Goal: Task Accomplishment & Management: Complete application form

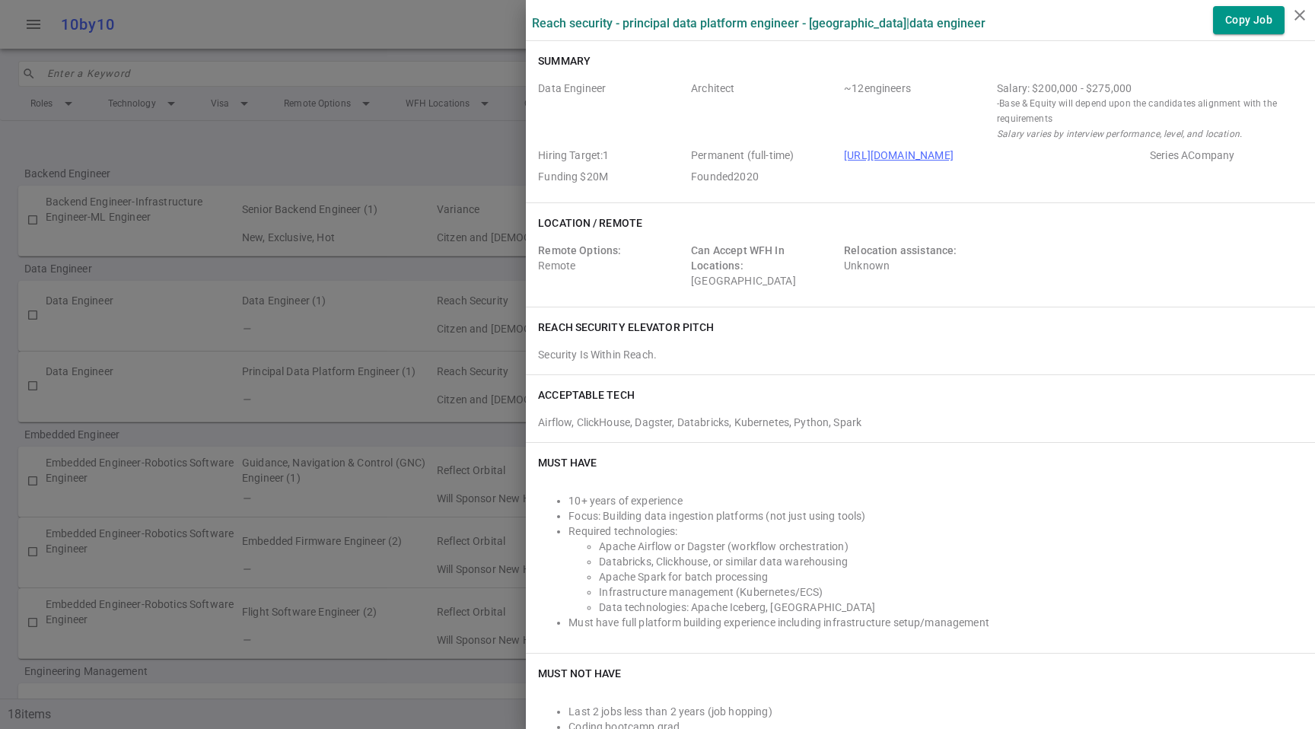
click at [431, 108] on div at bounding box center [657, 364] width 1315 height 729
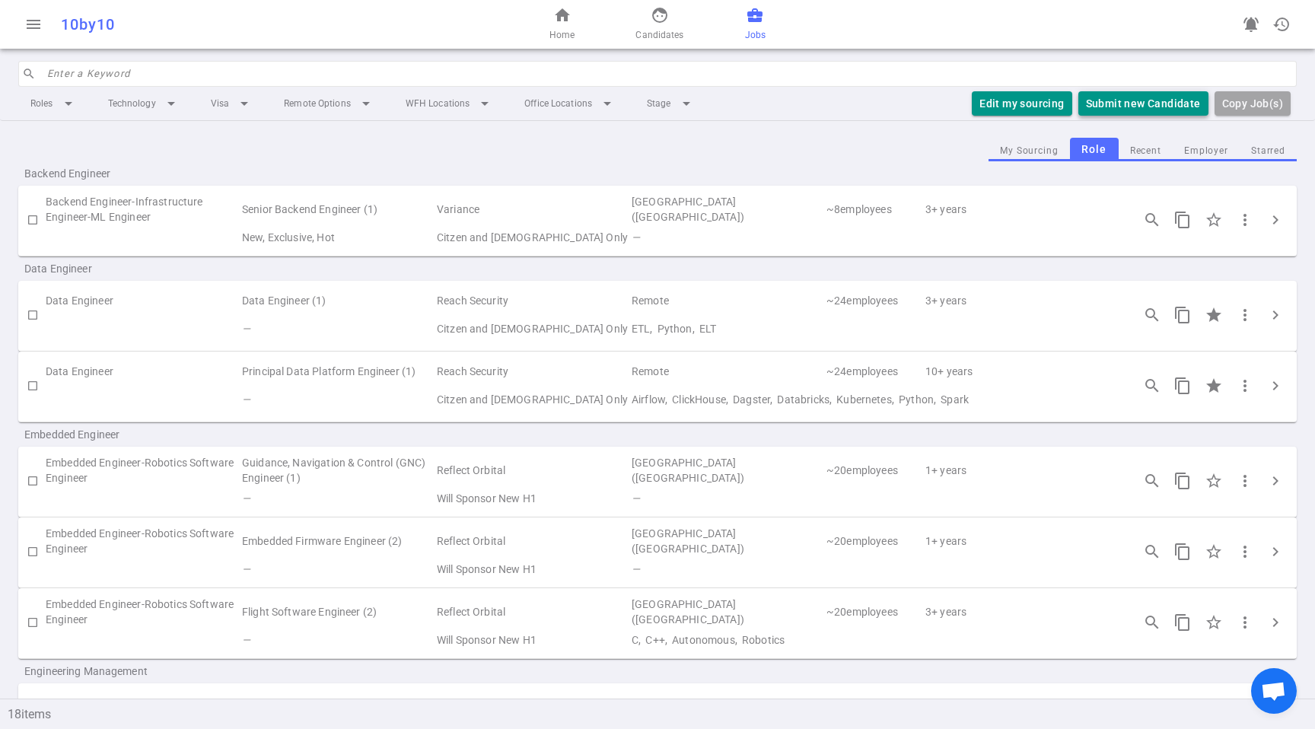
click at [1152, 103] on button "Submit new Candidate" at bounding box center [1143, 103] width 130 height 25
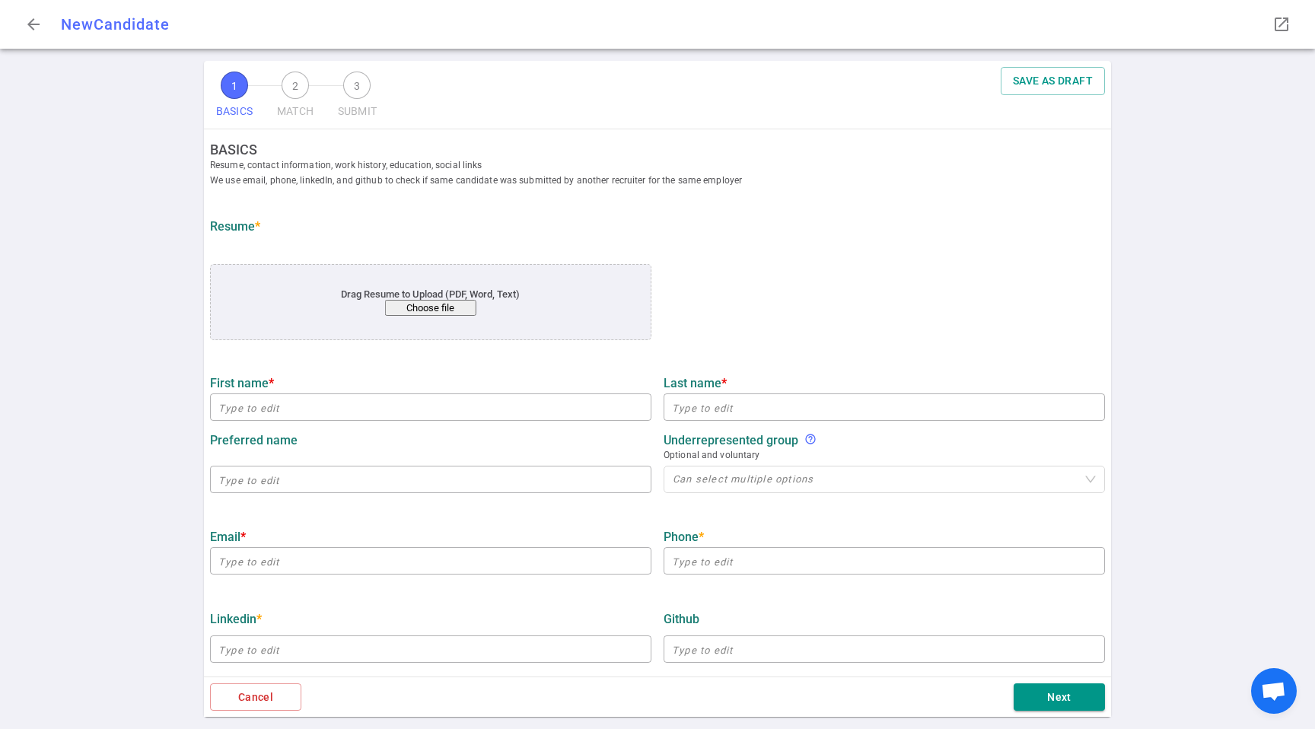
click at [436, 318] on div "Drag Resume to Upload (PDF, Word, Text) Choose file" at bounding box center [430, 302] width 441 height 76
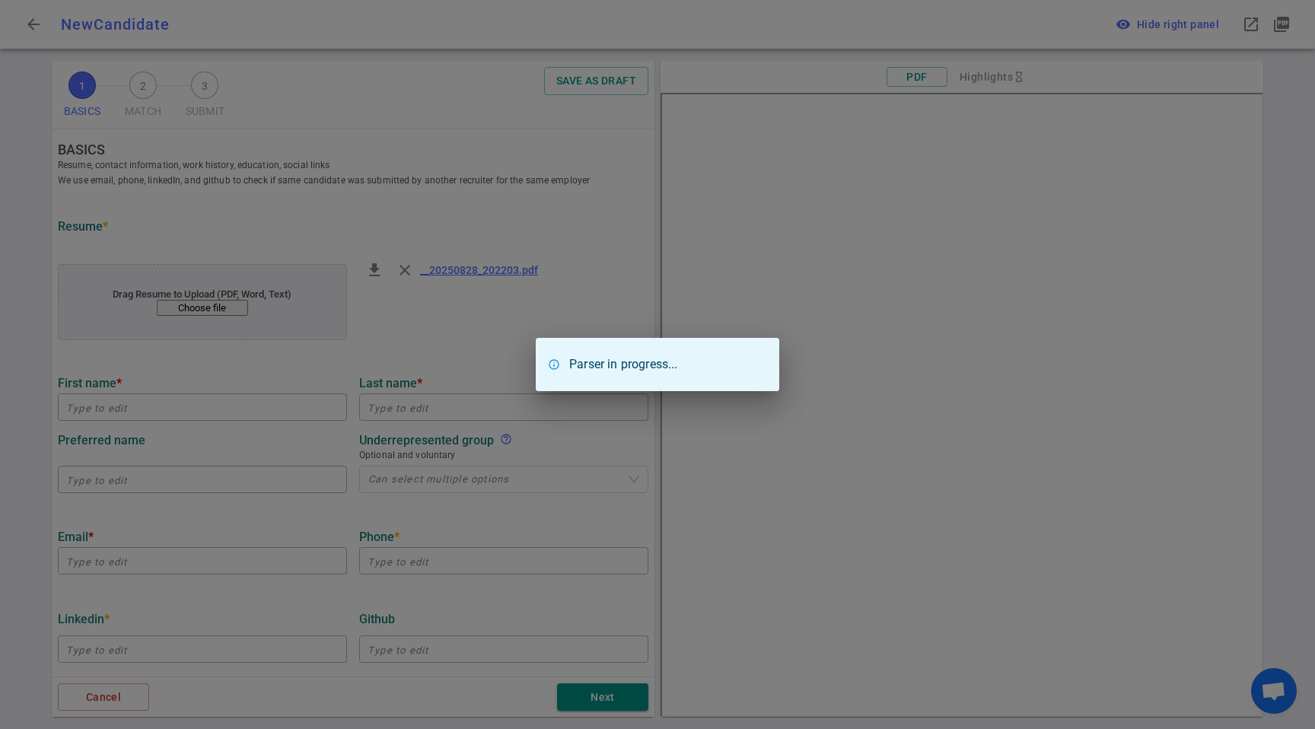
type input "[GEOGRAPHIC_DATA]"
type input "[PERSON_NAME]"
type input "[EMAIL_ADDRESS][DOMAIN_NAME]"
type input "[PHONE_NUMBER]"
type input "[URL][DOMAIN_NAME][PERSON_NAME]"
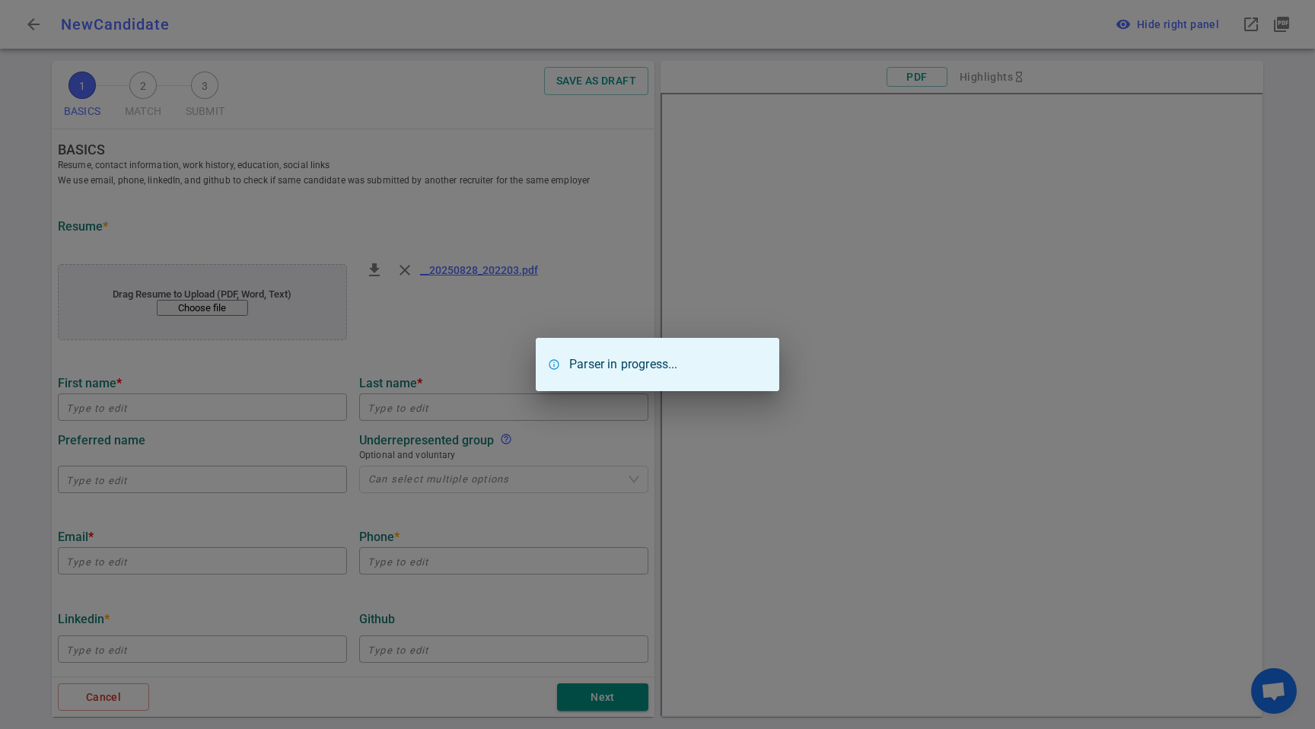
type input "Aplos/[PERSON_NAME]/raisely"
type textarea "Data Architect"
type input "21.2"
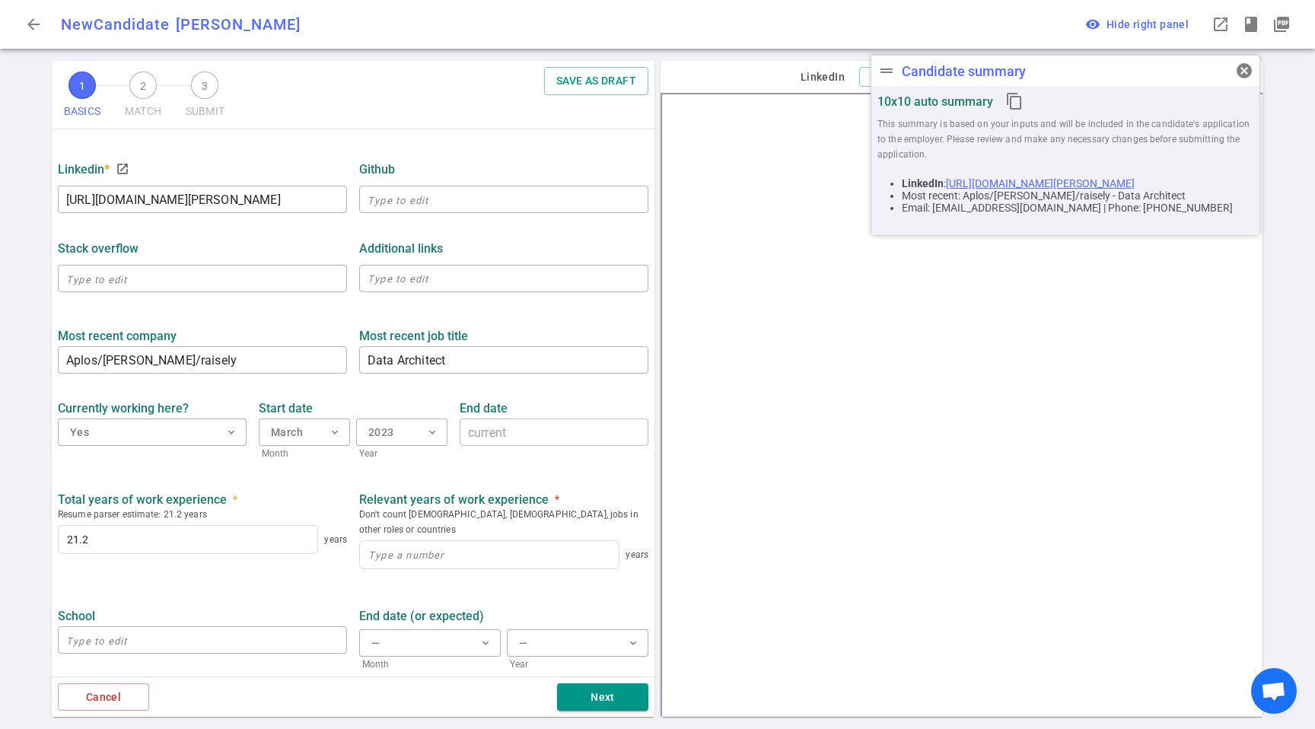
scroll to position [510, 0]
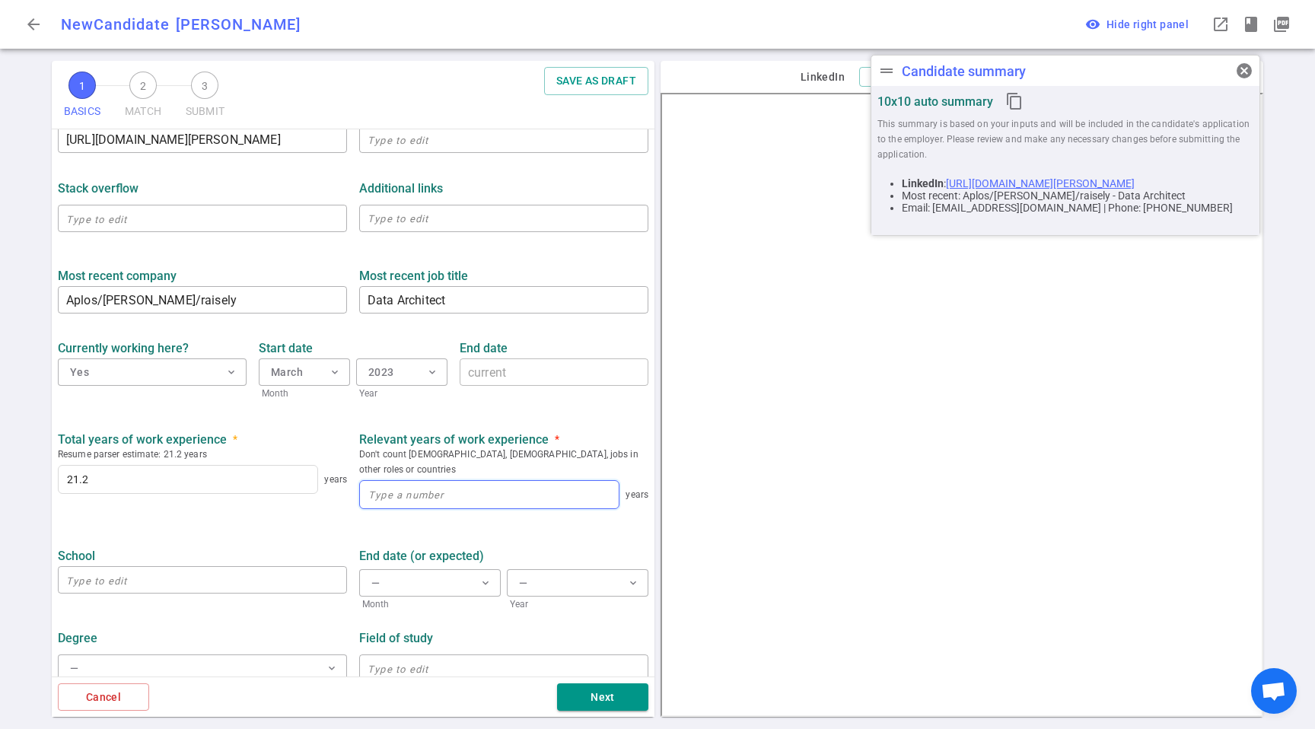
click at [466, 481] on input at bounding box center [489, 494] width 259 height 27
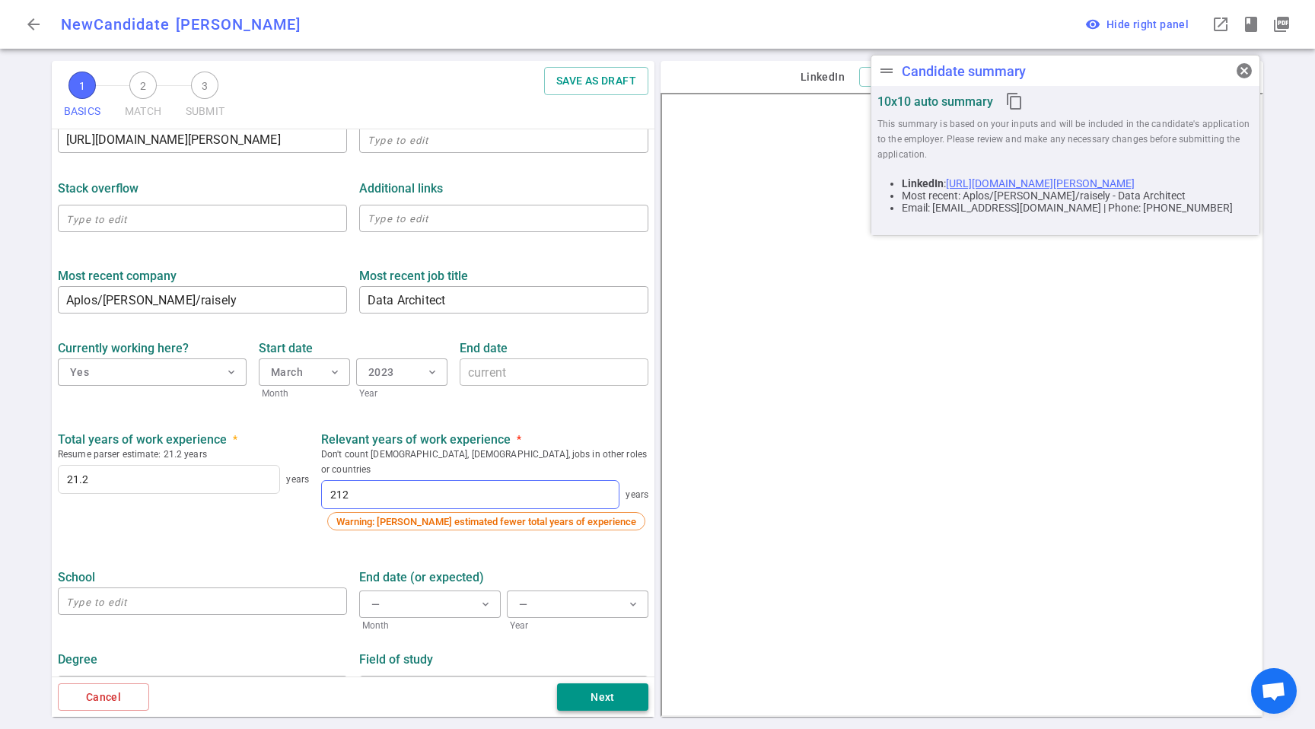
type input "40"
click at [584, 689] on button "Next" at bounding box center [602, 697] width 91 height 28
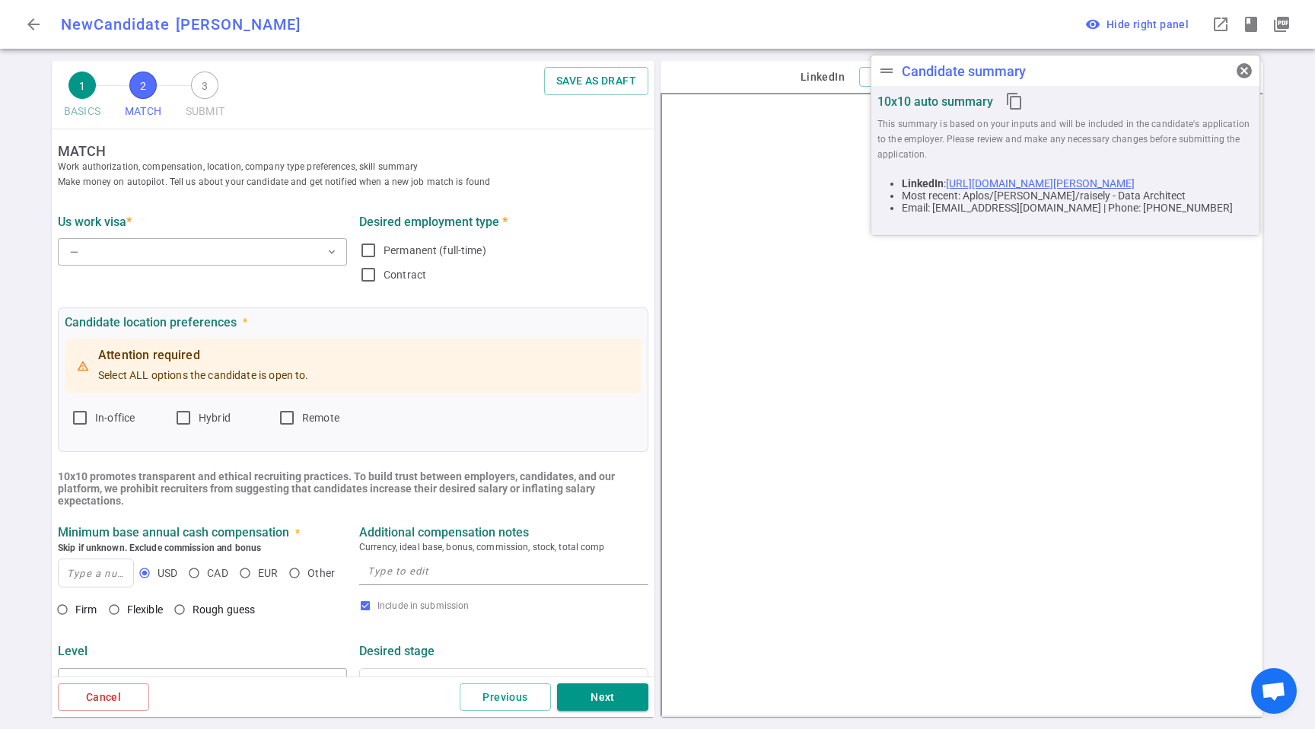
scroll to position [0, 0]
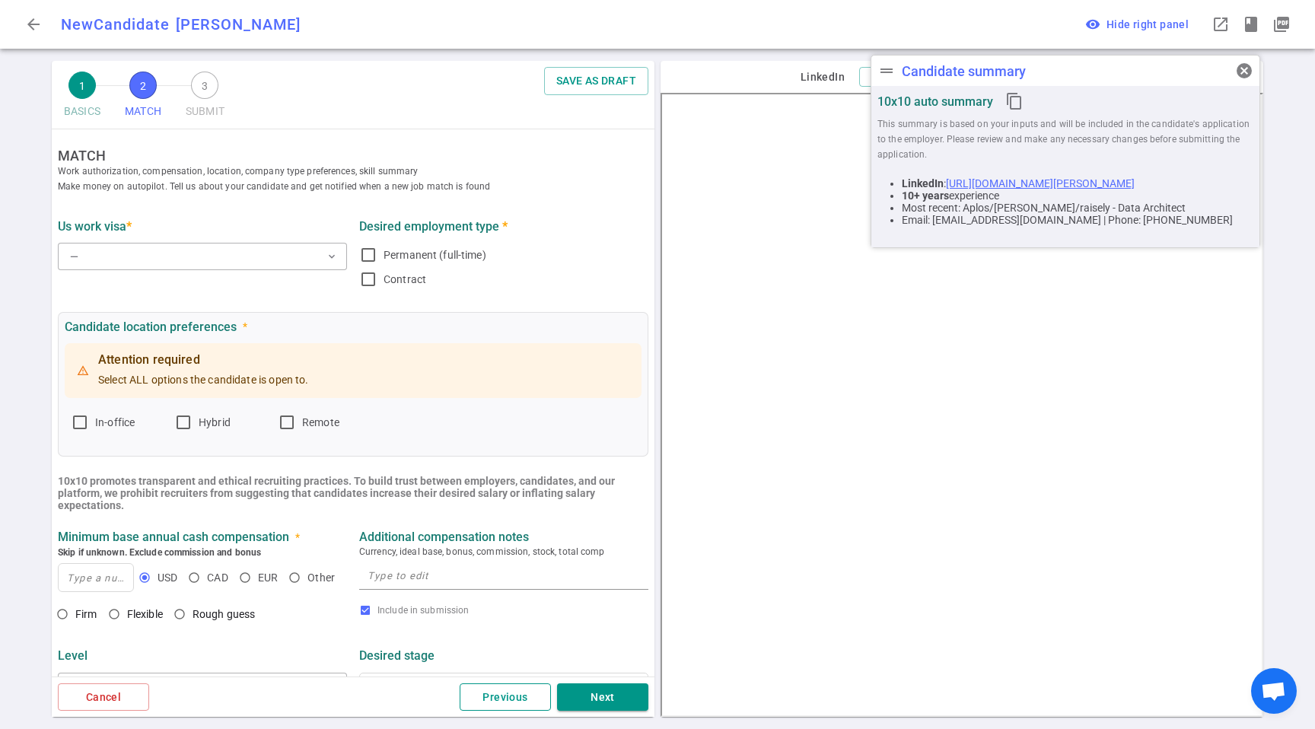
click at [525, 700] on button "Previous" at bounding box center [505, 697] width 91 height 28
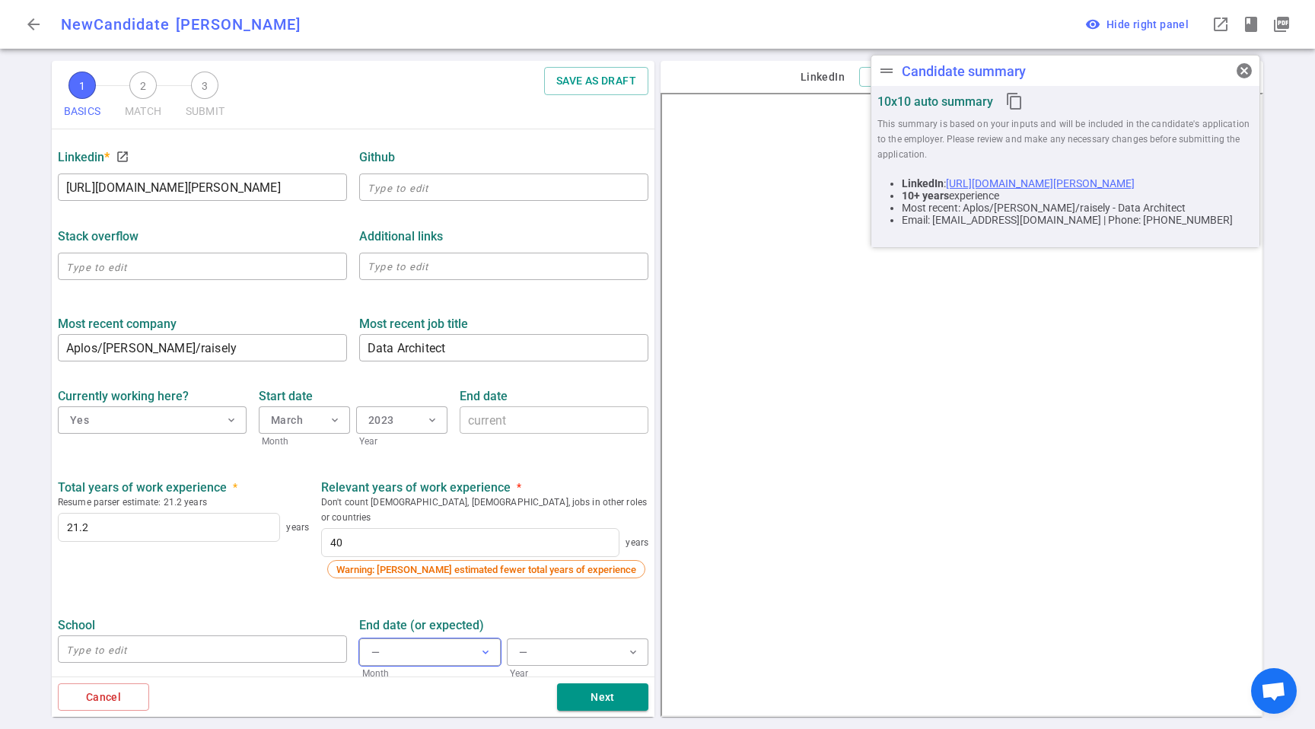
scroll to position [531, 0]
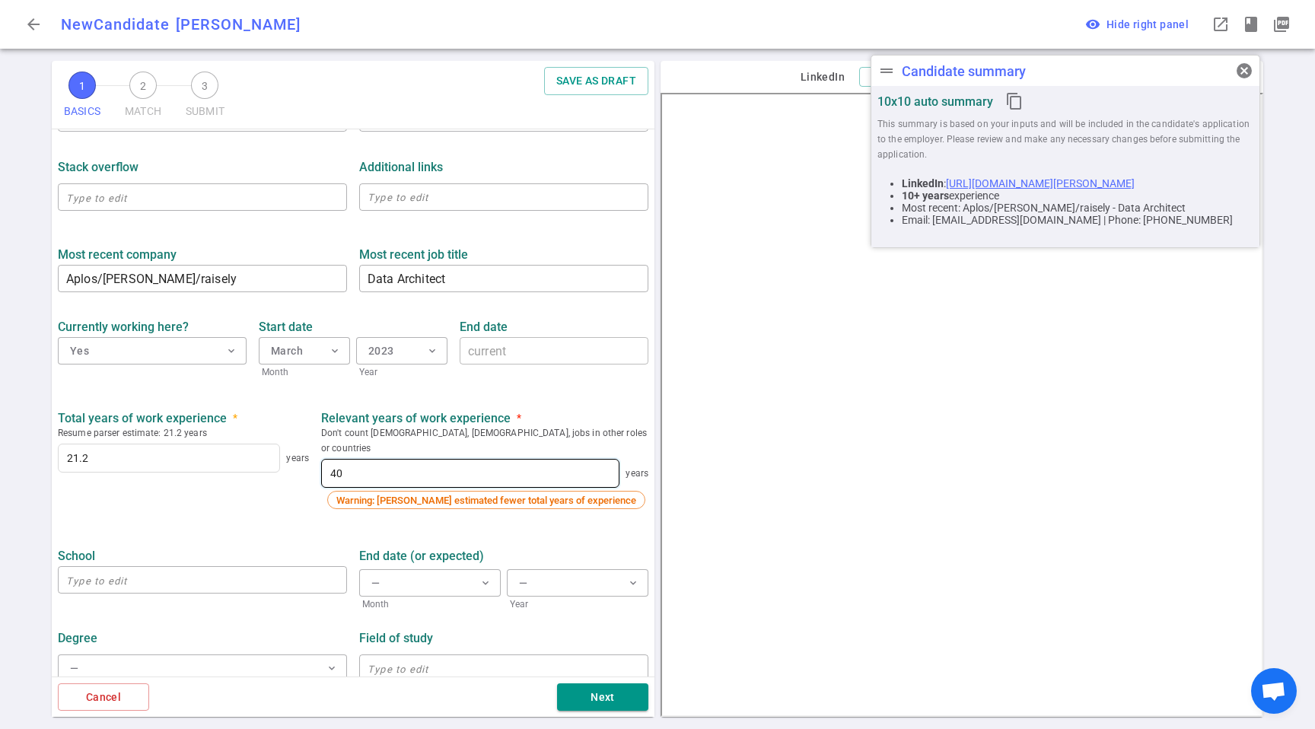
click at [408, 469] on input "40" at bounding box center [470, 473] width 297 height 27
click at [409, 468] on input "40" at bounding box center [470, 473] width 297 height 27
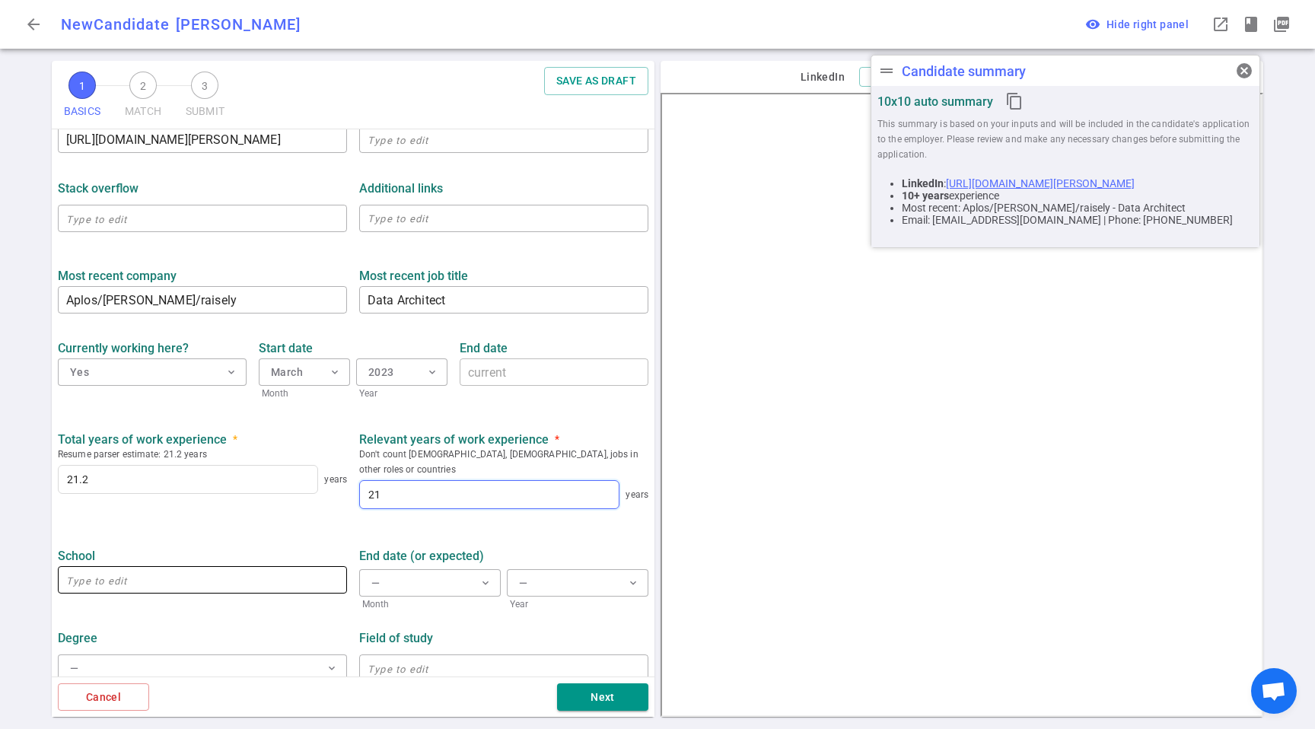
type input "21"
click at [236, 568] on input "text" at bounding box center [202, 580] width 289 height 24
type input "[GEOGRAPHIC_DATA]"
click at [412, 549] on div "End date (or expected) — expand_more Month — expand_more Year" at bounding box center [503, 576] width 301 height 72
click at [527, 550] on div "End date (or expected) — expand_more Month — expand_more Year" at bounding box center [503, 576] width 301 height 72
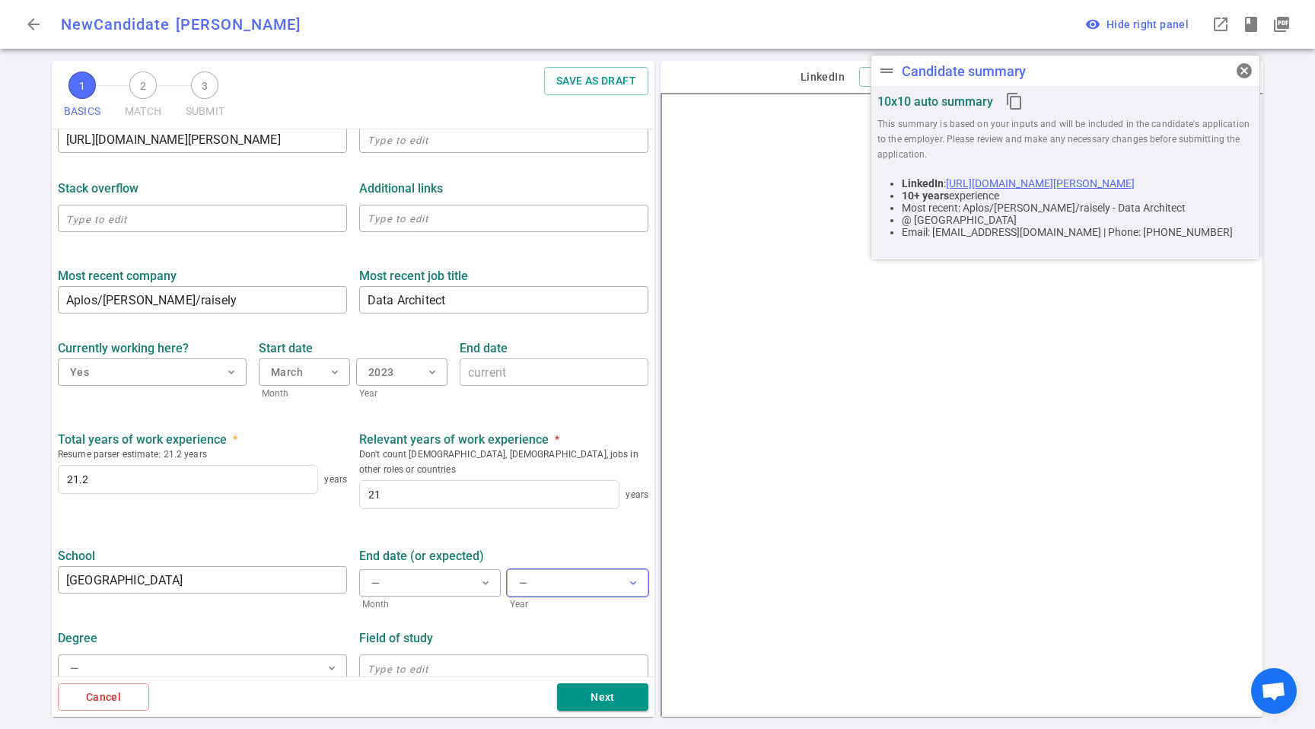
click at [543, 569] on button "— expand_more" at bounding box center [578, 582] width 142 height 27
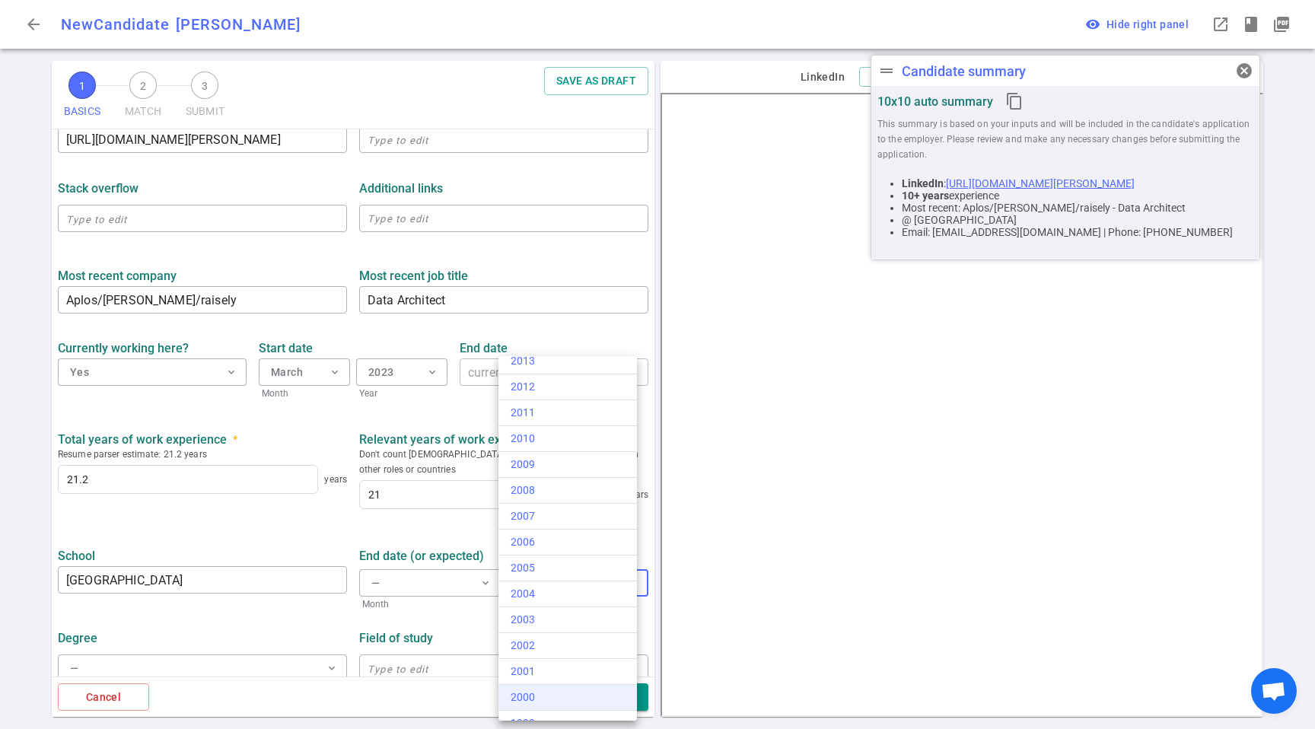
scroll to position [414, 0]
click at [556, 548] on div "2003" at bounding box center [568, 549] width 114 height 16
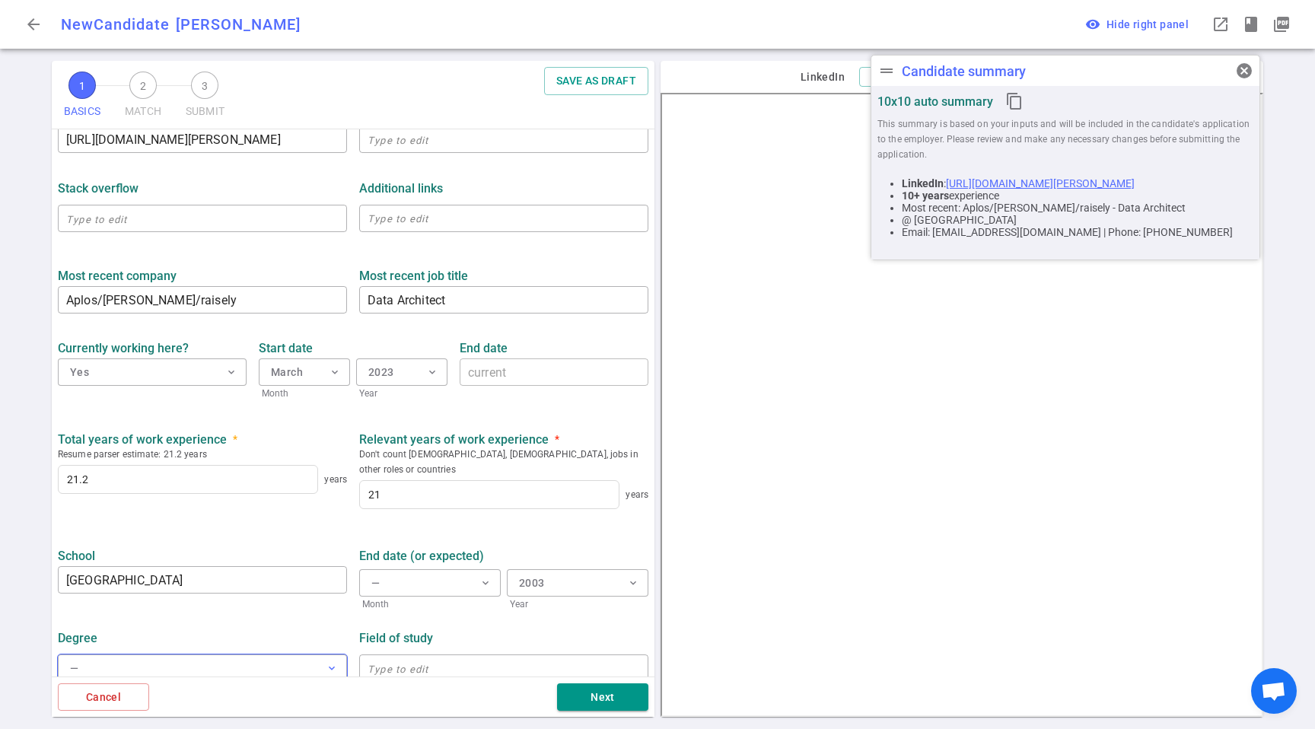
click at [203, 654] on button "— expand_more" at bounding box center [202, 667] width 289 height 27
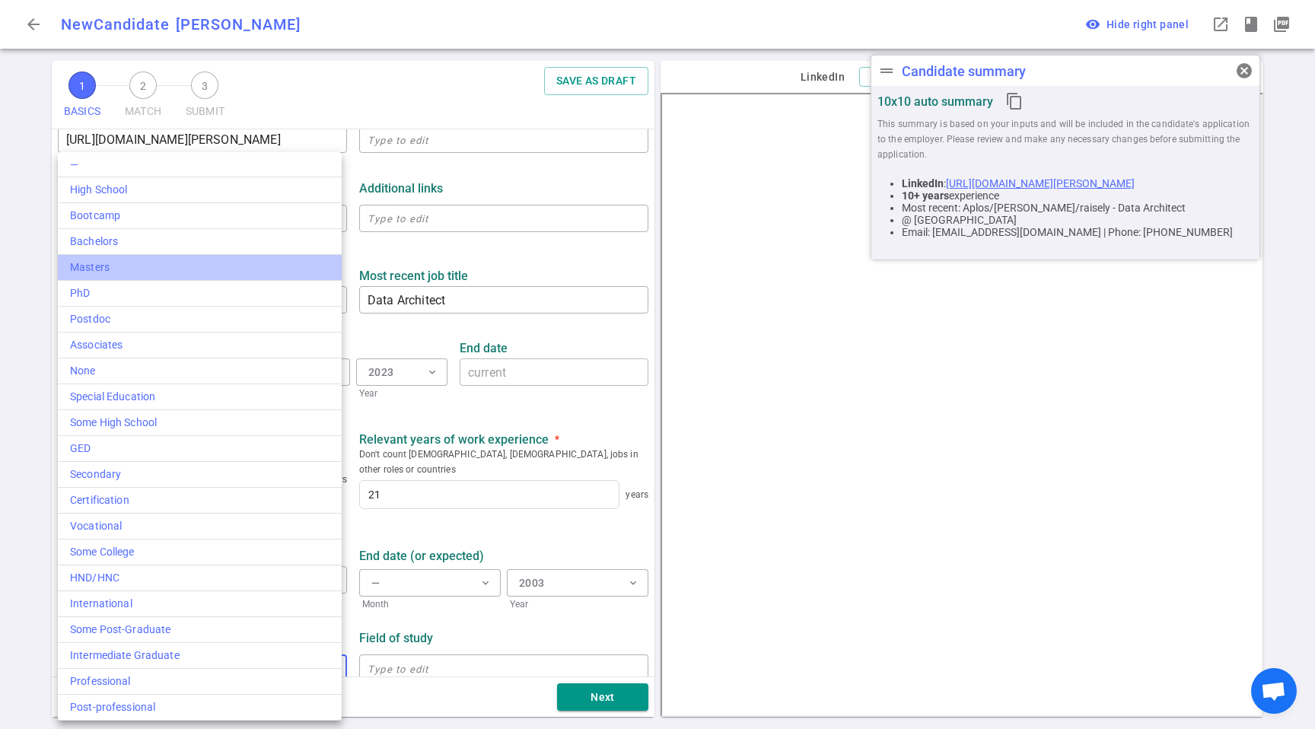
click at [139, 260] on div "Masters" at bounding box center [200, 268] width 260 height 16
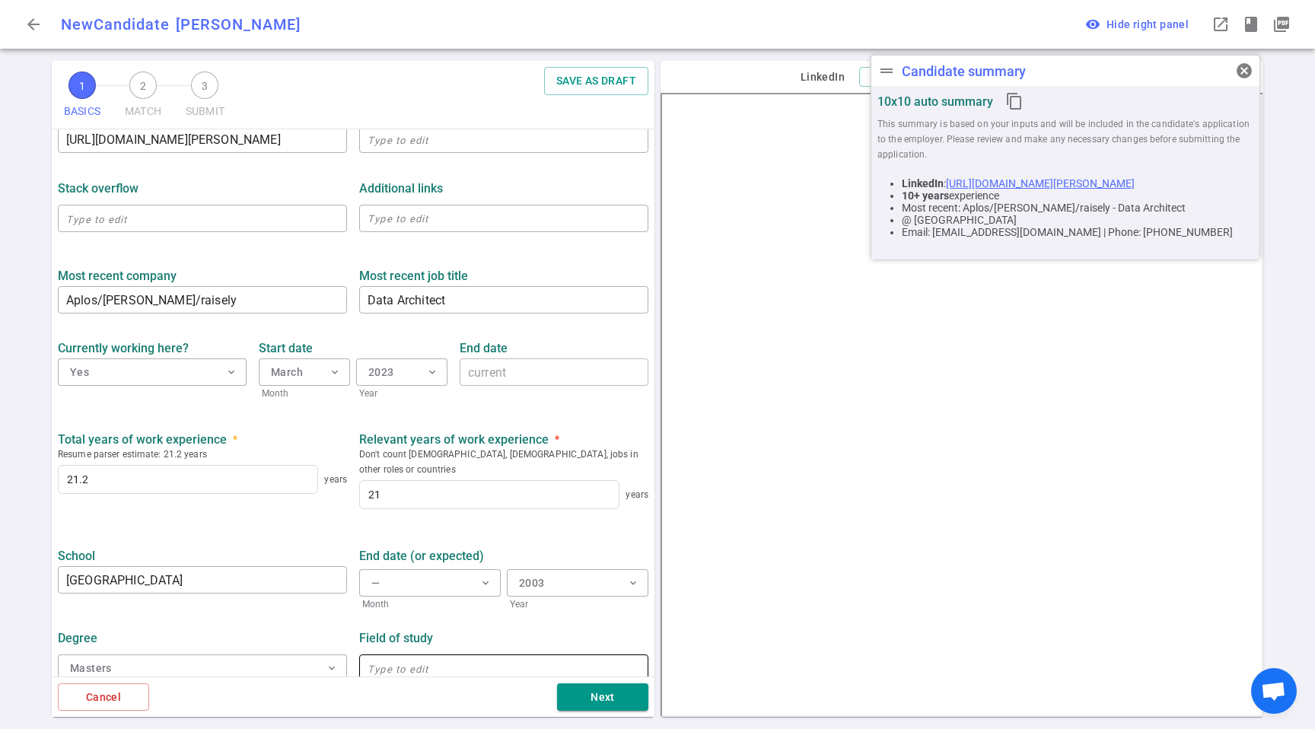
click at [464, 656] on input "text" at bounding box center [503, 668] width 289 height 24
type input "Computer Science"
click at [600, 704] on button "Next" at bounding box center [602, 697] width 91 height 28
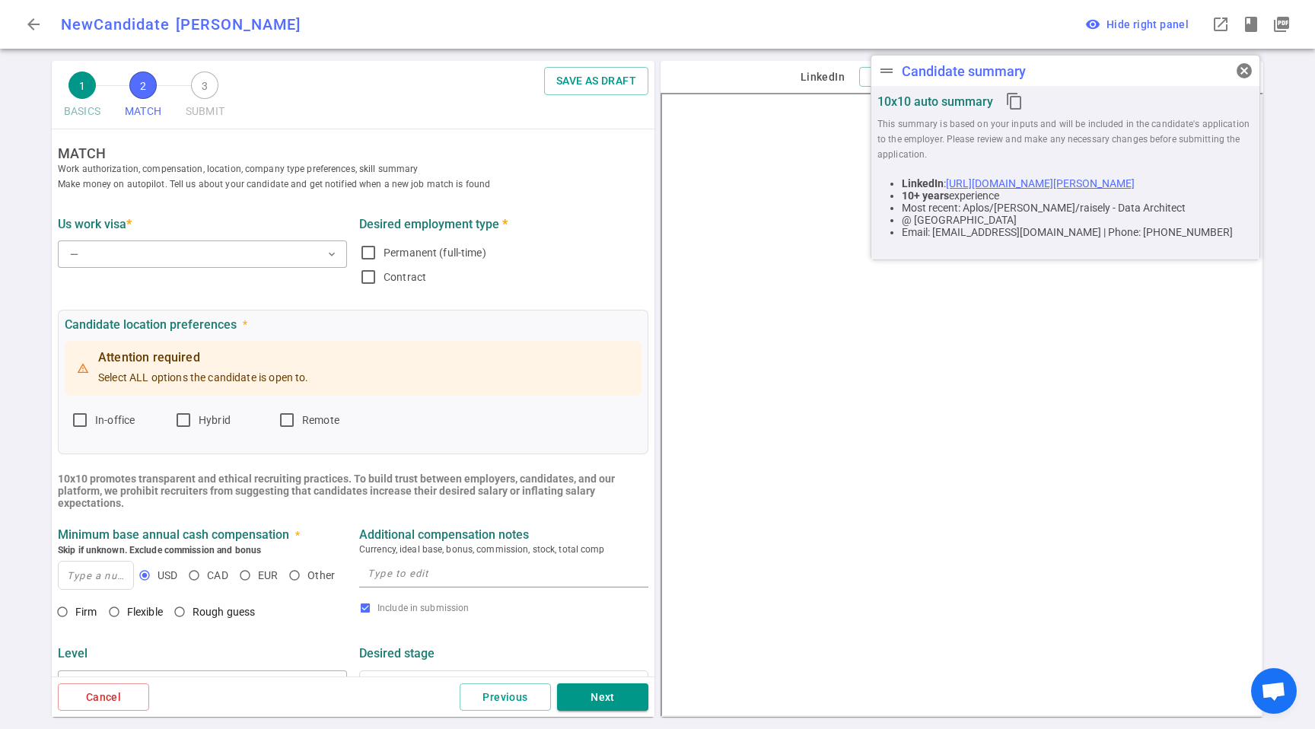
scroll to position [0, 0]
click at [116, 259] on button "— expand_more" at bounding box center [202, 256] width 289 height 27
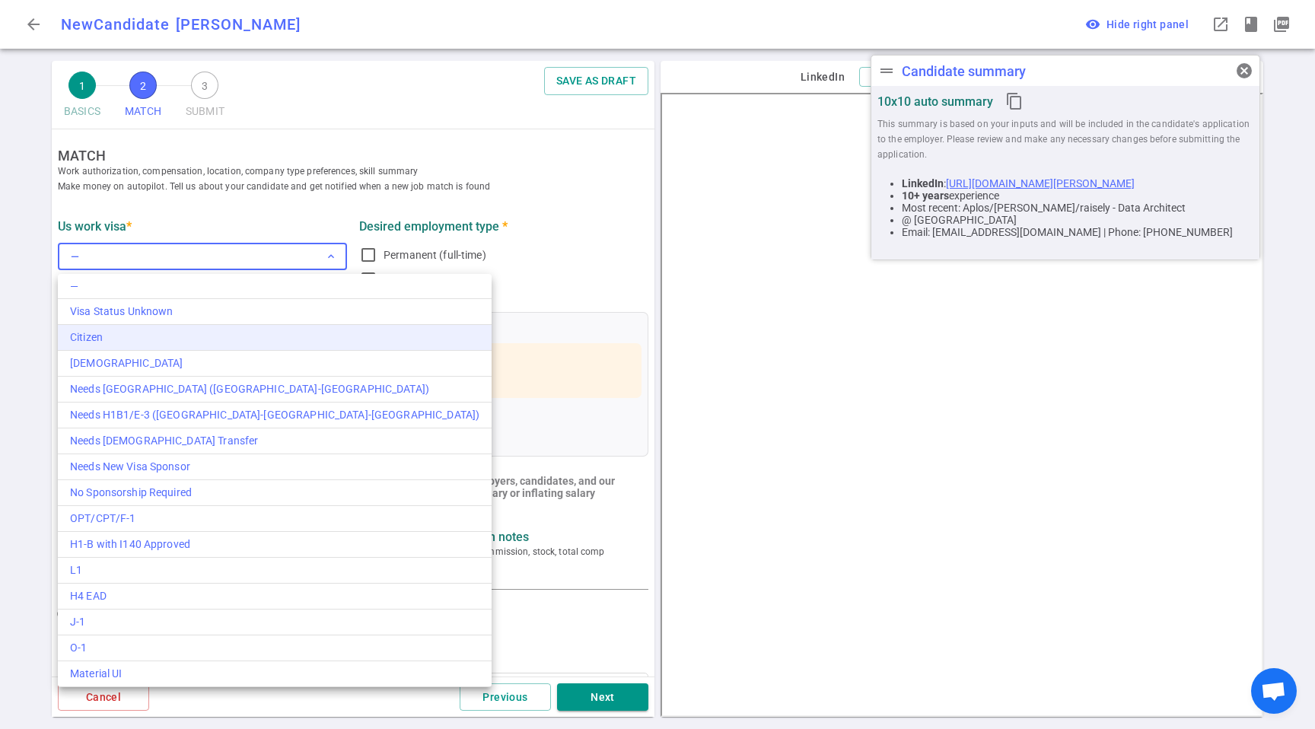
drag, startPoint x: 119, startPoint y: 361, endPoint x: 303, endPoint y: 336, distance: 186.0
click at [119, 361] on div "[DEMOGRAPHIC_DATA]" at bounding box center [274, 363] width 409 height 16
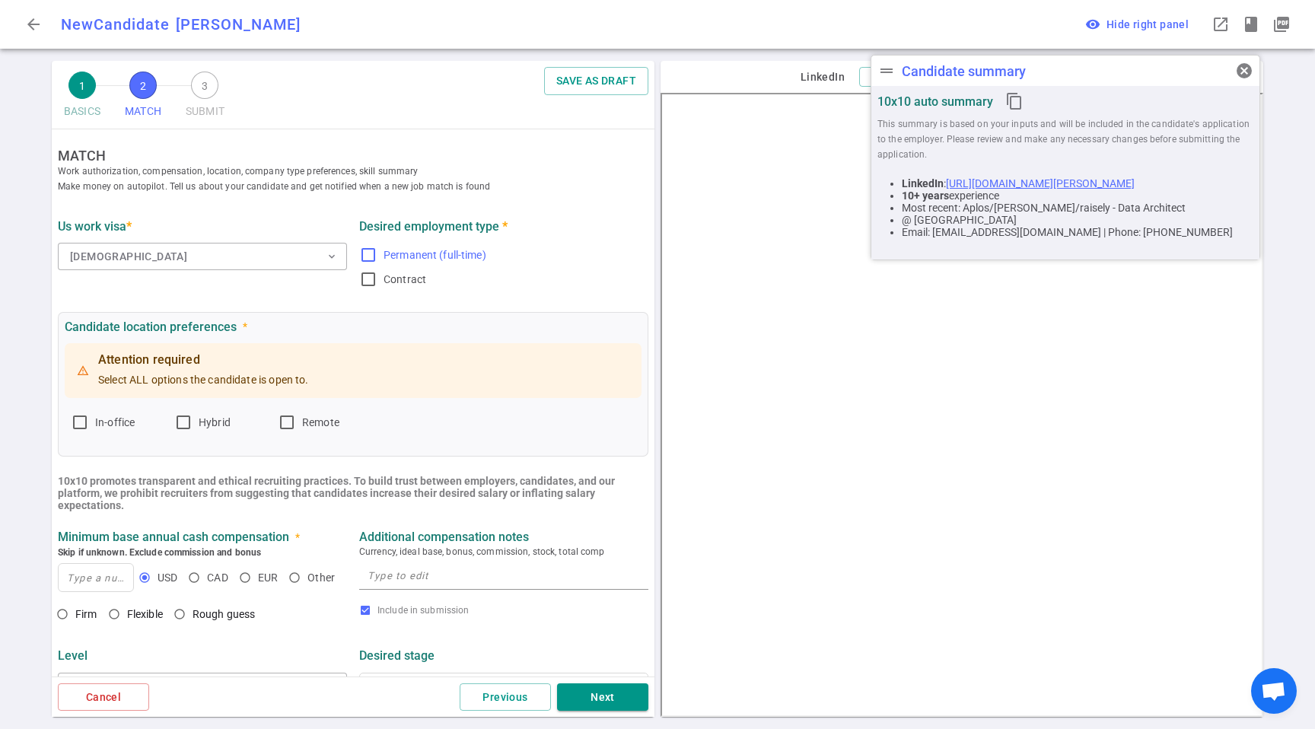
click at [461, 256] on span "Permanent (full-time)" at bounding box center [435, 255] width 103 height 12
click at [377, 256] on input "Permanent (full-time)" at bounding box center [368, 255] width 18 height 18
checkbox input "true"
drag, startPoint x: 295, startPoint y: 423, endPoint x: 235, endPoint y: 437, distance: 60.9
click at [294, 423] on input "Remote" at bounding box center [287, 422] width 18 height 18
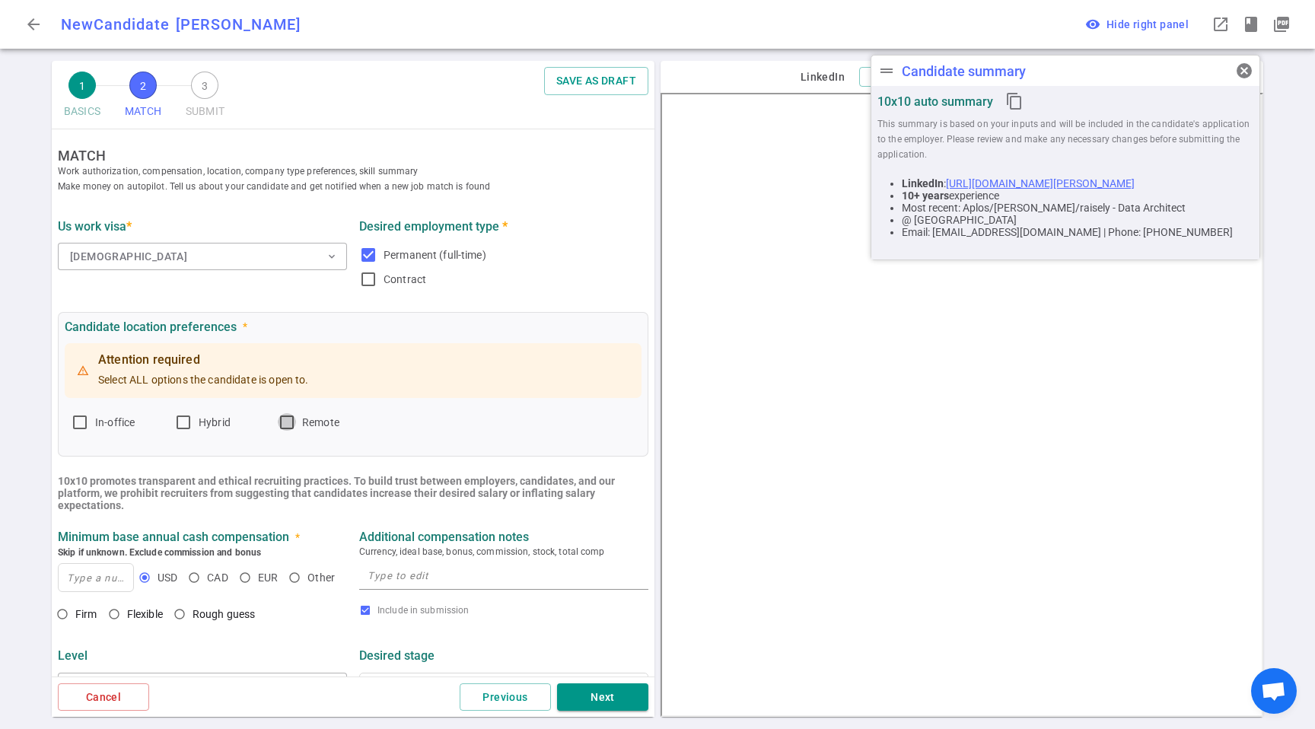
checkbox input "true"
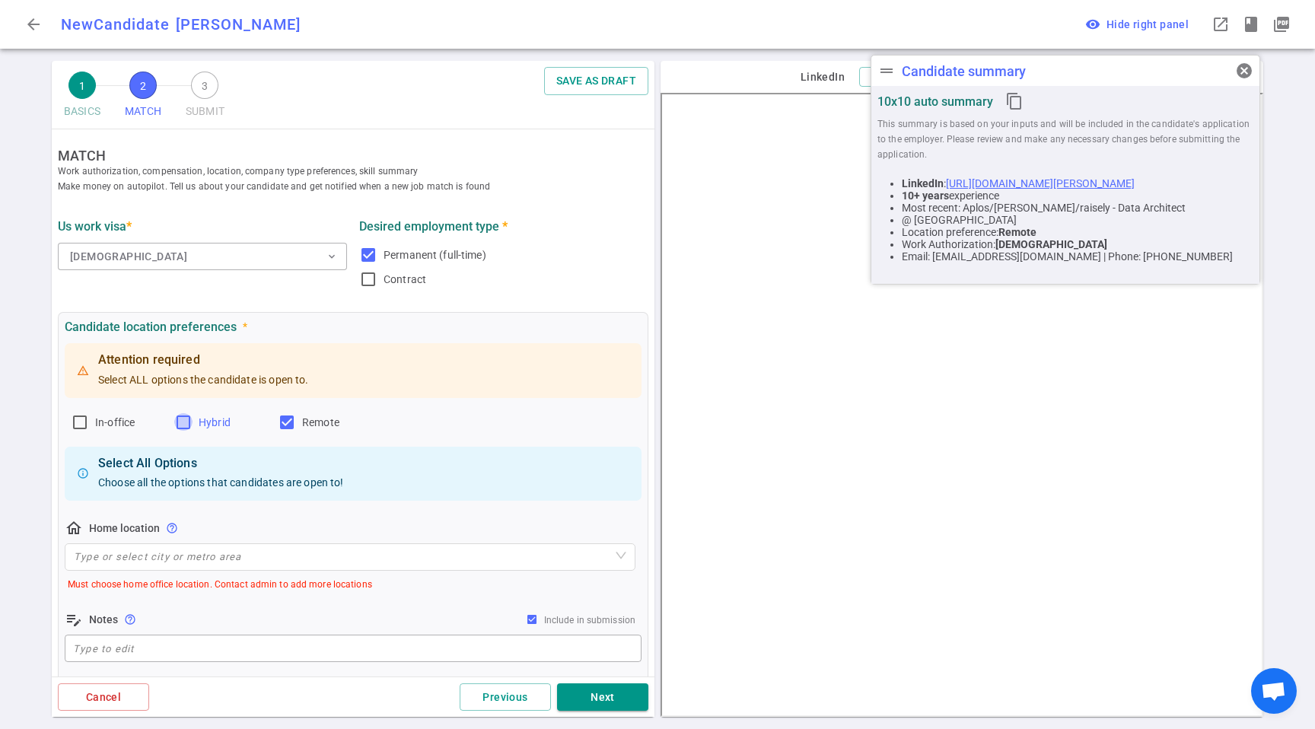
click at [191, 420] on input "Hybrid" at bounding box center [183, 422] width 18 height 18
checkbox input "true"
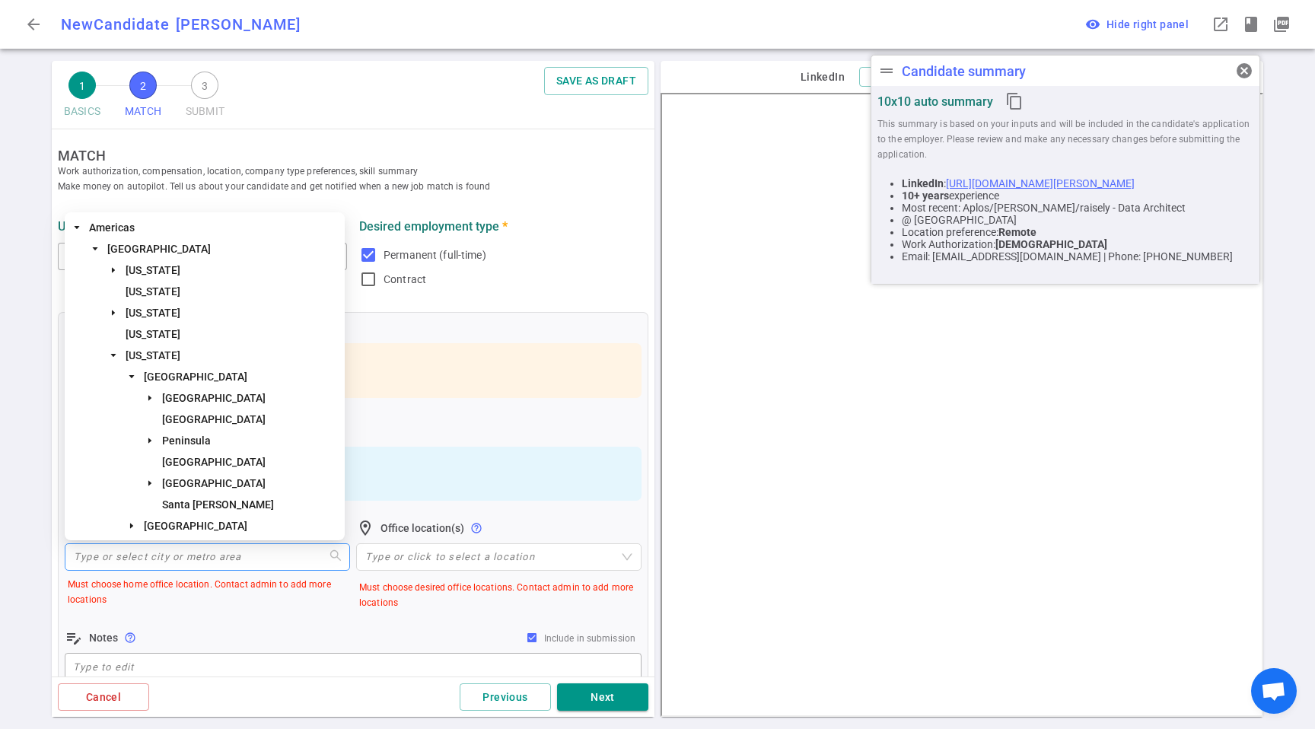
click at [197, 552] on input "search" at bounding box center [207, 557] width 267 height 26
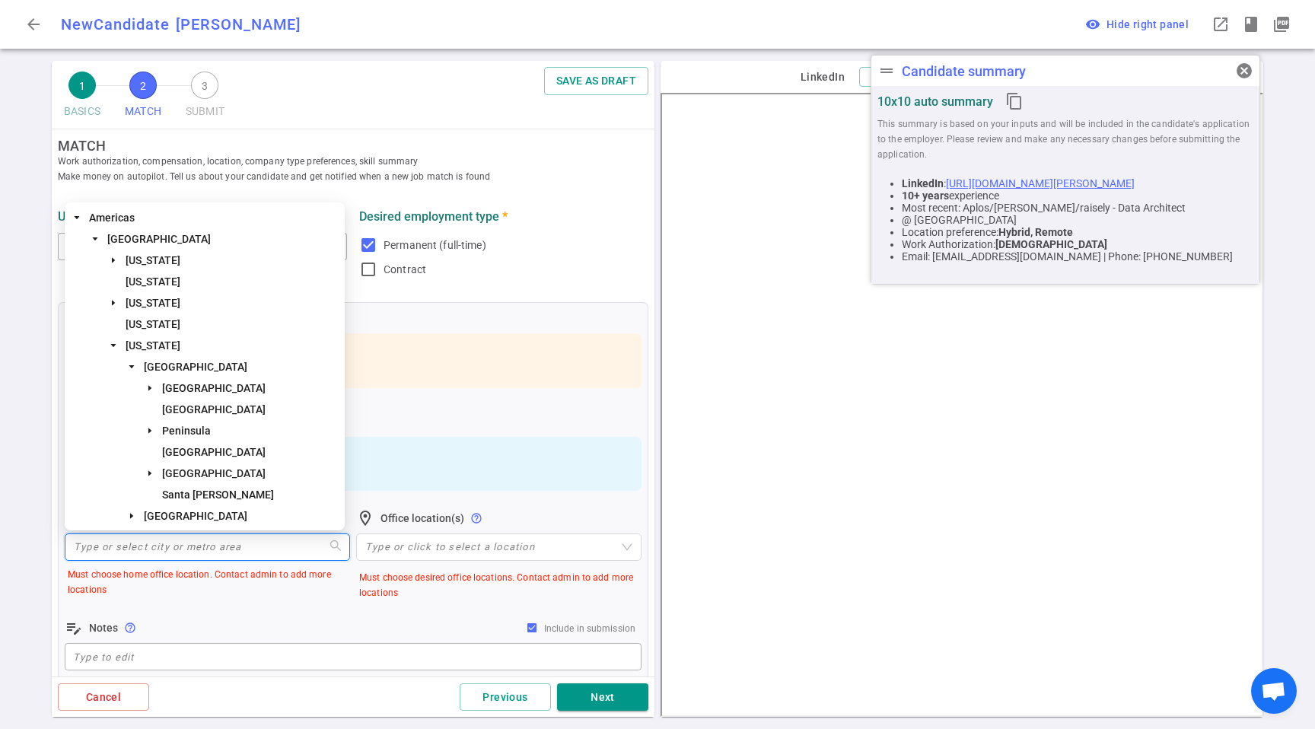
click at [384, 486] on div "Select All Options Choose all the options that candidates are open to!" at bounding box center [353, 464] width 577 height 55
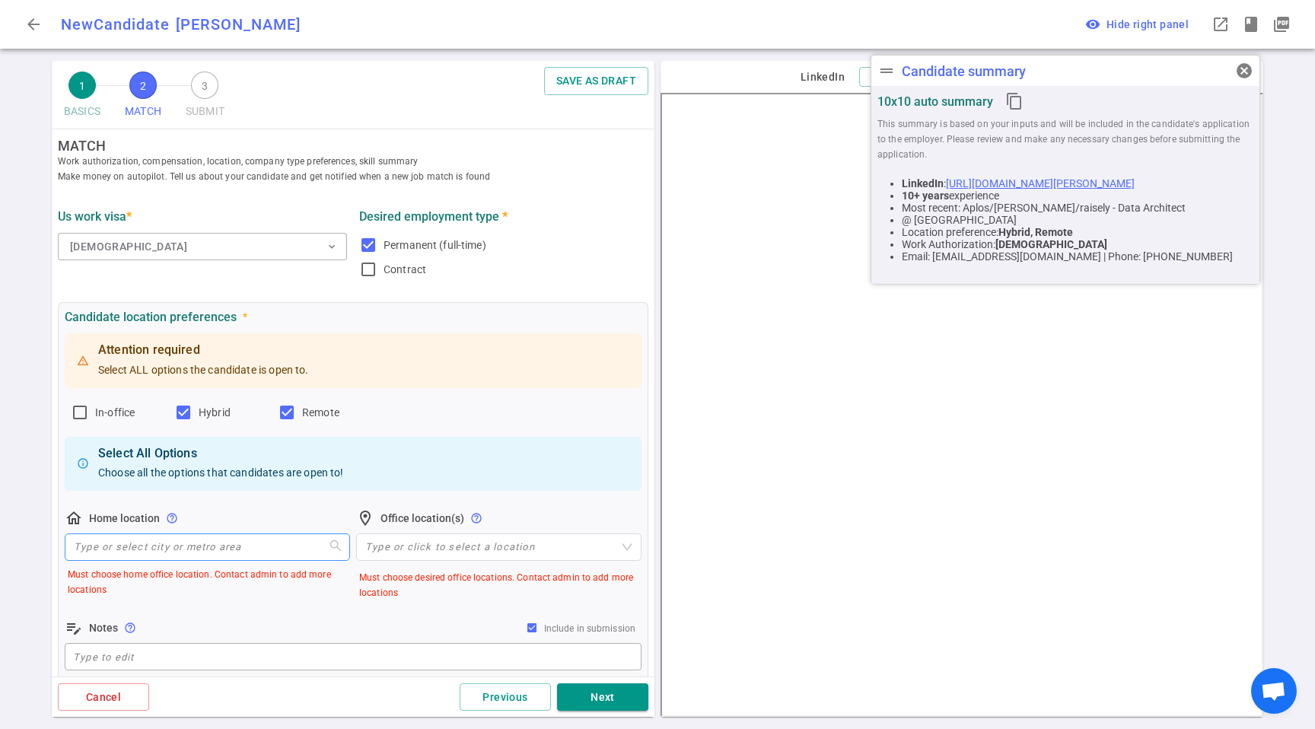
click at [255, 542] on input "search" at bounding box center [207, 547] width 267 height 26
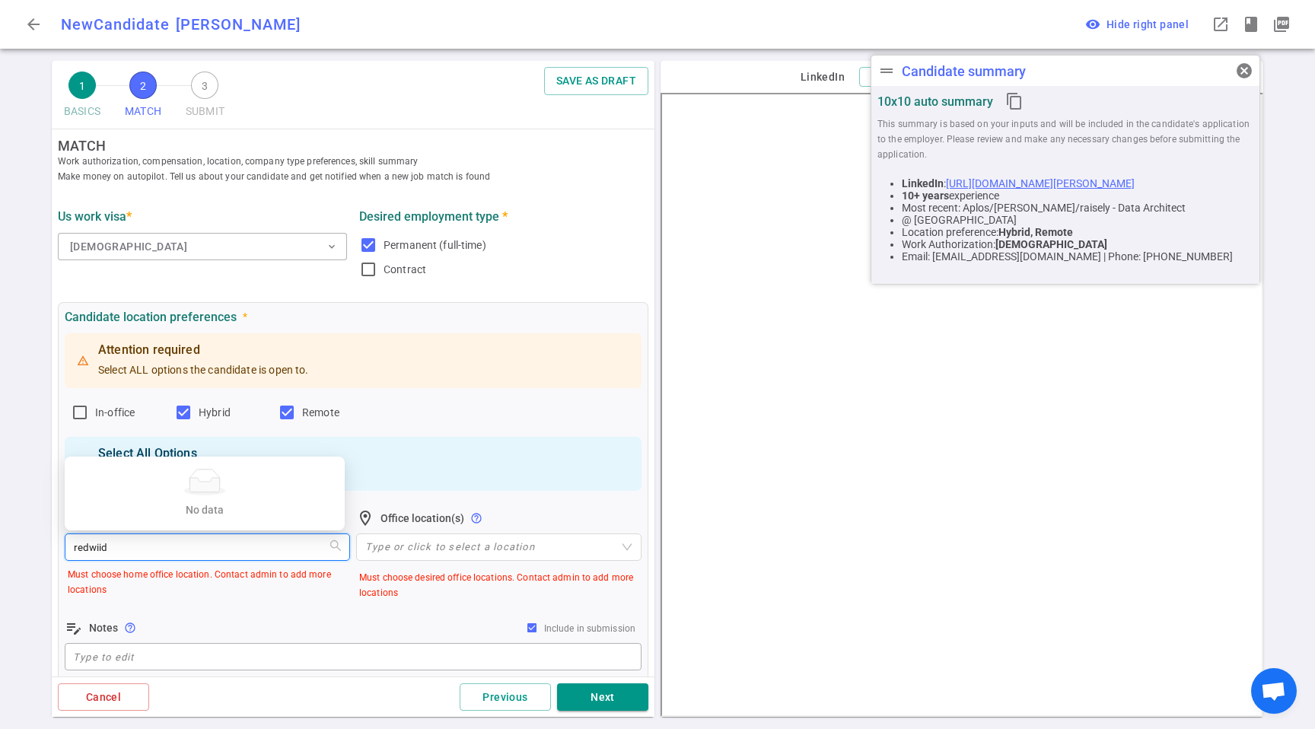
type input "redwiid"
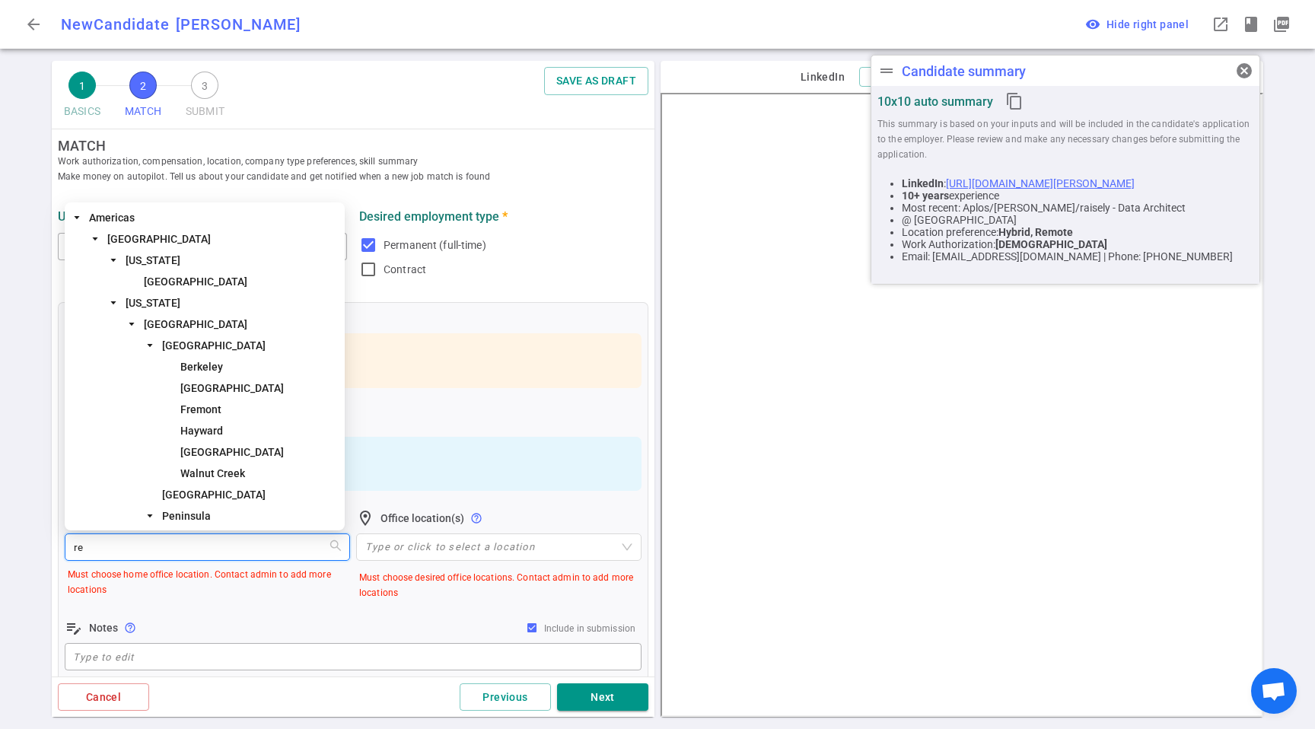
type input "red"
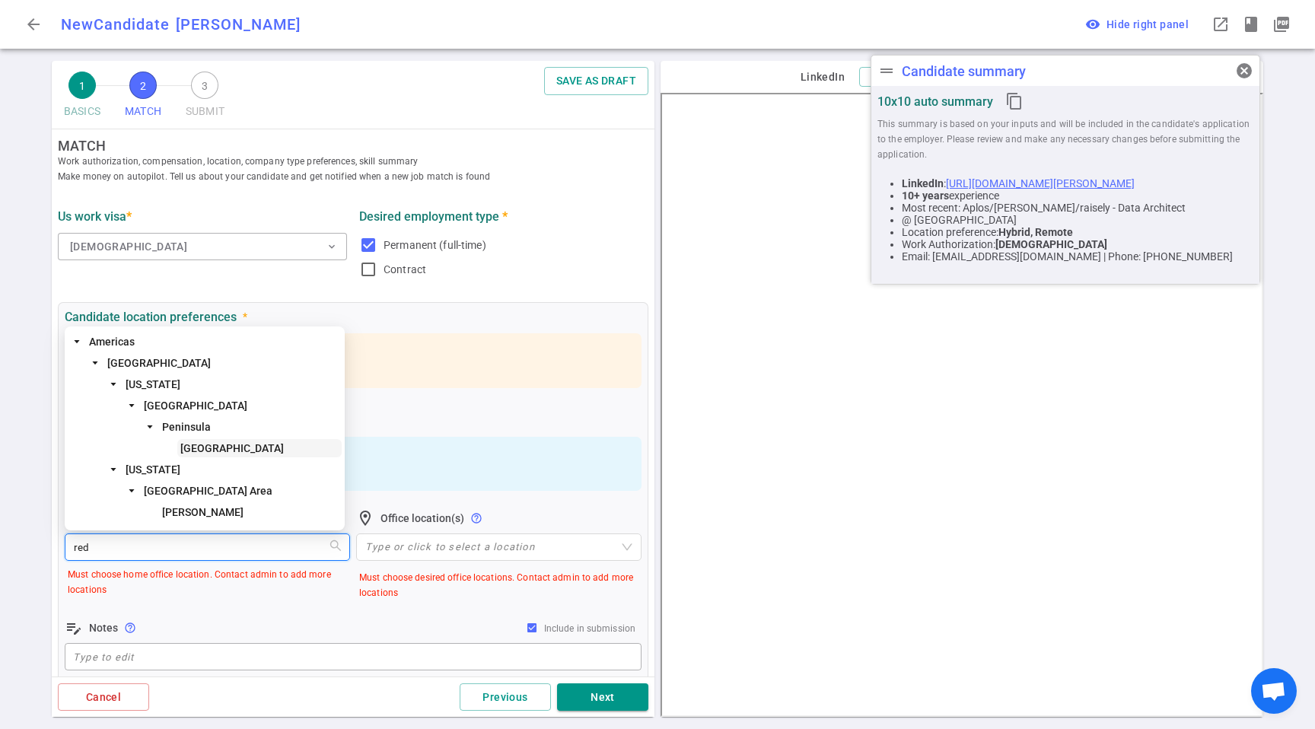
click at [209, 446] on span "[GEOGRAPHIC_DATA]" at bounding box center [231, 448] width 103 height 12
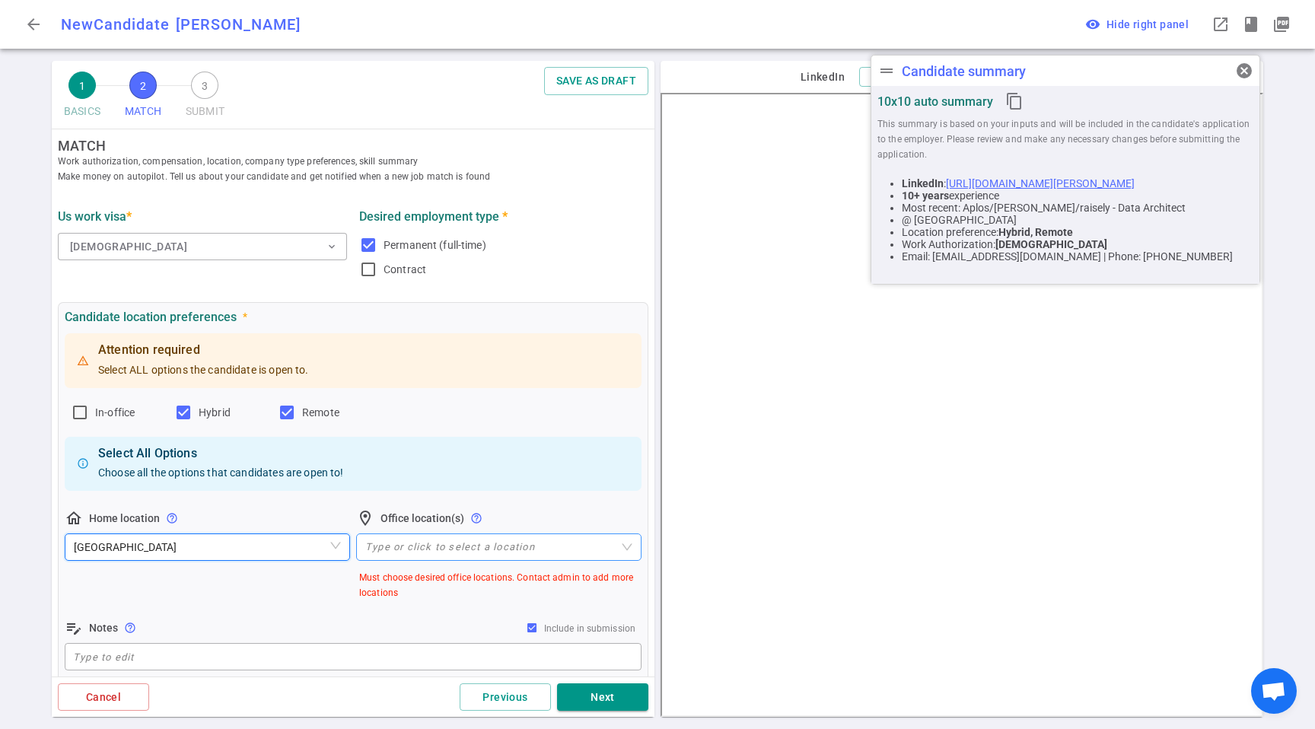
click at [483, 553] on div "Type or click to select a location" at bounding box center [498, 546] width 285 height 27
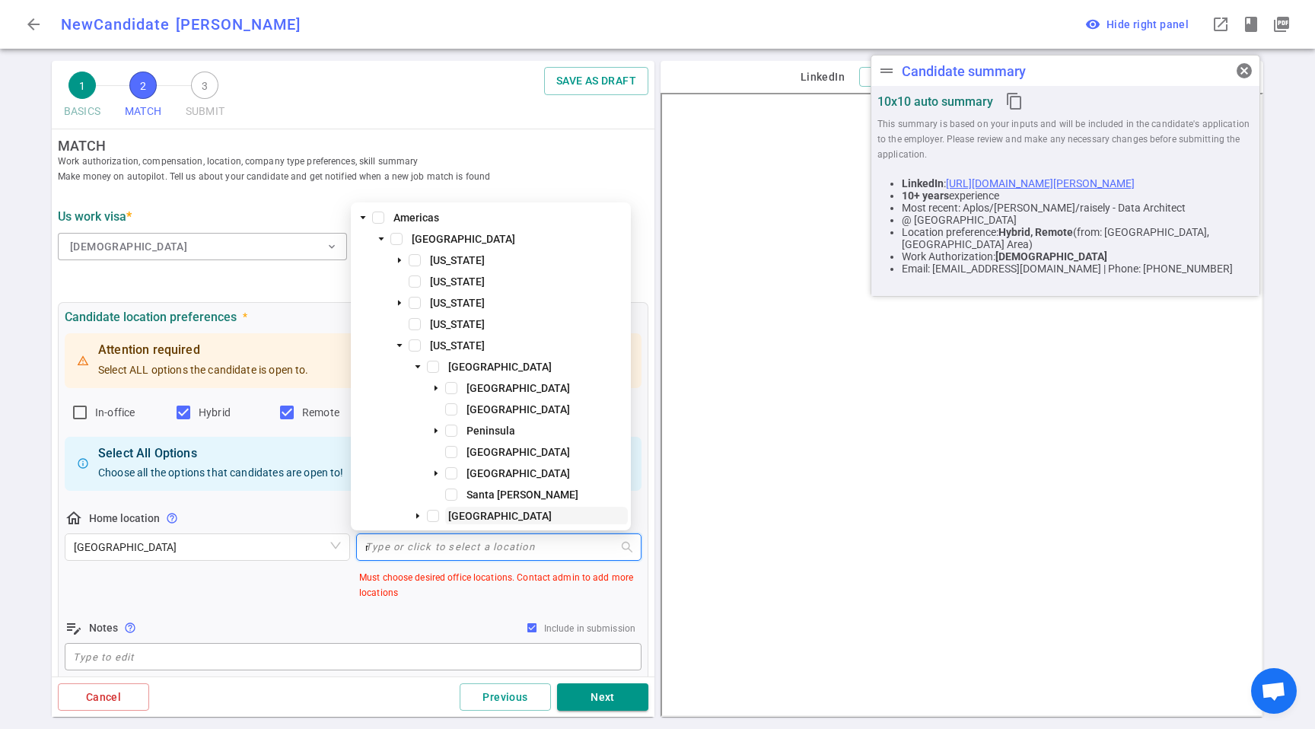
type input "red"
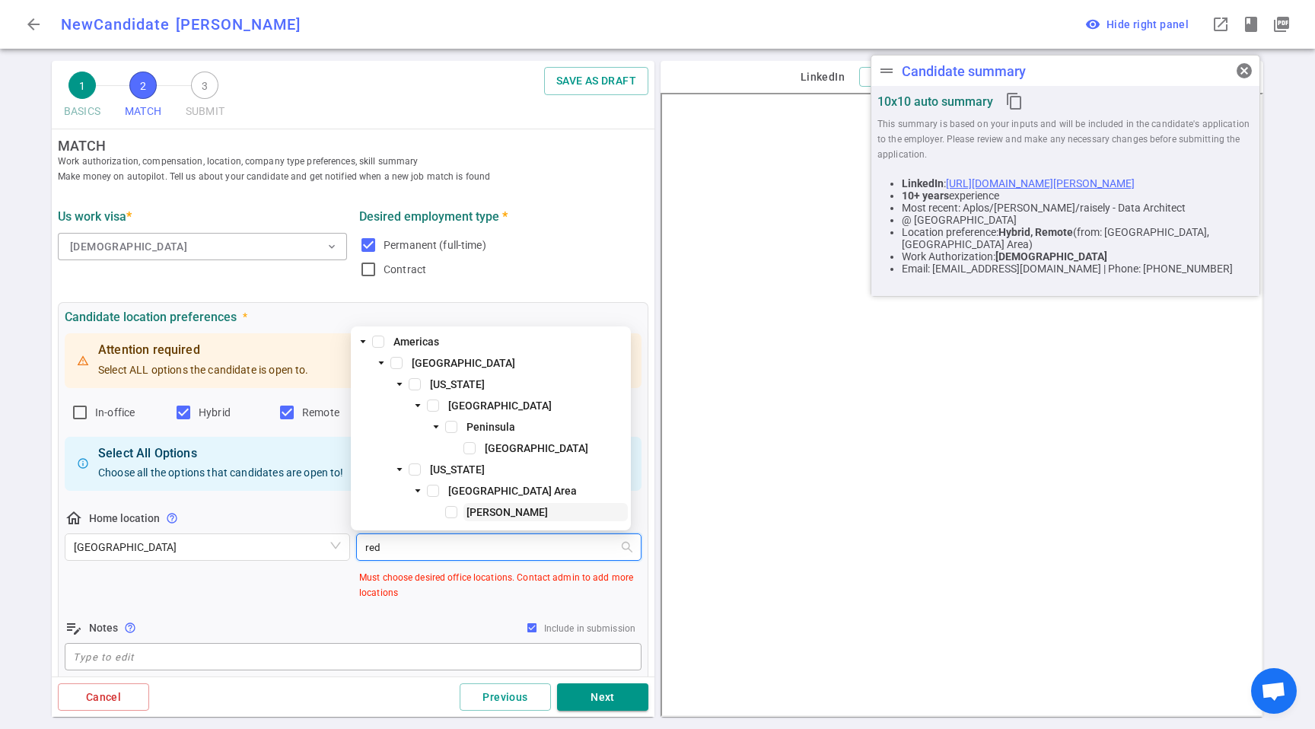
click at [485, 512] on span "[PERSON_NAME]" at bounding box center [506, 512] width 81 height 12
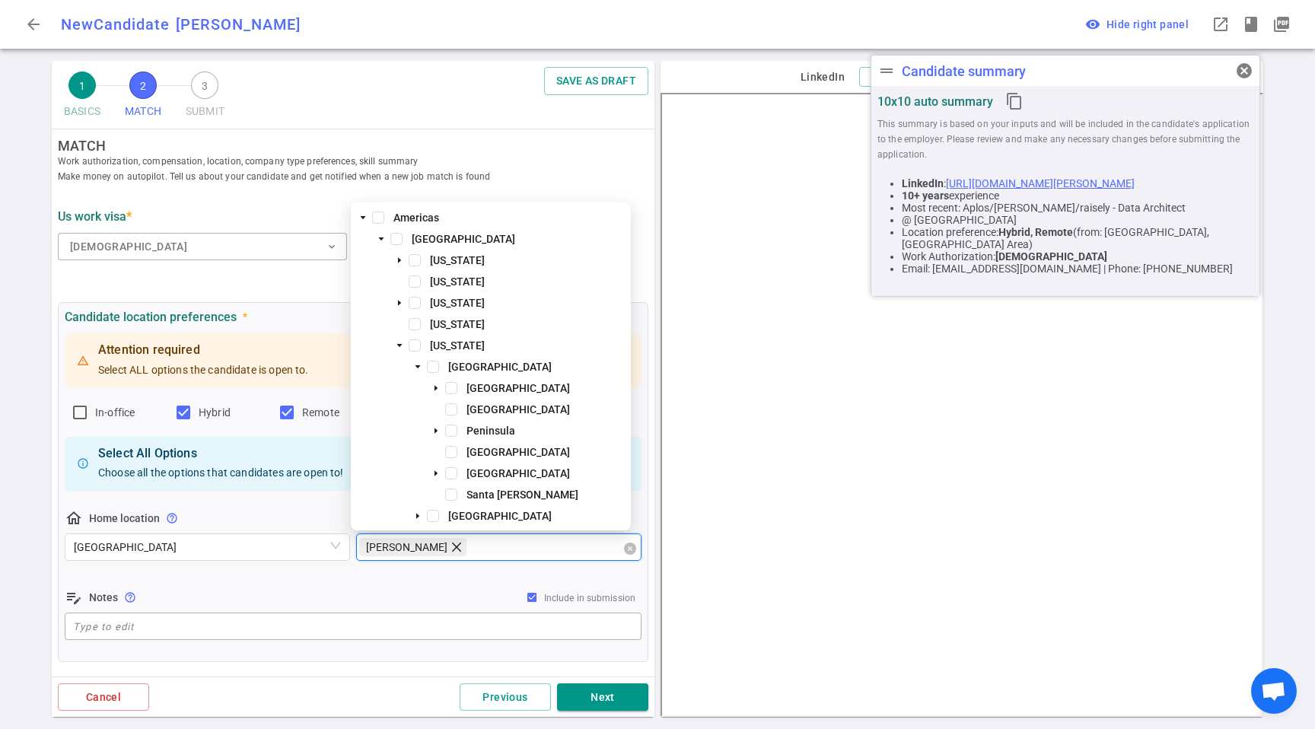
click at [452, 546] on icon "close" at bounding box center [456, 547] width 9 height 9
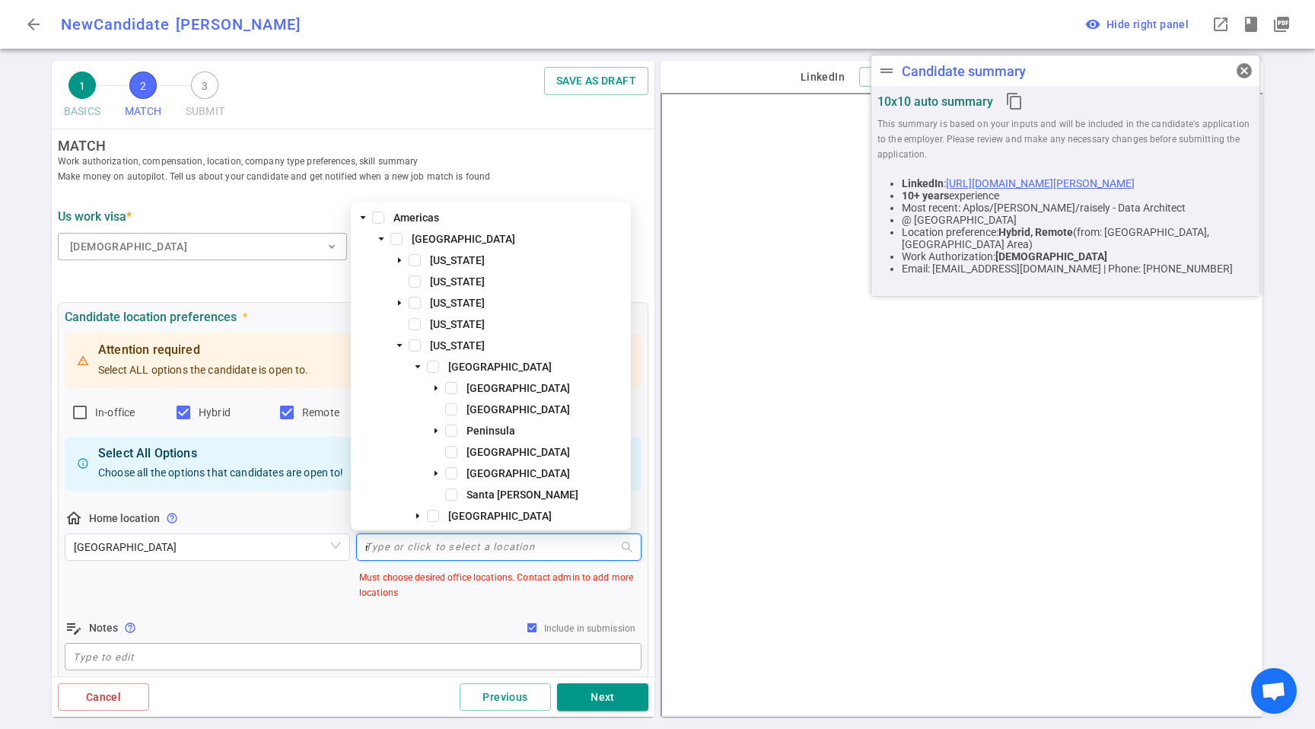
type input "red"
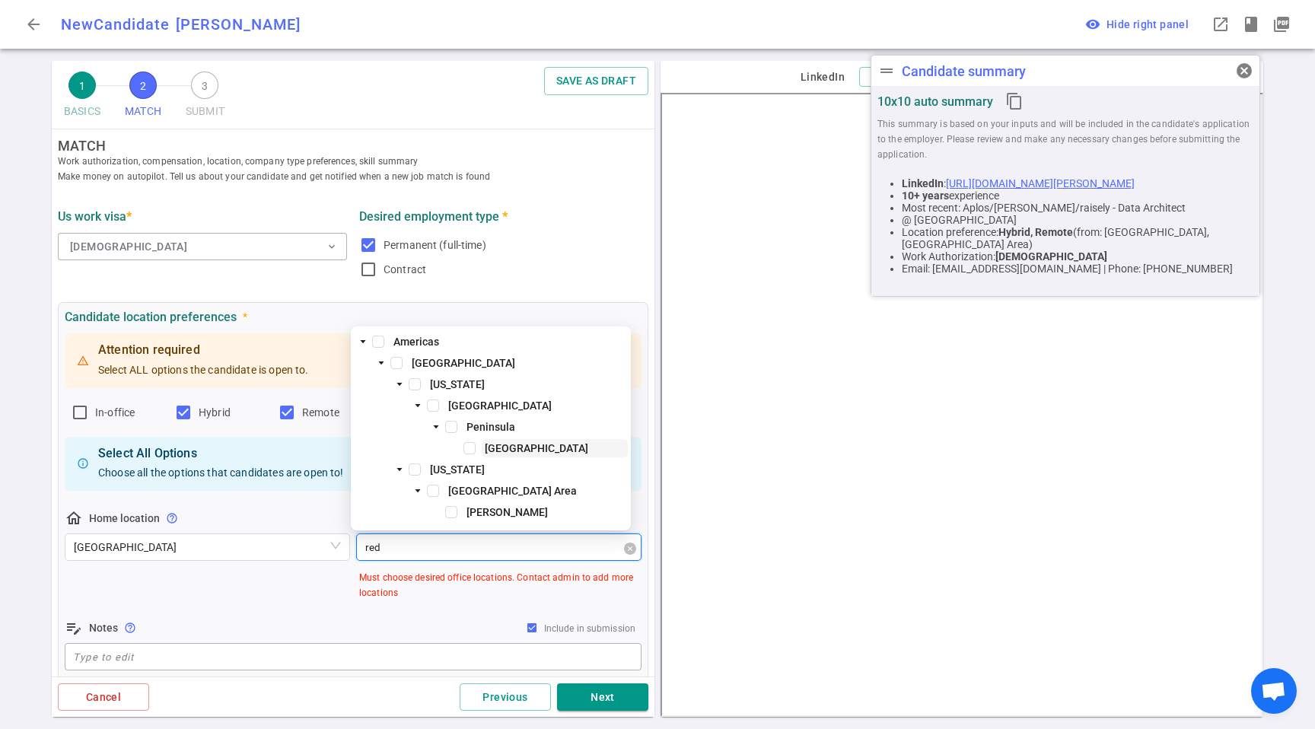
click at [499, 448] on span "[GEOGRAPHIC_DATA]" at bounding box center [536, 448] width 103 height 12
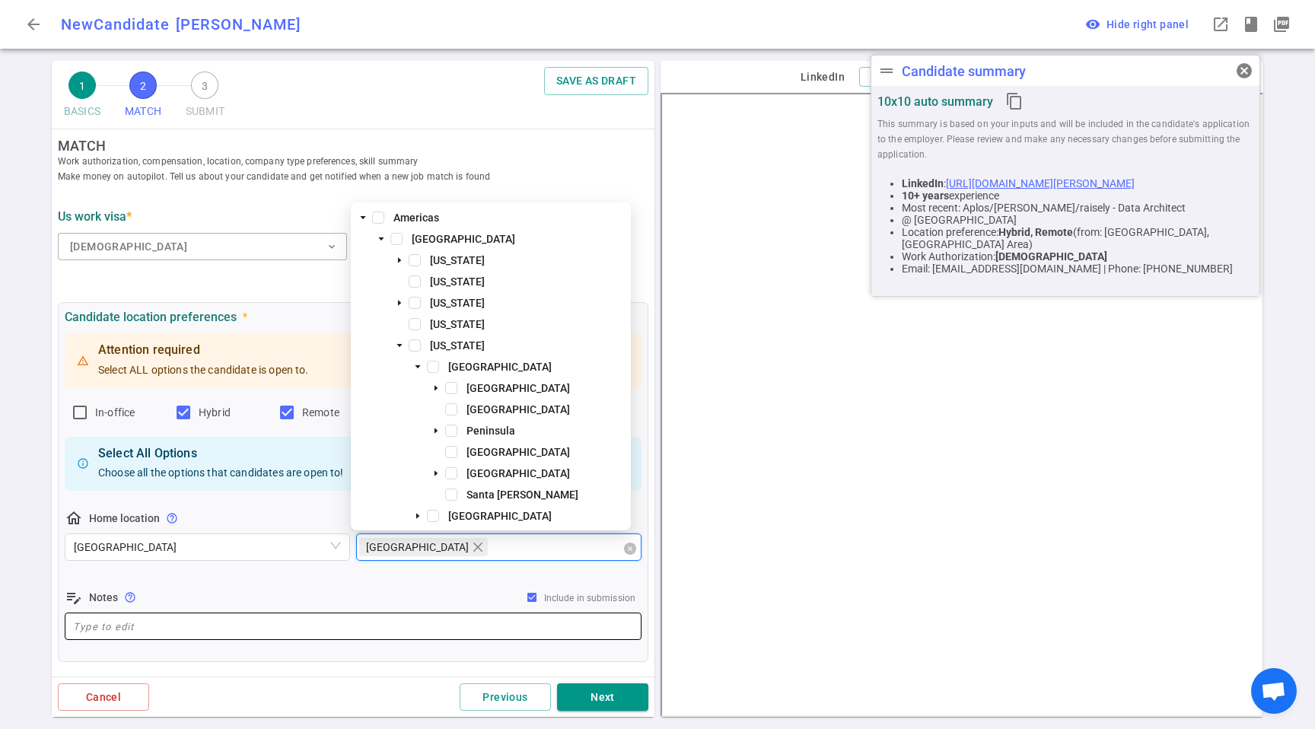
scroll to position [30, 0]
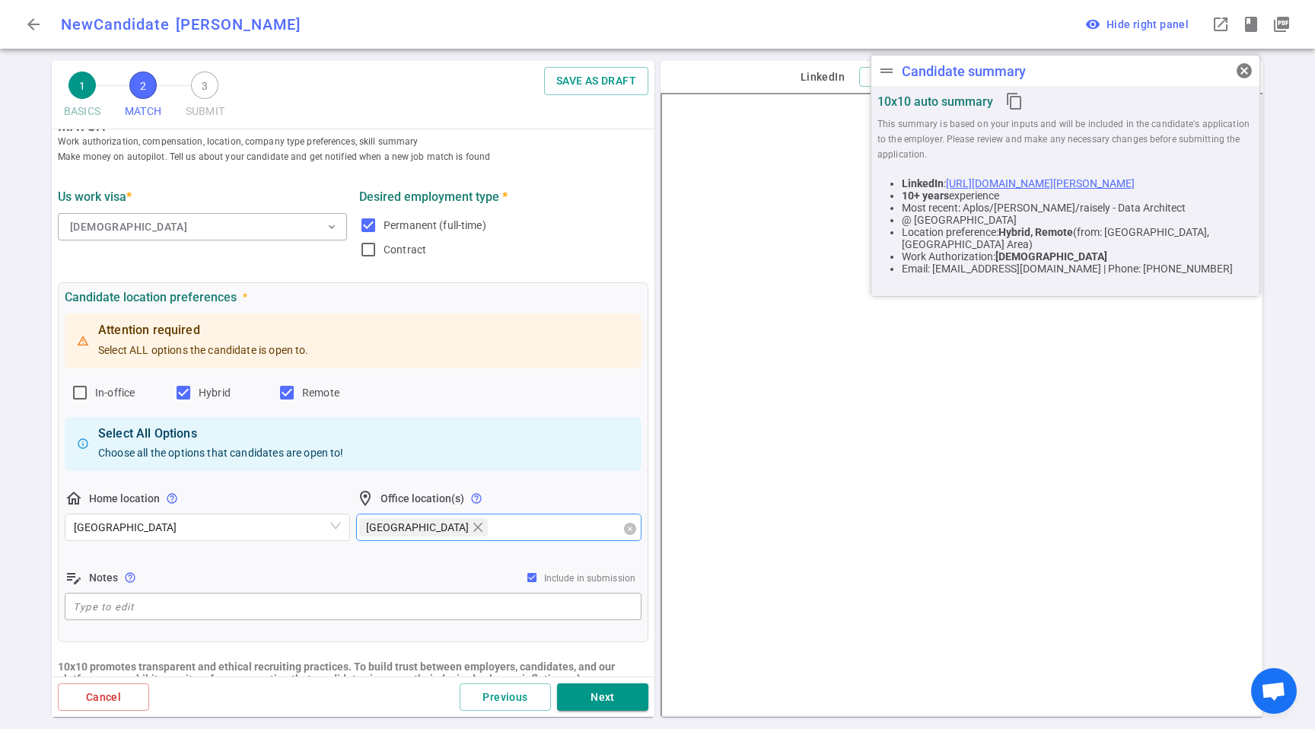
click at [209, 569] on div "edit_note Notes help_outline Include in submission" at bounding box center [353, 577] width 577 height 18
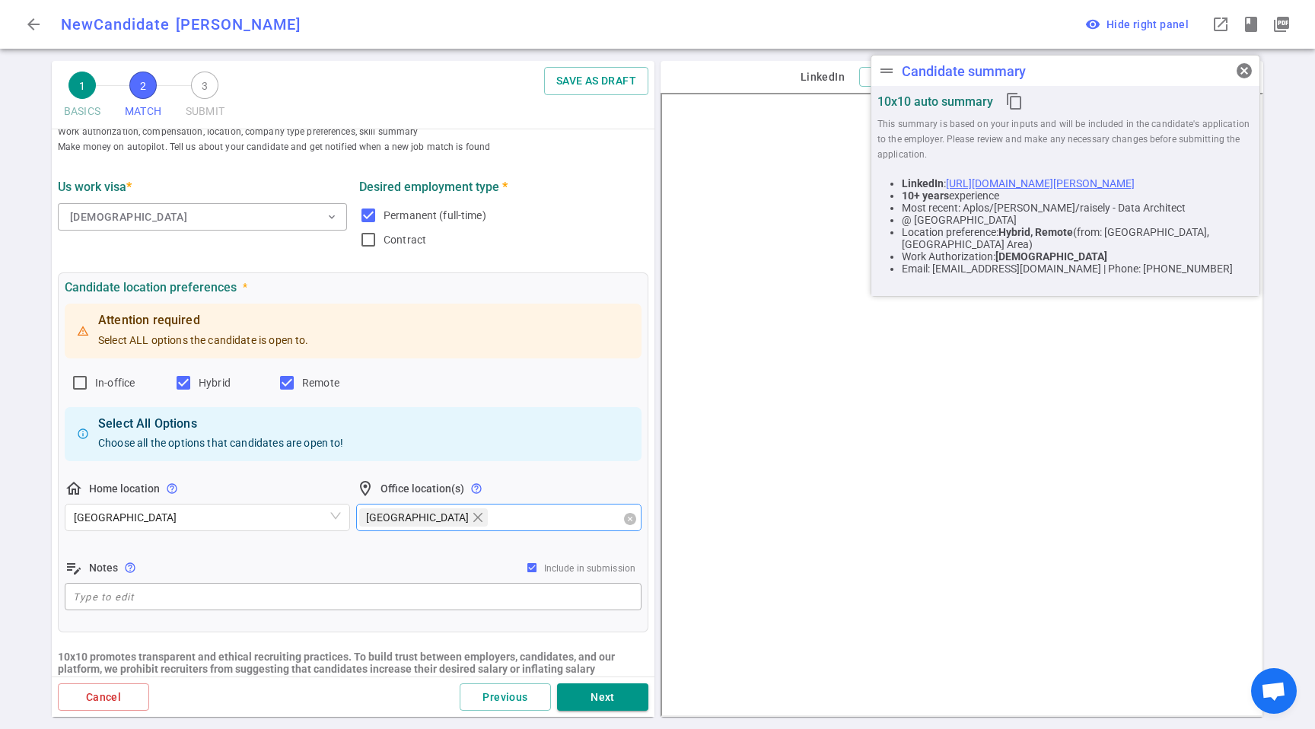
scroll to position [228, 0]
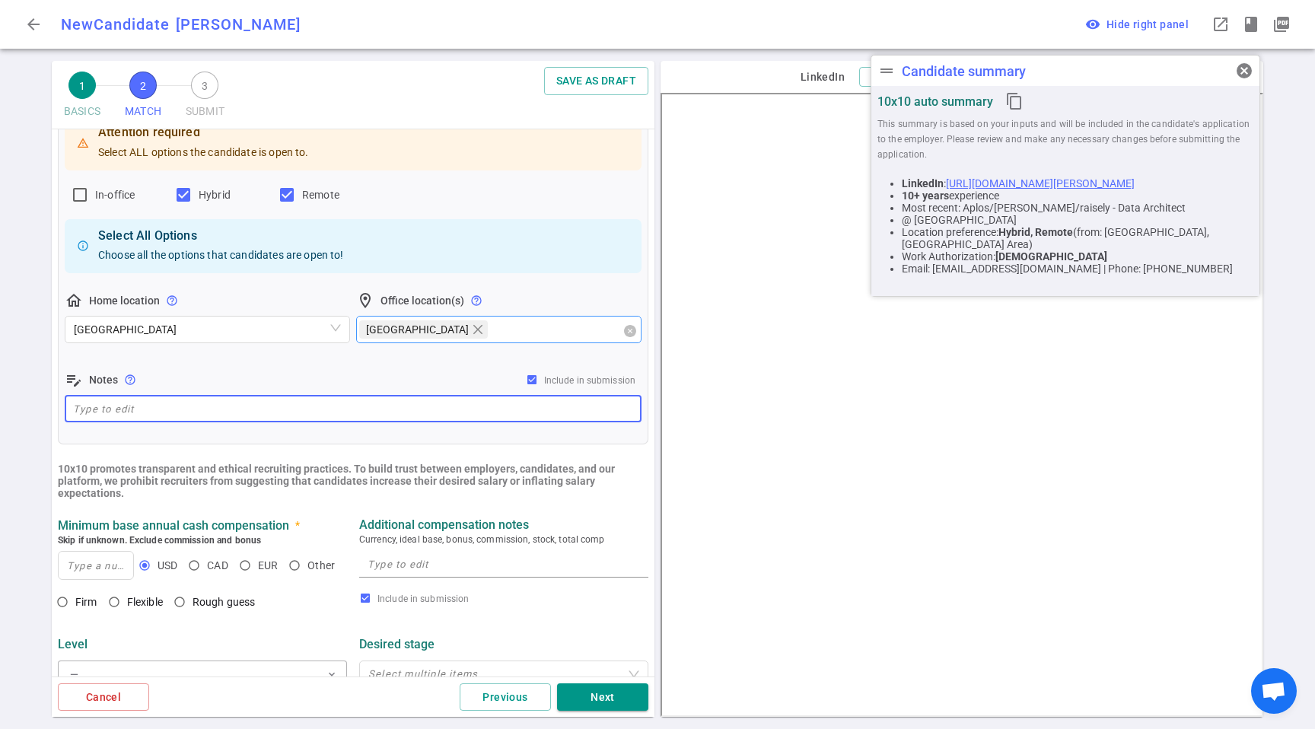
click at [145, 406] on textarea at bounding box center [353, 409] width 560 height 18
paste textarea "He lives in [GEOGRAPHIC_DATA]. He strongly prefers remote."
type textarea "He lives in [GEOGRAPHIC_DATA]. He strongly prefers remote. May cosider"
click at [197, 181] on div "Attention required Select ALL options the candidate is open to. In-office Hybri…" at bounding box center [353, 269] width 577 height 313
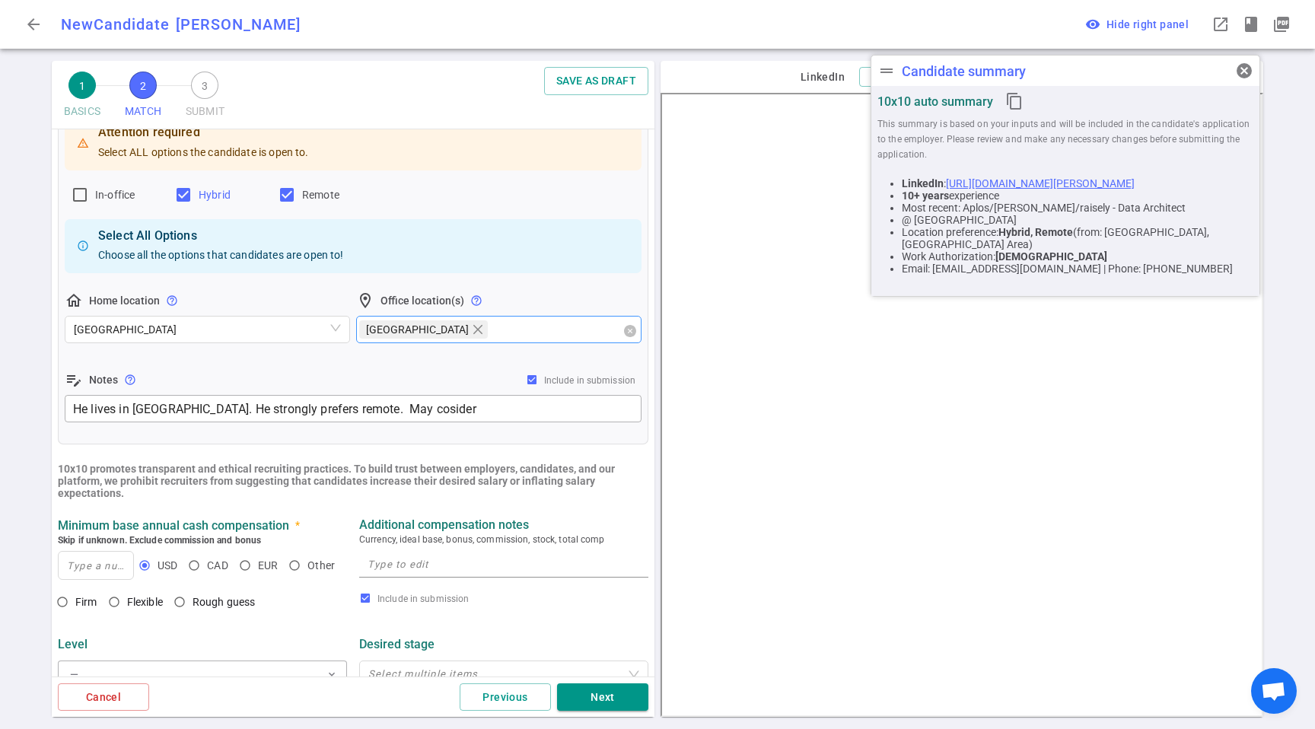
click at [199, 198] on span "Hybrid" at bounding box center [215, 195] width 32 height 12
click at [193, 198] on input "Hybrid" at bounding box center [183, 195] width 18 height 18
checkbox input "false"
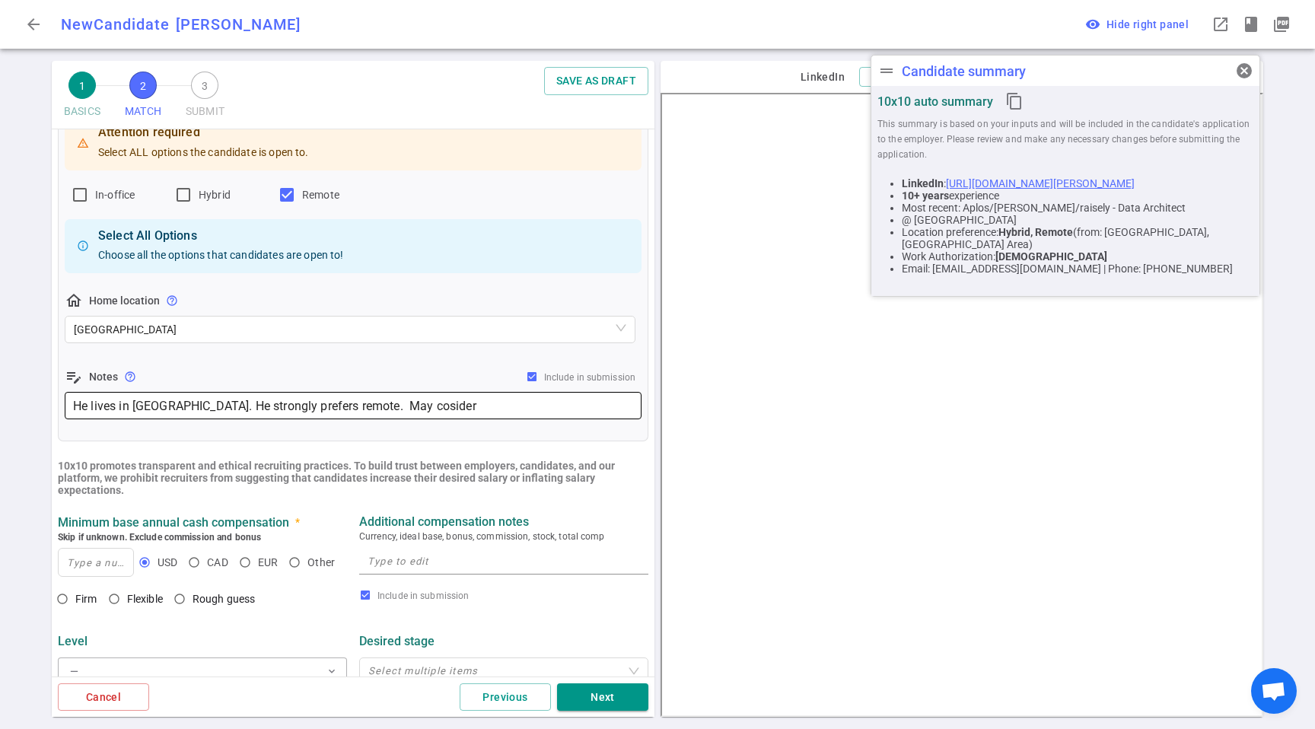
scroll to position [237, 0]
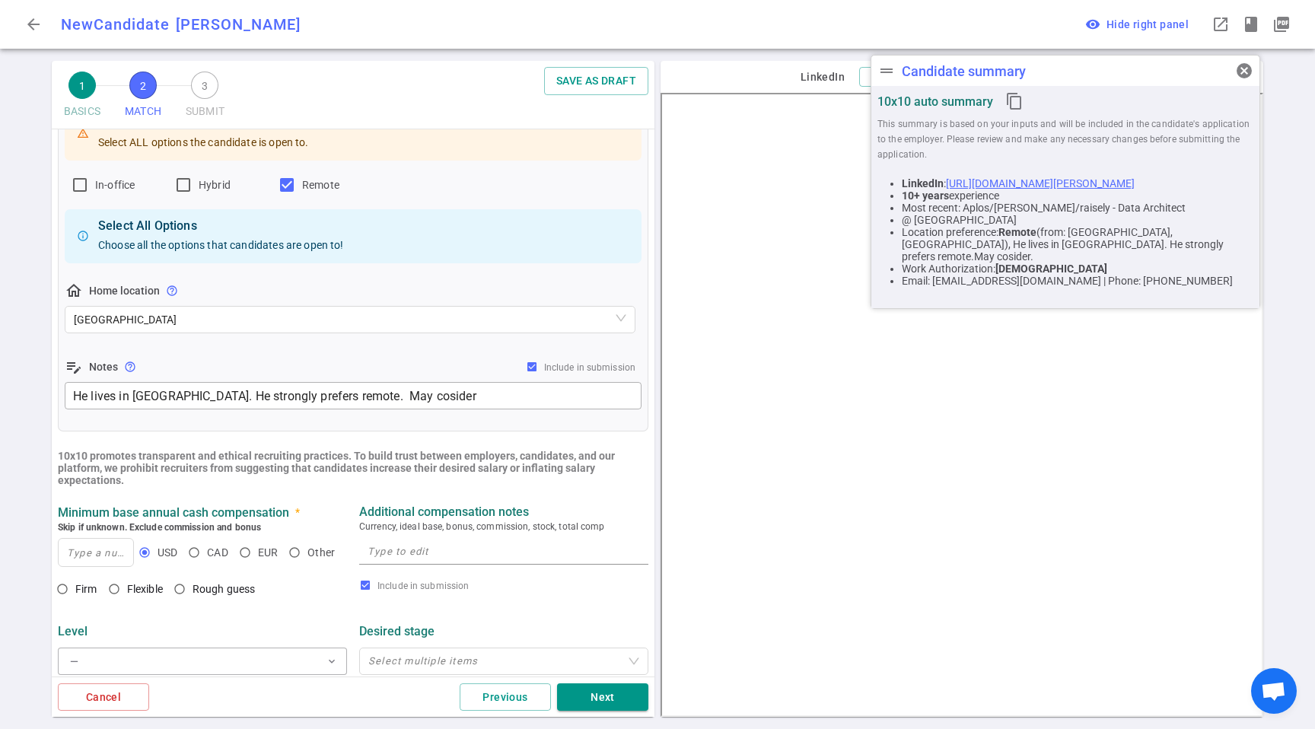
drag, startPoint x: 221, startPoint y: 358, endPoint x: 235, endPoint y: 478, distance: 120.4
click at [221, 358] on div "edit_note Notes help_outline Include in submission" at bounding box center [353, 367] width 577 height 18
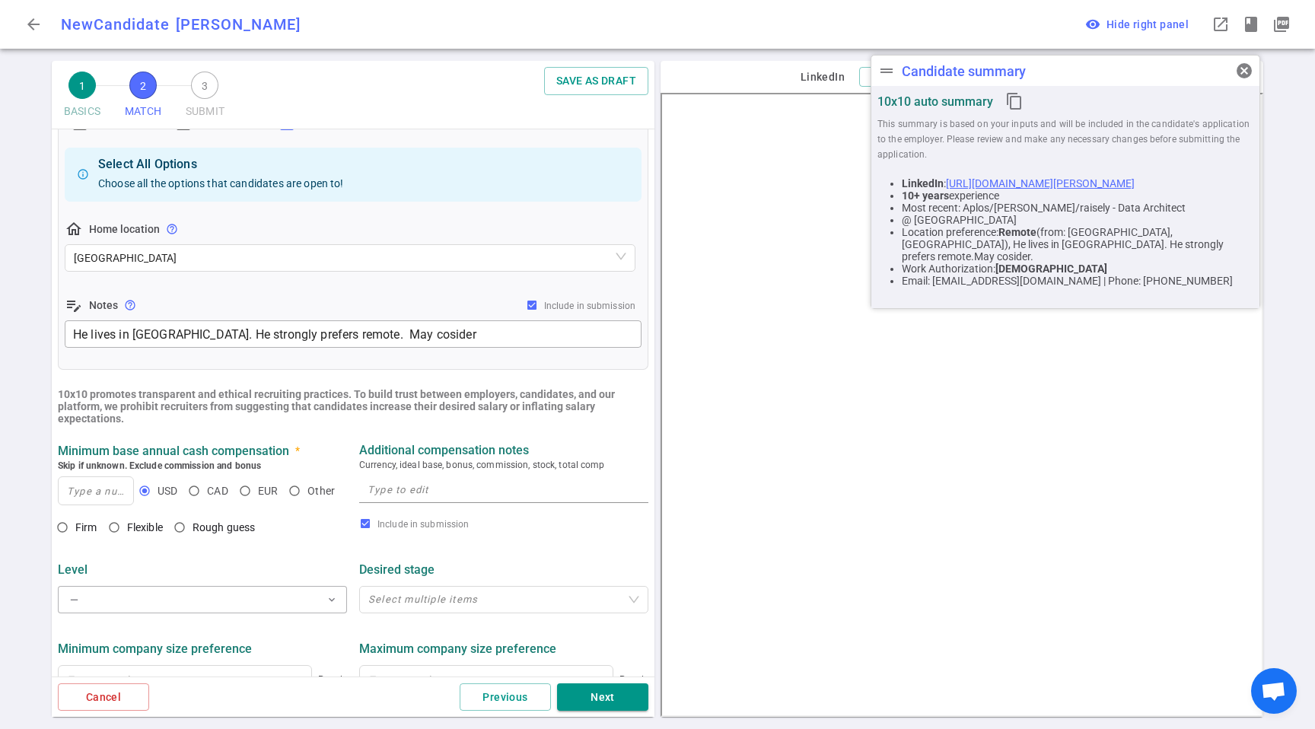
click at [53, 481] on div "Minimum base annual cash compensation * Skip if unknown. Exclude commission and…" at bounding box center [202, 475] width 301 height 65
click at [517, 476] on div "x" at bounding box center [503, 489] width 289 height 33
click at [430, 496] on textarea at bounding box center [504, 490] width 272 height 18
click at [100, 524] on div "Firm Flexible Rough guess" at bounding box center [162, 528] width 209 height 29
click at [94, 532] on span "Firm" at bounding box center [86, 527] width 22 height 12
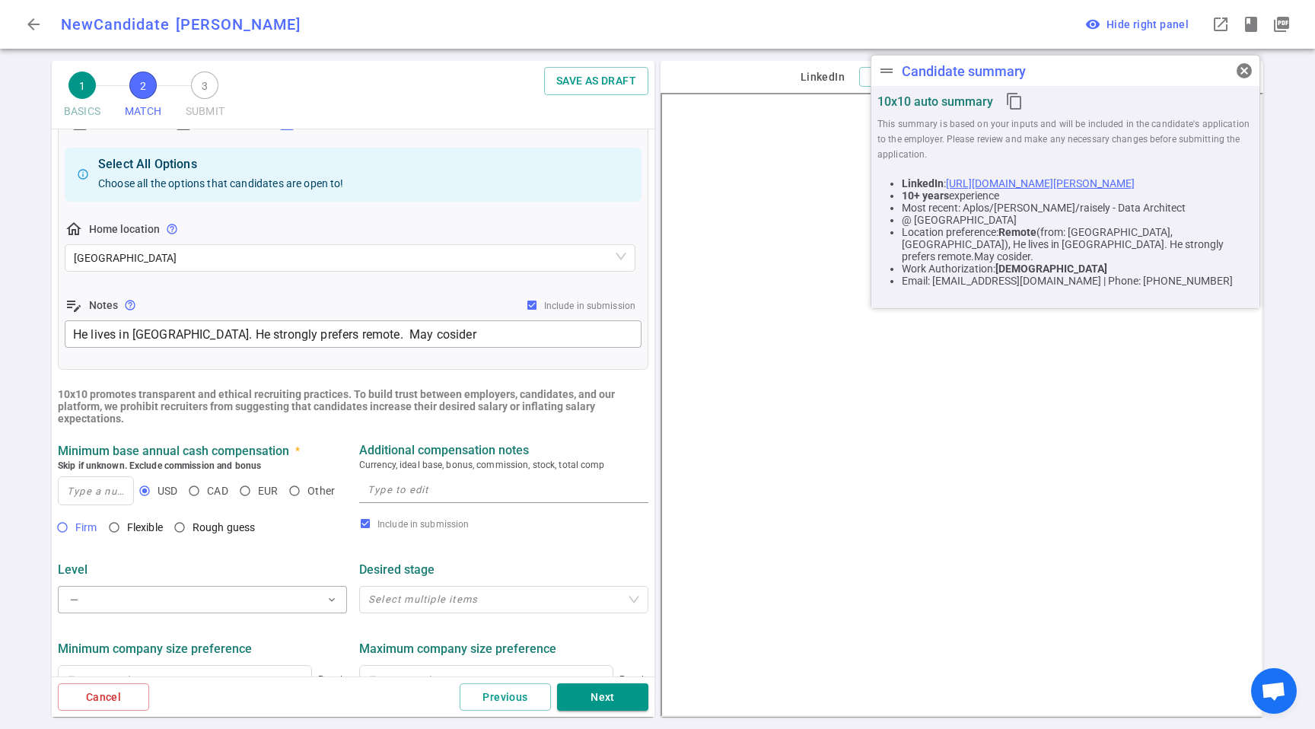
click at [75, 532] on input "Firm" at bounding box center [62, 527] width 26 height 26
radio input "true"
click at [97, 500] on input at bounding box center [96, 490] width 75 height 27
type input "250,000"
click at [103, 596] on button "— expand_more" at bounding box center [202, 599] width 289 height 27
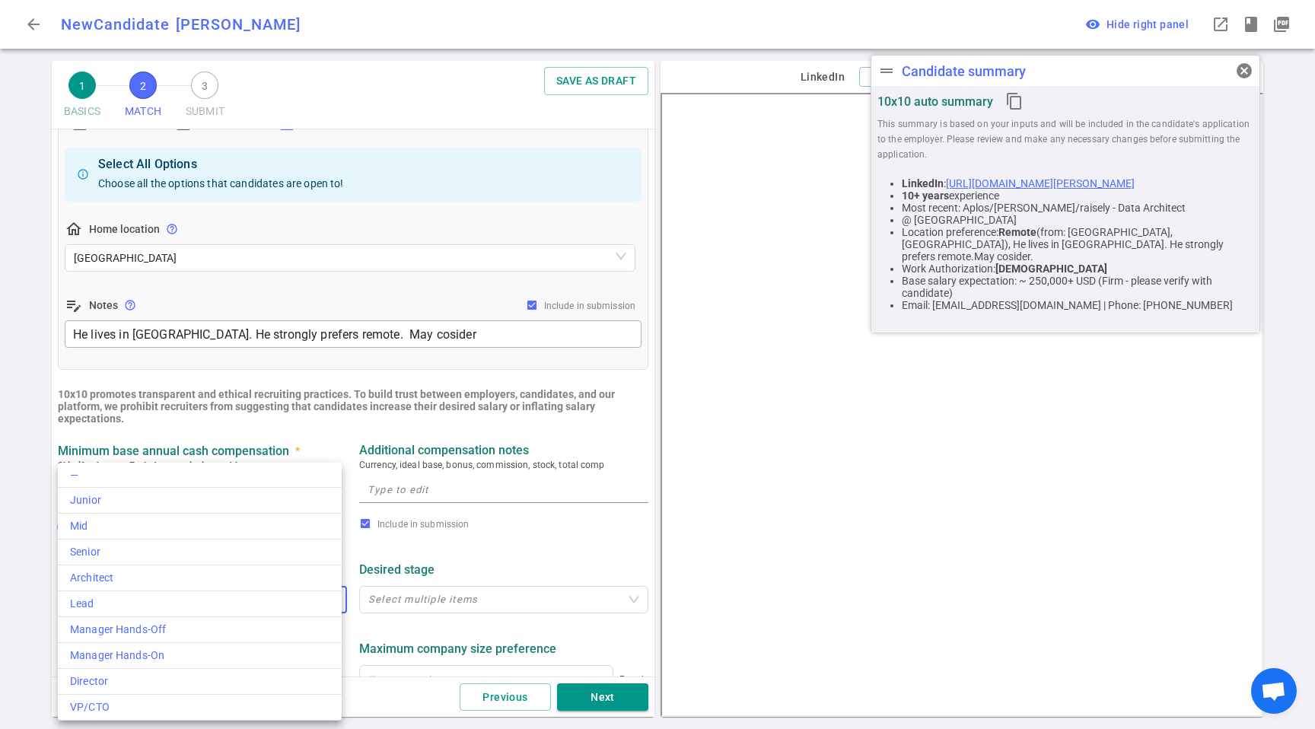
click at [470, 503] on div at bounding box center [657, 364] width 1315 height 729
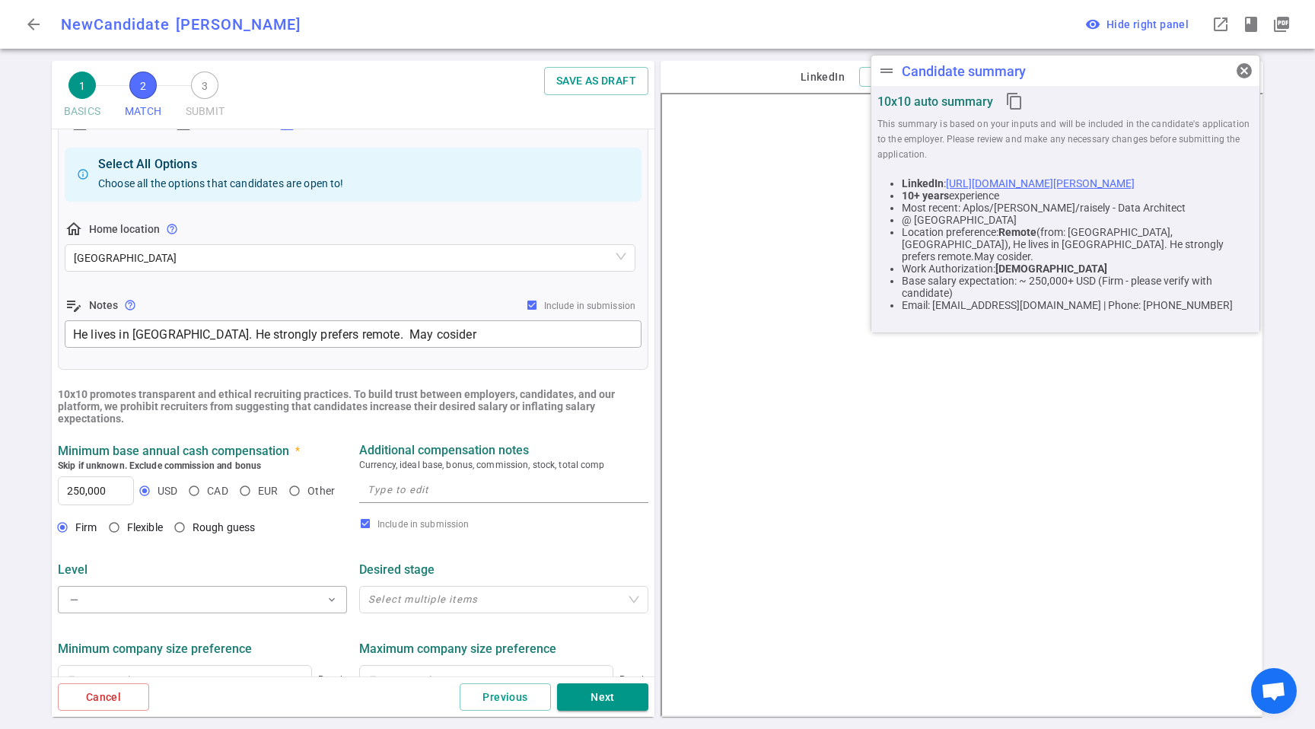
click at [473, 499] on div "— Junior Mid Senior Architect Lead Manager Hands-Off Manager Hands-On Director …" at bounding box center [657, 364] width 1315 height 729
click at [481, 458] on span "Currency, ideal base, bonus, commission, stock, total comp" at bounding box center [503, 464] width 289 height 15
click at [461, 512] on div "Minimum base annual cash compensation * Skip if unknown. Exclude commission and…" at bounding box center [353, 473] width 603 height 84
click at [468, 502] on div "x" at bounding box center [503, 489] width 289 height 27
paste textarea "$250K-280K base + equity"
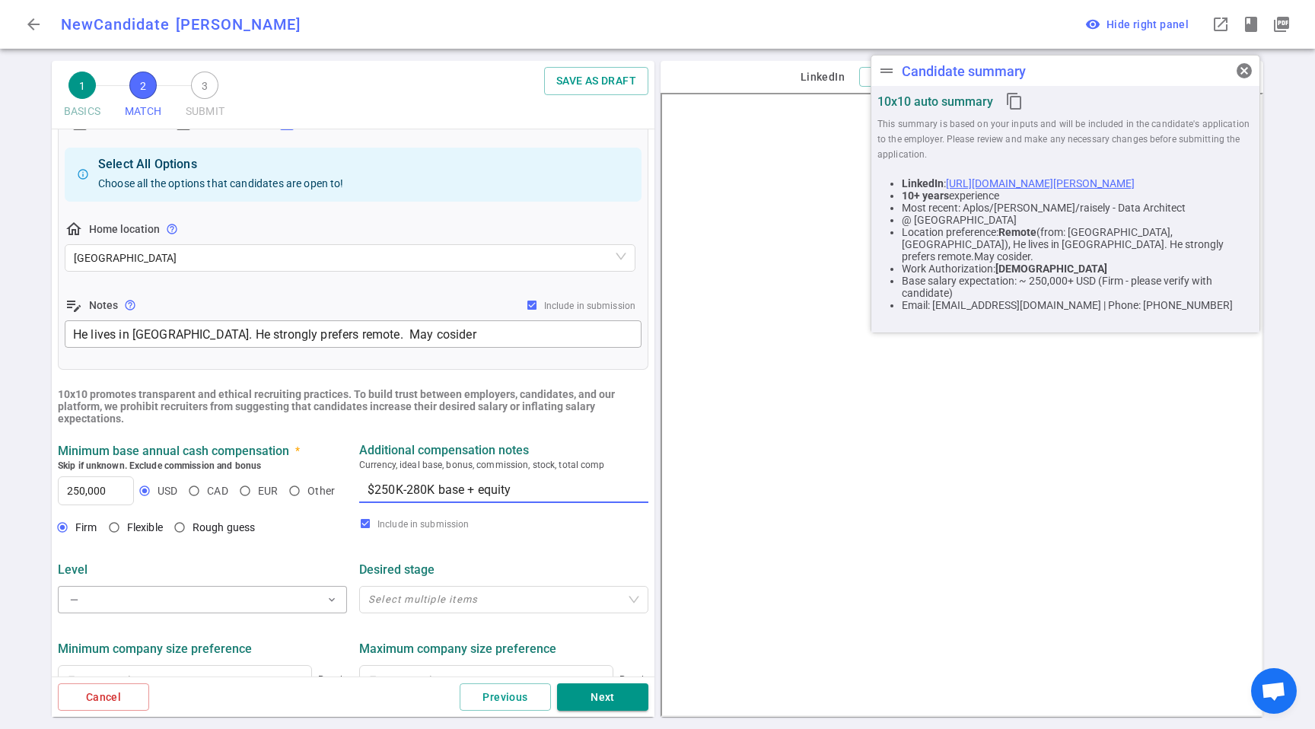
type textarea "$250K-280K base + equity"
click at [295, 559] on div "Level" at bounding box center [202, 569] width 289 height 27
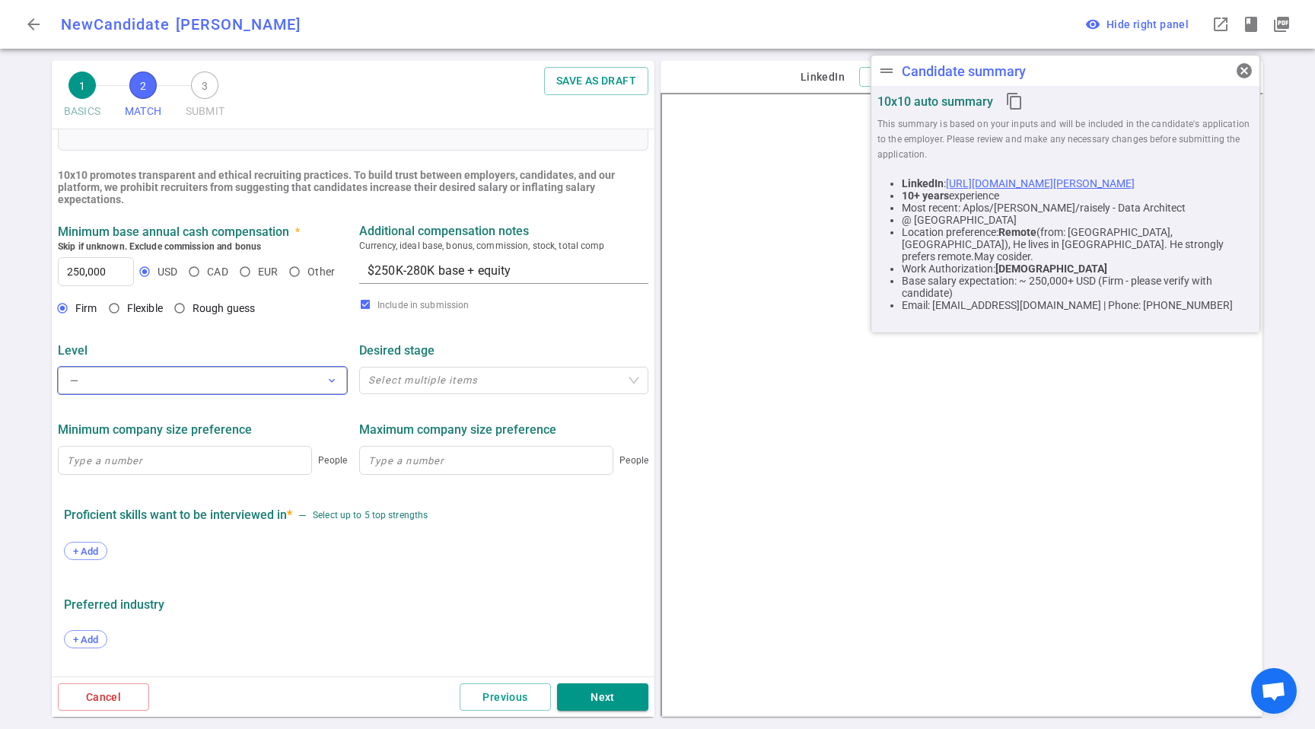
click at [163, 374] on button "— expand_more" at bounding box center [202, 380] width 289 height 27
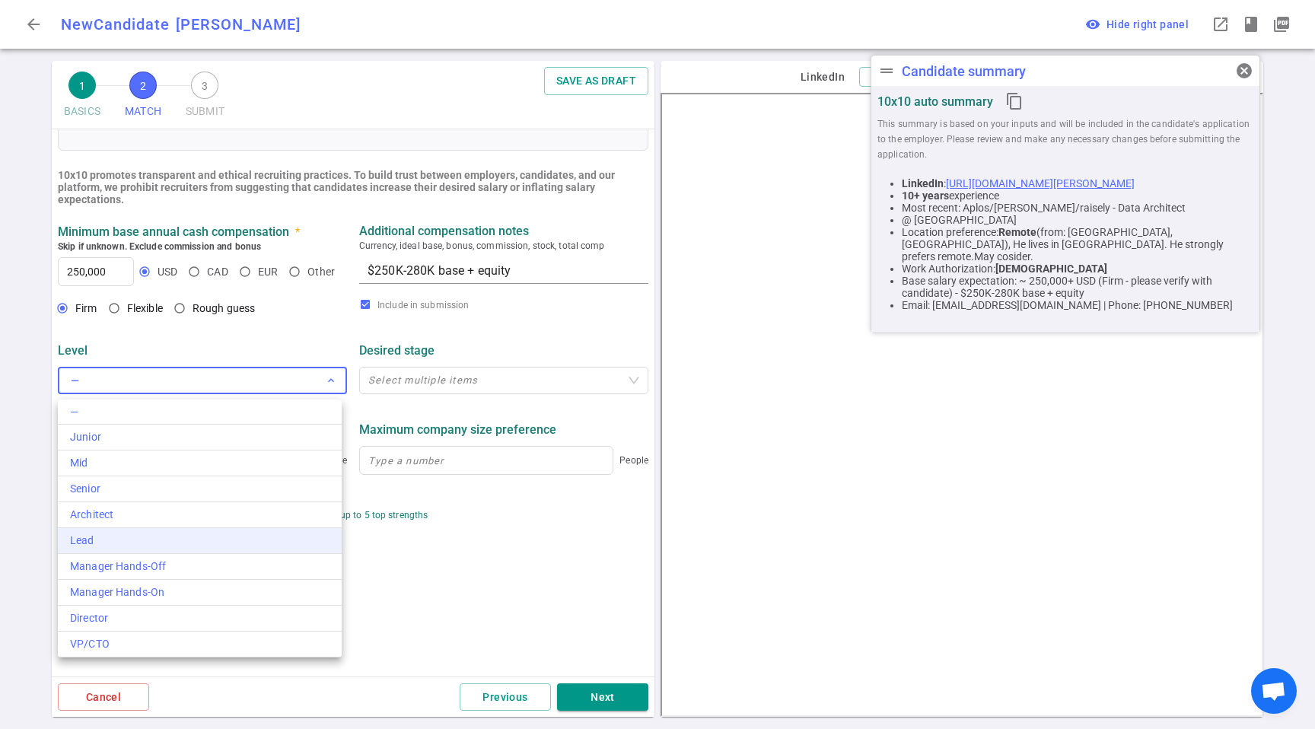
drag, startPoint x: 142, startPoint y: 527, endPoint x: 145, endPoint y: 540, distance: 13.3
click at [145, 540] on div "— Junior Mid Senior Architect Lead Manager Hands-Off Manager Hands-On Director …" at bounding box center [200, 529] width 284 height 258
click at [145, 517] on div "Architect" at bounding box center [200, 515] width 260 height 16
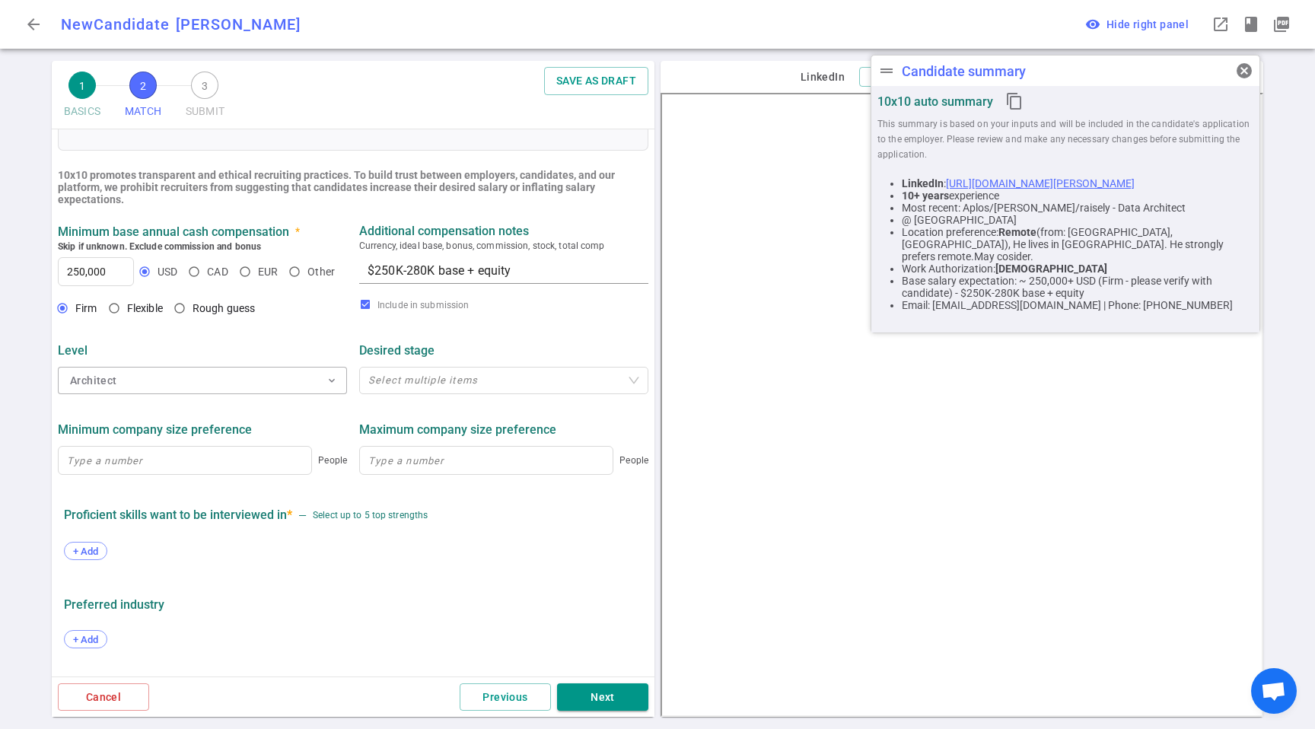
scroll to position [538, 0]
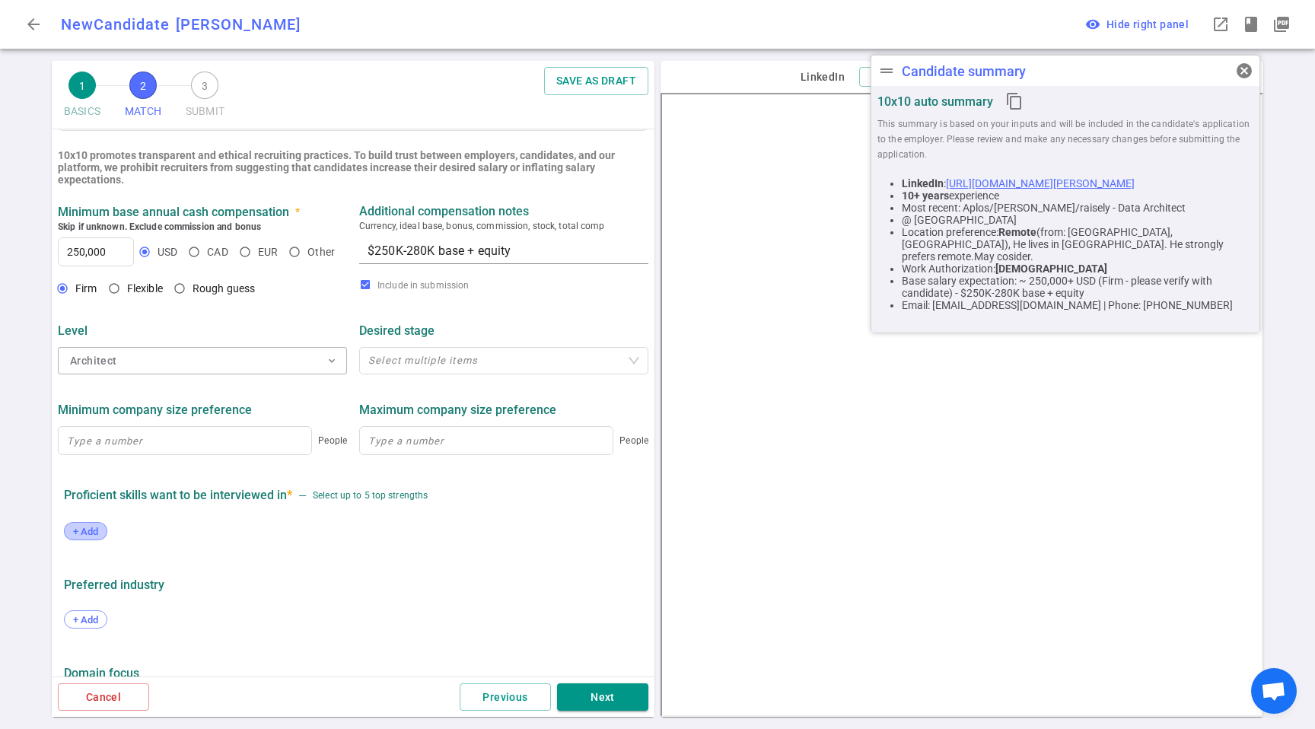
click at [89, 535] on span "+ Add" at bounding box center [86, 531] width 36 height 11
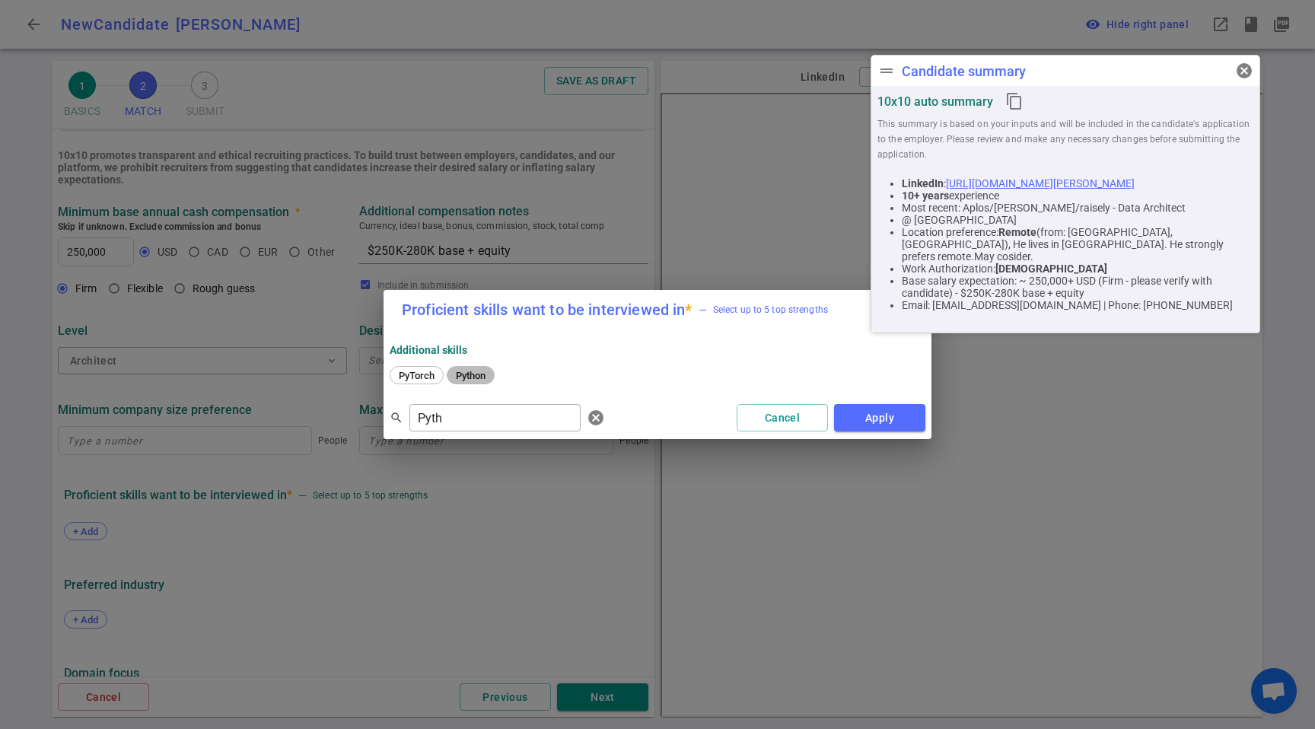
drag, startPoint x: 484, startPoint y: 368, endPoint x: 469, endPoint y: 421, distance: 55.4
click at [484, 368] on div "Python" at bounding box center [471, 375] width 48 height 18
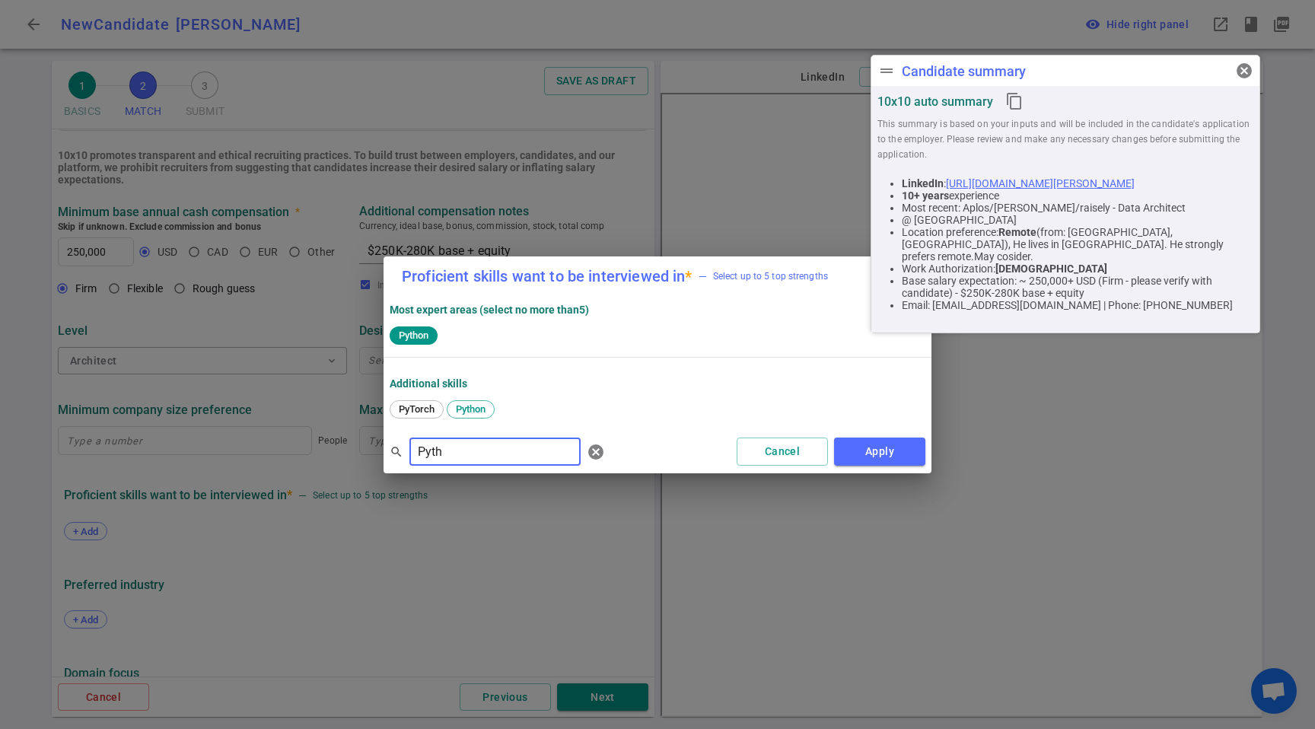
click at [465, 441] on input "Pyth" at bounding box center [494, 452] width 171 height 24
click at [464, 441] on input "Pyth" at bounding box center [494, 452] width 171 height 24
click at [470, 408] on span "Spark" at bounding box center [469, 408] width 37 height 11
click at [460, 459] on input "Spark" at bounding box center [494, 452] width 171 height 24
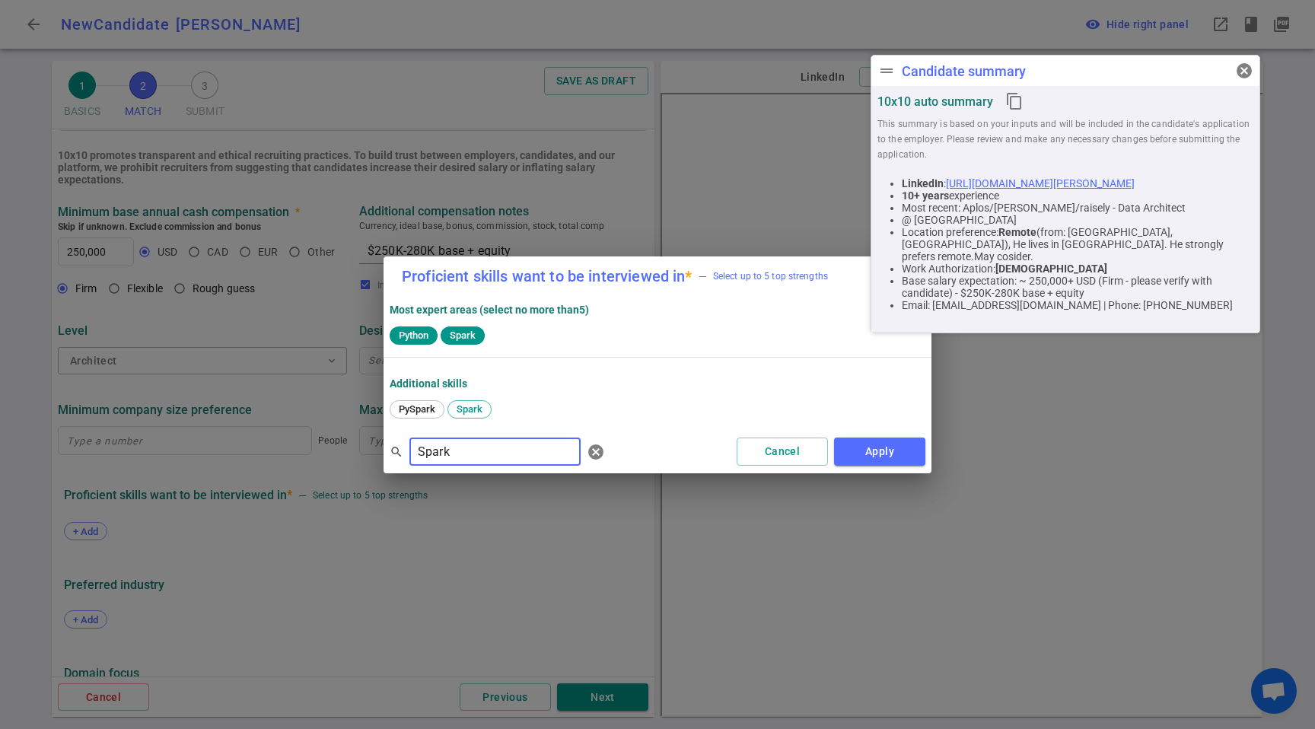
click at [460, 459] on input "Spark" at bounding box center [494, 452] width 171 height 24
click at [401, 400] on div "Airflow" at bounding box center [415, 409] width 50 height 18
click at [469, 451] on input "Airflow" at bounding box center [494, 452] width 171 height 24
type input "d"
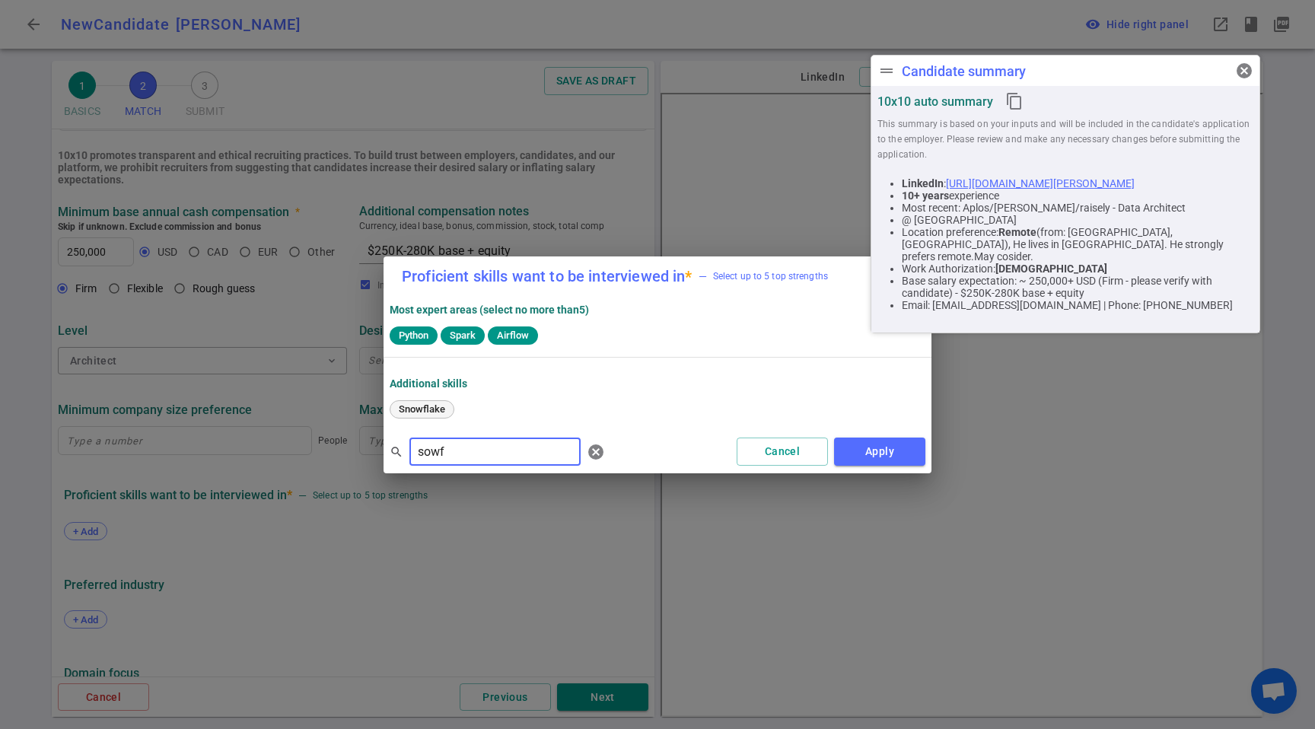
type input "sowf"
click at [441, 414] on span "Snowflake" at bounding box center [421, 408] width 57 height 11
click at [891, 444] on button "Apply" at bounding box center [879, 452] width 91 height 28
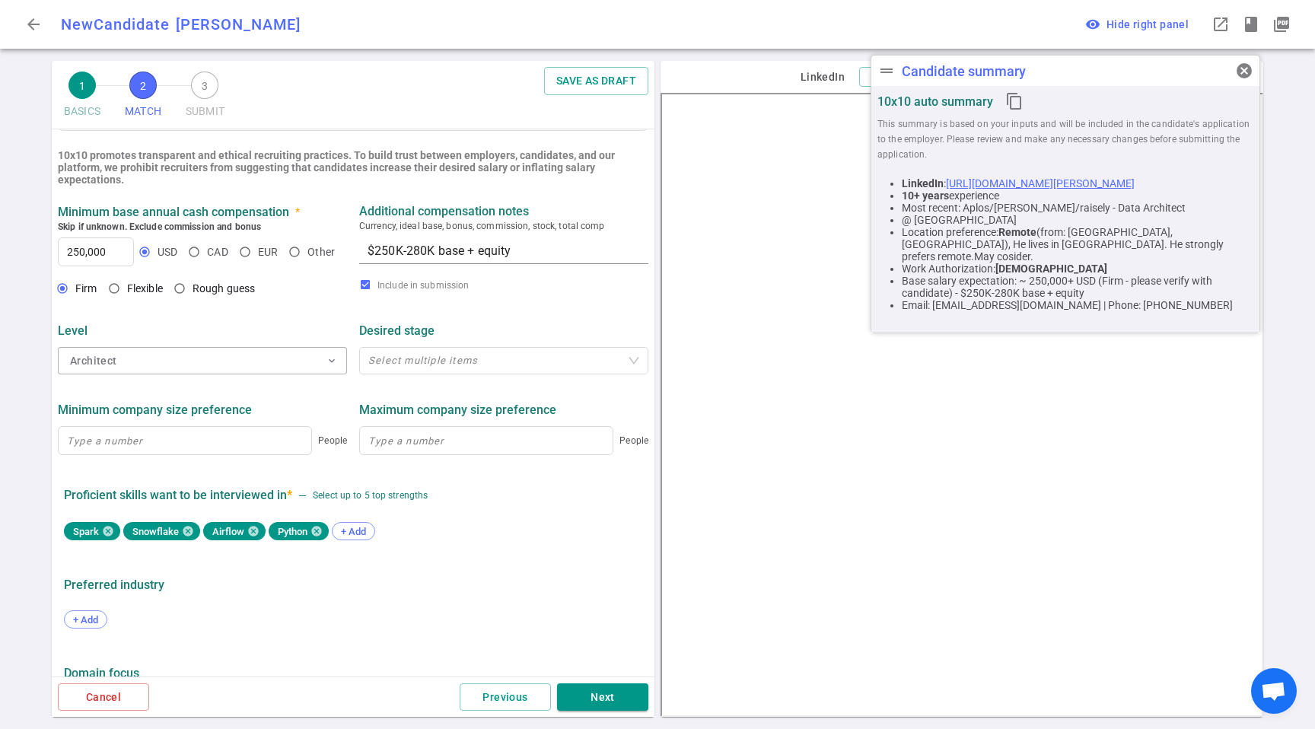
scroll to position [598, 0]
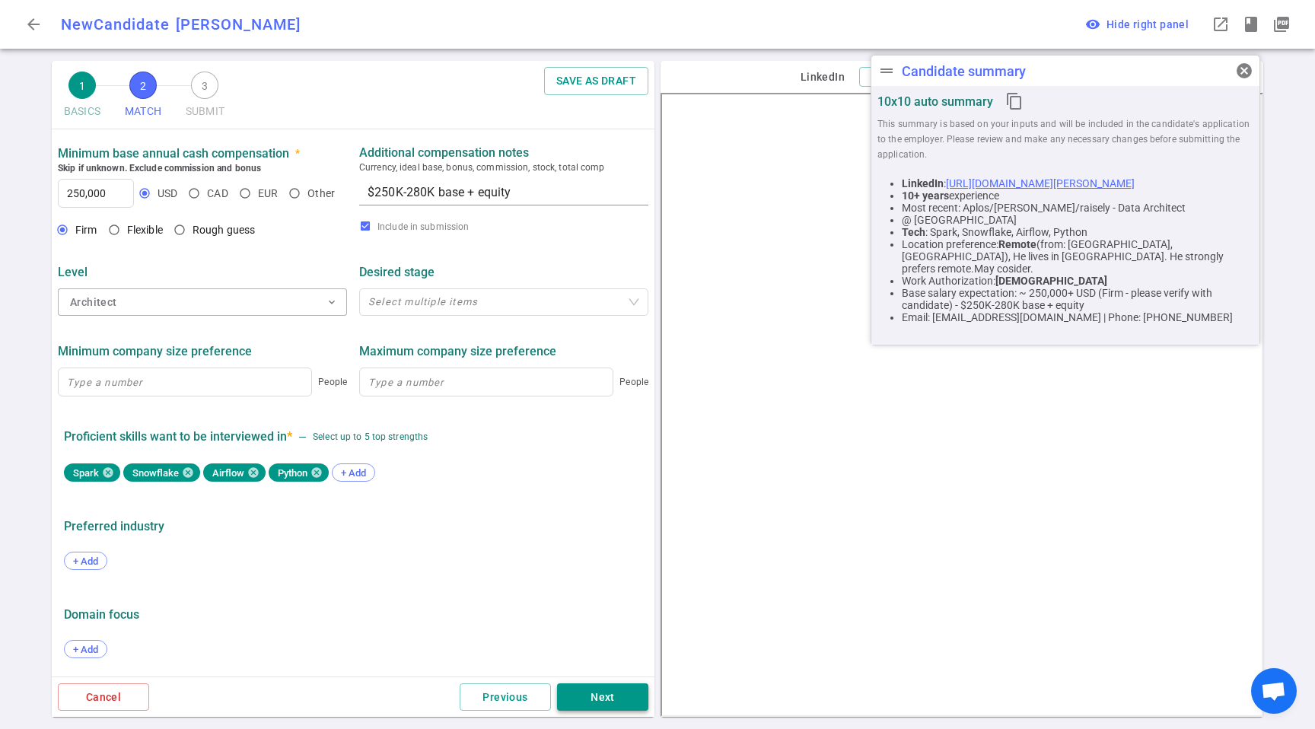
click at [625, 690] on button "Next" at bounding box center [602, 697] width 91 height 28
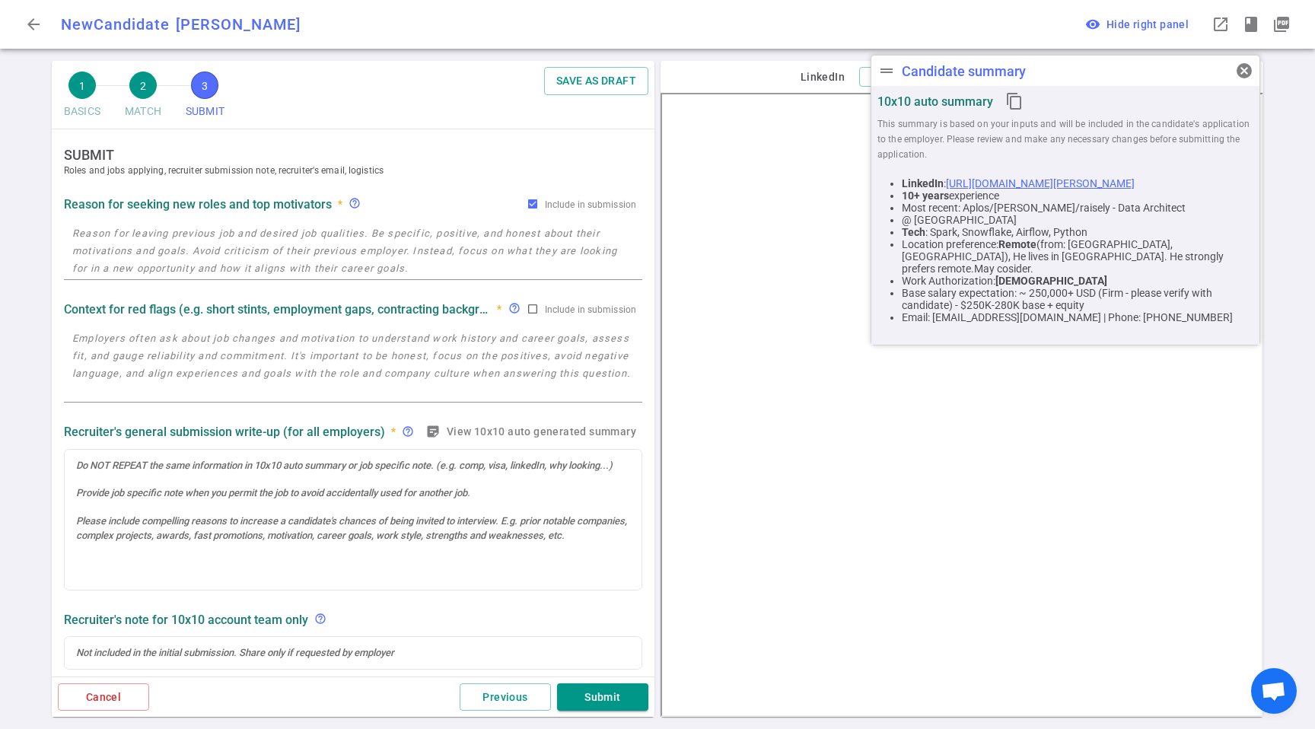
scroll to position [0, 0]
click at [208, 279] on div "x" at bounding box center [353, 250] width 578 height 59
paste textarea "He's quite unsure about the future of Aplos and the team. Aplos acquired [PERSO…"
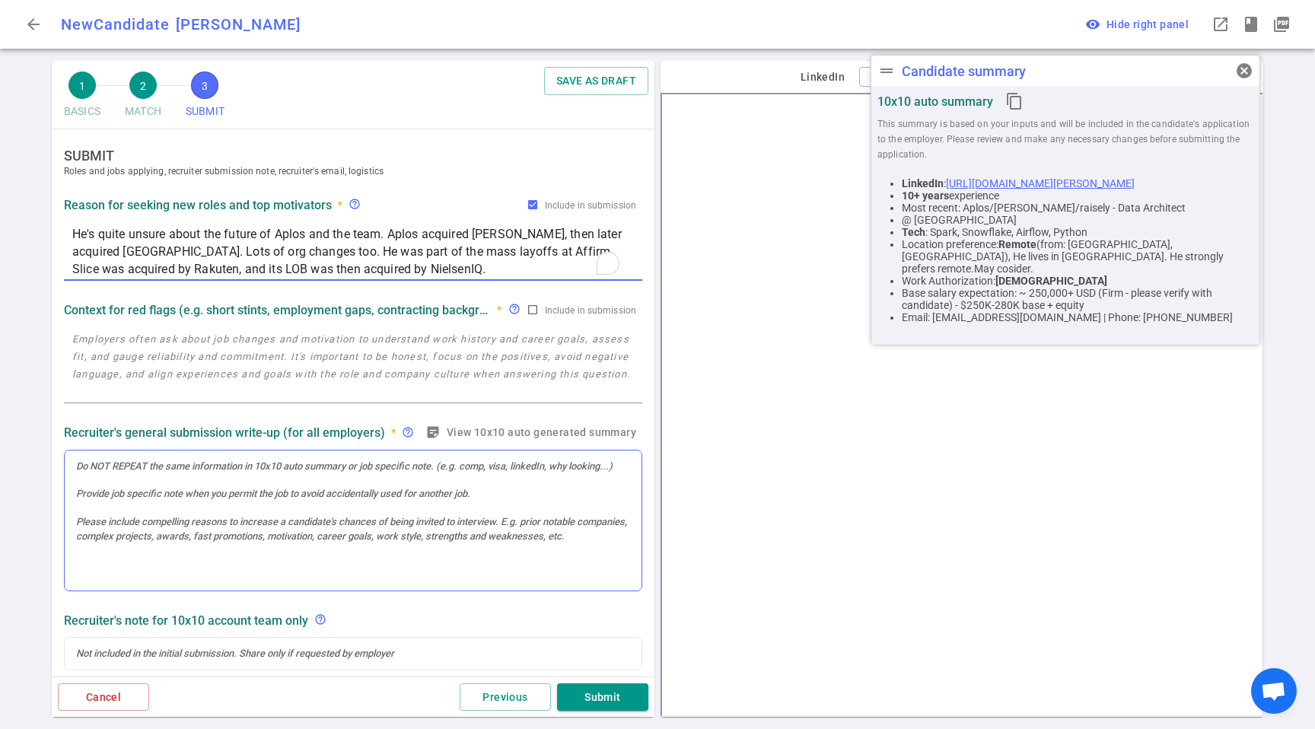
type textarea "He's quite unsure about the future of Aplos and the team. Aplos acquired [PERSO…"
click at [190, 482] on div at bounding box center [353, 521] width 577 height 141
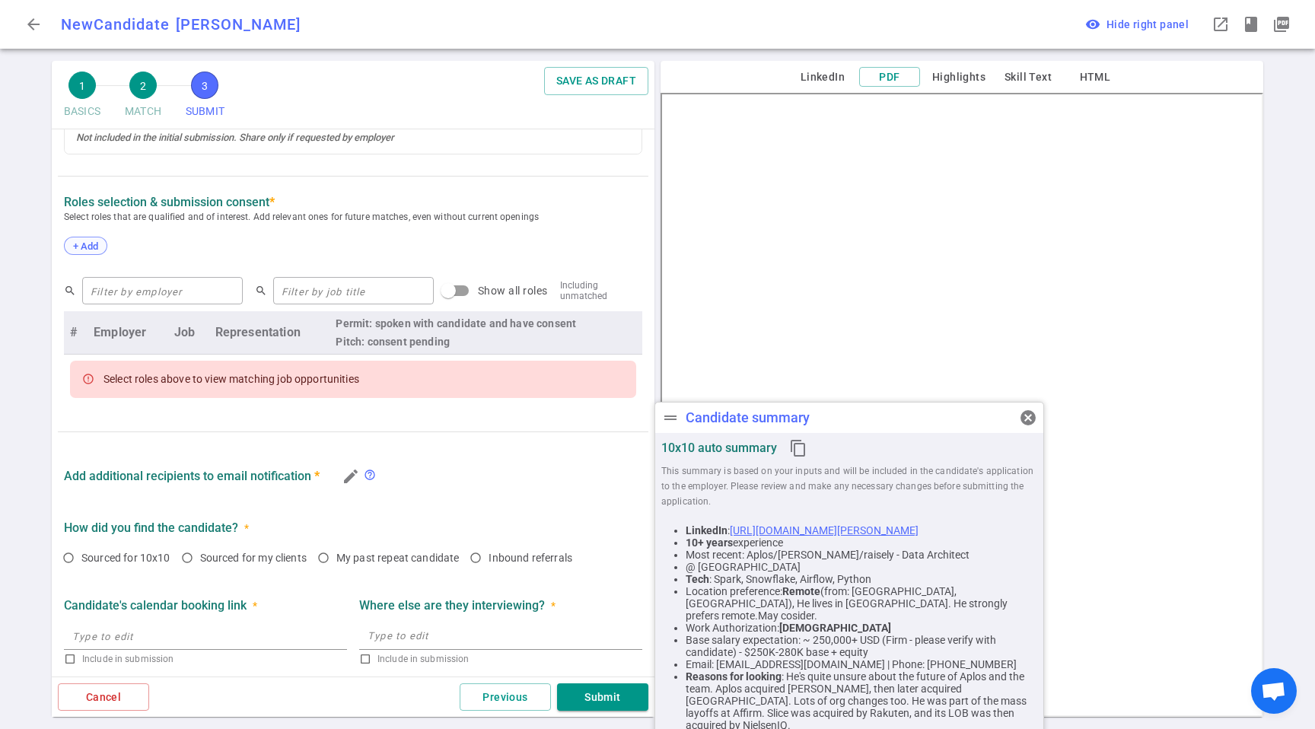
scroll to position [547, 0]
click at [72, 252] on div "+ Add" at bounding box center [85, 246] width 43 height 18
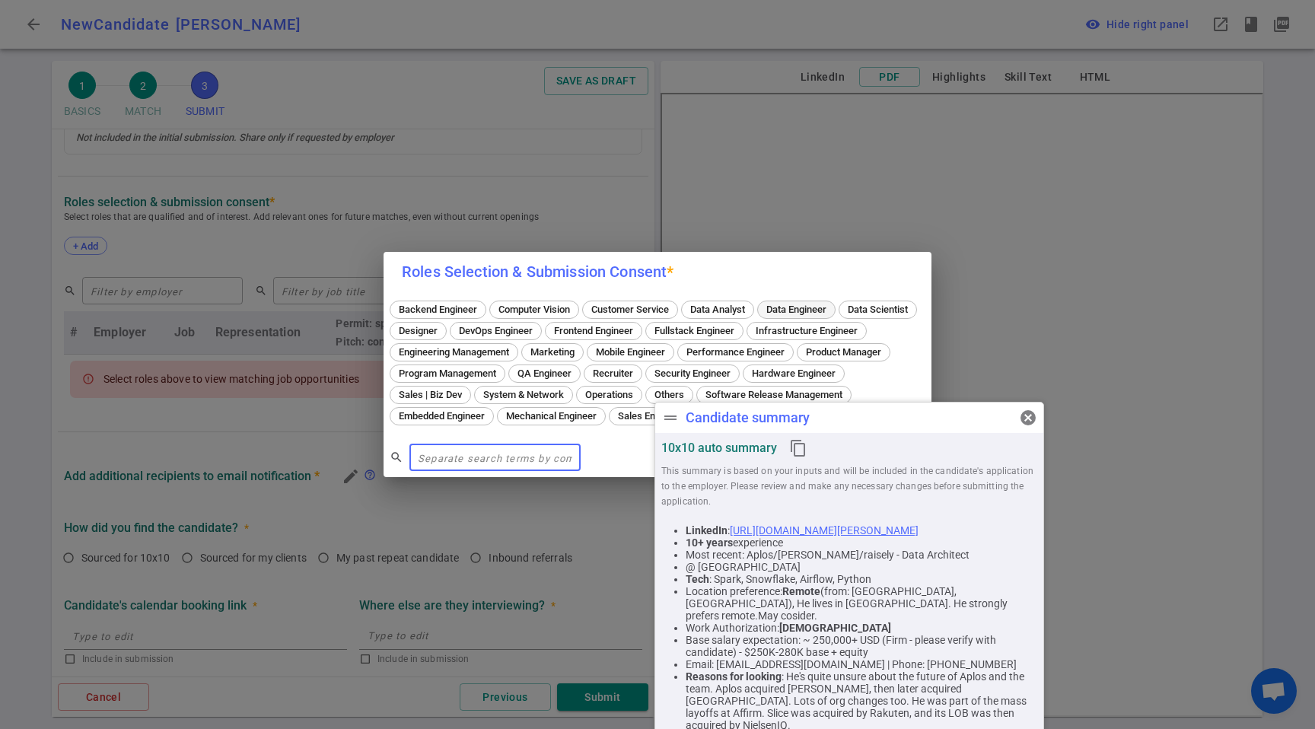
click at [781, 304] on span "Data Engineer" at bounding box center [796, 309] width 71 height 11
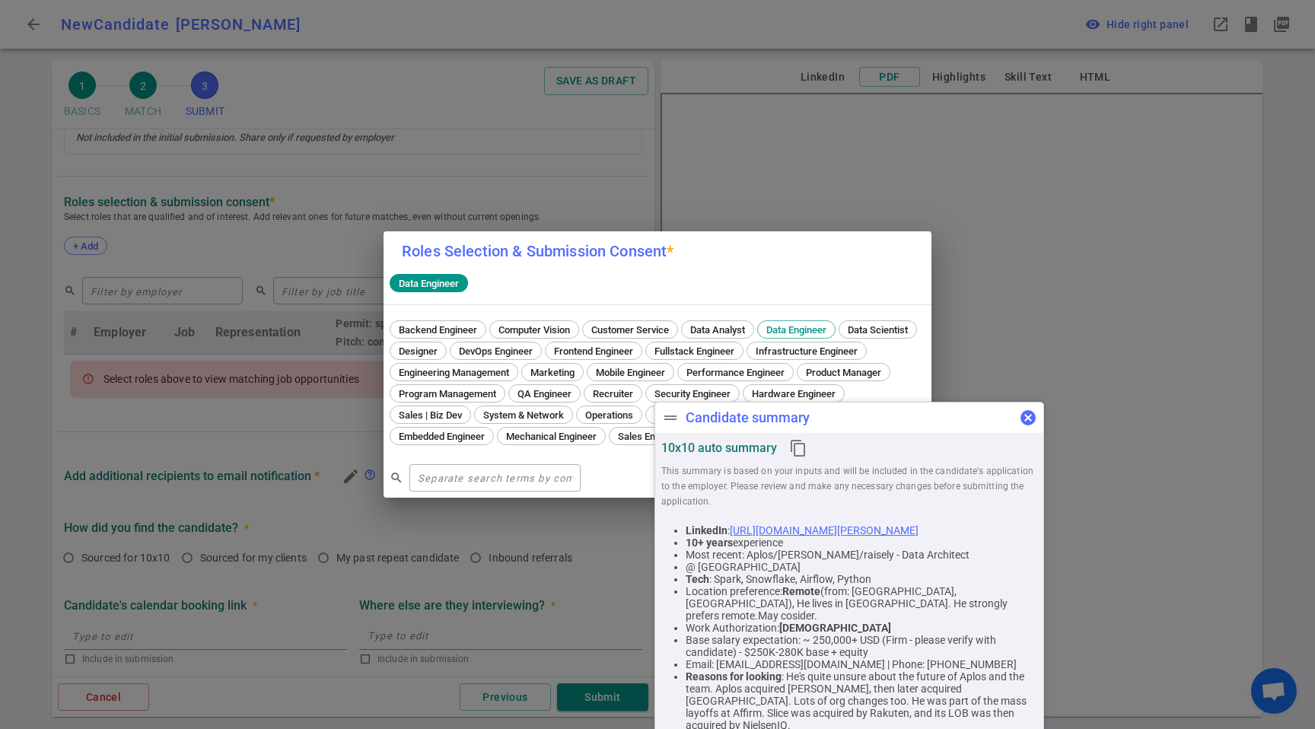
click at [1027, 418] on span "cancel" at bounding box center [1028, 418] width 18 height 18
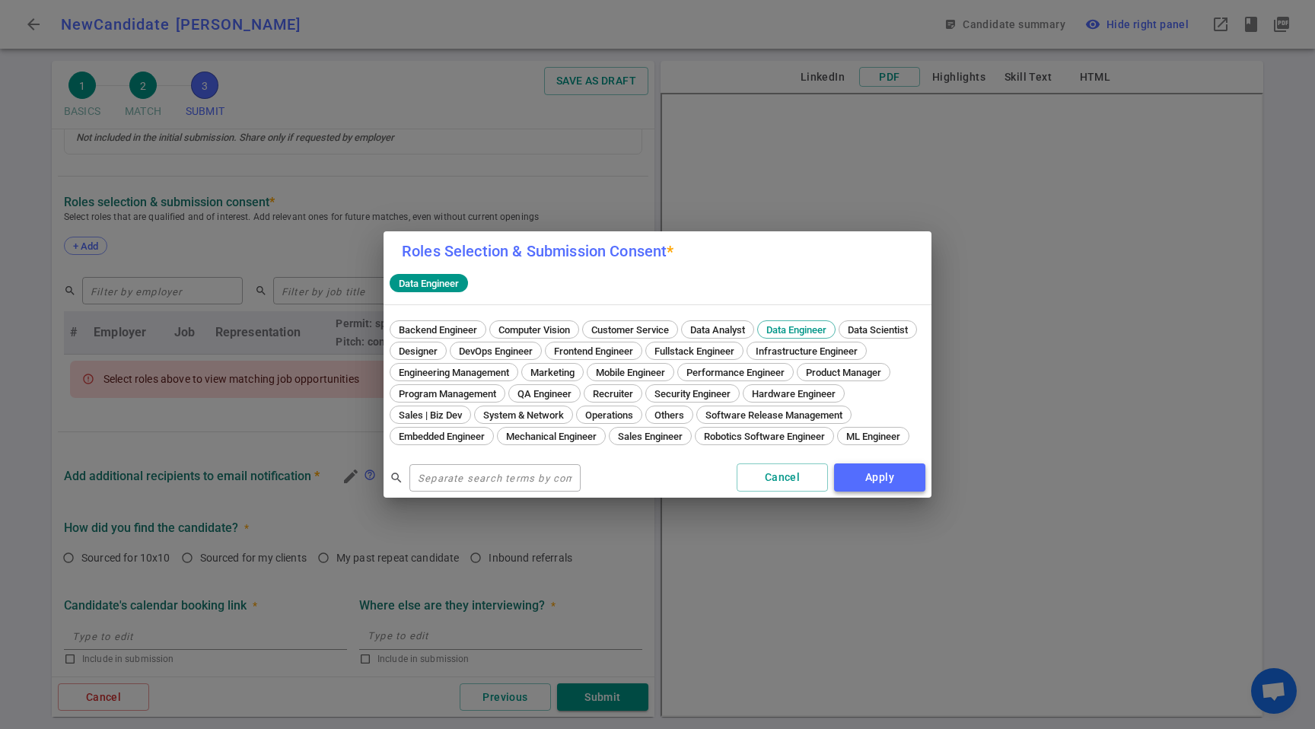
click at [886, 482] on button "Apply" at bounding box center [879, 477] width 91 height 28
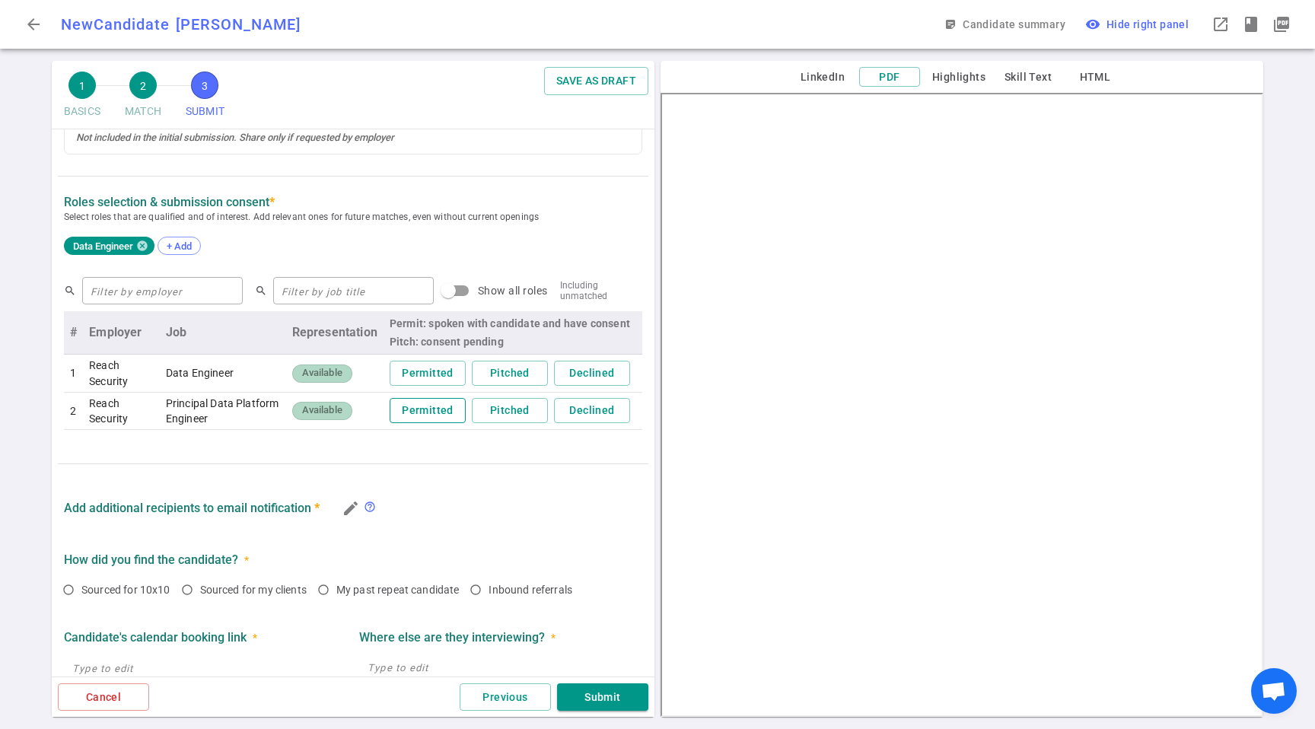
click at [390, 418] on button "Permitted" at bounding box center [428, 410] width 76 height 25
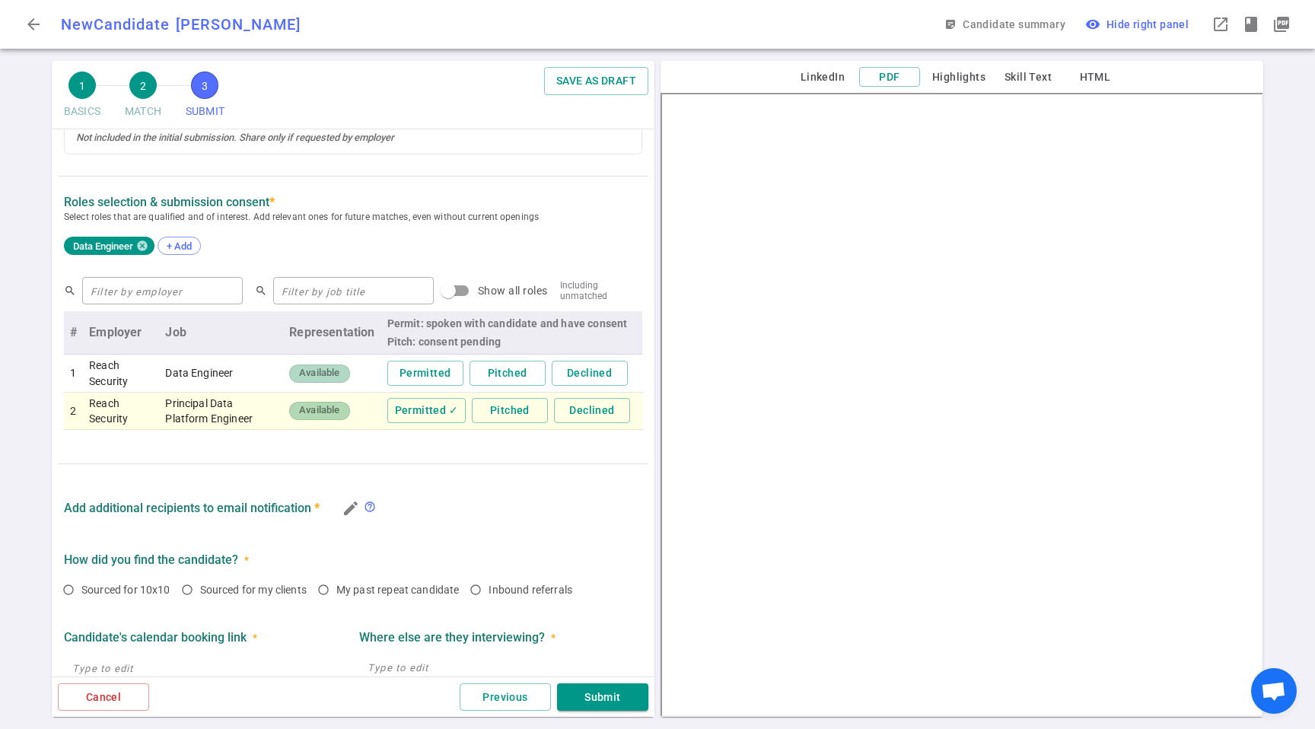
scroll to position [629, 0]
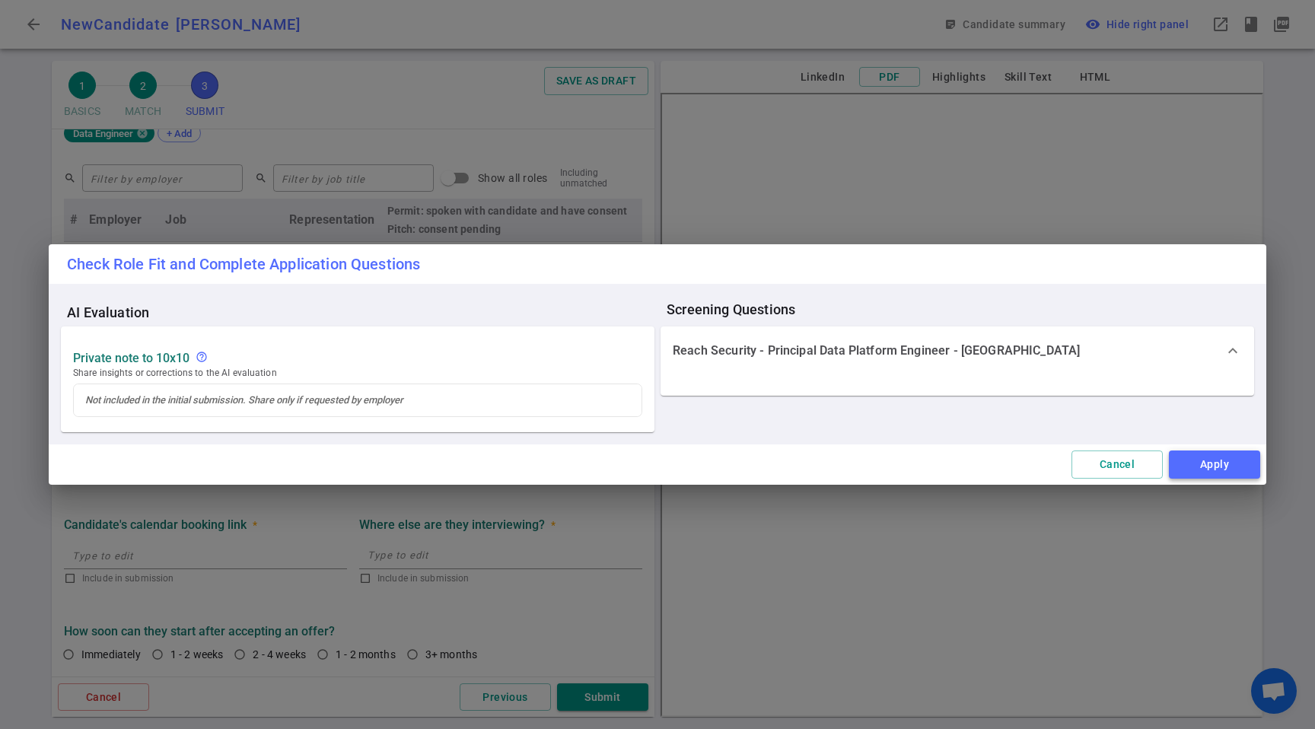
click at [1197, 463] on button "Apply" at bounding box center [1214, 465] width 91 height 28
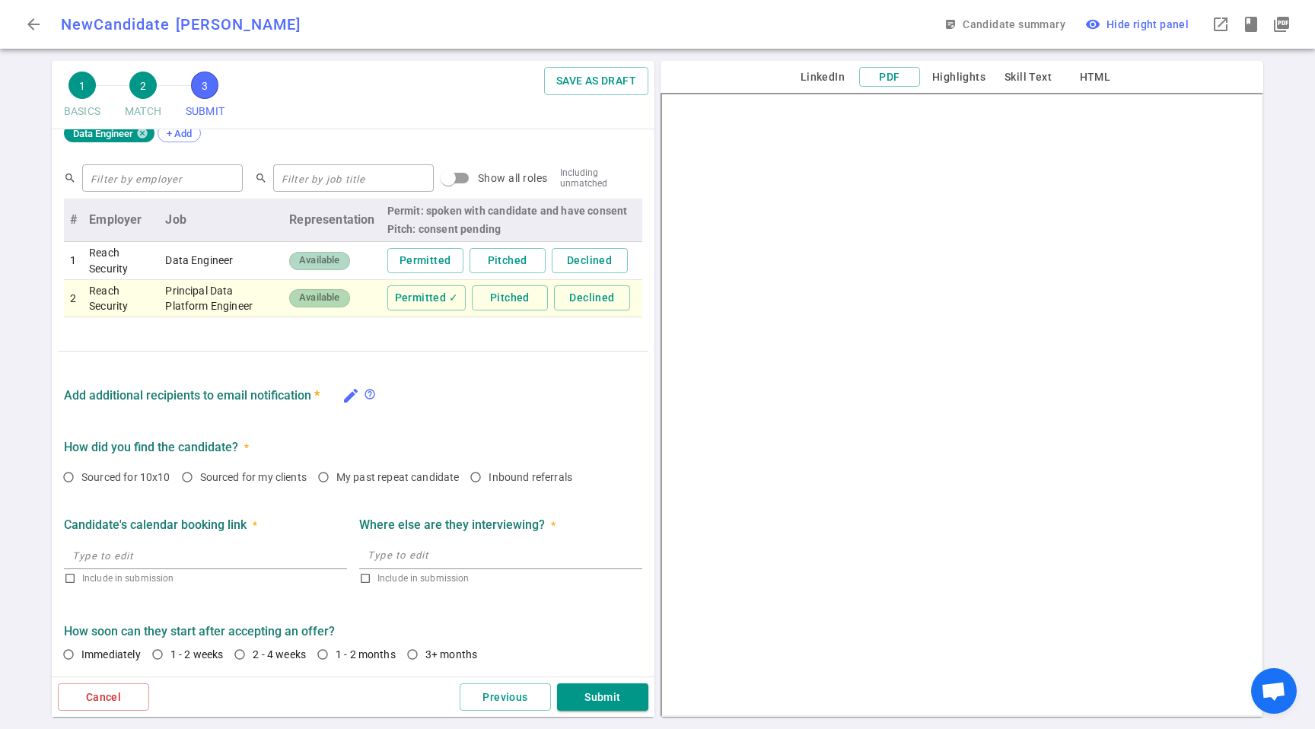
click at [355, 395] on icon "edit" at bounding box center [351, 396] width 18 height 18
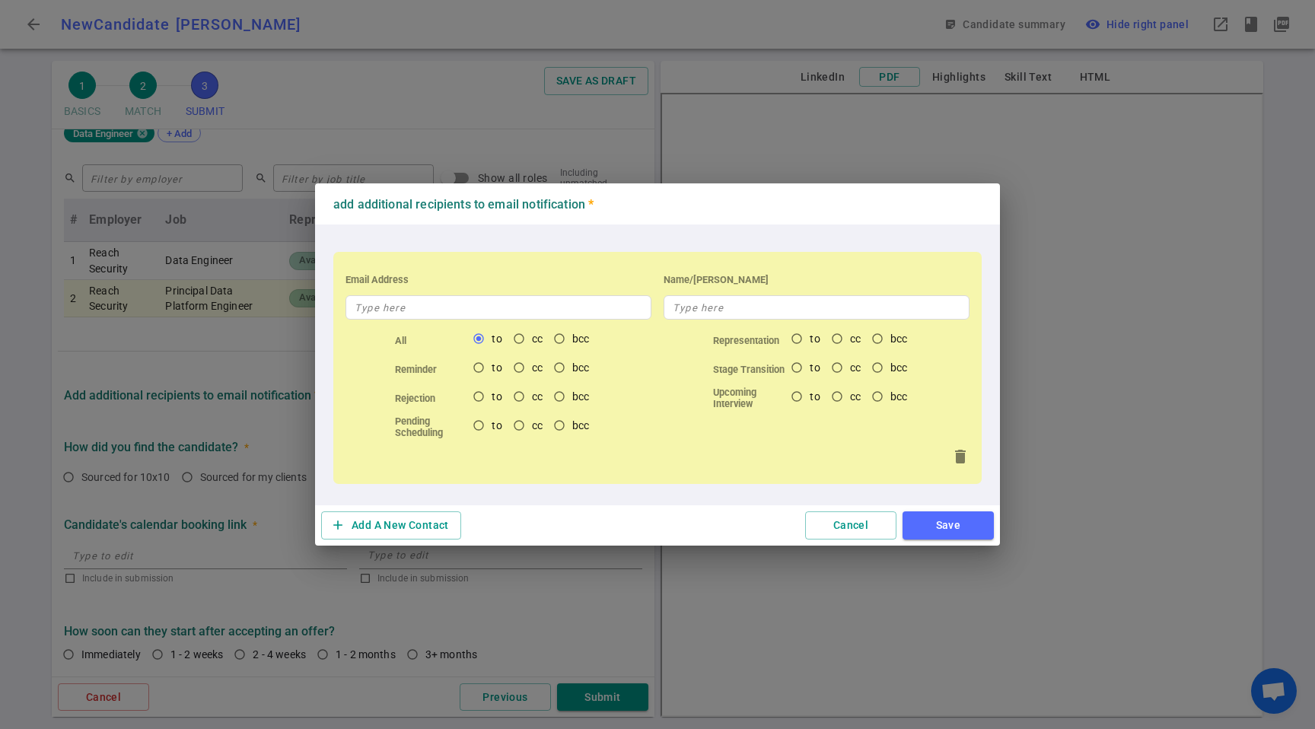
click at [381, 326] on div "All to cc bcc" at bounding box center [498, 340] width 318 height 29
click at [392, 310] on input "text" at bounding box center [498, 307] width 306 height 24
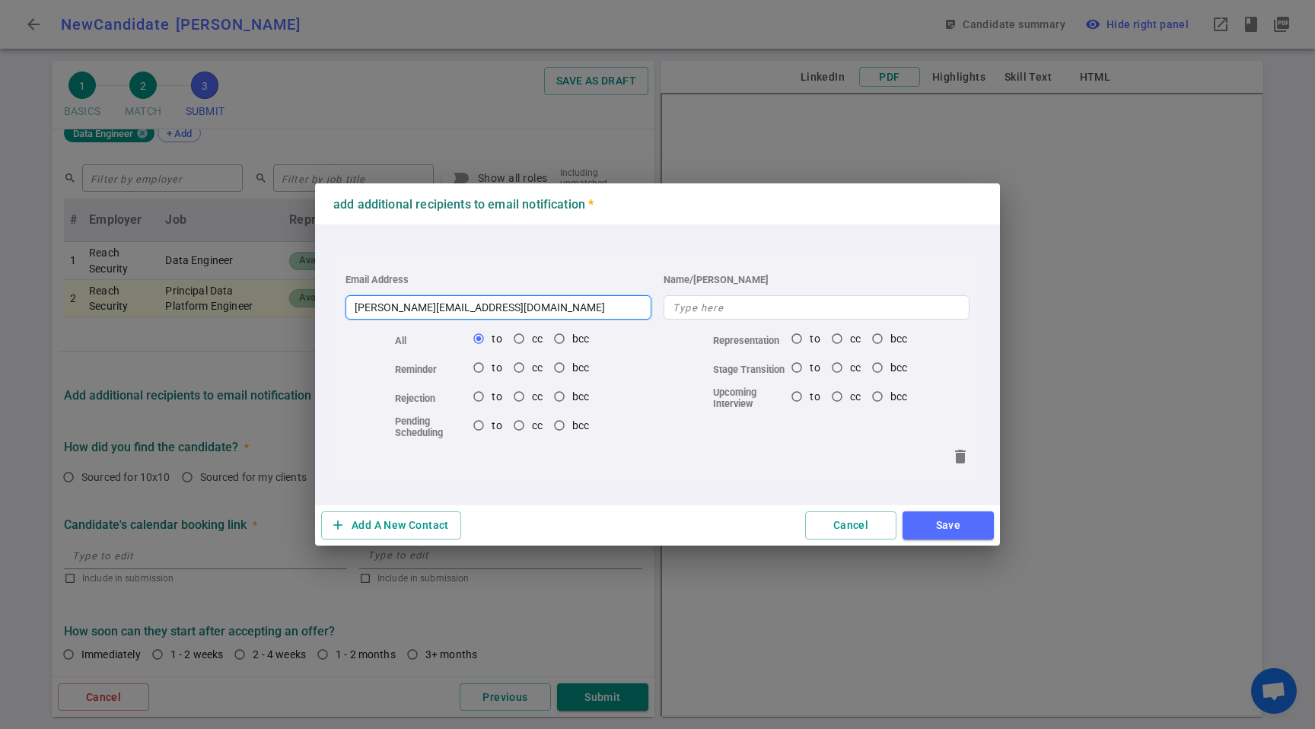
type input "[PERSON_NAME][EMAIL_ADDRESS][DOMAIN_NAME]"
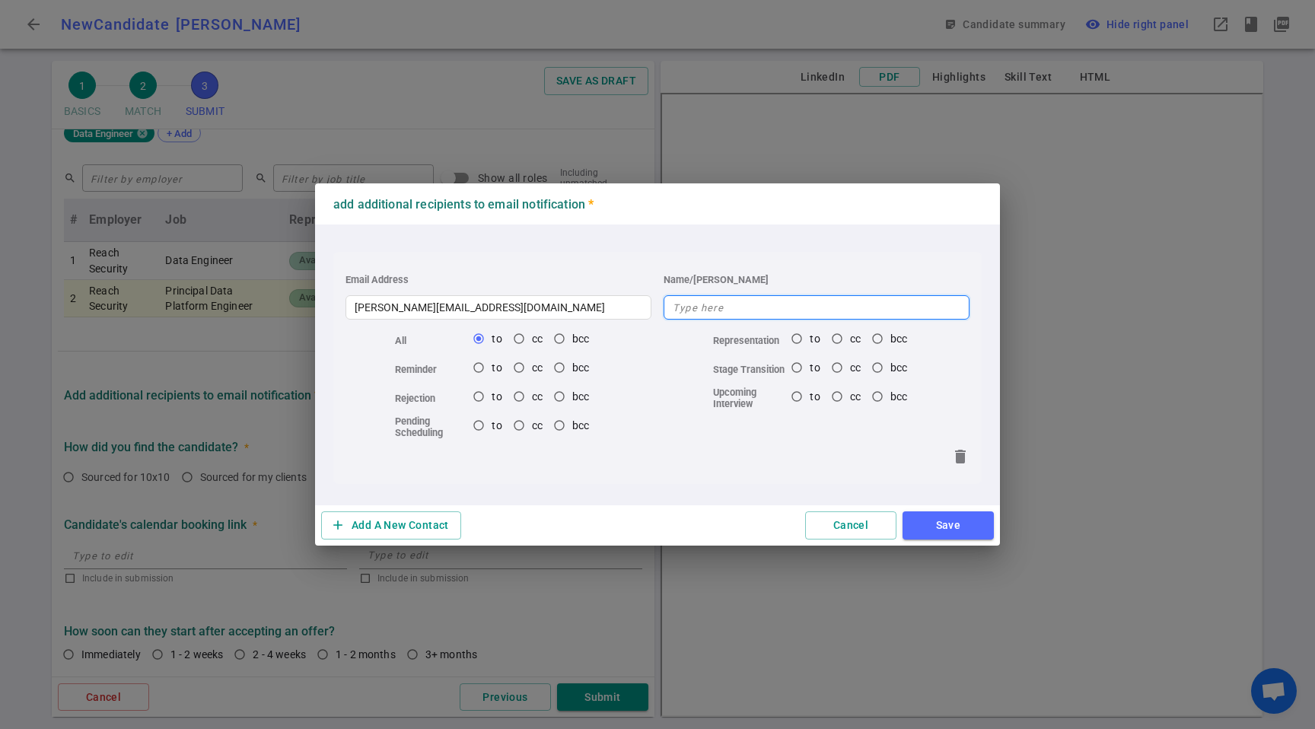
click at [757, 295] on input "text" at bounding box center [817, 307] width 306 height 24
type input "[PERSON_NAME]"
click at [920, 512] on button "Save" at bounding box center [948, 525] width 91 height 28
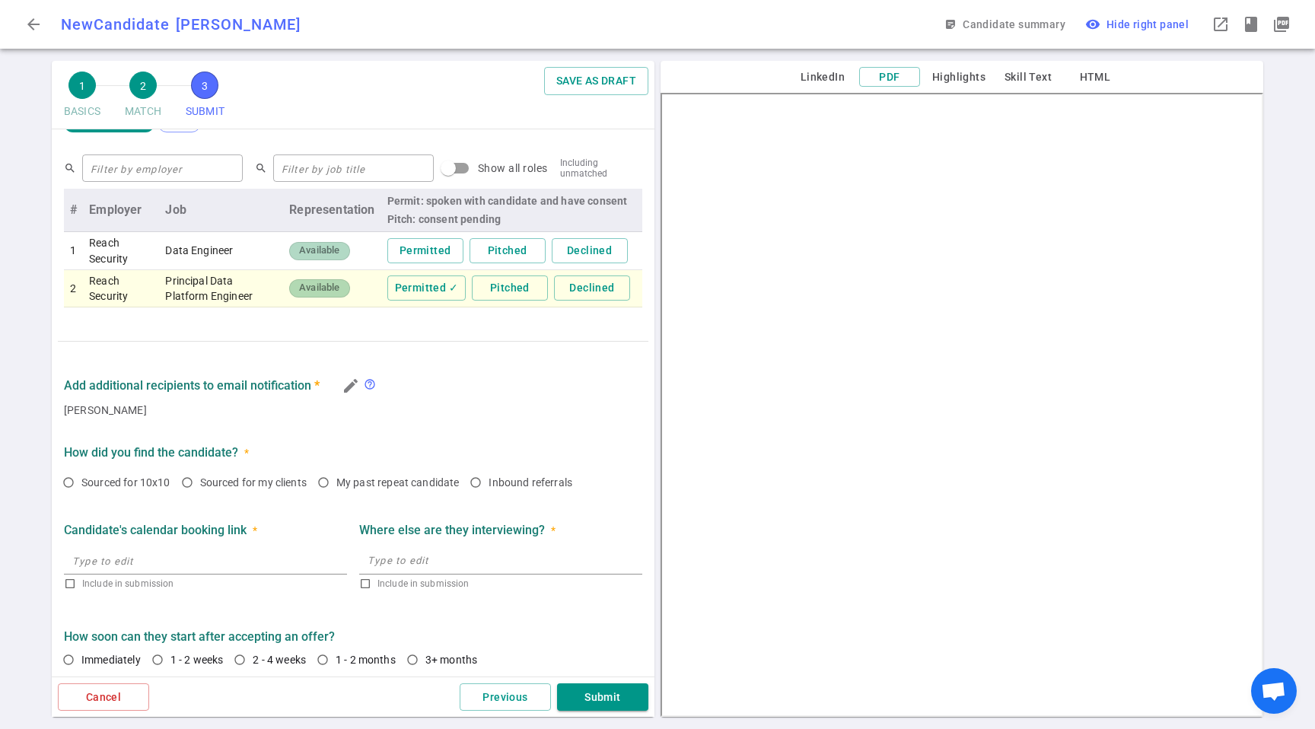
scroll to position [638, 0]
click at [246, 484] on span "Sourced for my clients" at bounding box center [253, 482] width 107 height 12
click at [200, 484] on input "Sourced for my clients" at bounding box center [187, 483] width 26 height 26
radio input "true"
click at [175, 568] on input "text" at bounding box center [205, 561] width 283 height 24
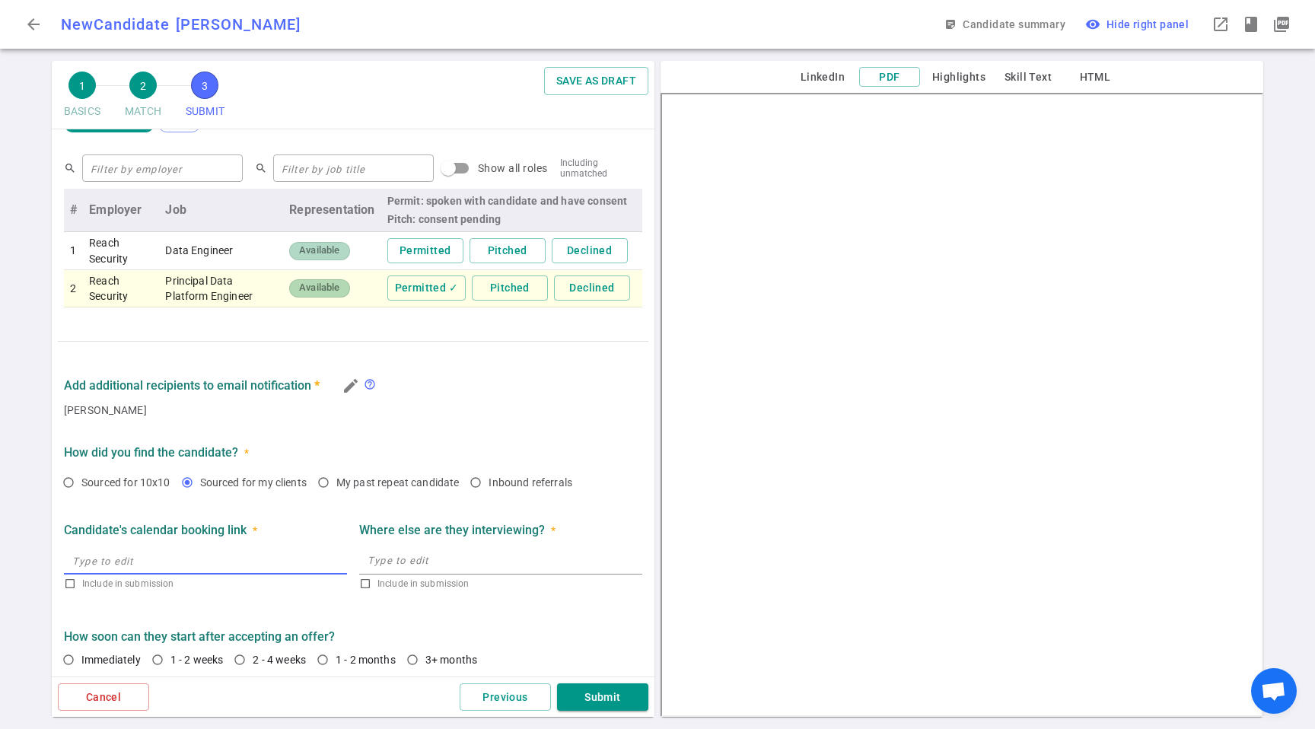
scroll to position [644, 0]
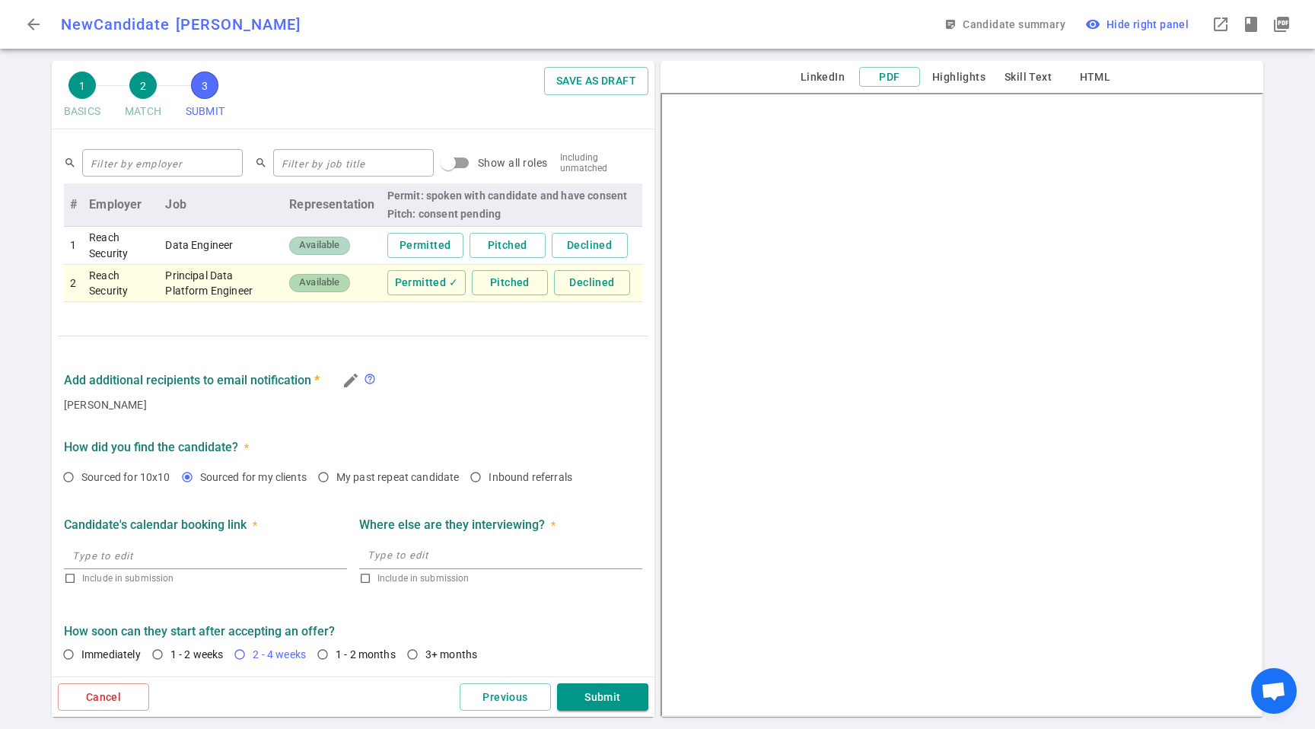
drag, startPoint x: 215, startPoint y: 652, endPoint x: 231, endPoint y: 657, distance: 16.6
click at [215, 652] on span "1 - 2 weeks" at bounding box center [196, 654] width 53 height 12
click at [170, 652] on input "1 - 2 weeks" at bounding box center [158, 655] width 26 height 26
radio input "true"
click at [285, 661] on span "2 - 4 weeks" at bounding box center [282, 654] width 59 height 15
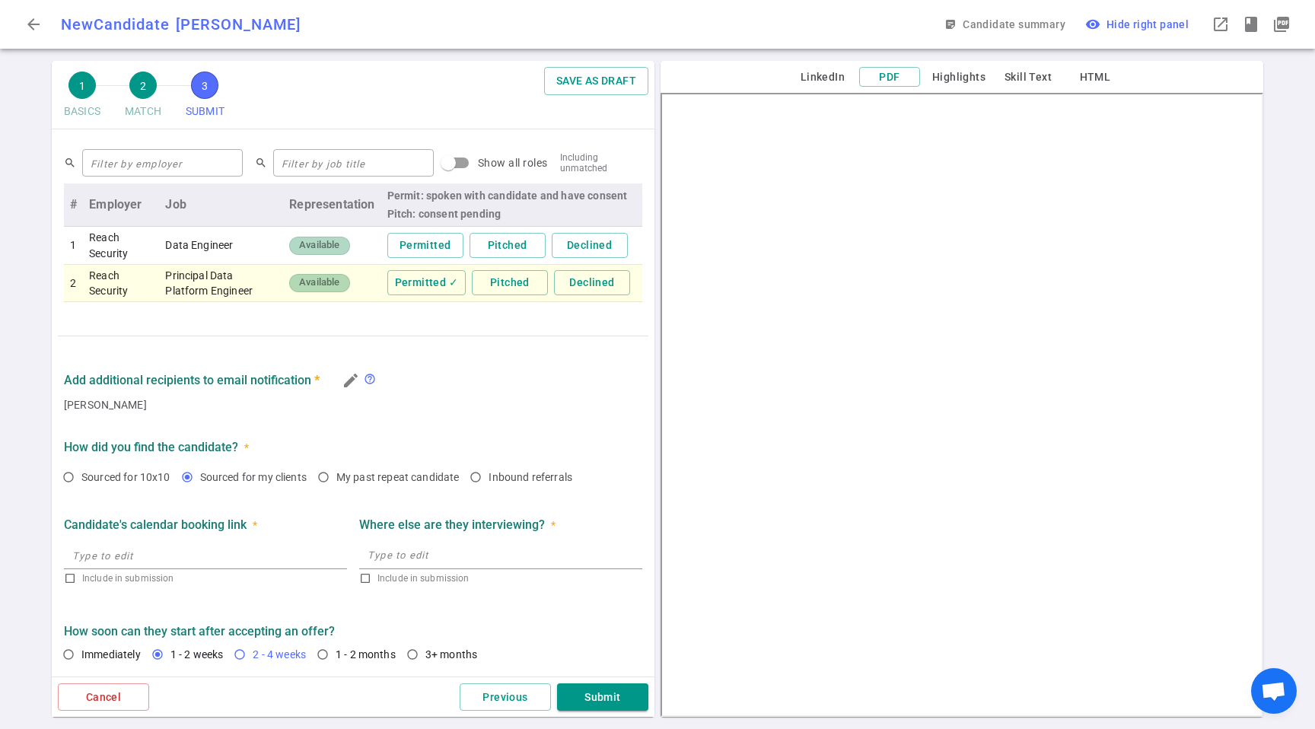
click at [253, 661] on input "2 - 4 weeks" at bounding box center [240, 655] width 26 height 26
radio input "true"
click at [605, 691] on button "Submit" at bounding box center [602, 697] width 91 height 28
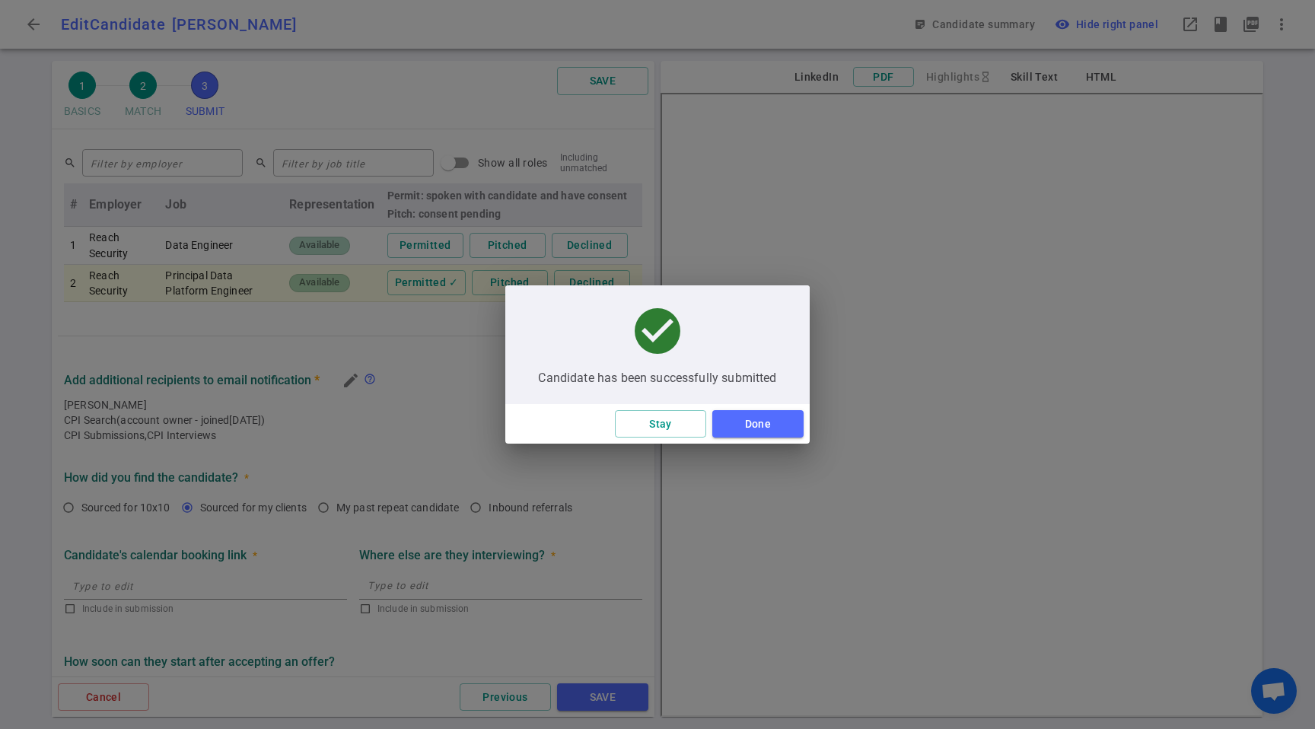
type textarea "He's quite unsure about the future of Aplos and the team. Aplos acquired [PERSO…"
click at [765, 434] on button "Done" at bounding box center [757, 424] width 91 height 28
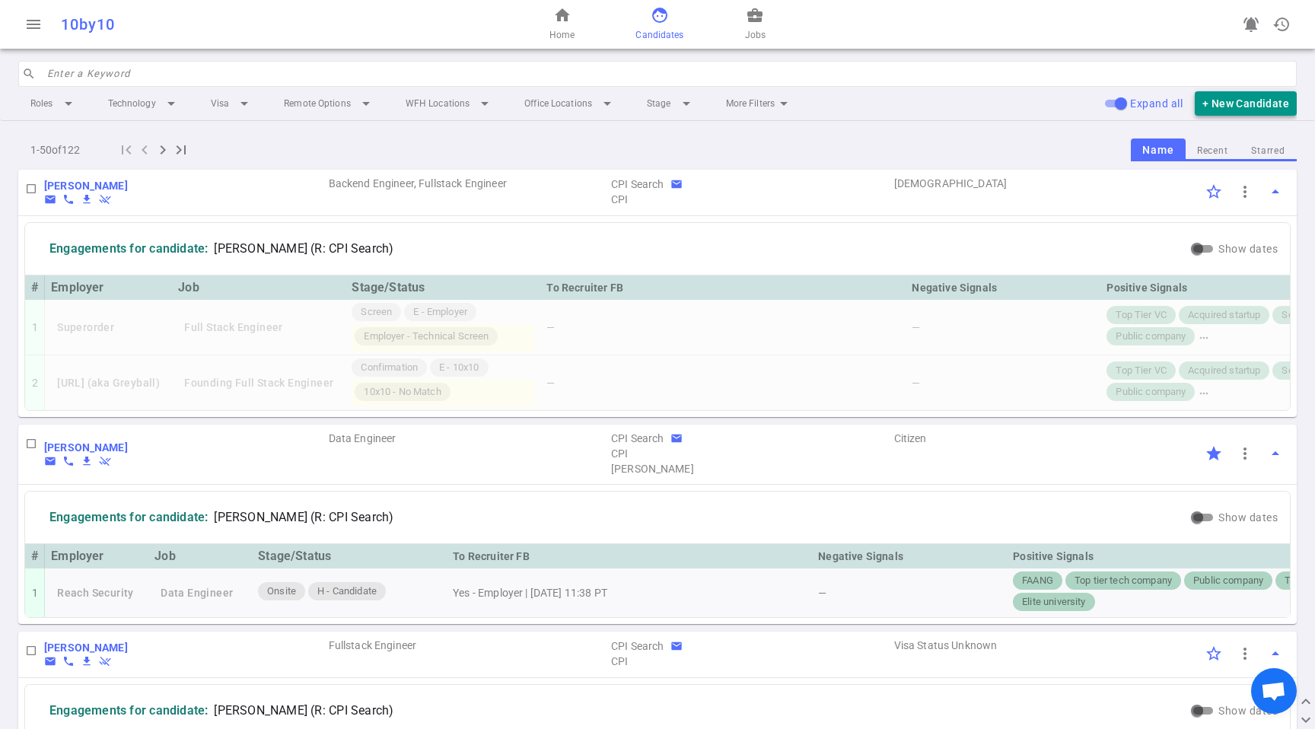
click at [1240, 102] on button "+ New Candidate" at bounding box center [1246, 103] width 102 height 25
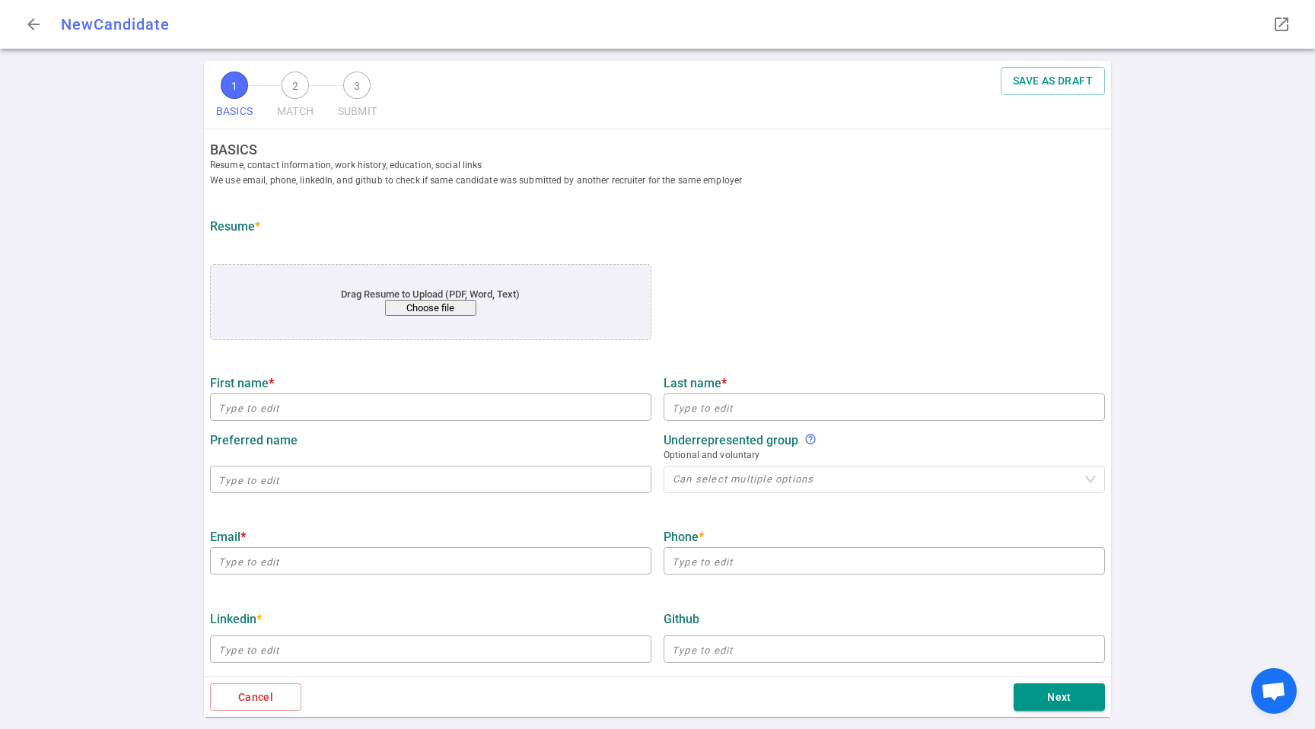
click at [444, 304] on button "Choose file" at bounding box center [430, 308] width 91 height 16
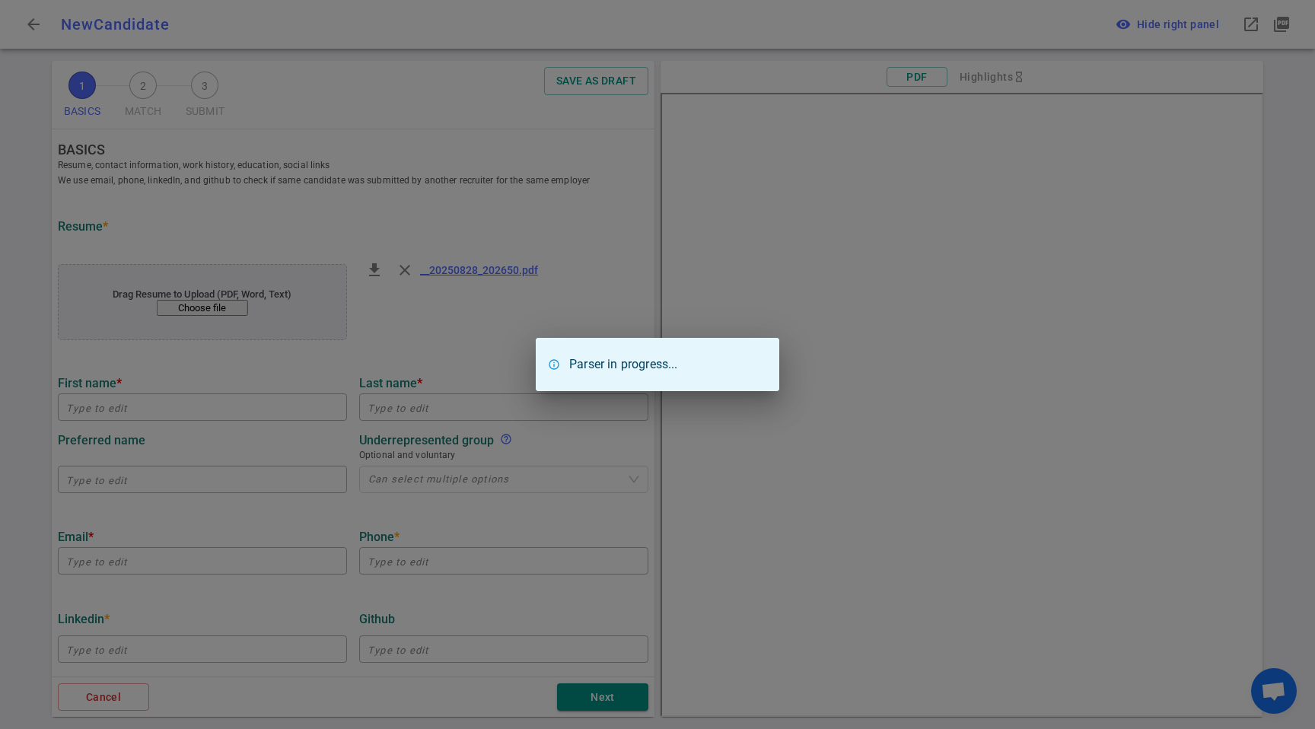
type input "[PERSON_NAME]"
type input "[EMAIL_ADDRESS][DOMAIN_NAME]"
type input "[URL][DOMAIN_NAME]"
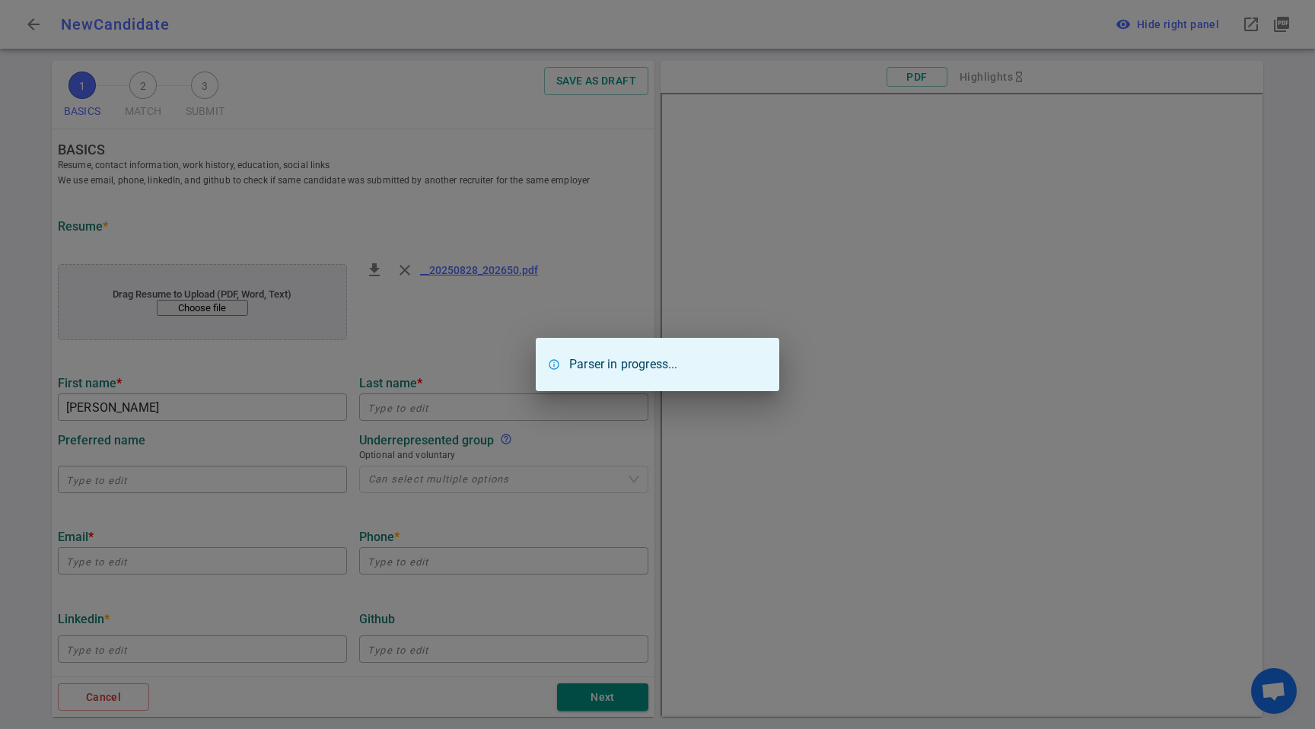
type textarea "[URL]"
type input "Blue Origin"
type textarea "Machine Learning Engineer III"
type input "5.7"
type input "[GEOGRAPHIC_DATA][US_STATE] - [PERSON_NAME][GEOGRAPHIC_DATA]"
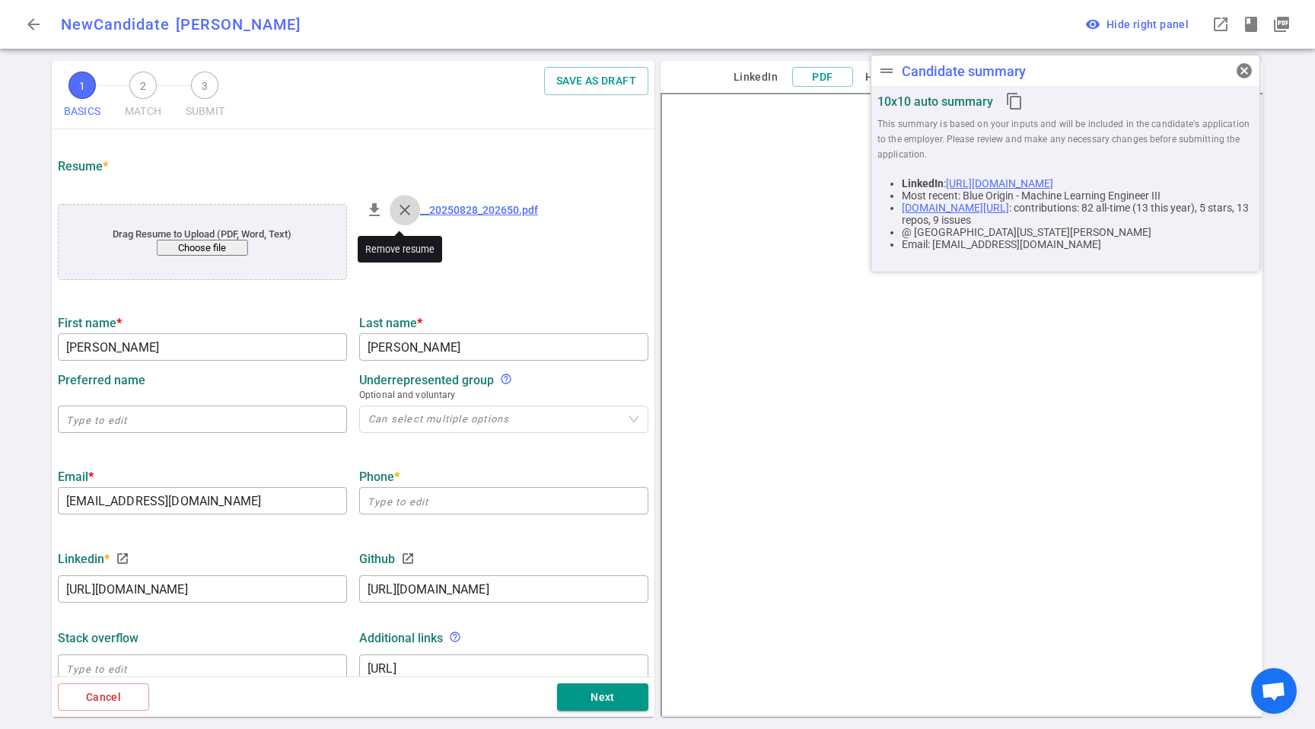
scroll to position [145, 0]
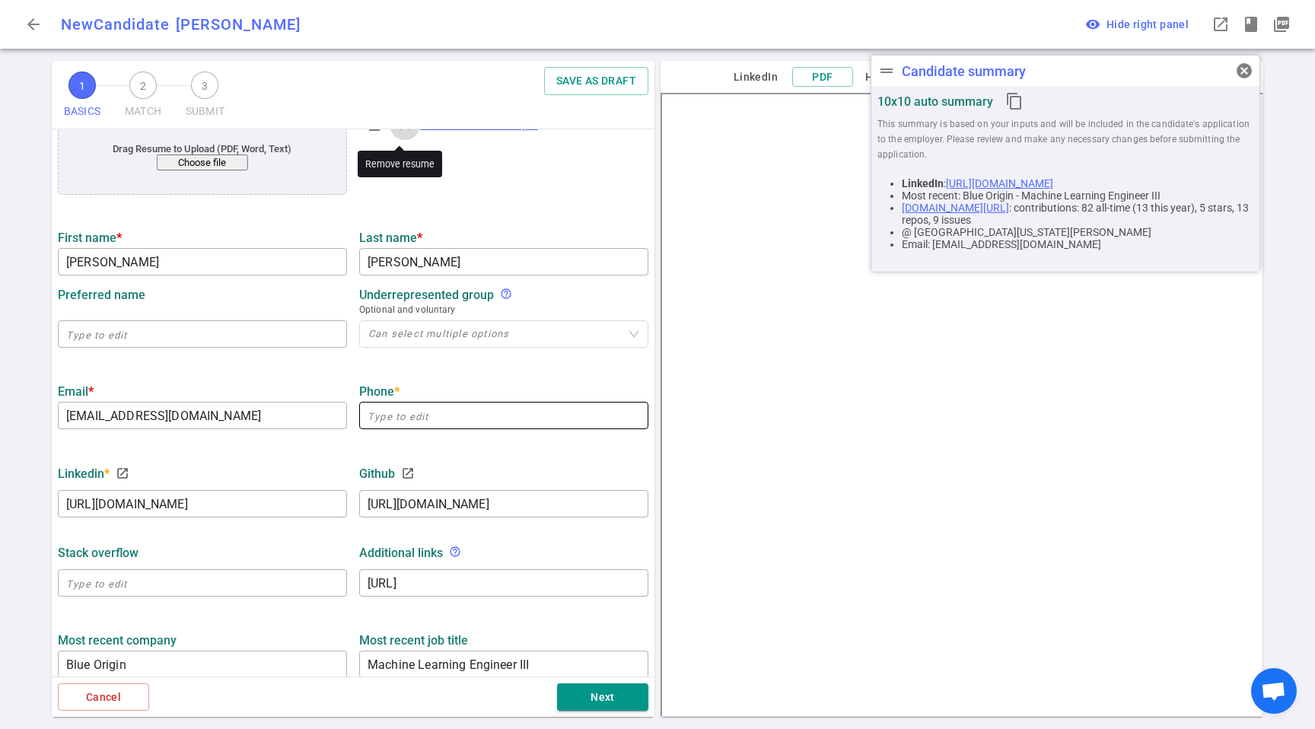
click at [450, 422] on input "text" at bounding box center [503, 415] width 289 height 24
click at [438, 379] on div "Phone * ​" at bounding box center [503, 402] width 301 height 54
click at [422, 416] on input "text" at bounding box center [503, 415] width 289 height 24
paste input "[PHONE_NUMBER]"
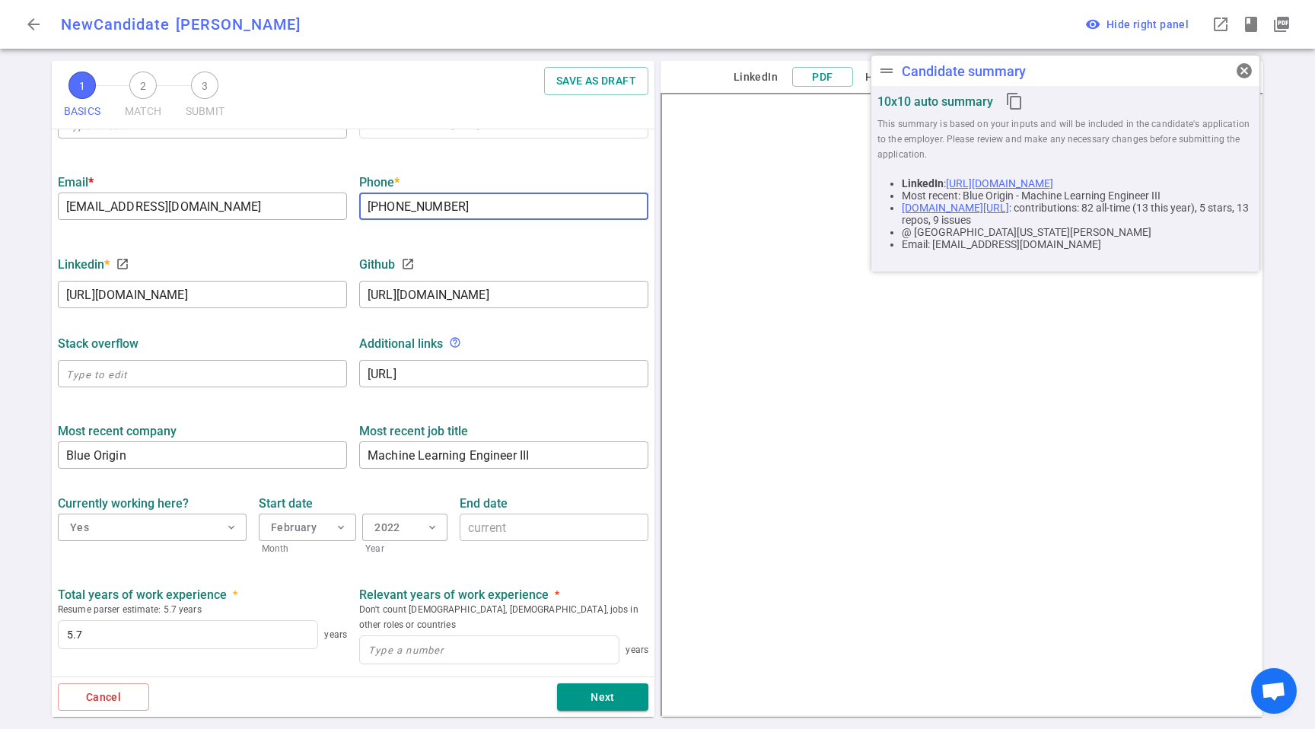
scroll to position [451, 0]
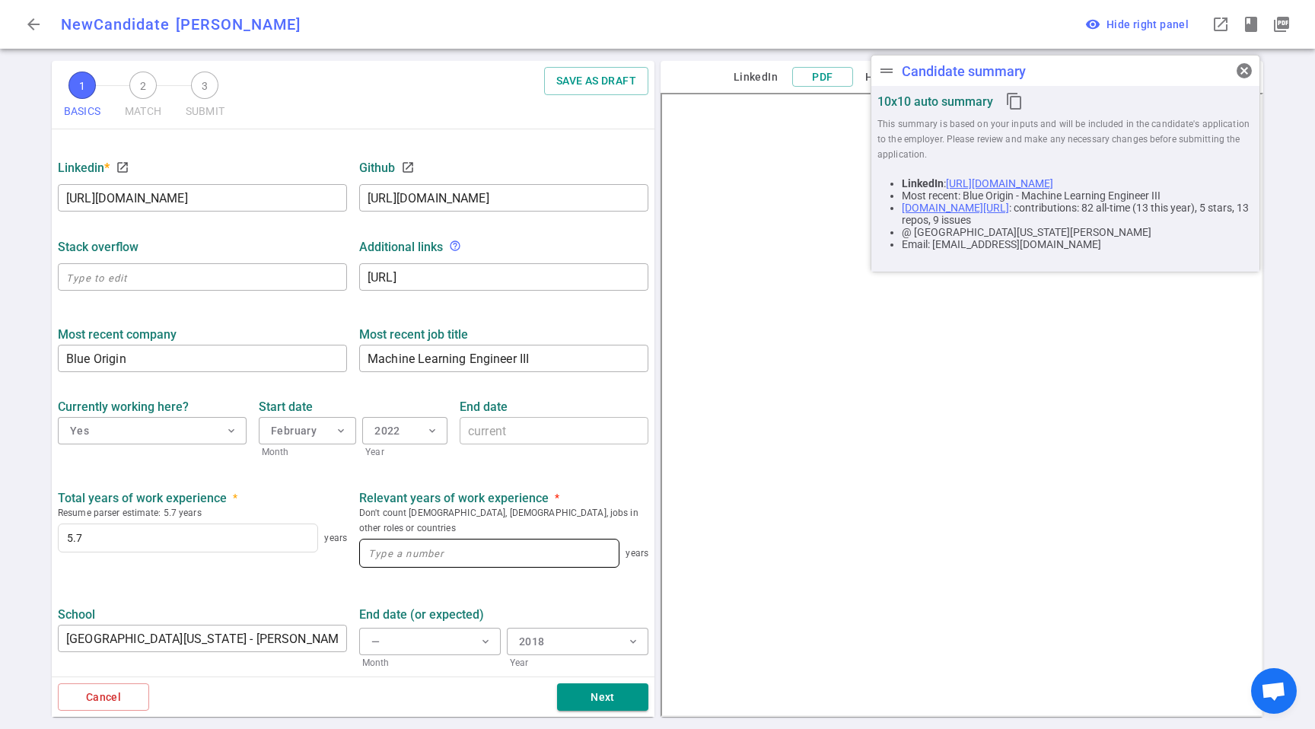
type input "[PHONE_NUMBER]"
click at [508, 540] on input at bounding box center [489, 553] width 259 height 27
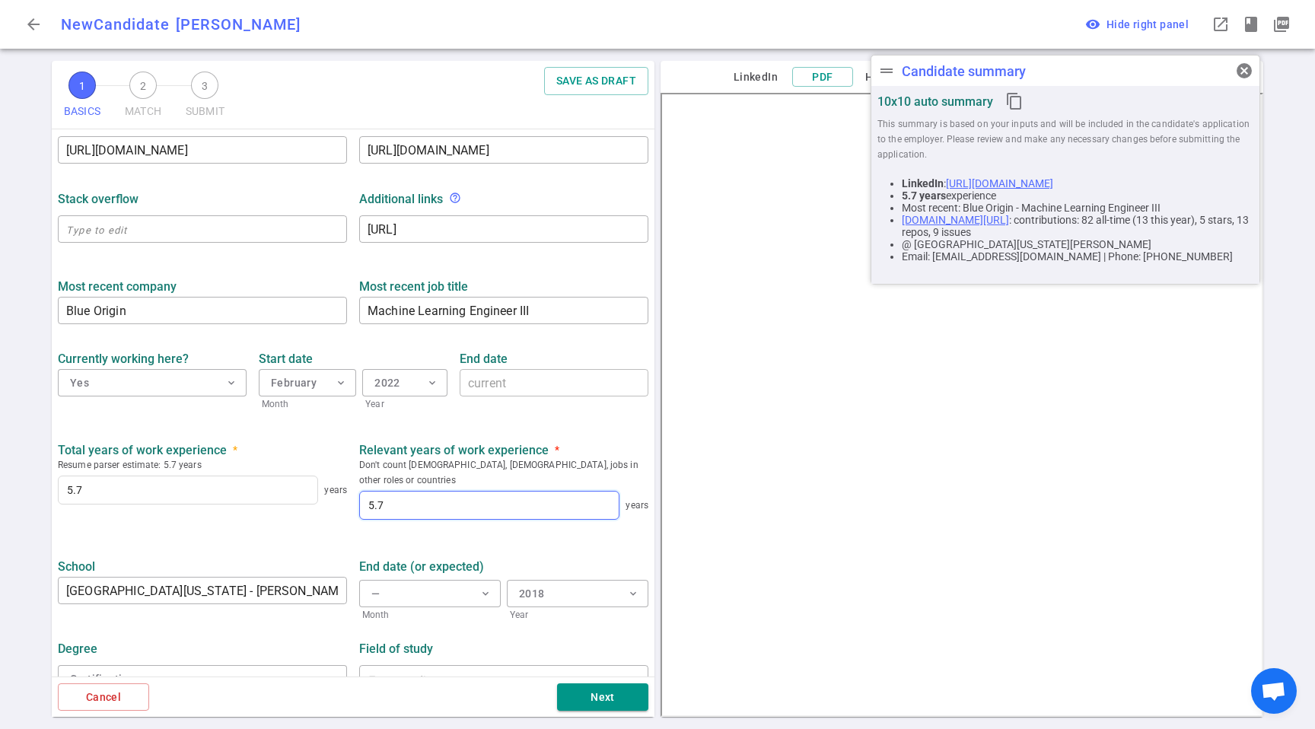
scroll to position [510, 0]
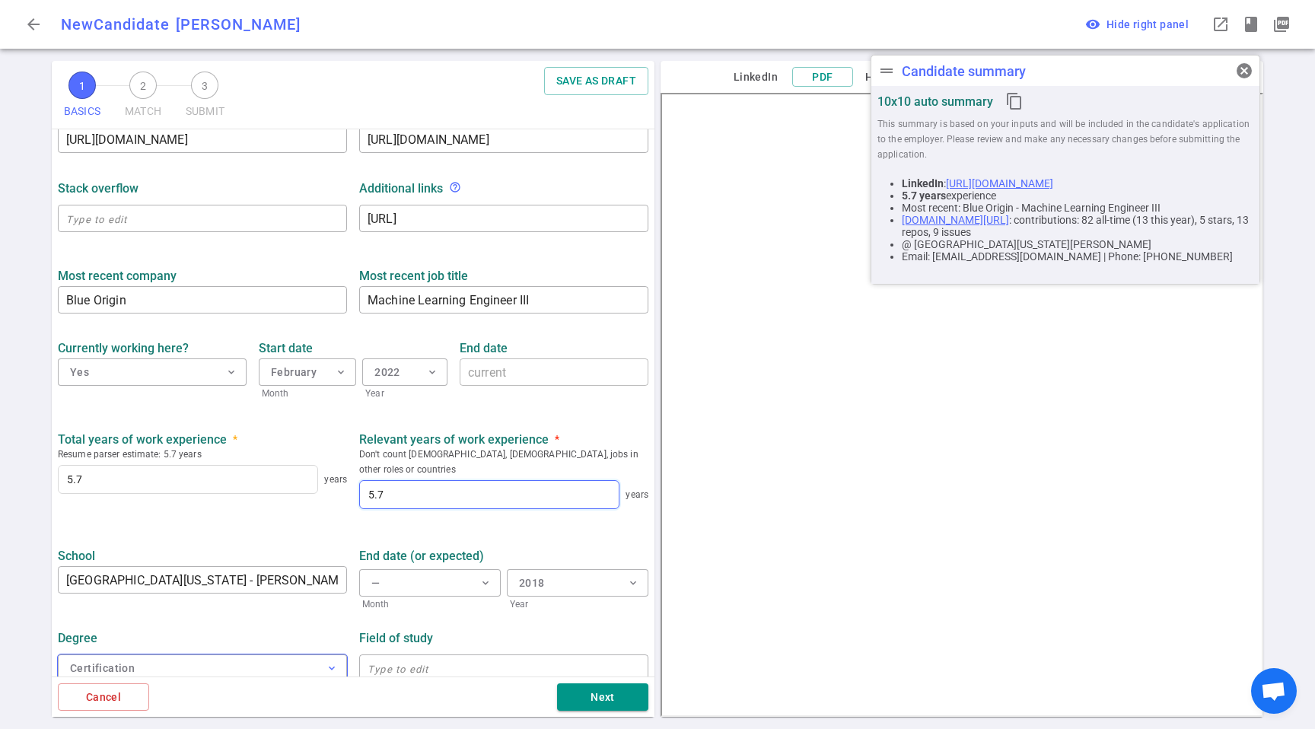
type input "5.7"
click at [215, 664] on button "Certification expand_more" at bounding box center [202, 667] width 289 height 27
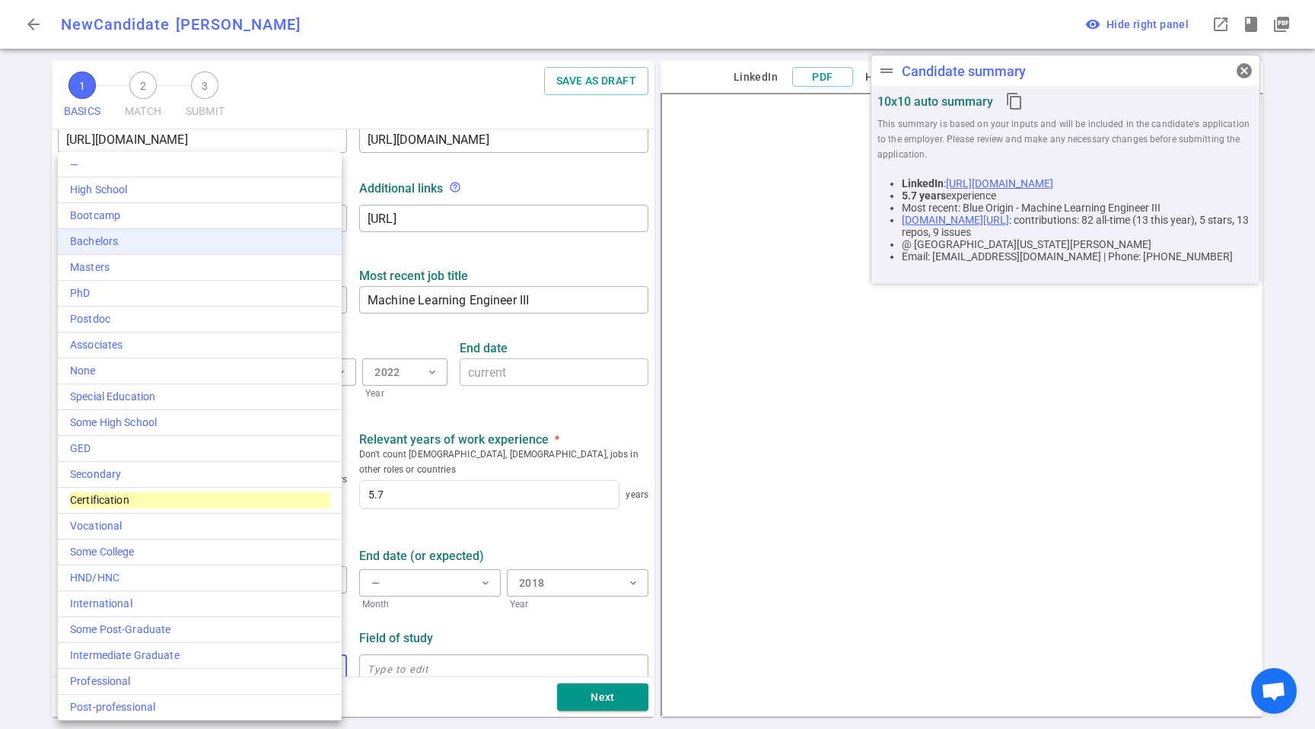
click at [119, 234] on div "Bachelors" at bounding box center [200, 242] width 260 height 16
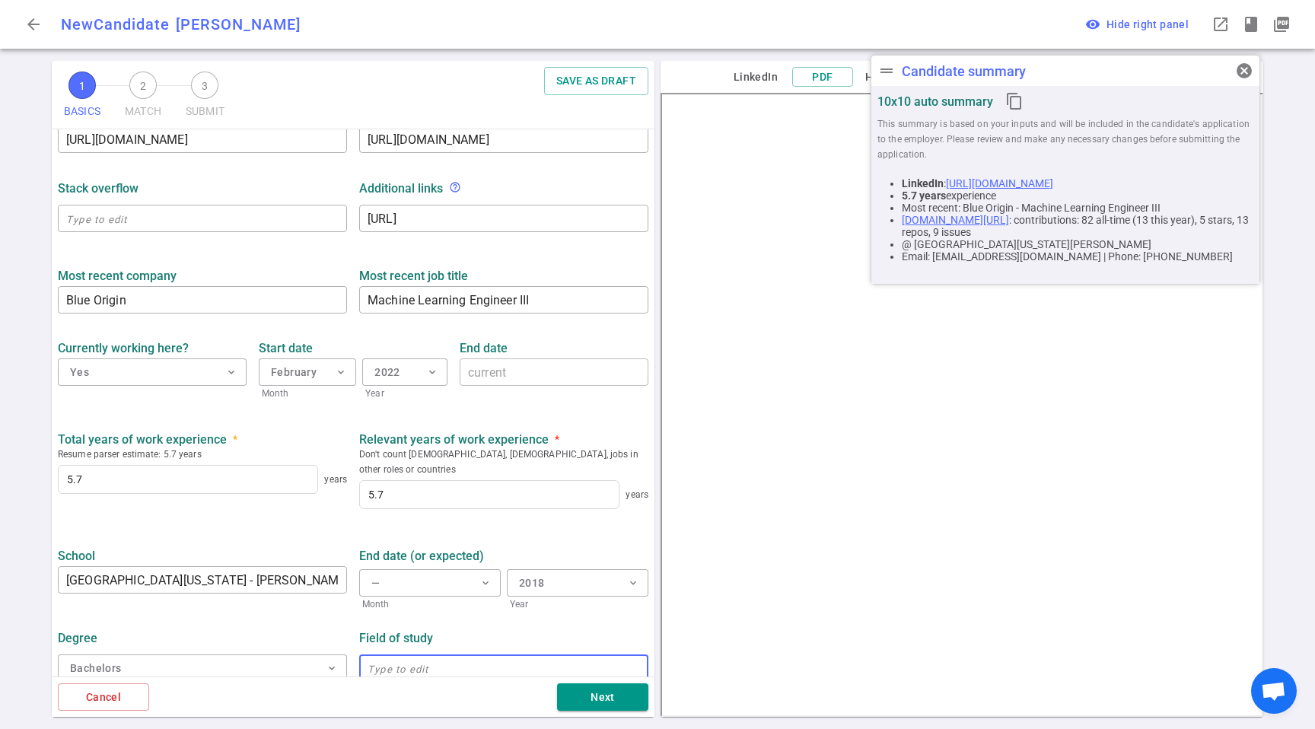
click at [412, 658] on input "text" at bounding box center [503, 668] width 289 height 24
type input "Physics"
click at [591, 705] on button "Next" at bounding box center [602, 697] width 91 height 28
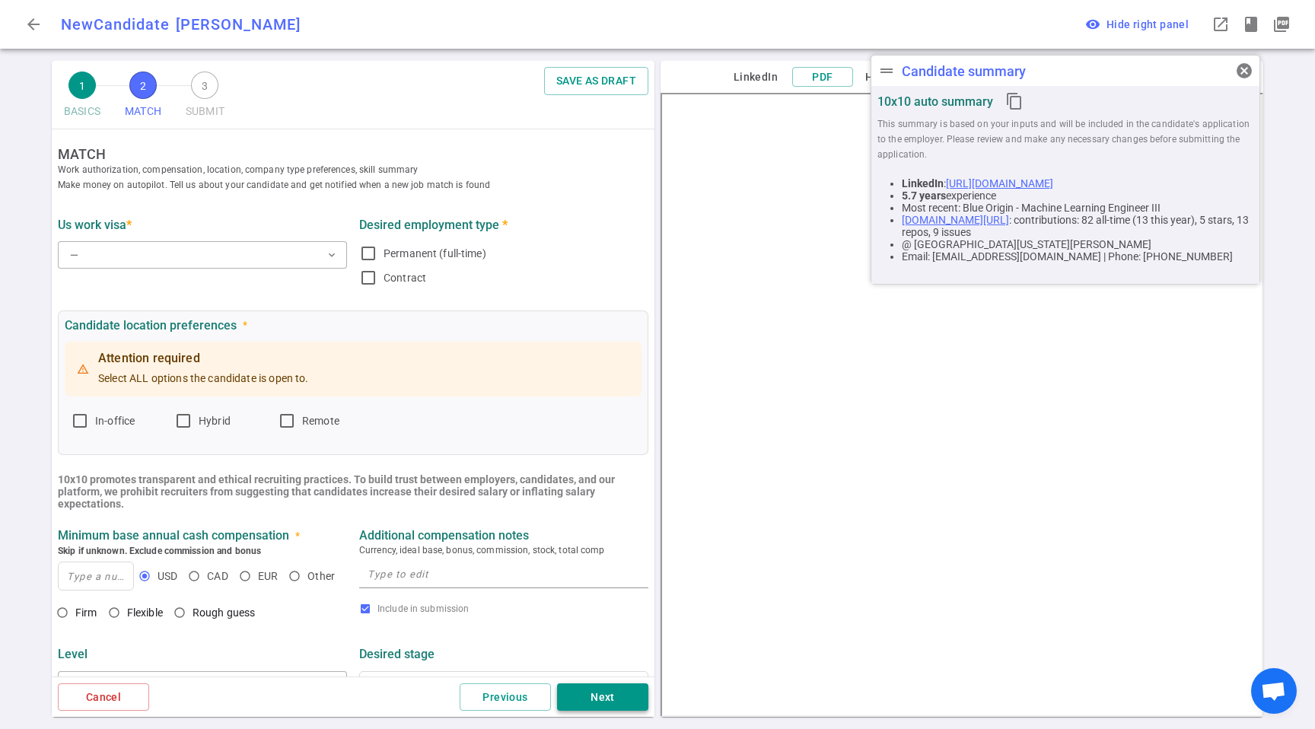
scroll to position [0, 0]
click at [189, 254] on button "— expand_more" at bounding box center [202, 256] width 289 height 27
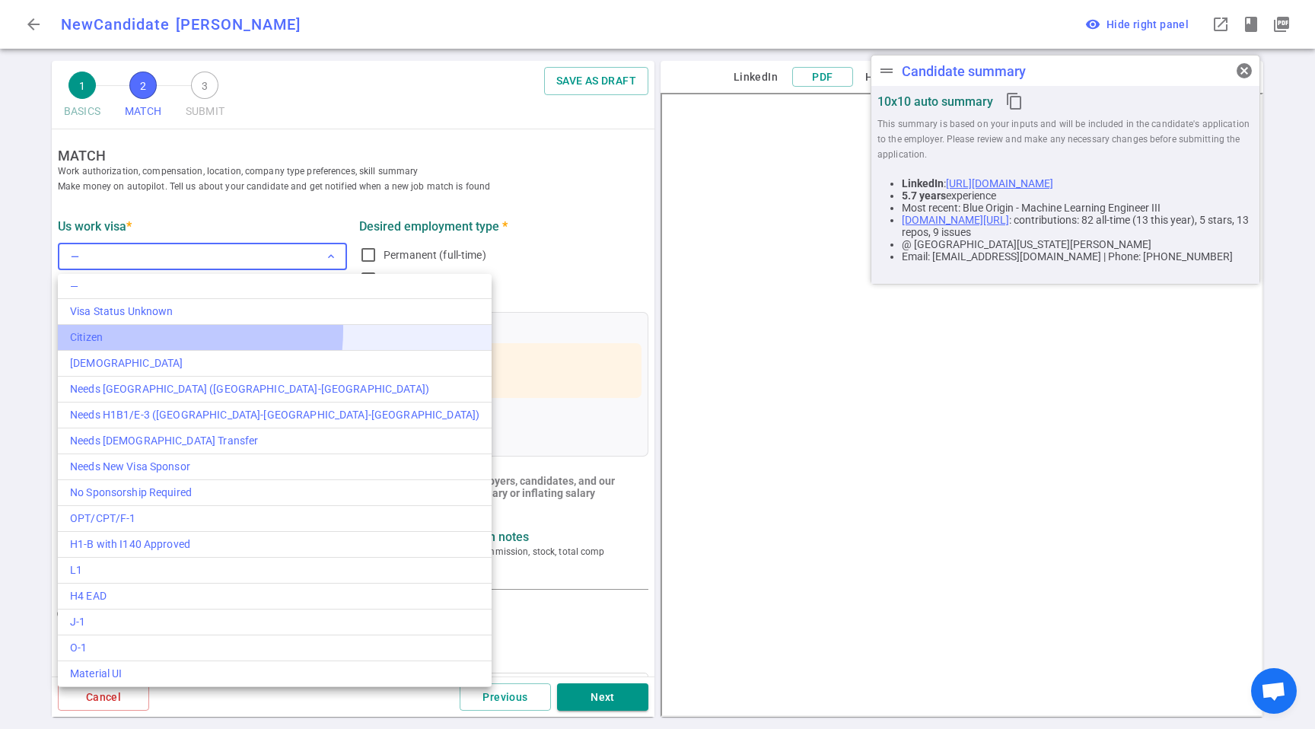
click at [136, 330] on div "Citizen" at bounding box center [274, 338] width 409 height 16
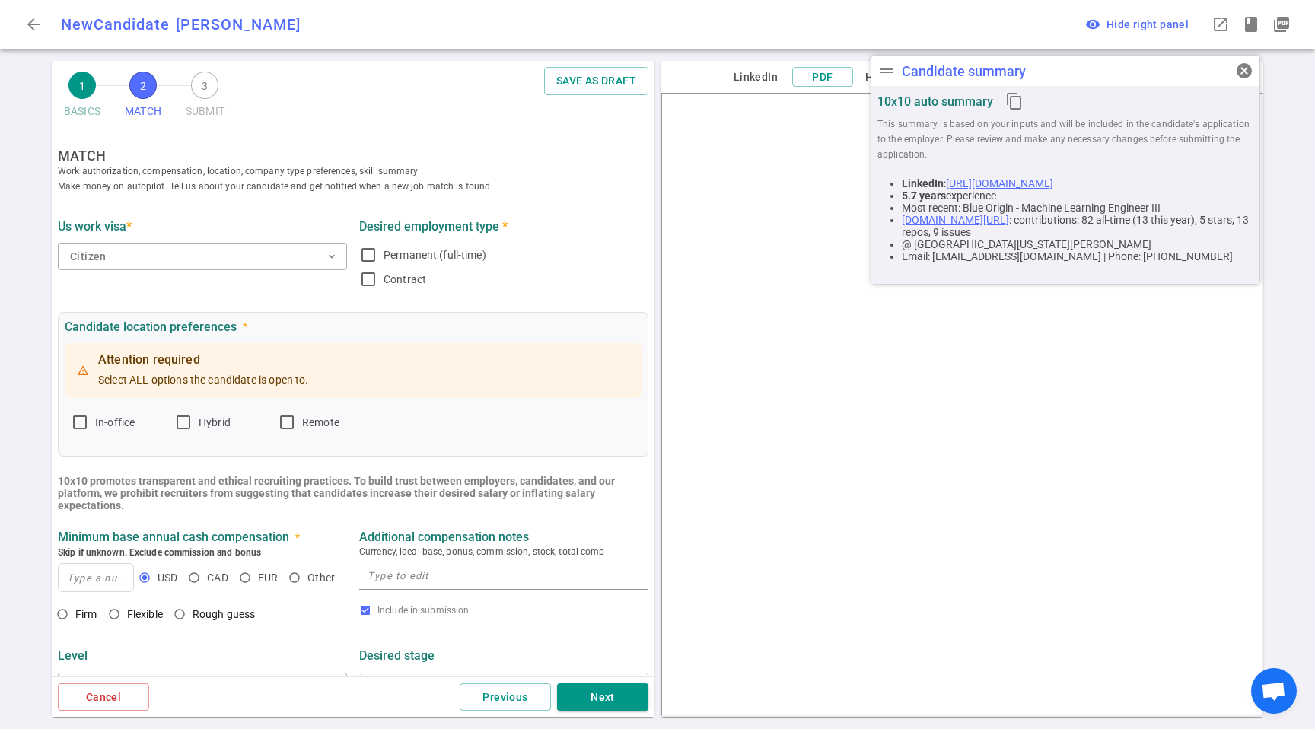
click at [447, 259] on span "Permanent (full-time)" at bounding box center [435, 255] width 103 height 12
click at [377, 259] on input "Permanent (full-time)" at bounding box center [368, 255] width 18 height 18
checkbox input "true"
drag, startPoint x: 299, startPoint y: 423, endPoint x: 263, endPoint y: 444, distance: 41.6
click at [299, 422] on label "Remote" at bounding box center [323, 422] width 91 height 24
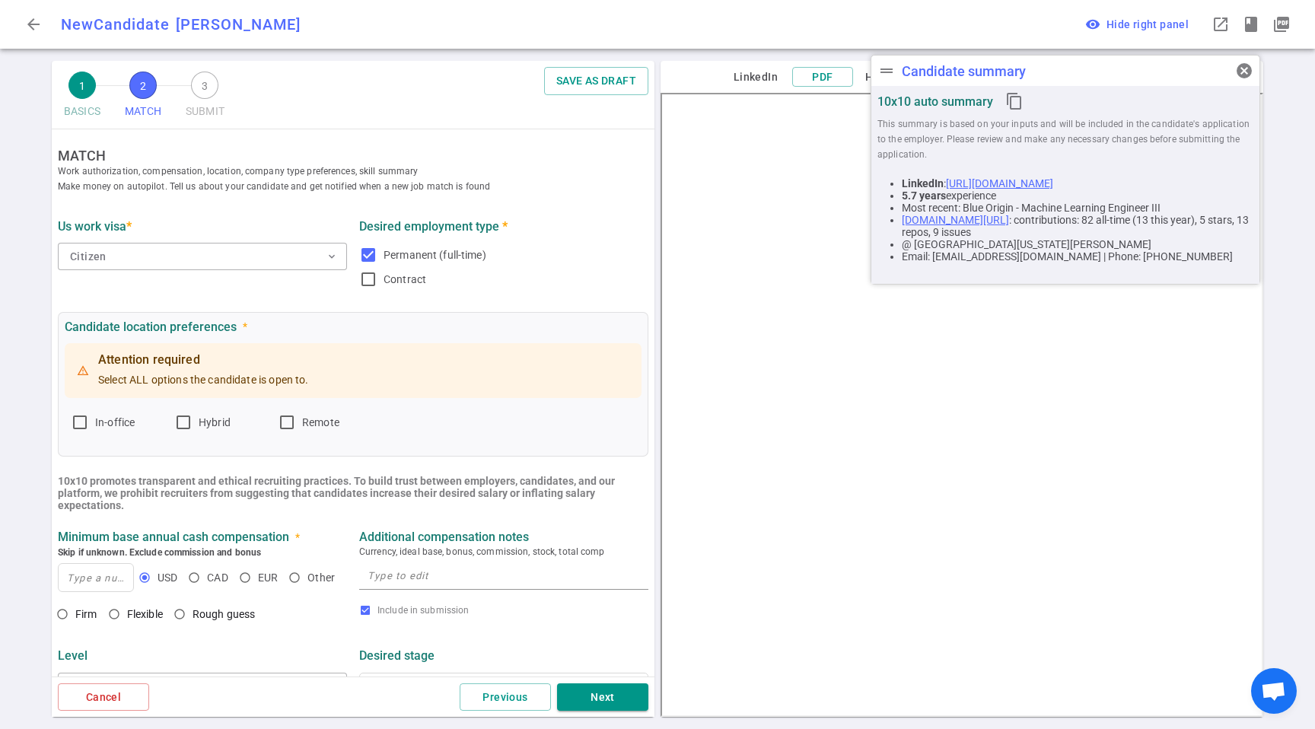
click at [296, 422] on input "Remote" at bounding box center [287, 422] width 18 height 18
checkbox input "true"
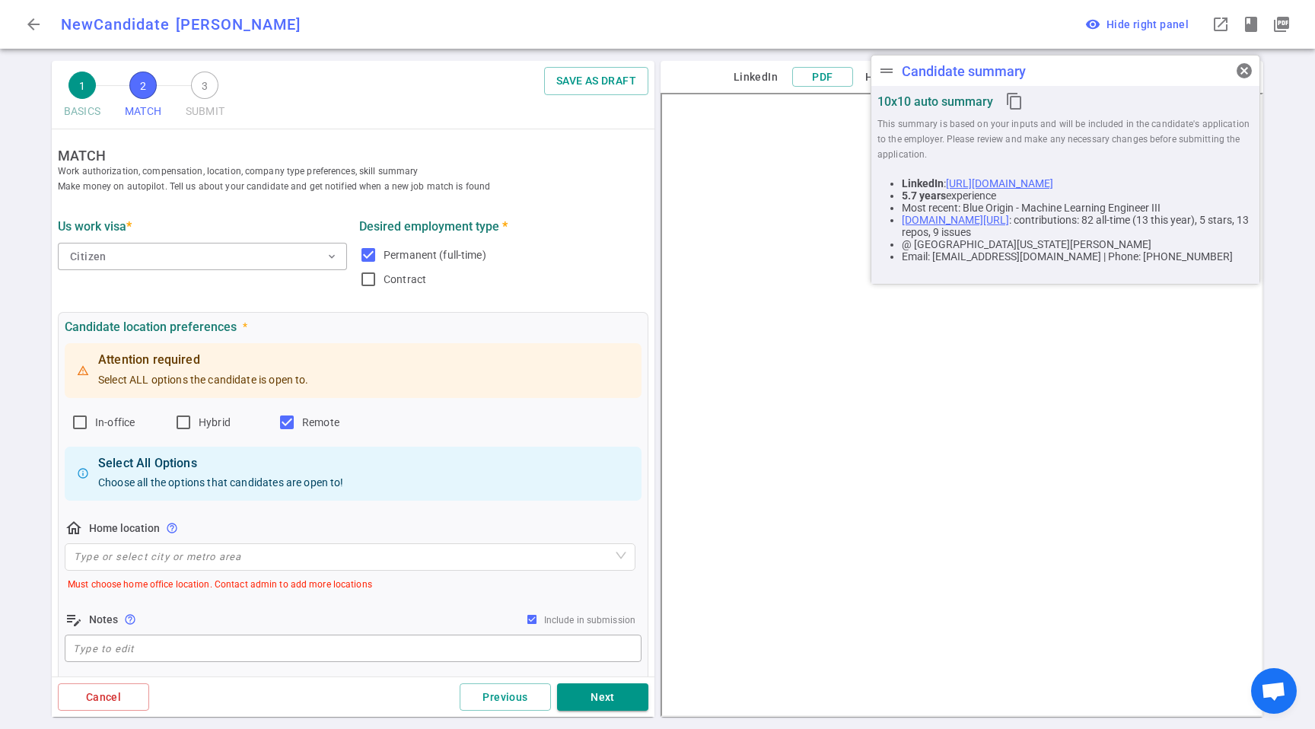
scroll to position [19, 0]
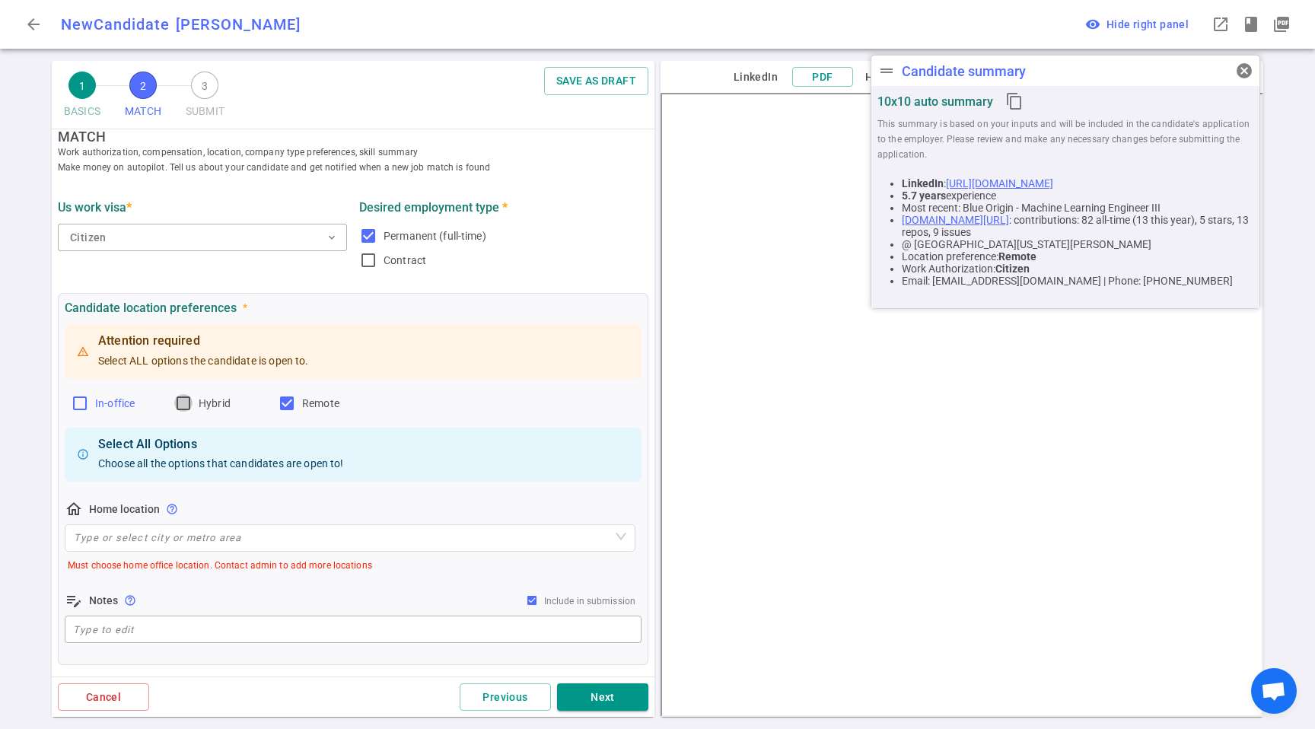
drag, startPoint x: 187, startPoint y: 404, endPoint x: 135, endPoint y: 409, distance: 52.0
click at [187, 404] on input "Hybrid" at bounding box center [183, 403] width 18 height 18
checkbox input "true"
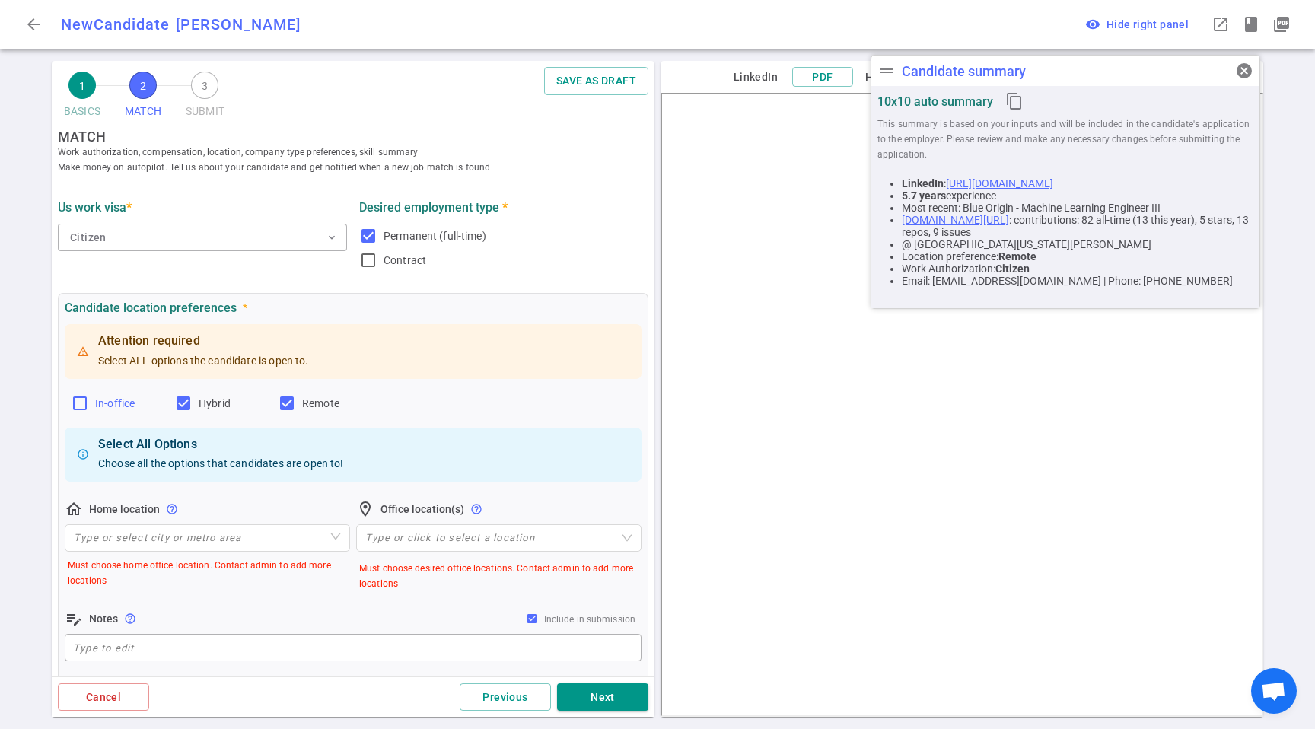
click at [103, 410] on span "In-office" at bounding box center [115, 403] width 40 height 15
click at [89, 410] on input "In-office" at bounding box center [80, 403] width 18 height 18
checkbox input "true"
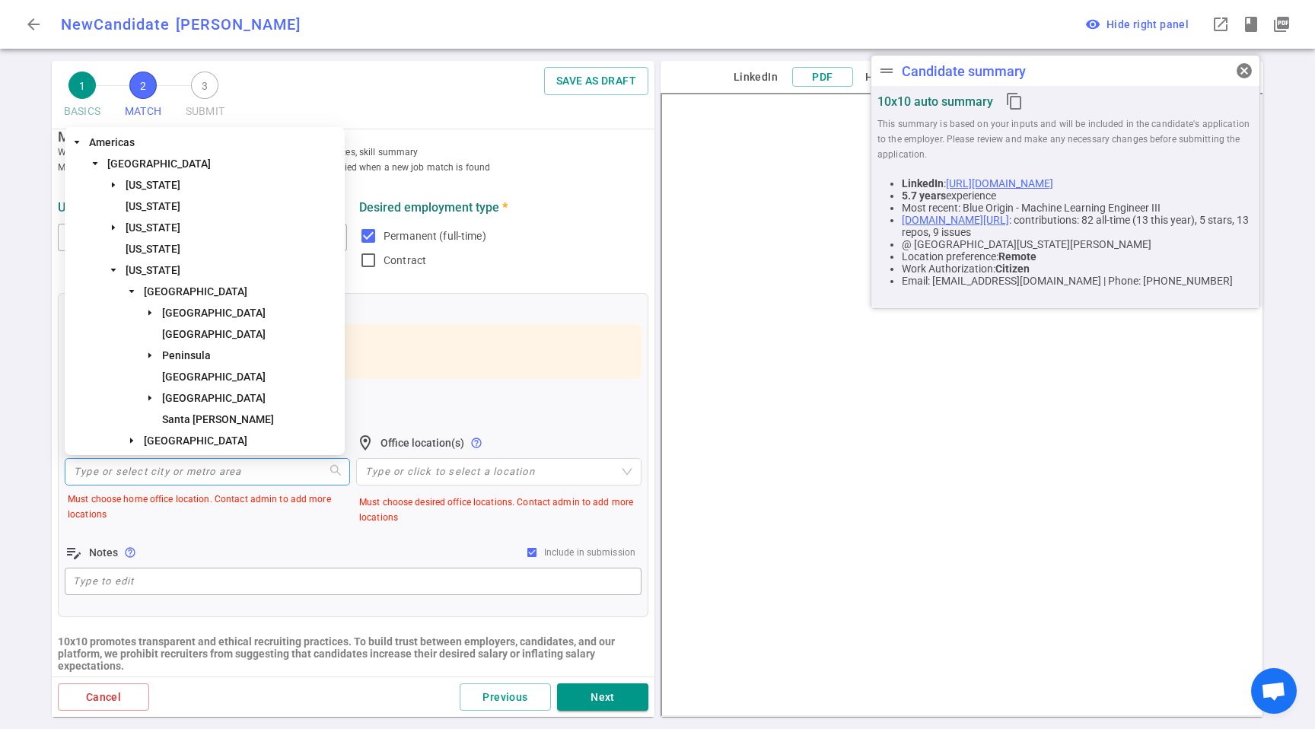
click at [183, 467] on input "search" at bounding box center [207, 472] width 267 height 26
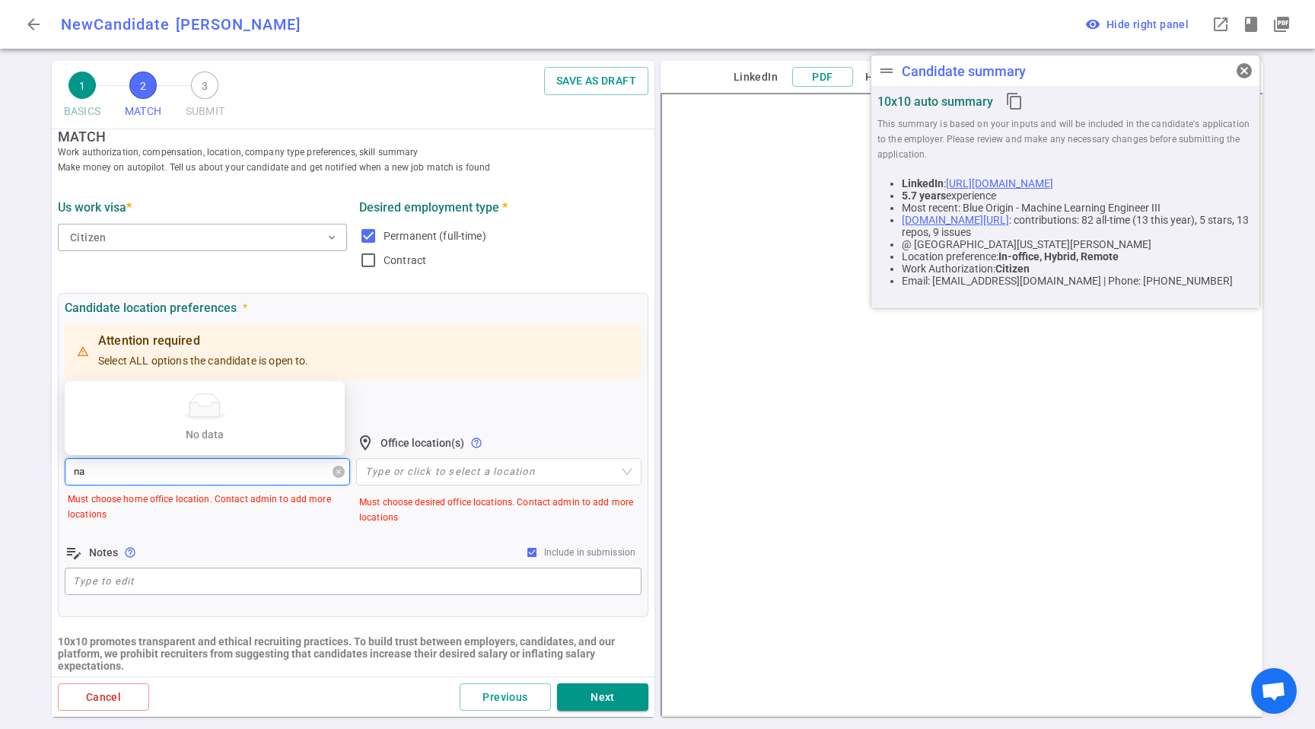
type input "n"
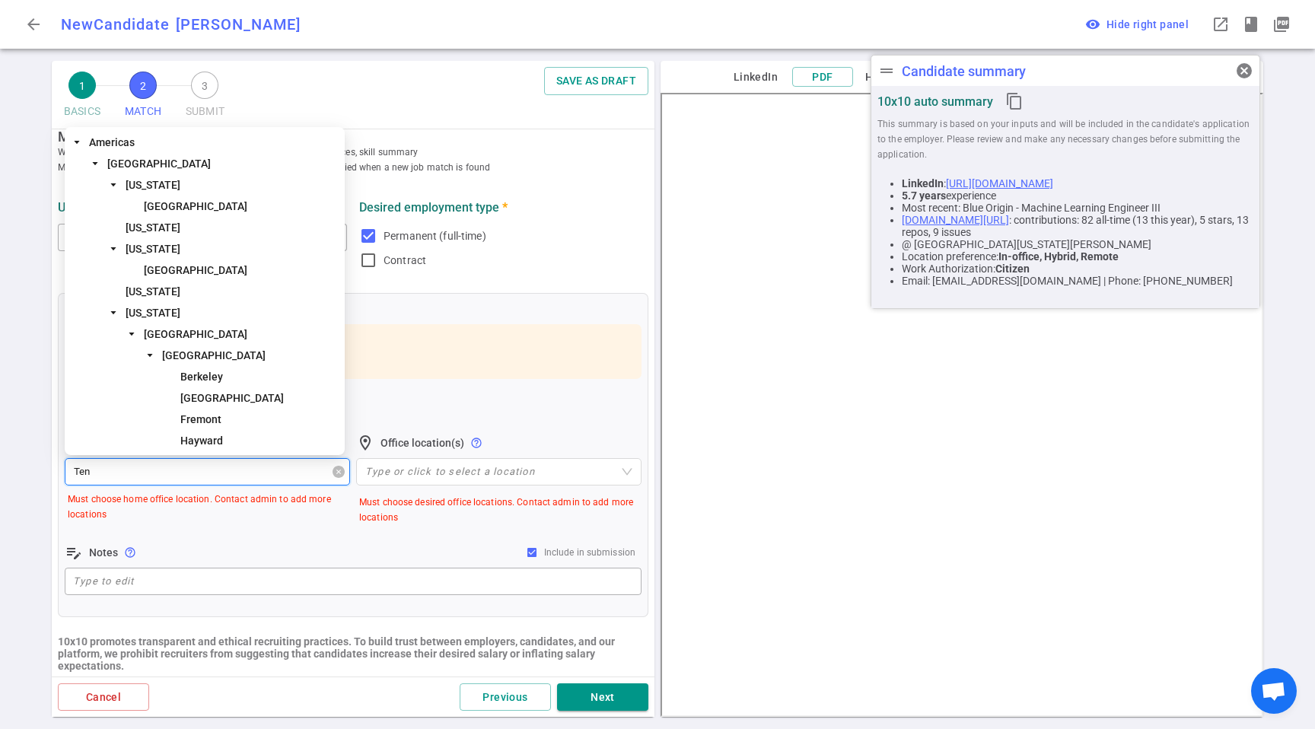
type input "Tenn"
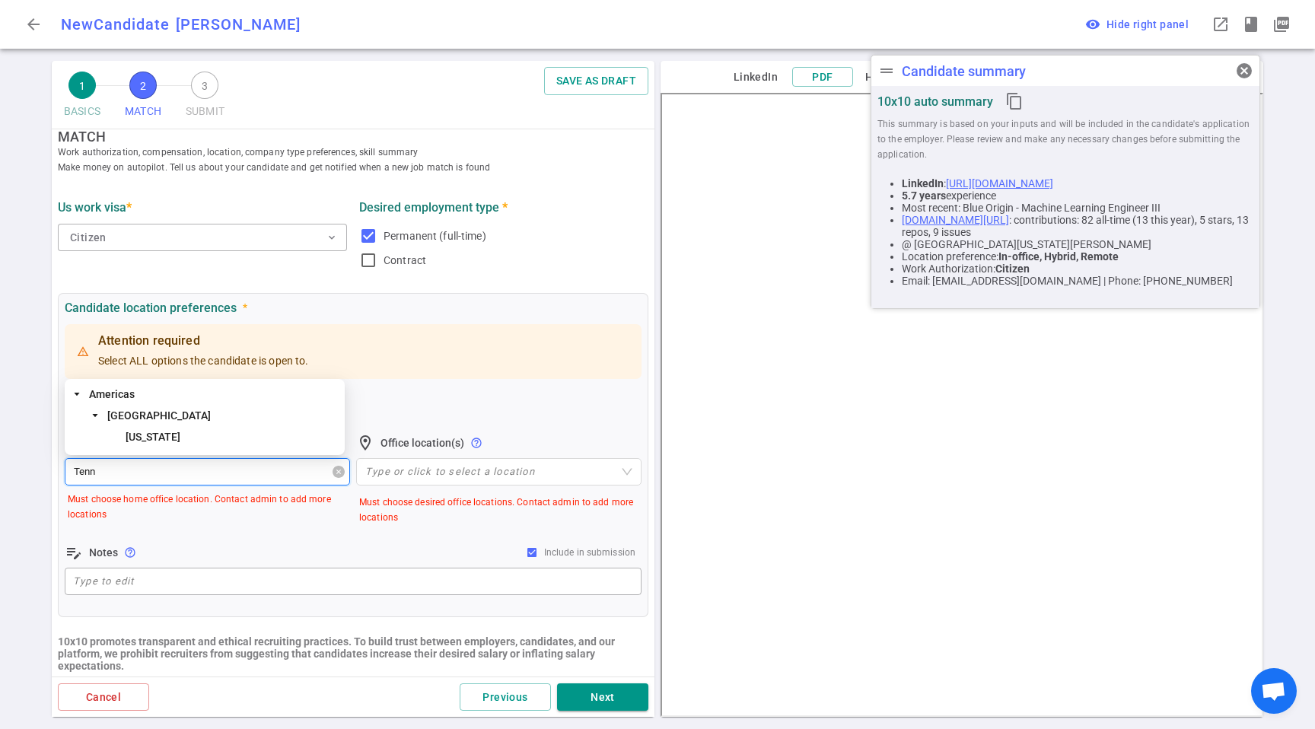
scroll to position [29, 0]
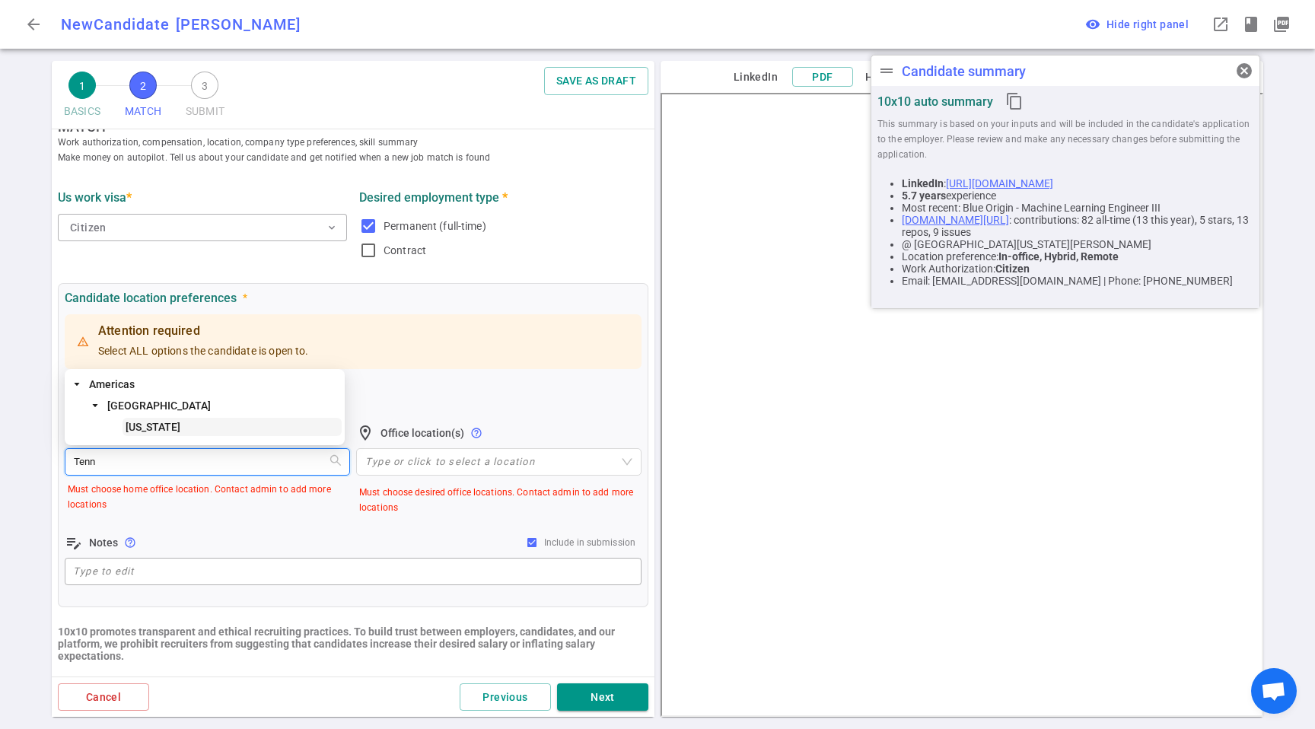
click at [148, 428] on span "[US_STATE]" at bounding box center [153, 427] width 55 height 12
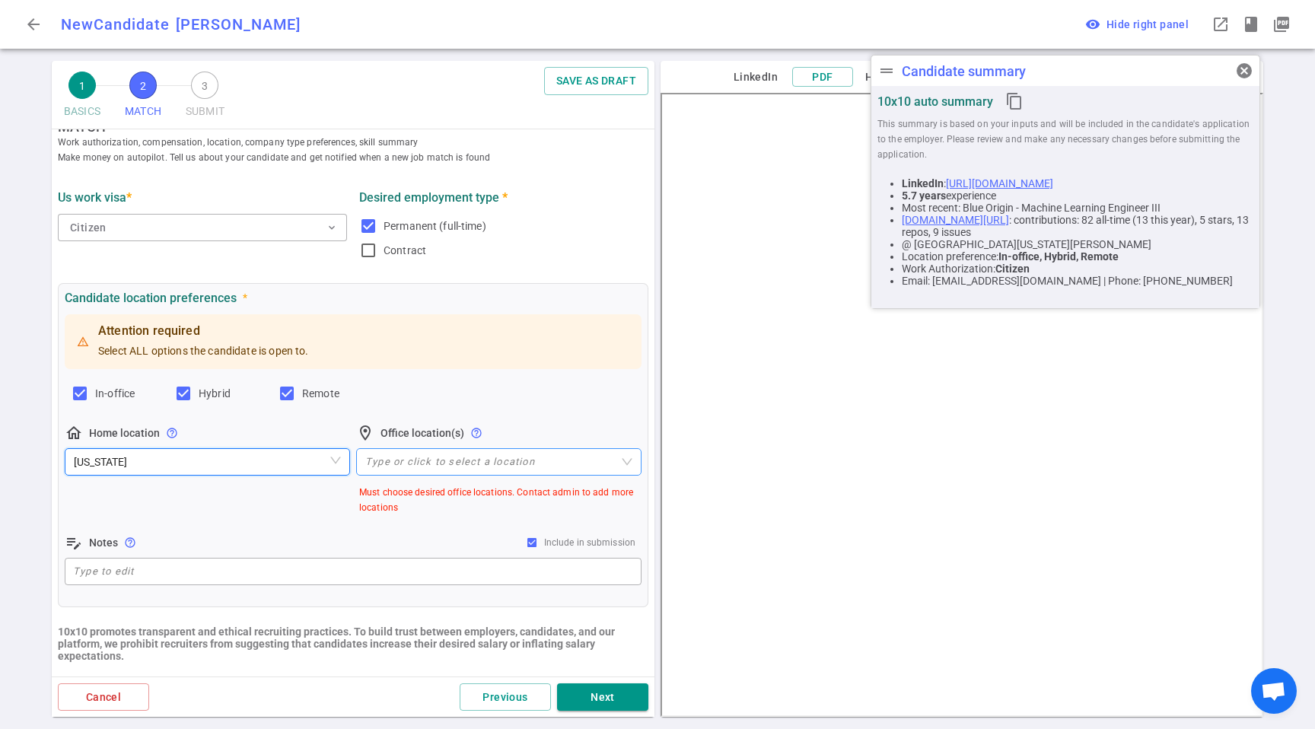
click at [441, 464] on div at bounding box center [490, 461] width 263 height 11
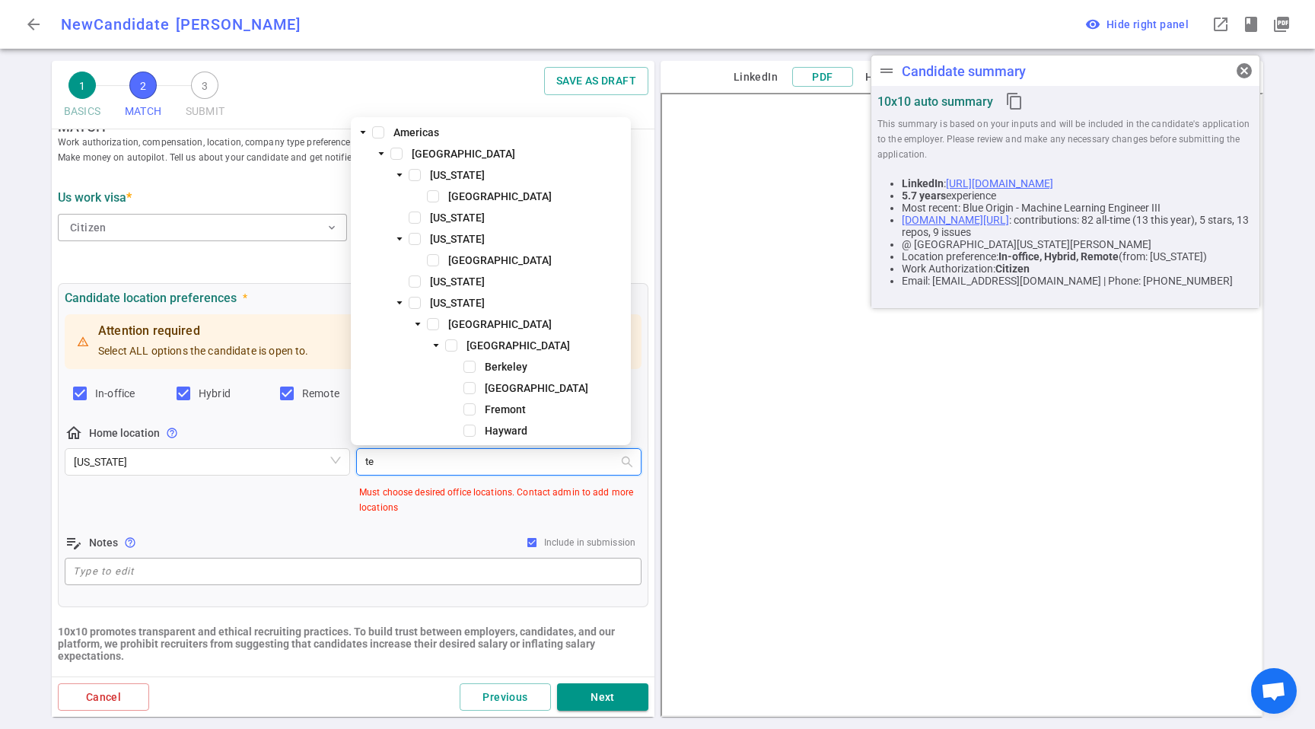
type input "ten"
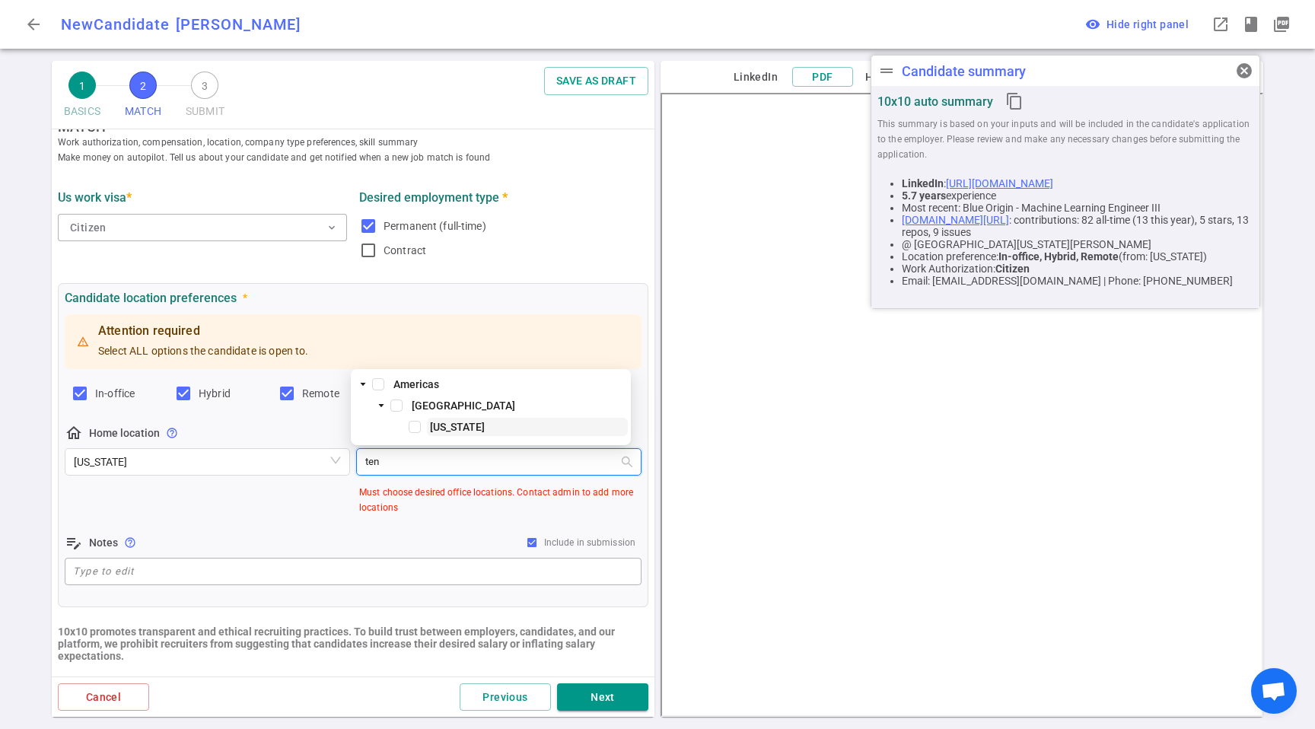
click at [459, 435] on span "[US_STATE]" at bounding box center [527, 427] width 201 height 18
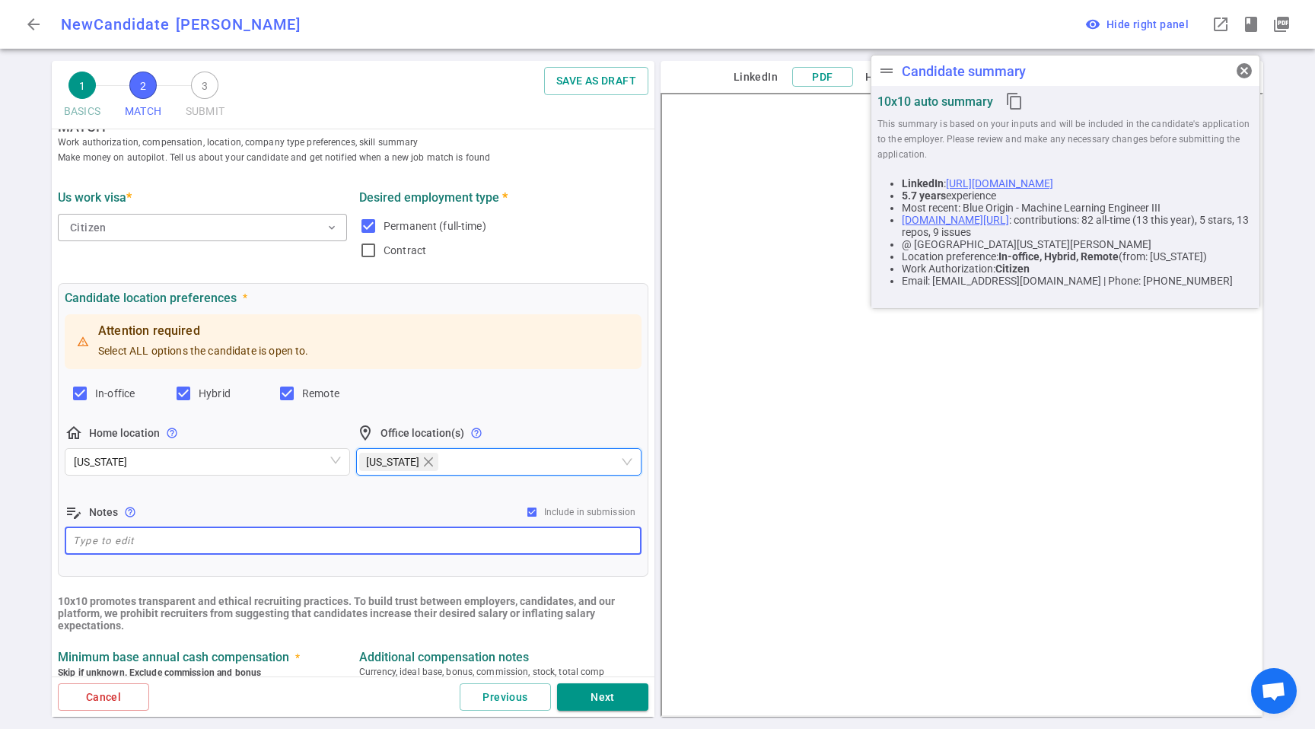
click at [272, 545] on textarea at bounding box center [353, 541] width 560 height 18
paste textarea "Based in [GEOGRAPHIC_DATA]. Only considering remote or local."
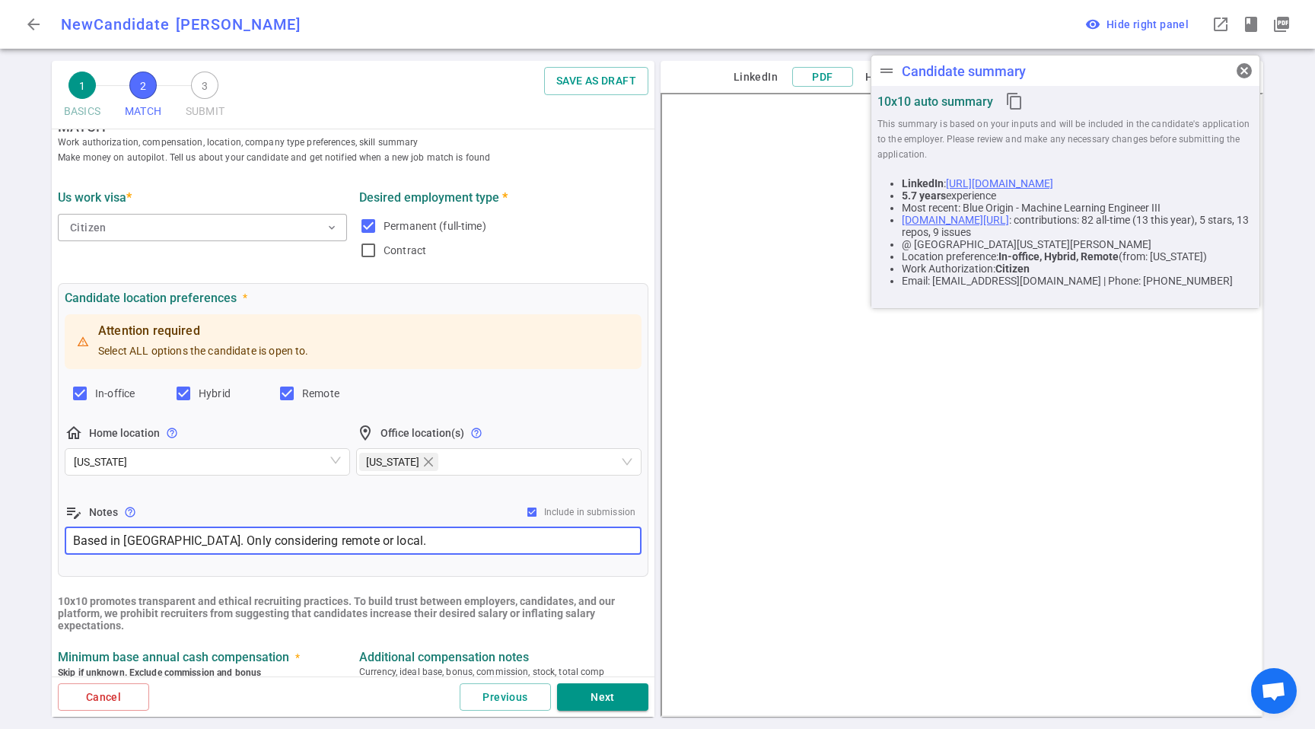
scroll to position [247, 0]
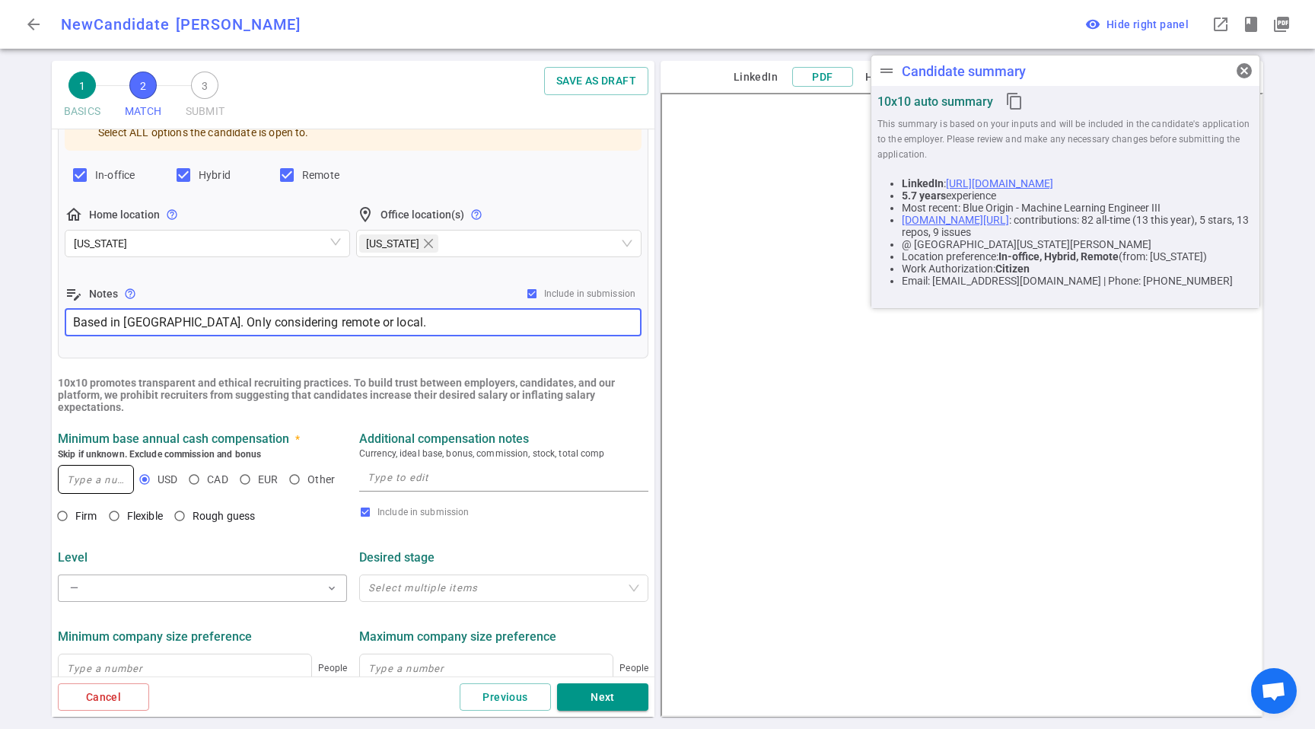
type textarea "Based in [GEOGRAPHIC_DATA]. Only considering remote or local."
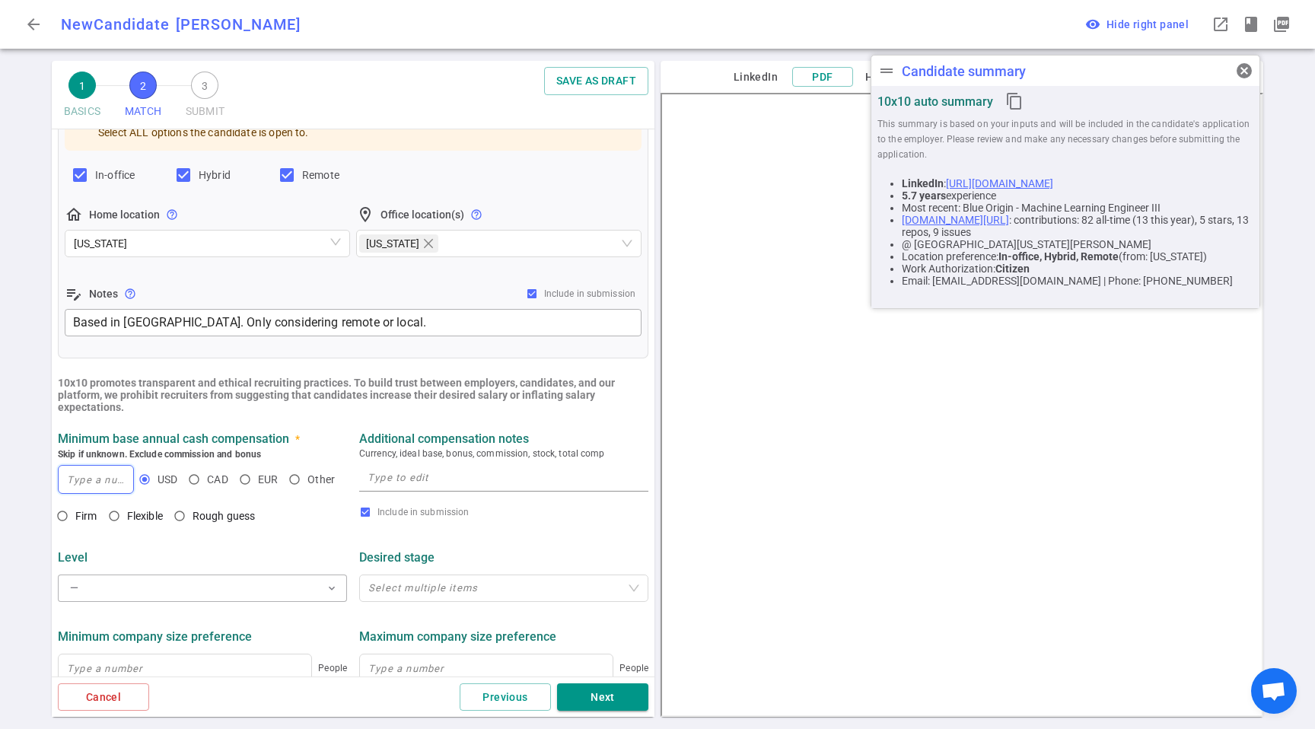
click at [88, 486] on input at bounding box center [96, 479] width 75 height 27
click at [376, 482] on textarea at bounding box center [504, 478] width 272 height 18
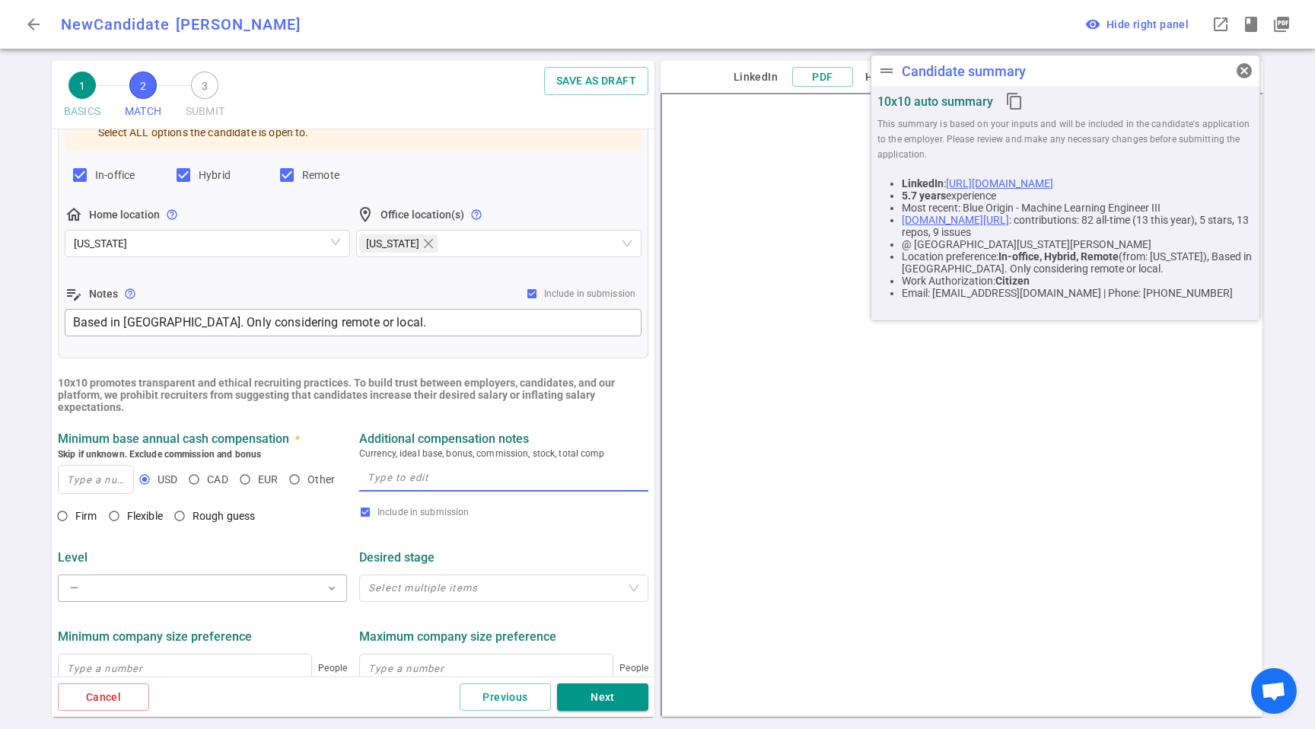
paste textarea "At least 170K base + equity/bonus"
type textarea "At least 170K base + equity/bonus"
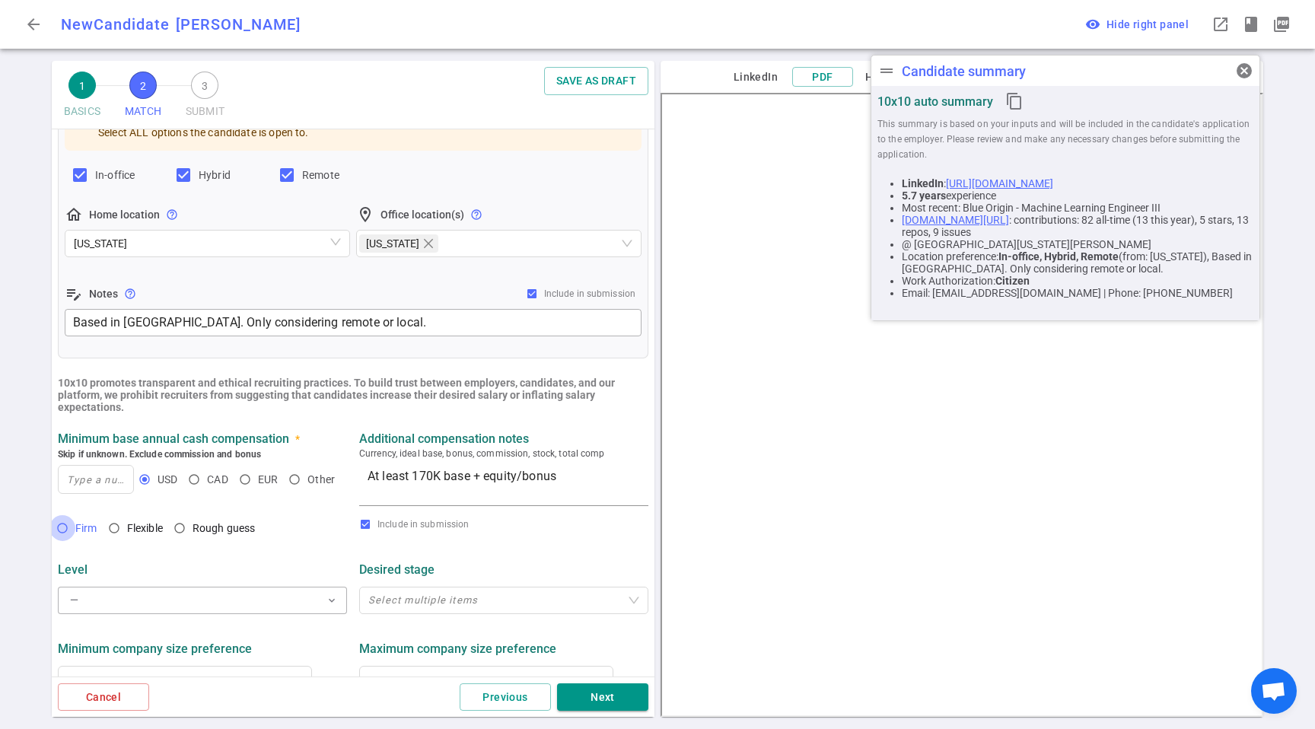
click at [75, 515] on input "Firm" at bounding box center [62, 528] width 26 height 26
radio input "true"
click at [97, 487] on input at bounding box center [96, 479] width 75 height 27
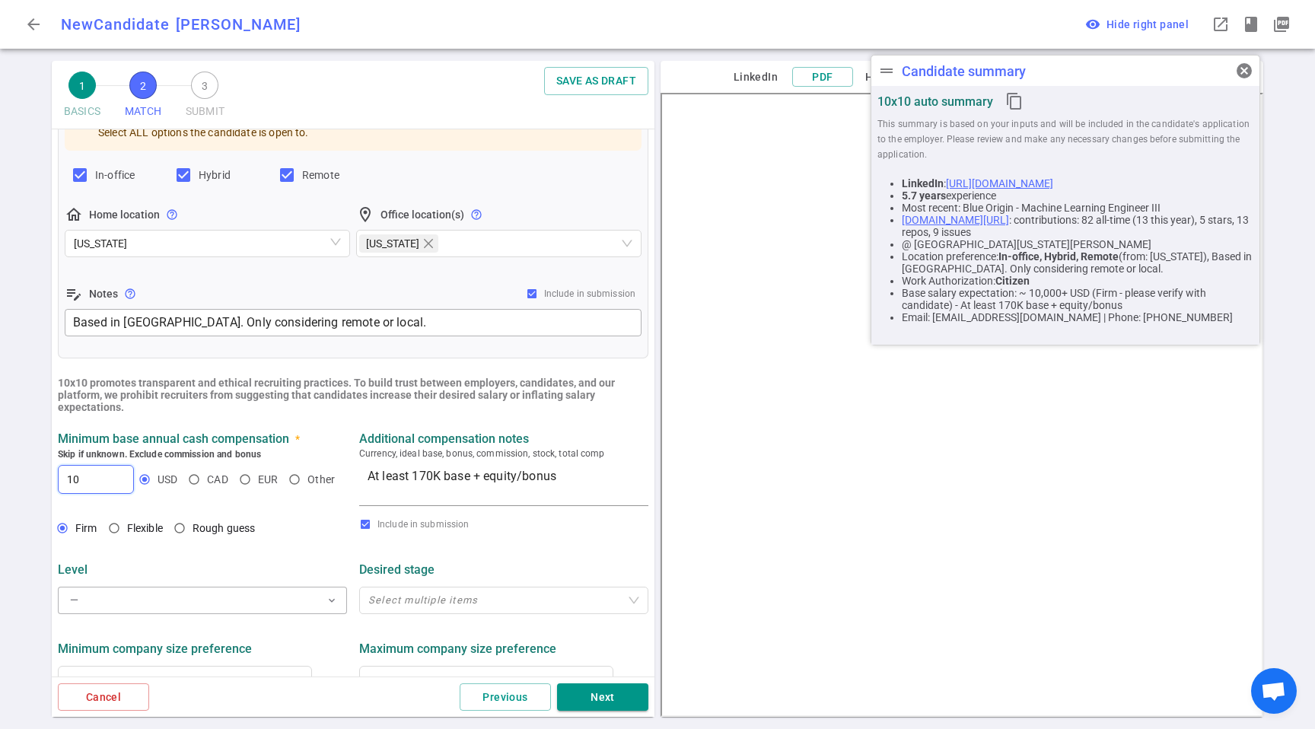
type input "1"
type input "170,000"
click at [254, 606] on button "— expand_more" at bounding box center [202, 600] width 289 height 27
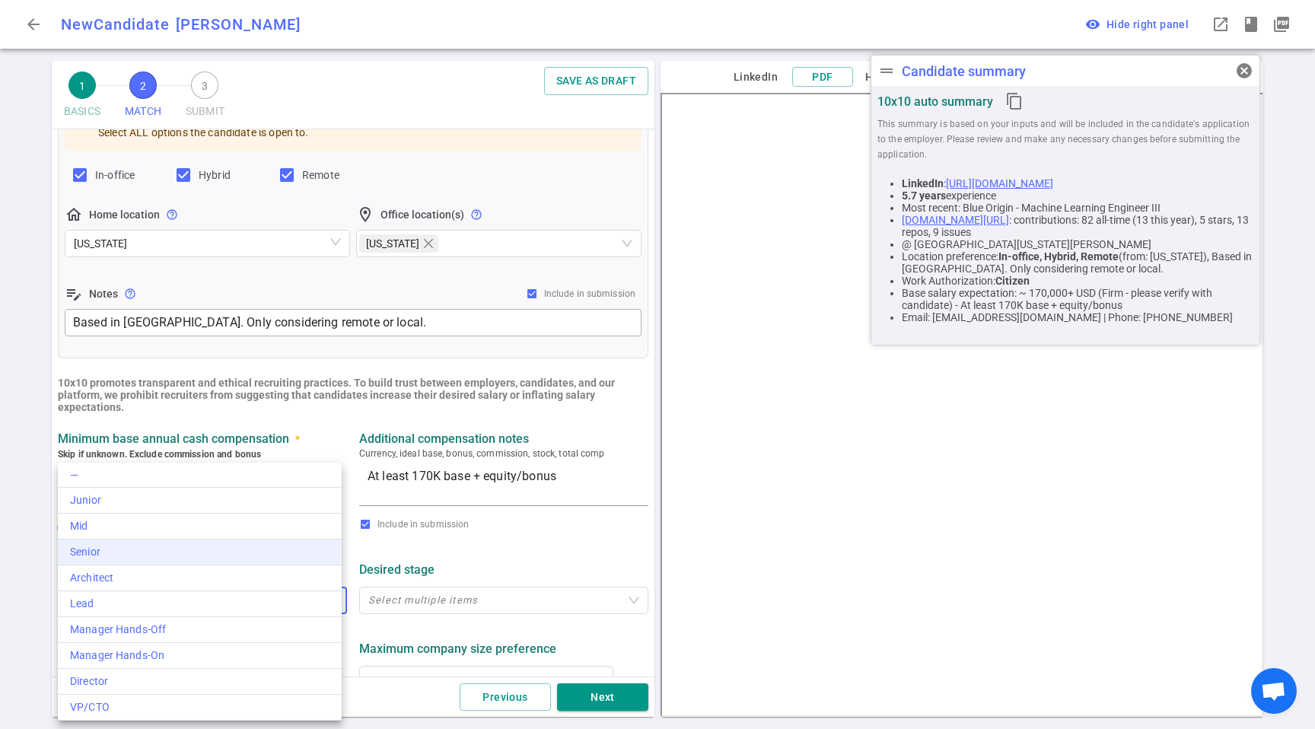
click at [99, 551] on div "Senior" at bounding box center [200, 552] width 260 height 16
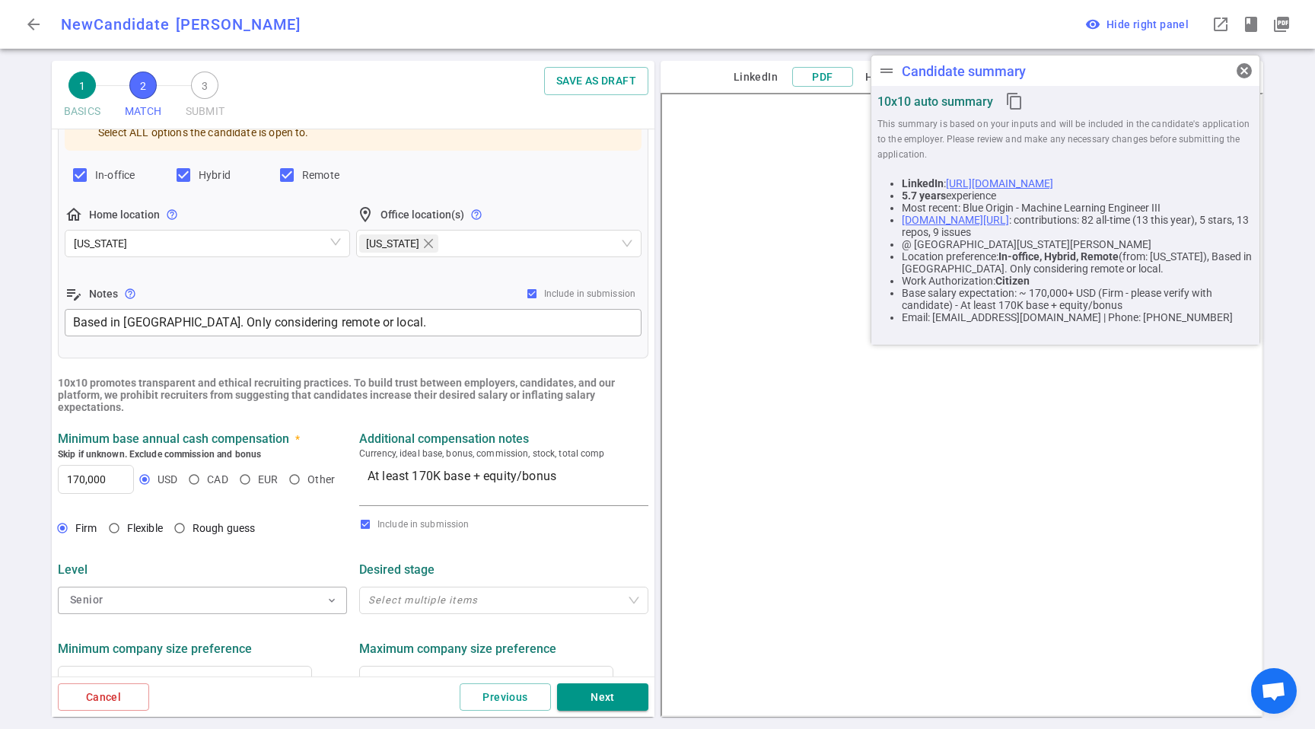
click at [511, 562] on div "Desired stage" at bounding box center [503, 569] width 289 height 27
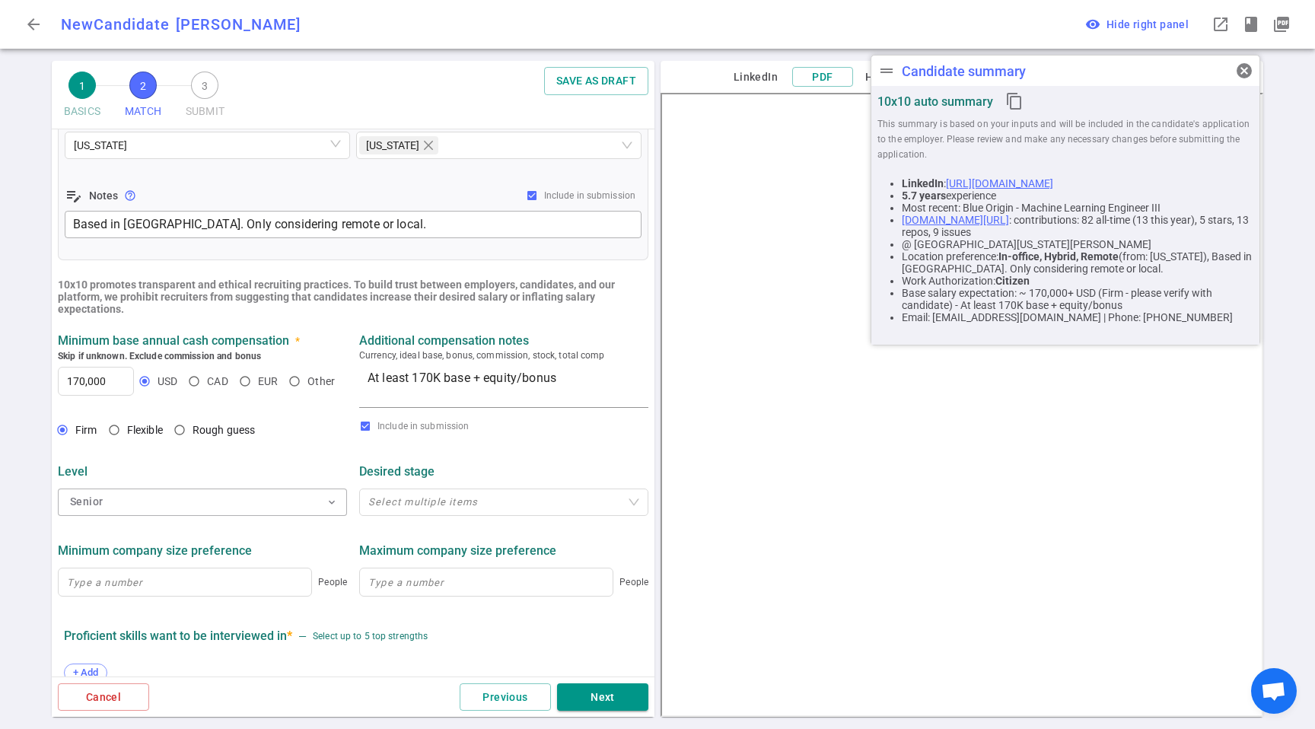
scroll to position [424, 0]
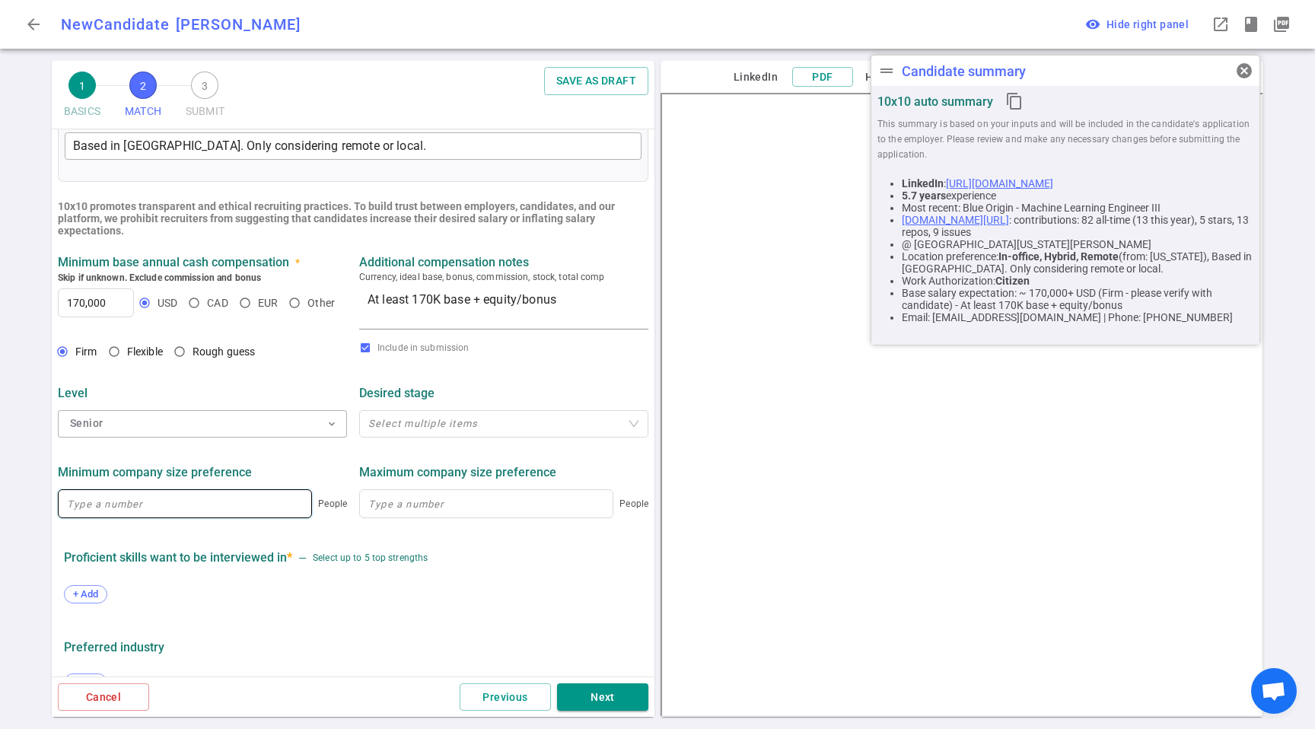
click at [128, 505] on input at bounding box center [185, 503] width 253 height 27
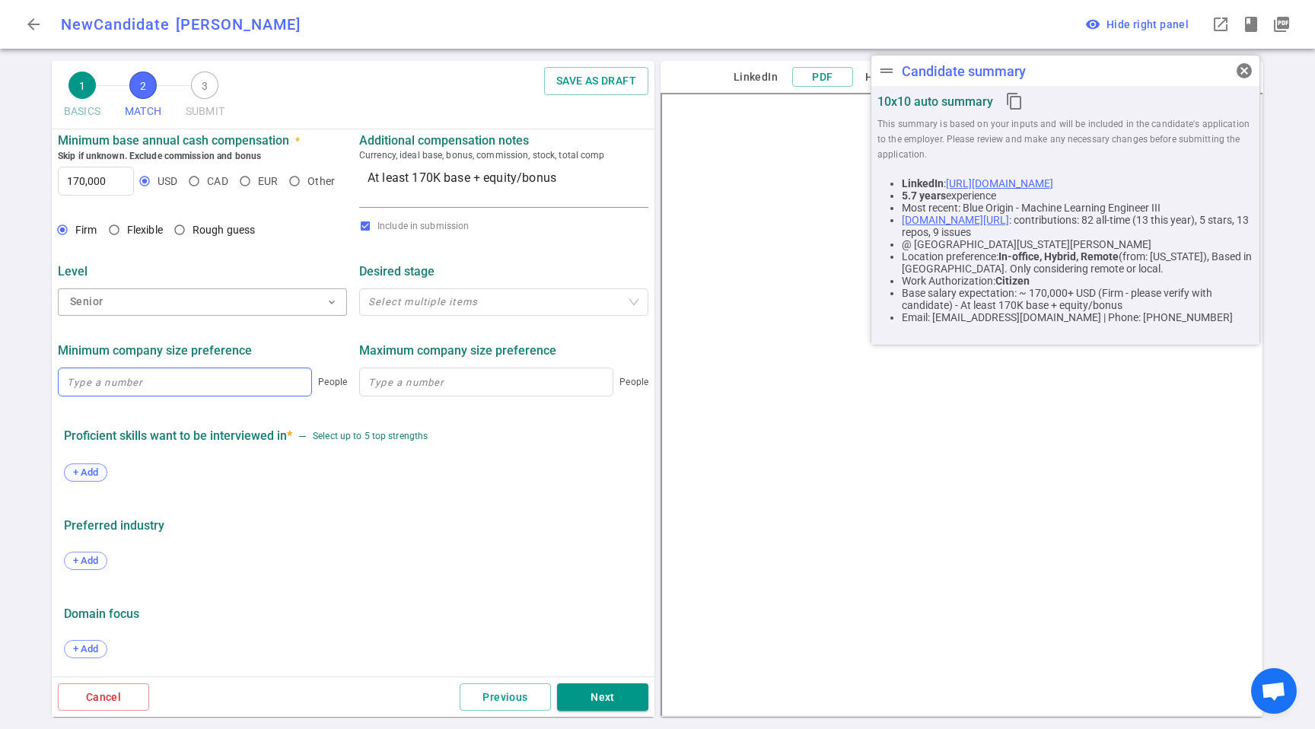
click at [90, 473] on span "+ Add" at bounding box center [86, 471] width 36 height 11
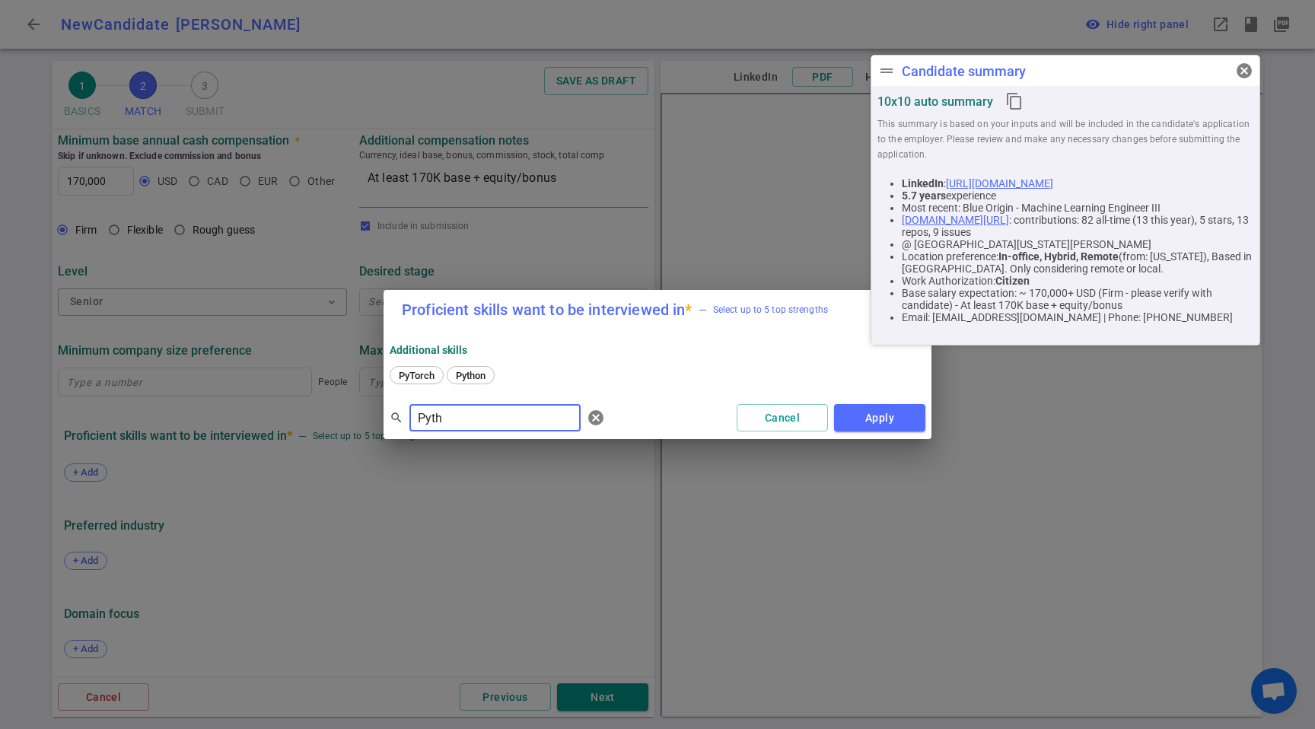
click at [476, 387] on div "PyTorch Python" at bounding box center [658, 376] width 536 height 21
drag, startPoint x: 475, startPoint y: 380, endPoint x: 485, endPoint y: 437, distance: 57.9
click at [476, 380] on span "Python" at bounding box center [471, 375] width 40 height 11
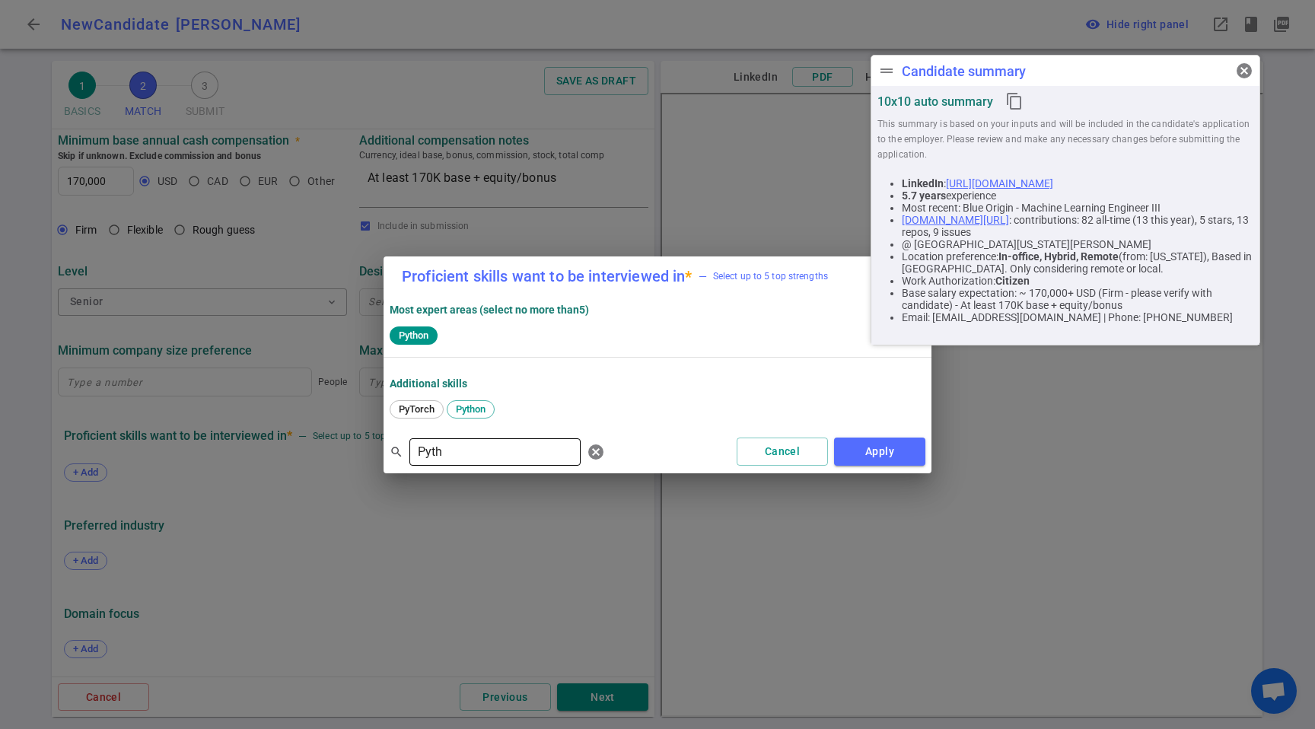
click at [484, 444] on input "Pyth" at bounding box center [494, 452] width 171 height 24
click at [483, 444] on input "Pyth" at bounding box center [494, 452] width 171 height 24
drag, startPoint x: 415, startPoint y: 420, endPoint x: 419, endPoint y: 409, distance: 12.3
click at [415, 419] on div "Pandas" at bounding box center [658, 410] width 536 height 21
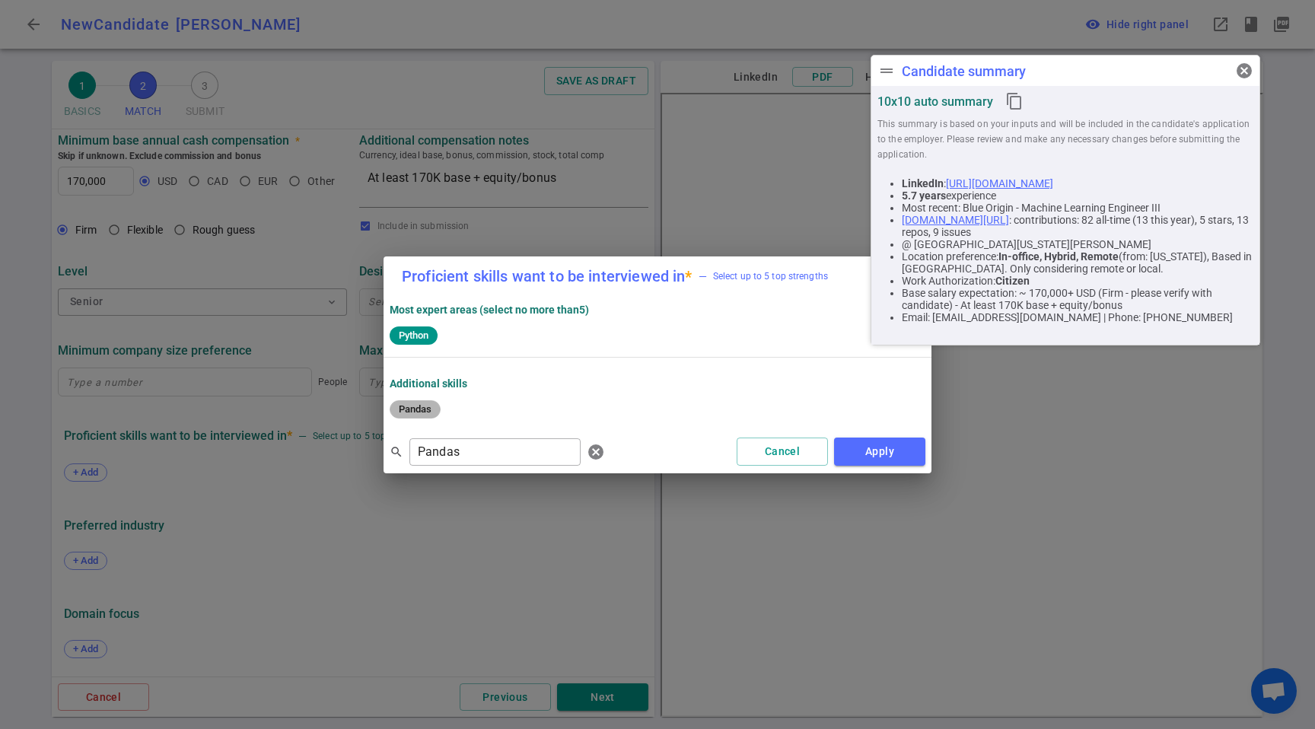
click at [419, 409] on span "Pandas" at bounding box center [414, 408] width 43 height 11
click at [504, 443] on input "Pandas" at bounding box center [494, 452] width 171 height 24
click at [423, 406] on span "Airflow" at bounding box center [414, 408] width 43 height 11
click at [469, 443] on input "Airflow" at bounding box center [494, 452] width 171 height 24
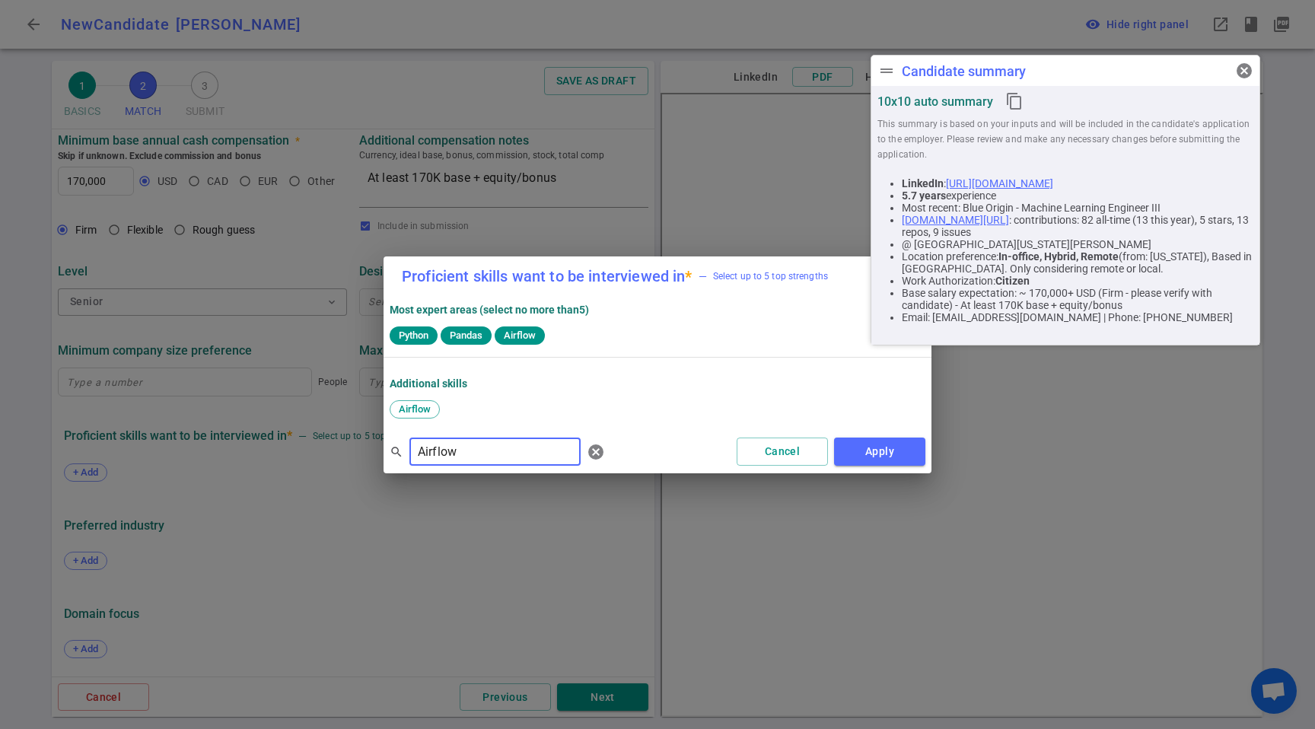
click at [468, 443] on input "Airflow" at bounding box center [494, 452] width 171 height 24
drag, startPoint x: 469, startPoint y: 401, endPoint x: 466, endPoint y: 409, distance: 8.7
click at [470, 401] on div "Spark" at bounding box center [469, 409] width 44 height 18
click at [466, 455] on input "Spark" at bounding box center [494, 452] width 171 height 24
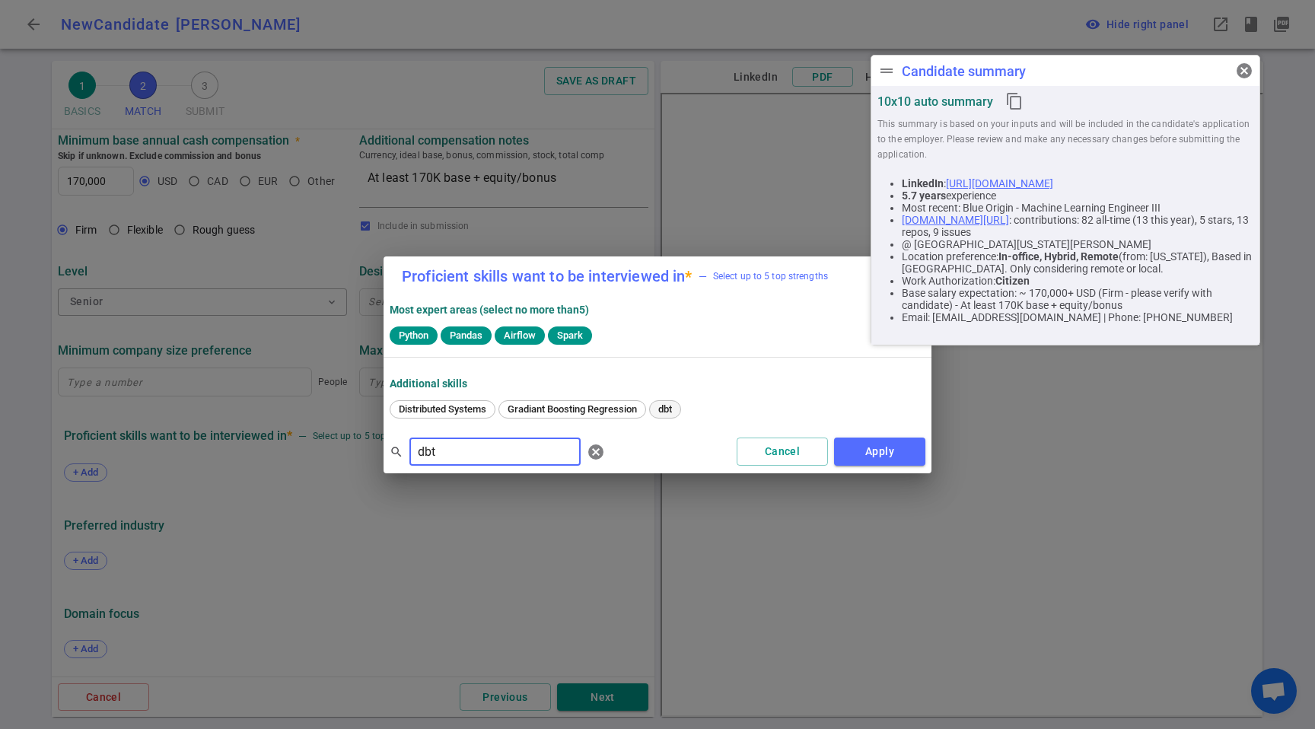
click at [658, 406] on span "dbt" at bounding box center [665, 408] width 24 height 11
click at [492, 456] on input "dbt" at bounding box center [494, 452] width 171 height 24
type input "u"
type input "Kuber"
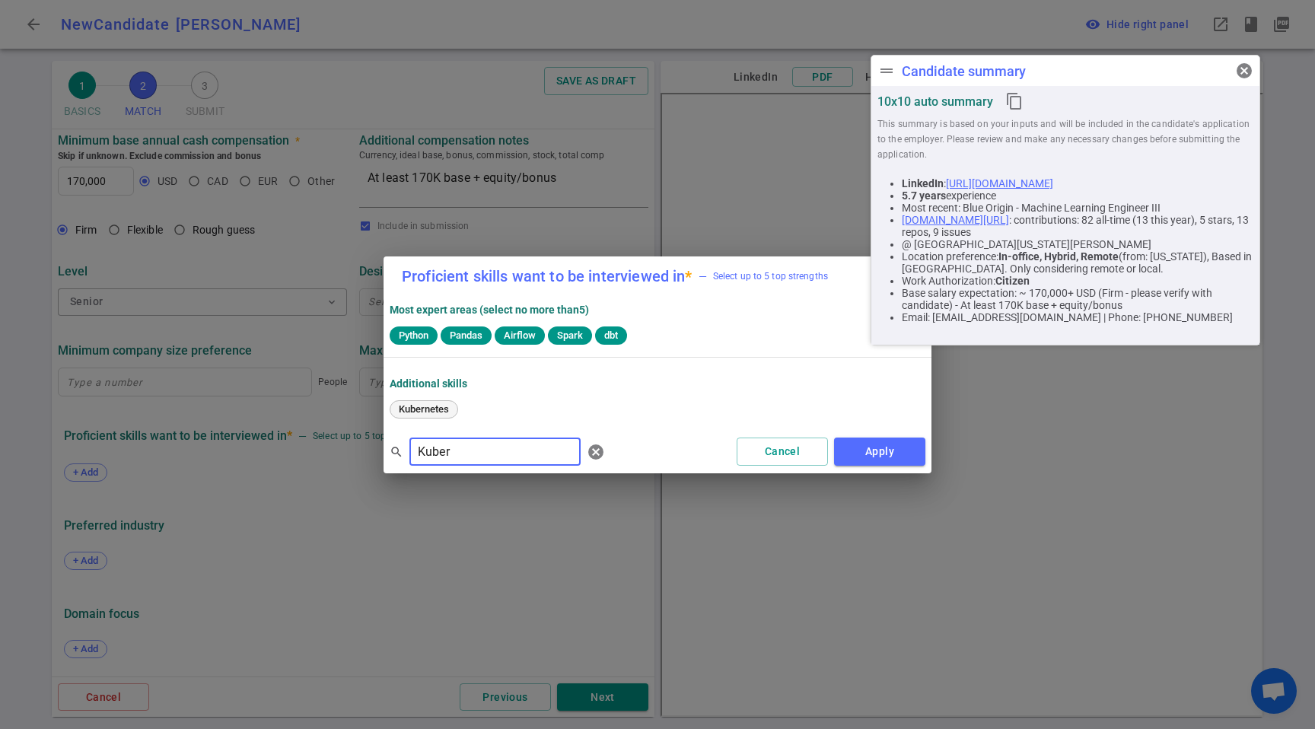
click at [415, 407] on span "Kubernetes" at bounding box center [423, 408] width 61 height 11
click at [484, 459] on input "Kuber" at bounding box center [494, 452] width 171 height 24
type input "LLM"
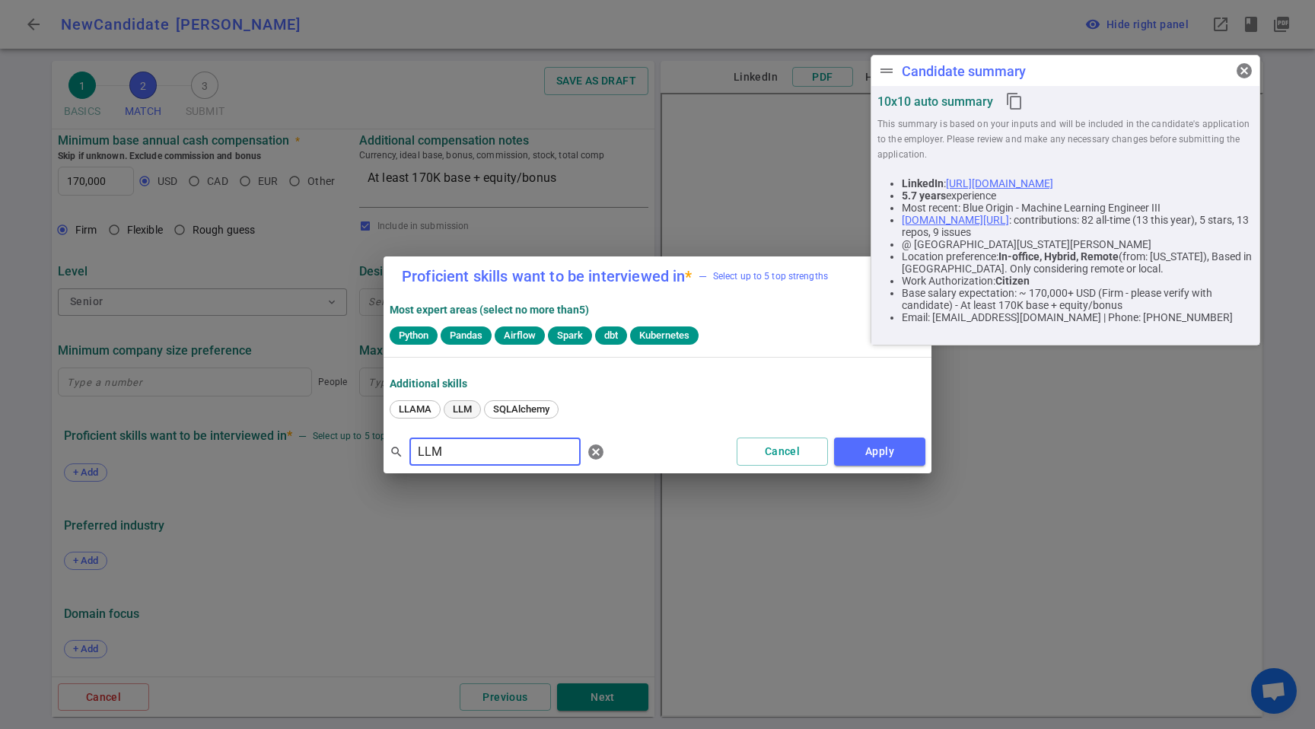
click at [460, 409] on span "LLM" at bounding box center [462, 408] width 30 height 11
click at [944, 463] on div "Proficient skills want to be interviewed in * — Select up to 5 top strengths Mo…" at bounding box center [657, 364] width 1315 height 729
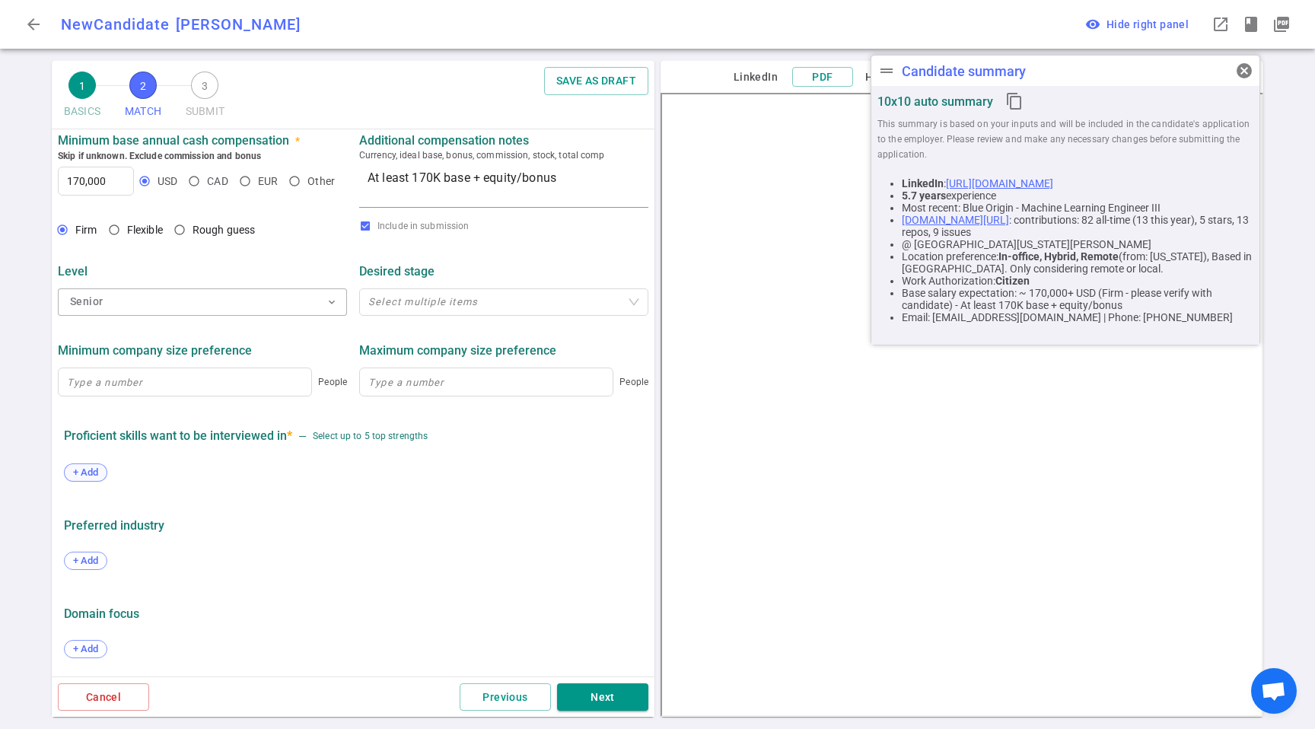
click at [103, 468] on span "+ Add" at bounding box center [86, 471] width 36 height 11
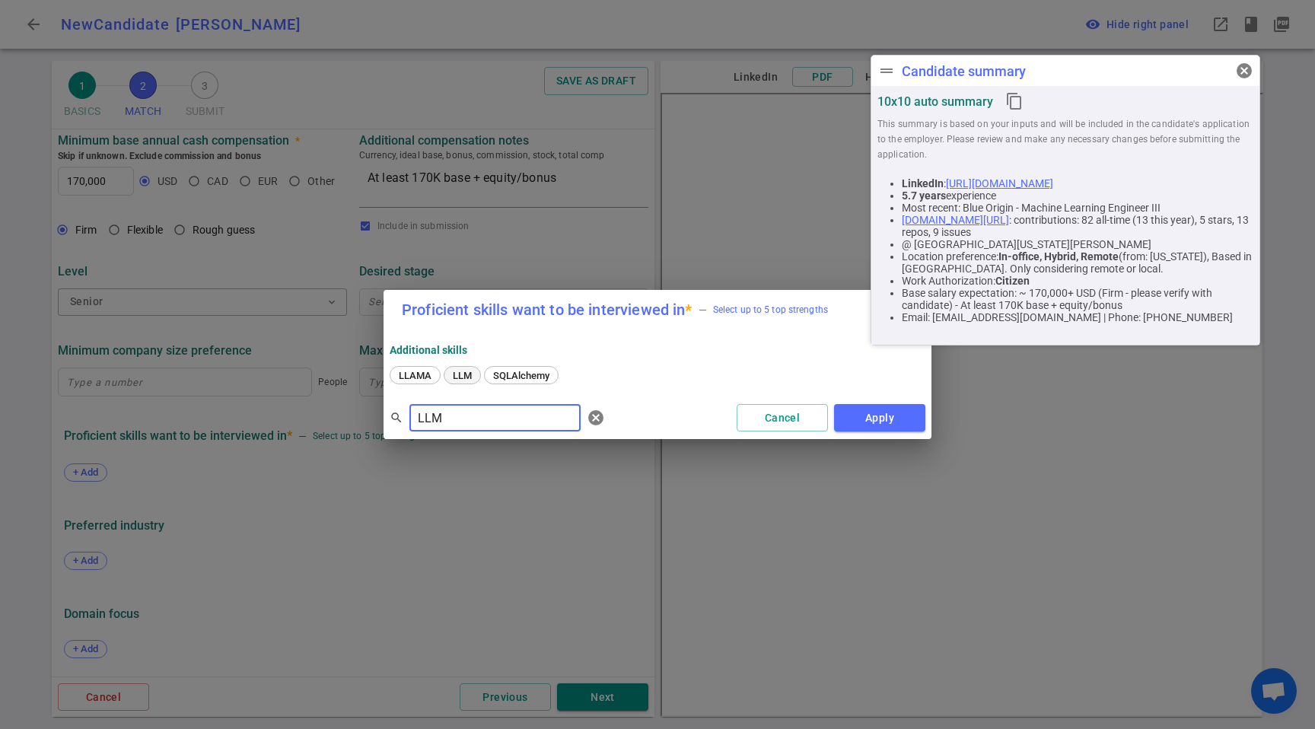
click at [468, 376] on span "LLM" at bounding box center [462, 375] width 30 height 11
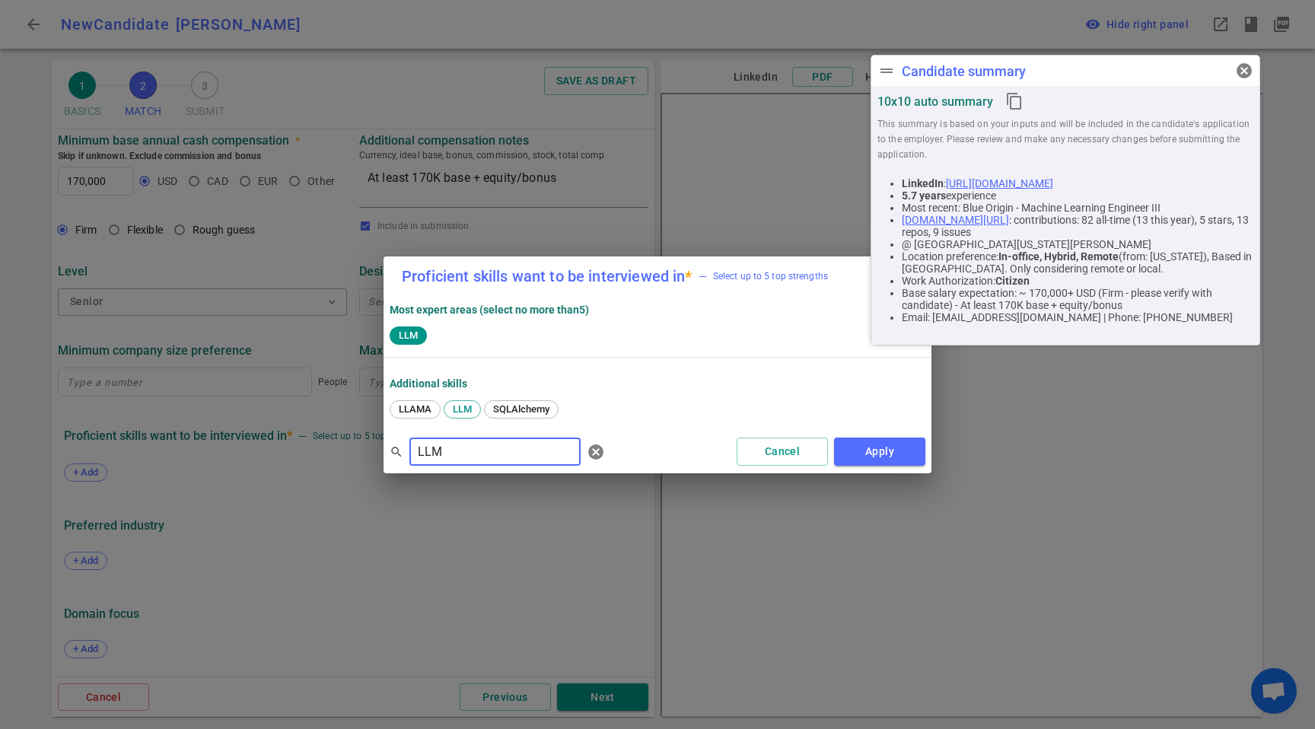
click at [458, 452] on input "LLM" at bounding box center [494, 452] width 171 height 24
click at [457, 453] on input "LLM" at bounding box center [494, 452] width 171 height 24
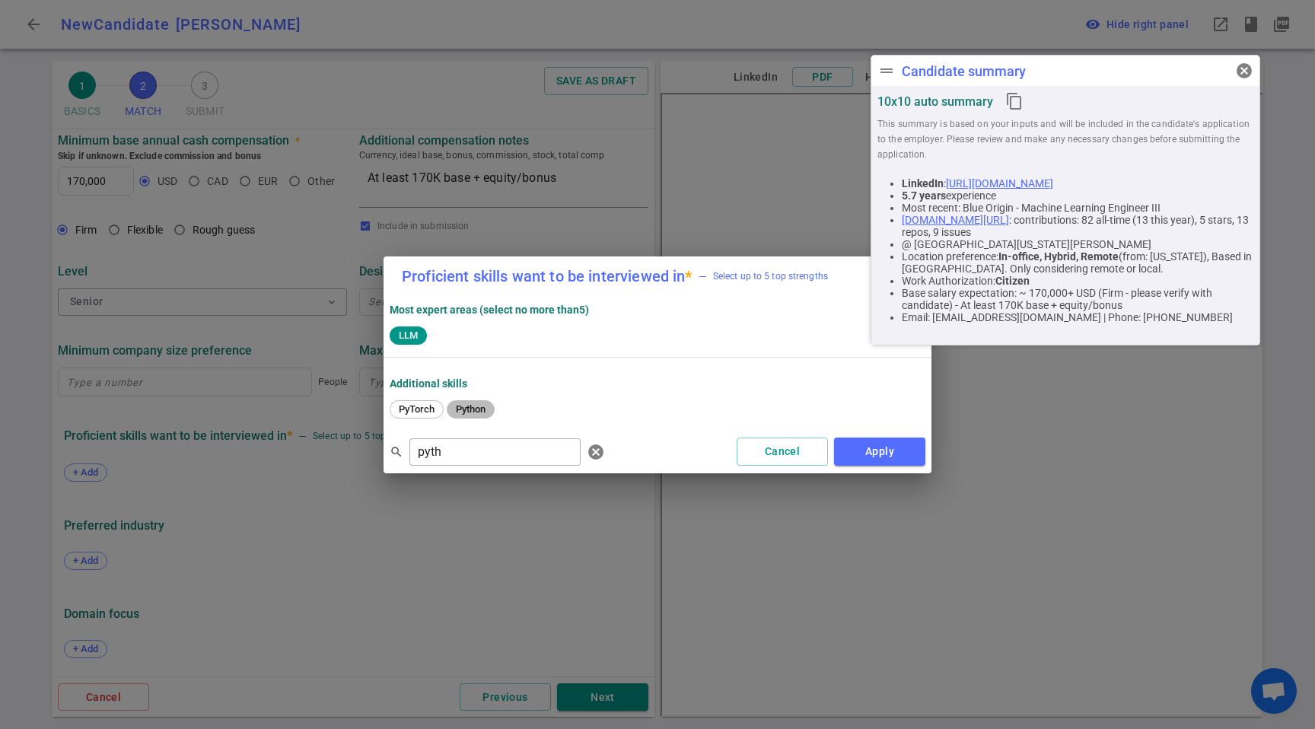
drag, startPoint x: 452, startPoint y: 402, endPoint x: 470, endPoint y: 425, distance: 28.8
click at [453, 402] on div "Python" at bounding box center [471, 409] width 48 height 18
drag, startPoint x: 470, startPoint y: 437, endPoint x: 466, endPoint y: 447, distance: 11.6
click at [470, 438] on div "search pyth ​ cancel" at bounding box center [500, 452] width 221 height 30
click at [466, 447] on input "pyth" at bounding box center [494, 452] width 171 height 24
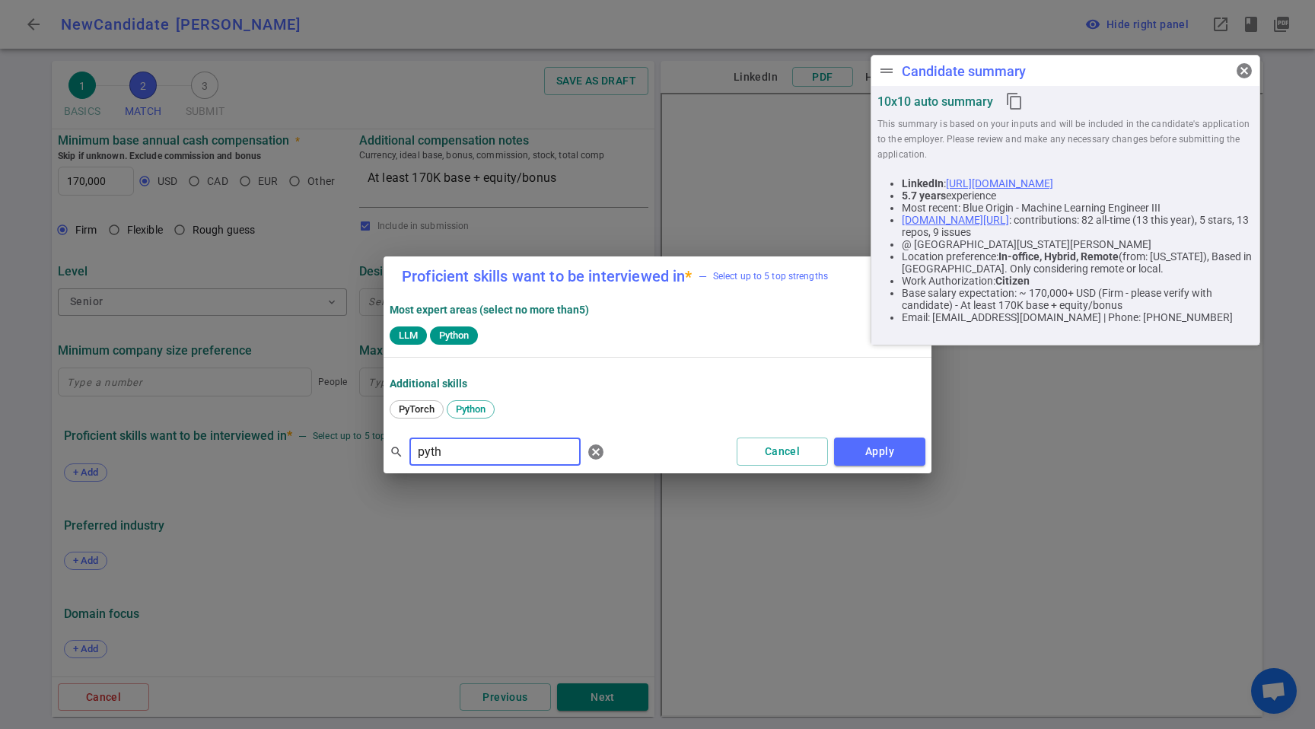
click at [466, 447] on input "pyth" at bounding box center [494, 452] width 171 height 24
click at [484, 412] on span "Spark" at bounding box center [469, 408] width 37 height 11
click at [477, 466] on div "search Sprk ​ cancel" at bounding box center [500, 452] width 221 height 30
click at [479, 457] on input "Sprk" at bounding box center [494, 452] width 171 height 24
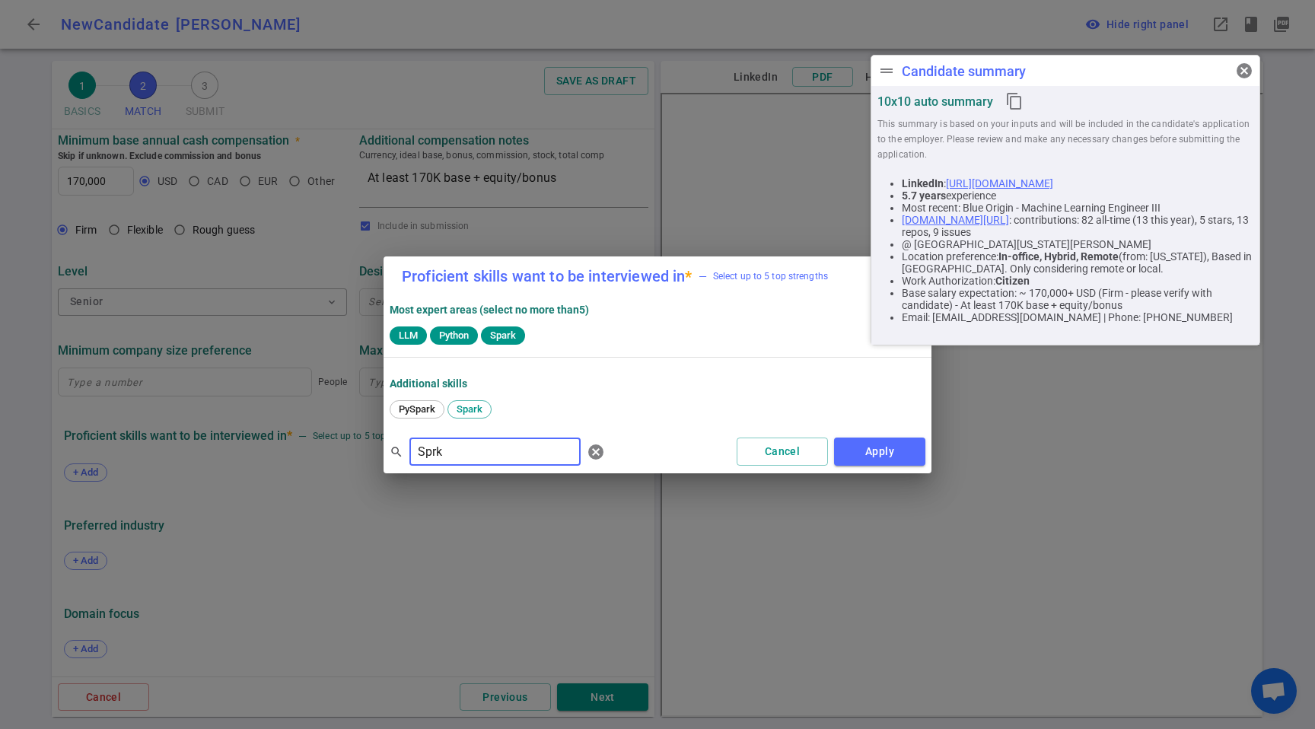
click at [479, 457] on input "Sprk" at bounding box center [494, 452] width 171 height 24
drag, startPoint x: 506, startPoint y: 409, endPoint x: 500, endPoint y: 425, distance: 17.1
click at [506, 409] on span "SQL" at bounding box center [512, 408] width 29 height 11
click at [478, 464] on div "SQl ​" at bounding box center [494, 451] width 171 height 27
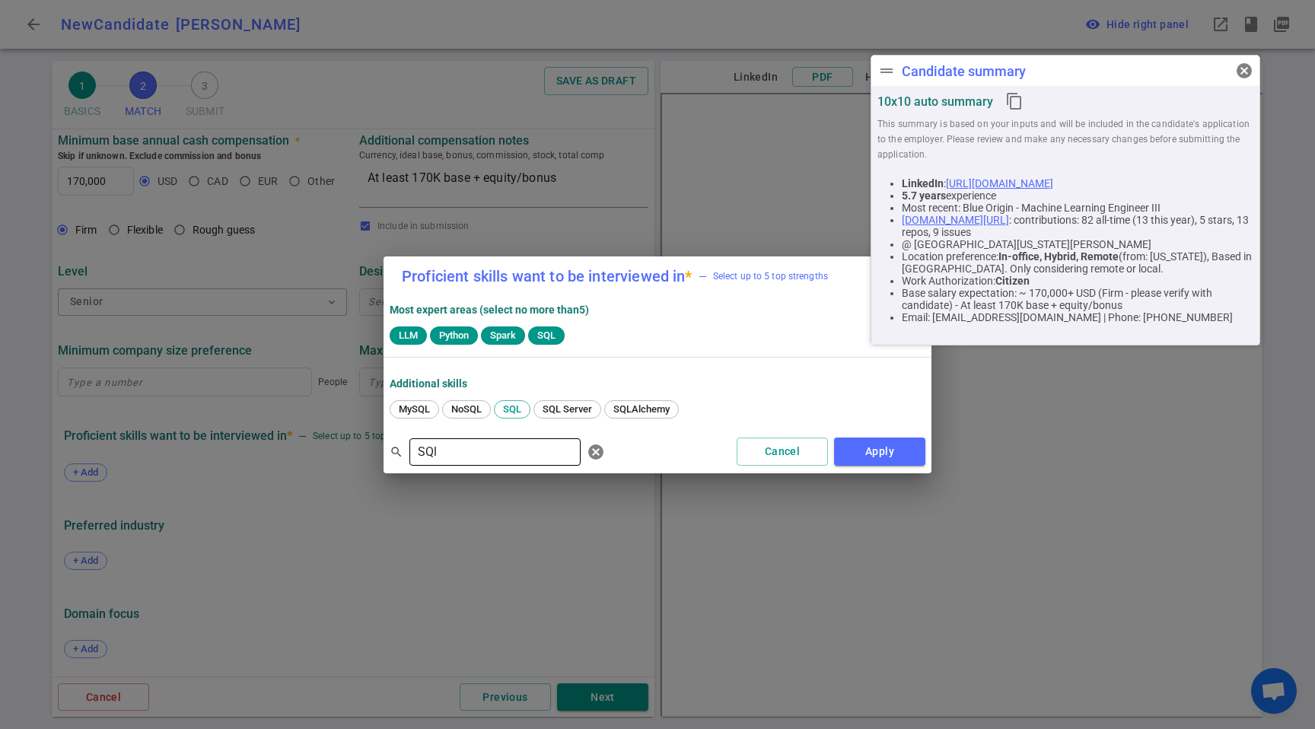
click at [478, 464] on div "SQl ​" at bounding box center [494, 451] width 171 height 27
click at [482, 454] on input "SQl" at bounding box center [494, 452] width 171 height 24
click at [480, 454] on input "SQl" at bounding box center [494, 452] width 171 height 24
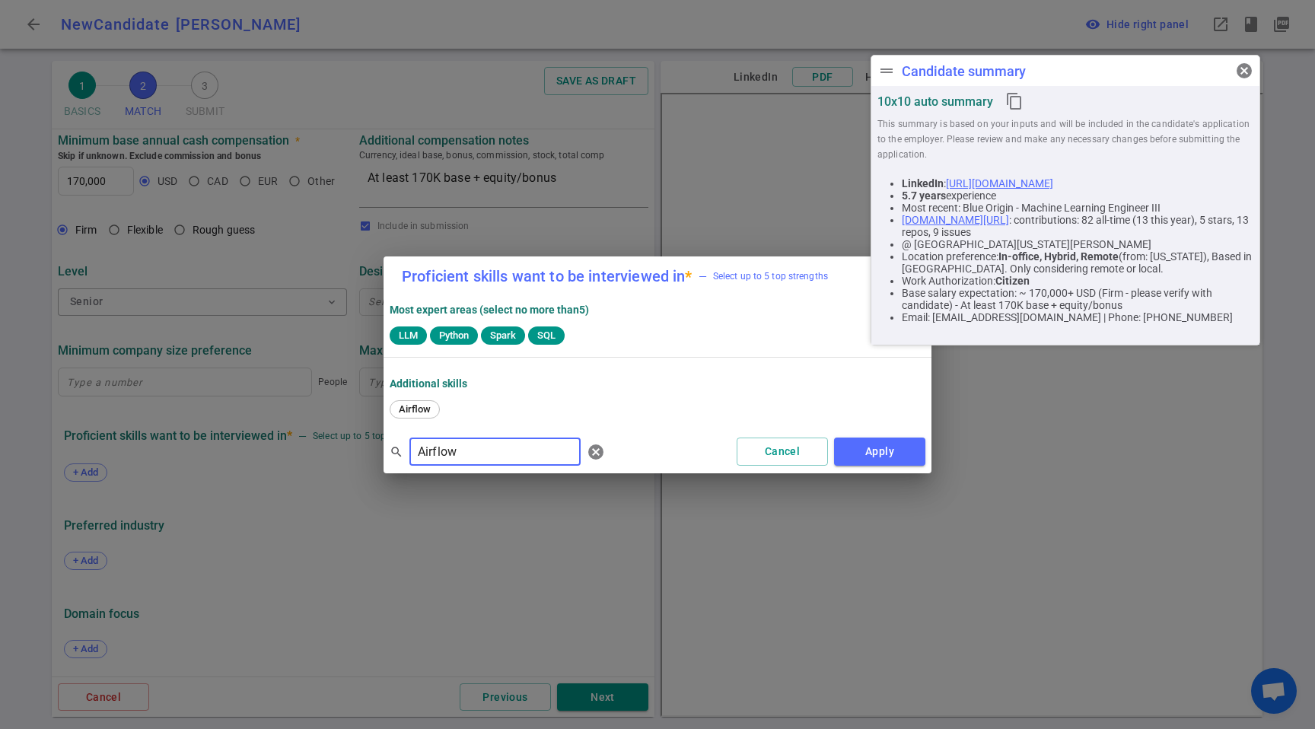
type input "Airflow"
click at [393, 418] on div "Airflow" at bounding box center [658, 410] width 536 height 21
click at [400, 412] on span "Airflow" at bounding box center [414, 408] width 43 height 11
click at [909, 451] on button "Apply" at bounding box center [879, 452] width 91 height 28
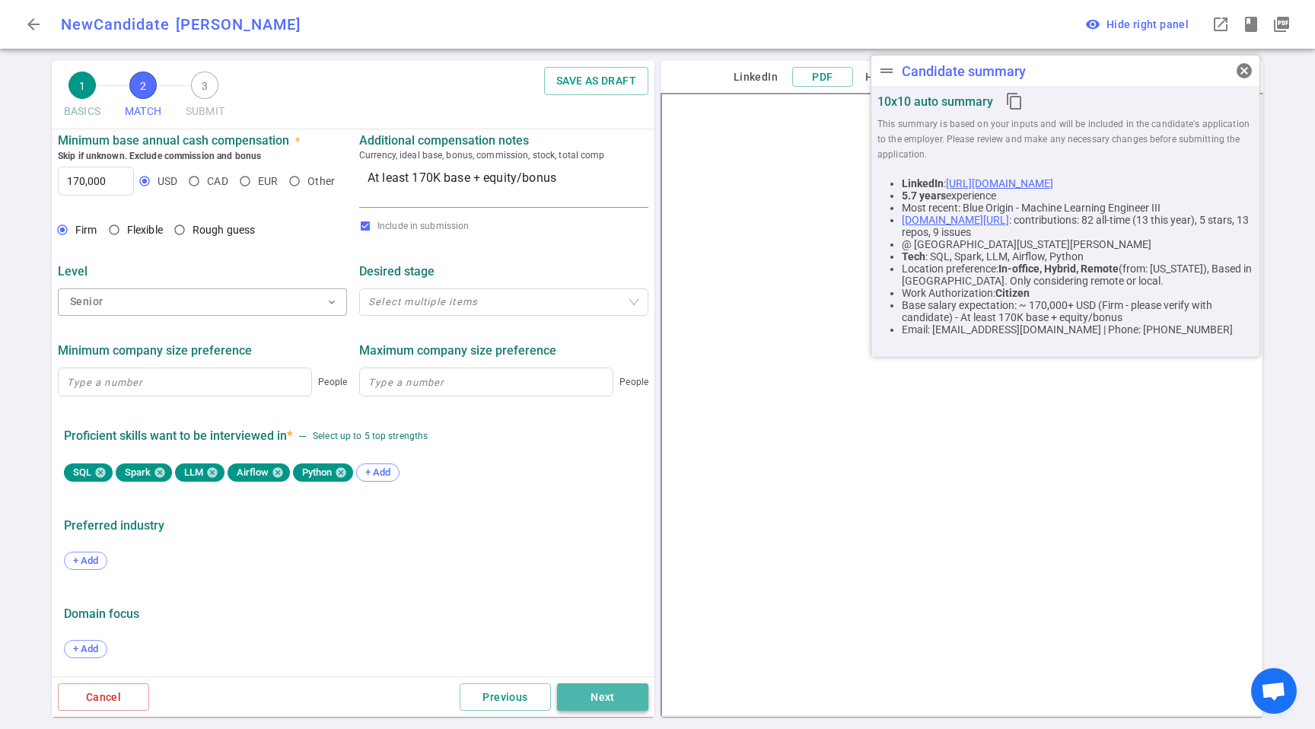
click at [584, 705] on button "Next" at bounding box center [602, 697] width 91 height 28
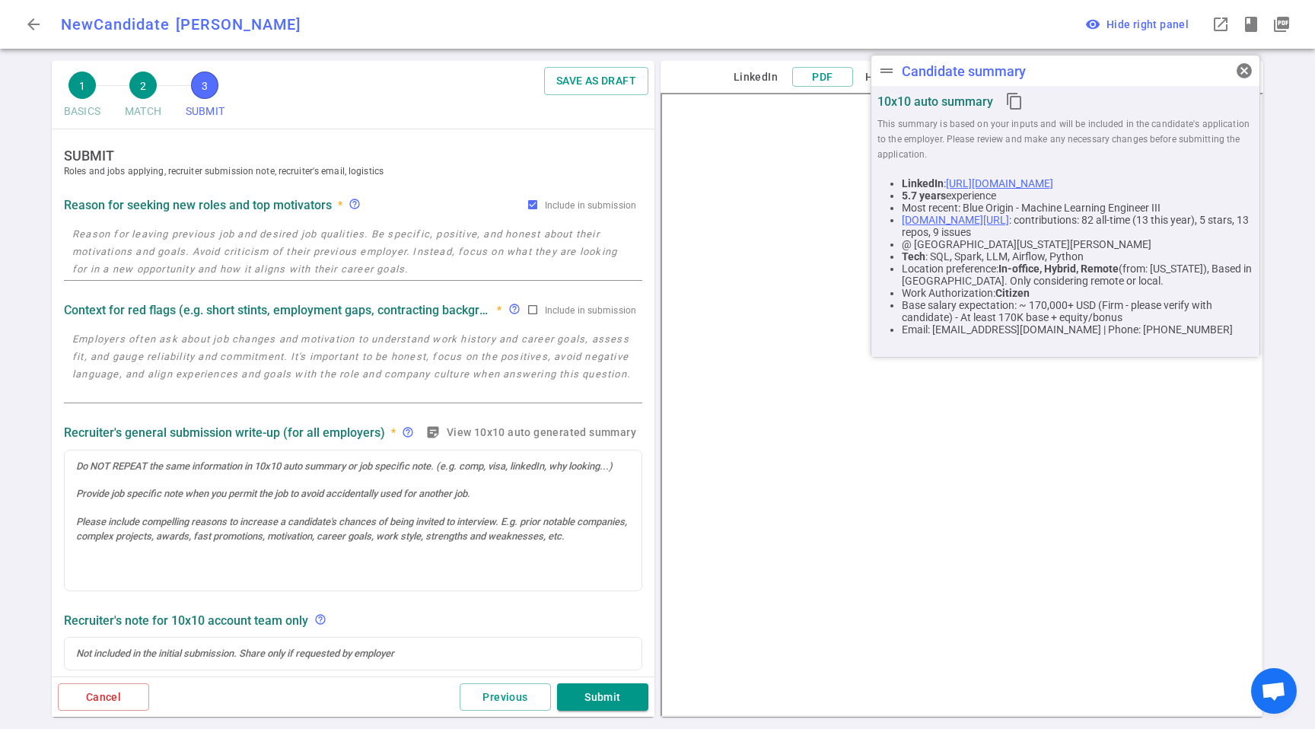
scroll to position [0, 0]
click at [318, 232] on textarea at bounding box center [353, 251] width 562 height 53
paste textarea "Blue Origin requires them to relocate to [GEOGRAPHIC_DATA] to be in-person and …"
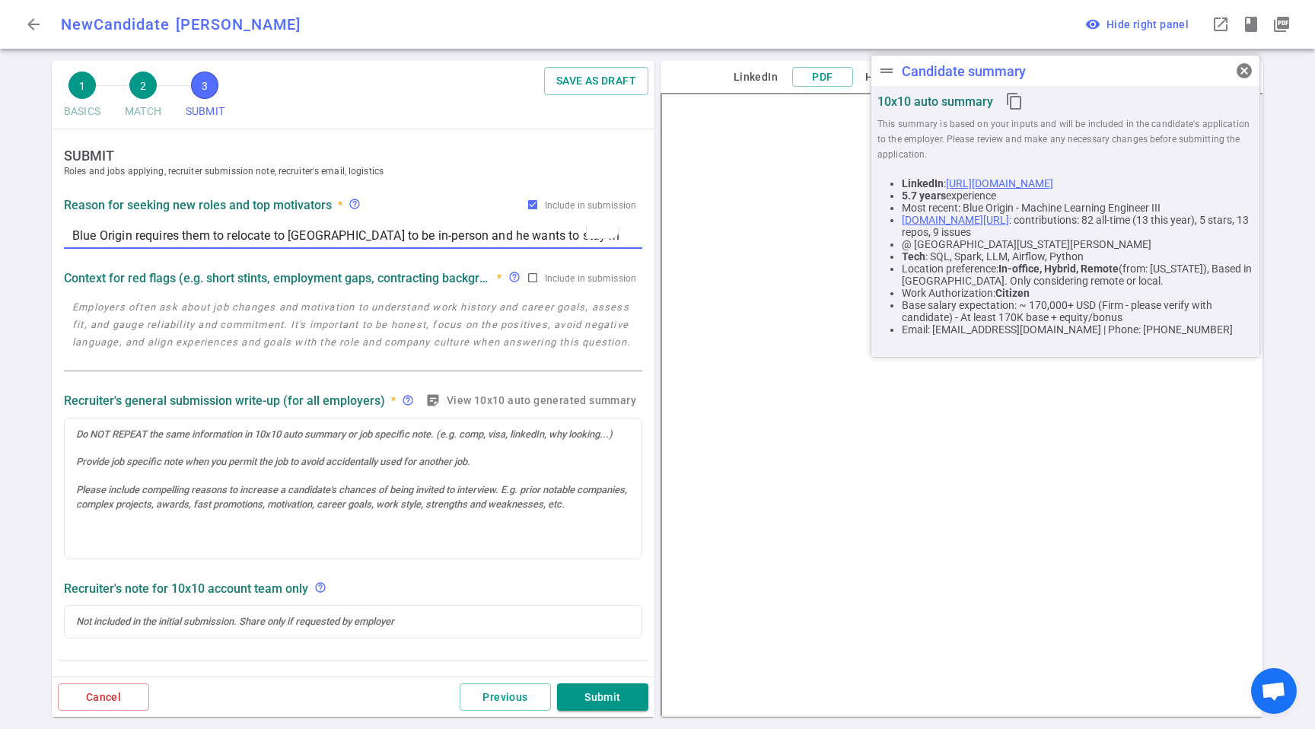
scroll to position [421, 0]
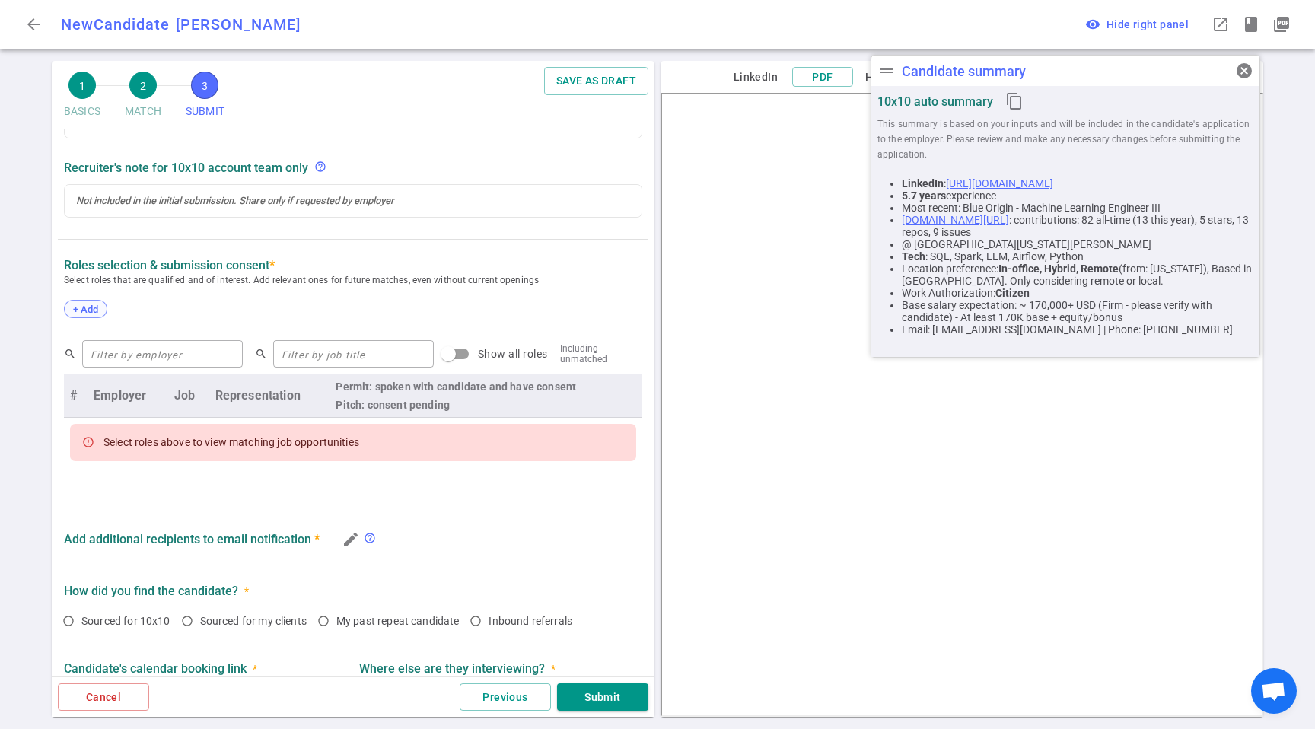
type textarea "Blue Origin requires them to relocate to [GEOGRAPHIC_DATA] to be in-person and …"
click at [94, 312] on span "+ Add" at bounding box center [86, 309] width 36 height 11
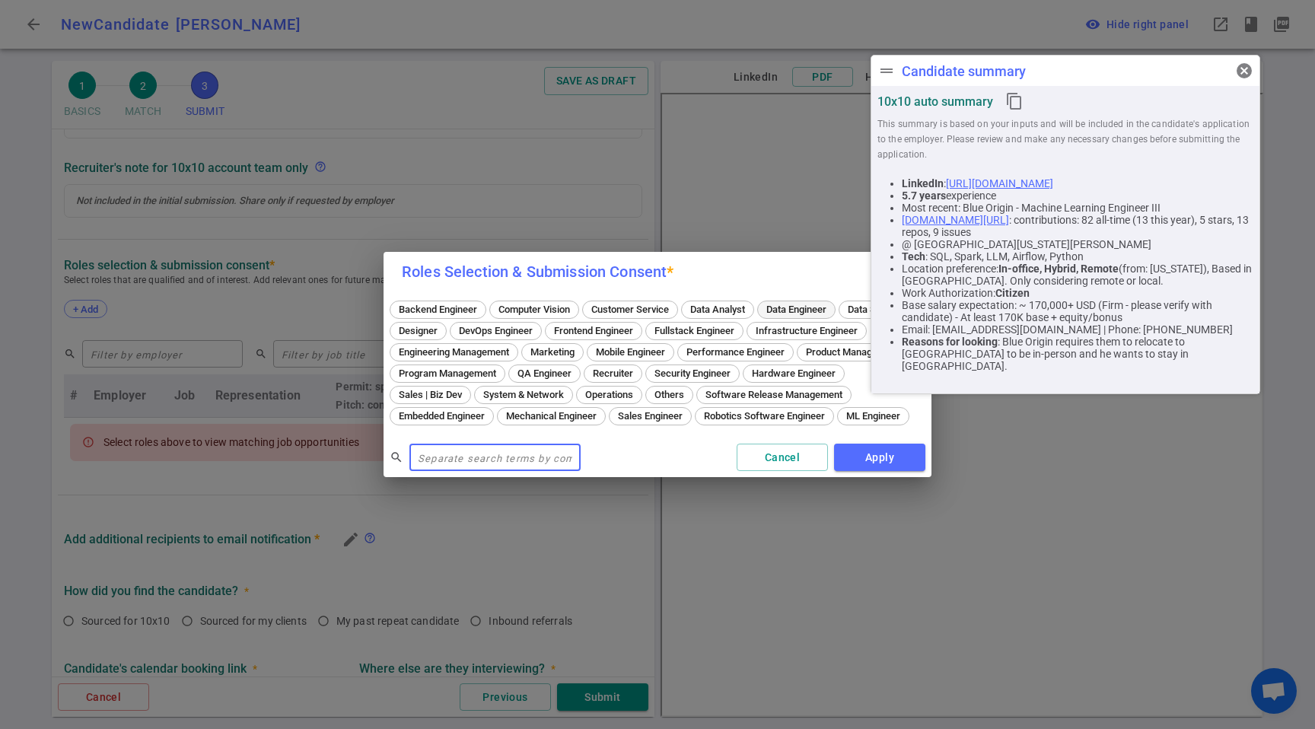
click at [786, 304] on span "Data Engineer" at bounding box center [796, 309] width 71 height 11
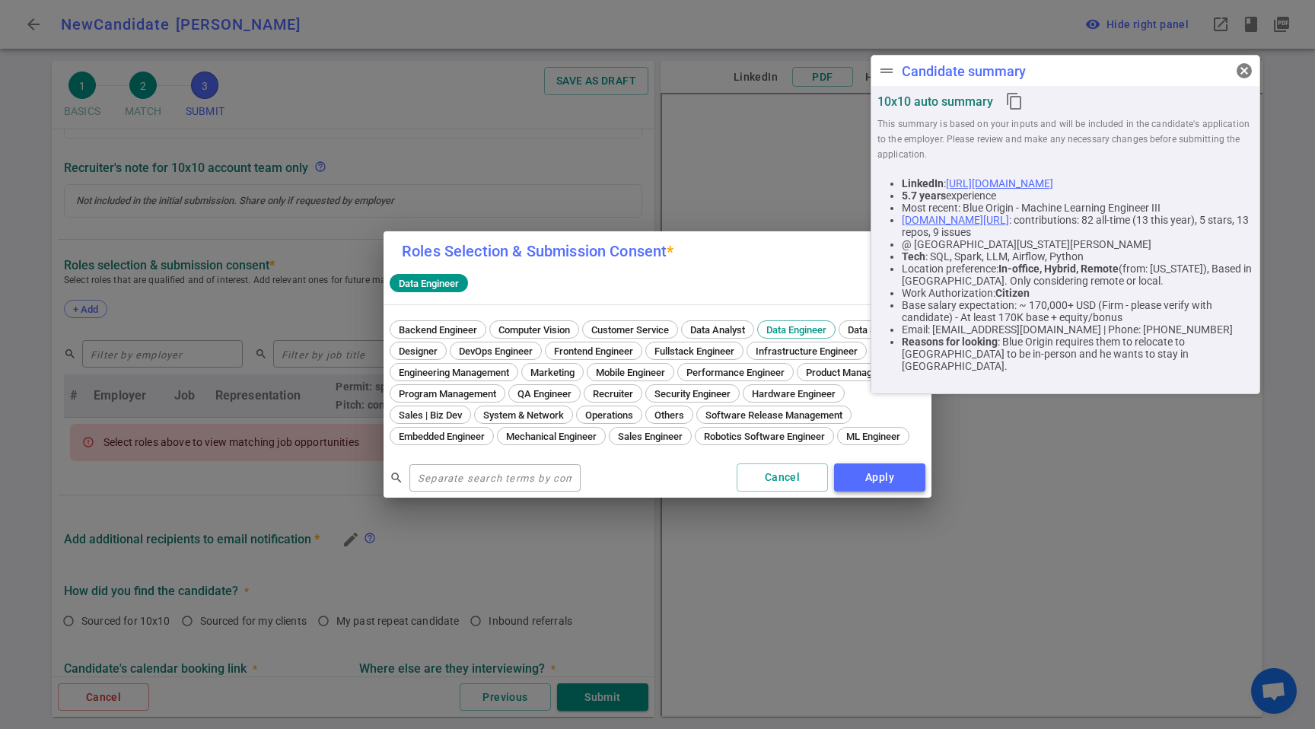
click at [884, 491] on button "Apply" at bounding box center [879, 477] width 91 height 28
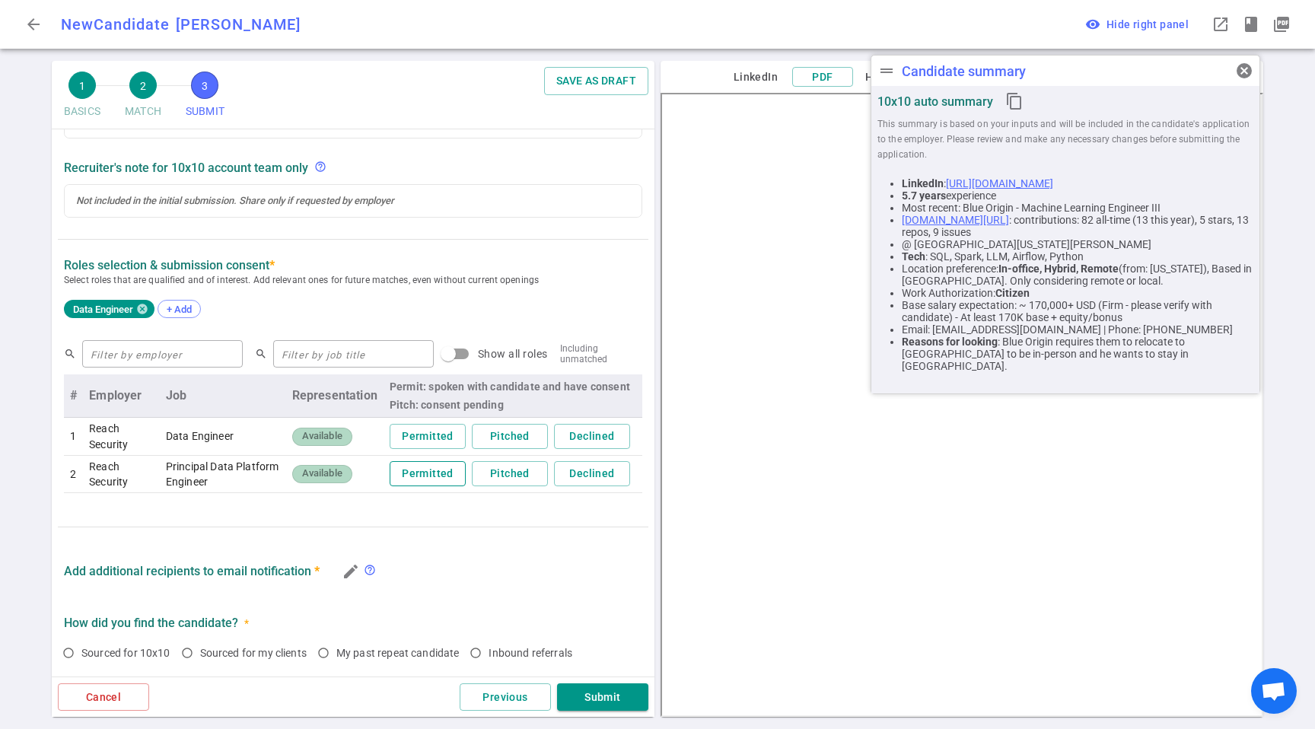
click at [420, 432] on button "Permitted" at bounding box center [428, 436] width 76 height 25
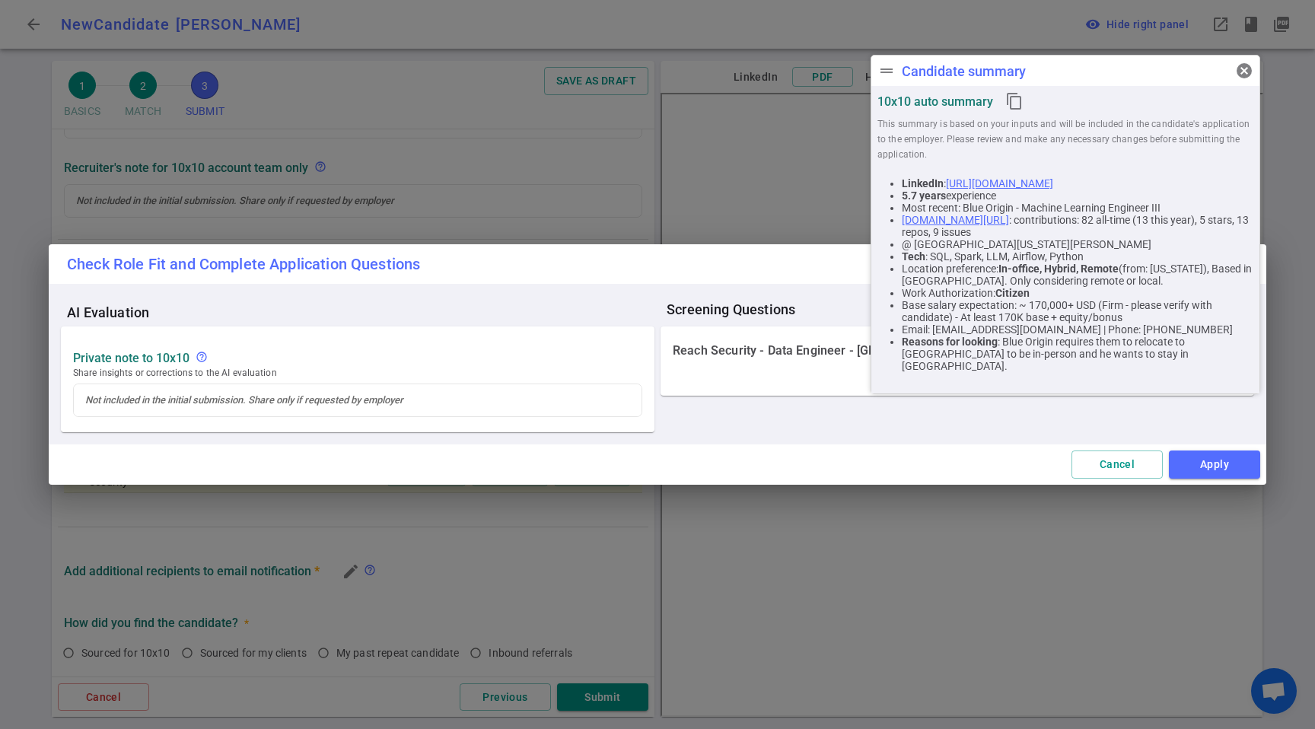
click at [1168, 470] on div "Cancel Apply" at bounding box center [658, 464] width 1218 height 40
drag, startPoint x: 1231, startPoint y: 457, endPoint x: 1204, endPoint y: 470, distance: 30.0
click at [1123, 463] on div "Cancel Apply" at bounding box center [658, 464] width 1218 height 40
click at [1208, 469] on button "Apply" at bounding box center [1214, 465] width 91 height 28
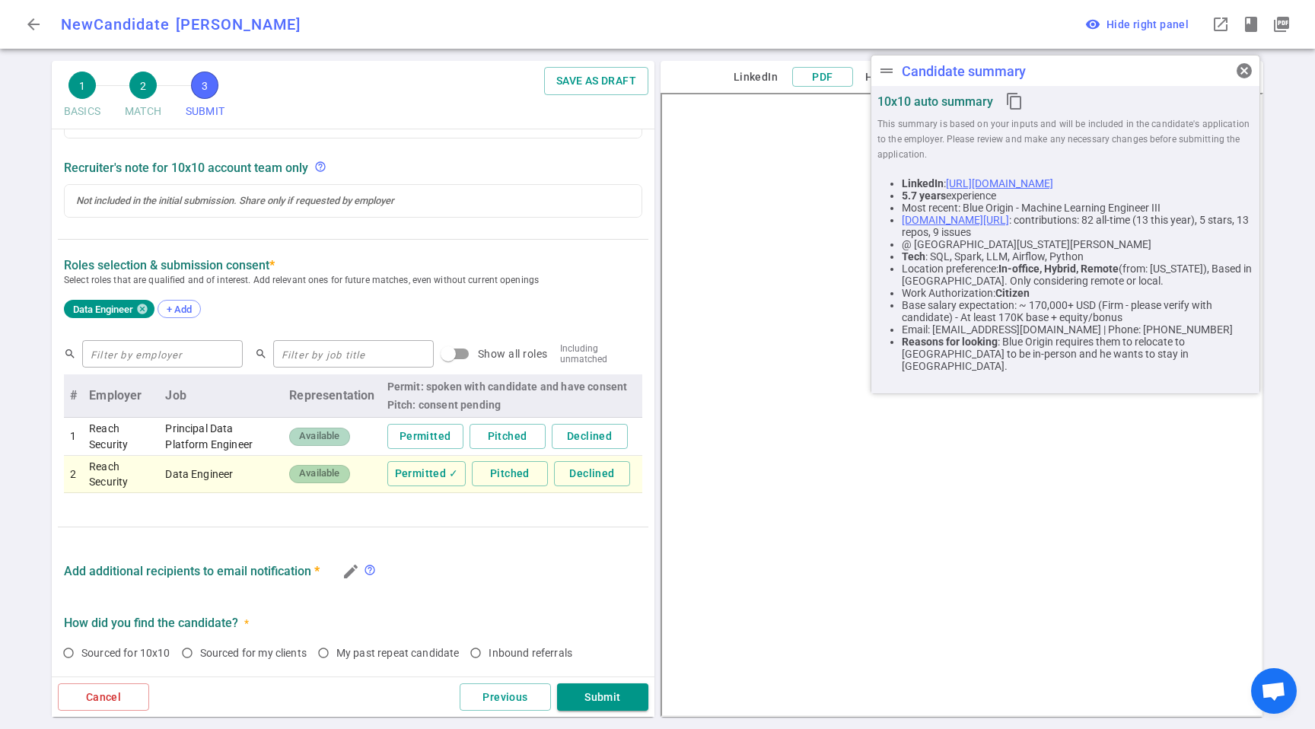
scroll to position [597, 0]
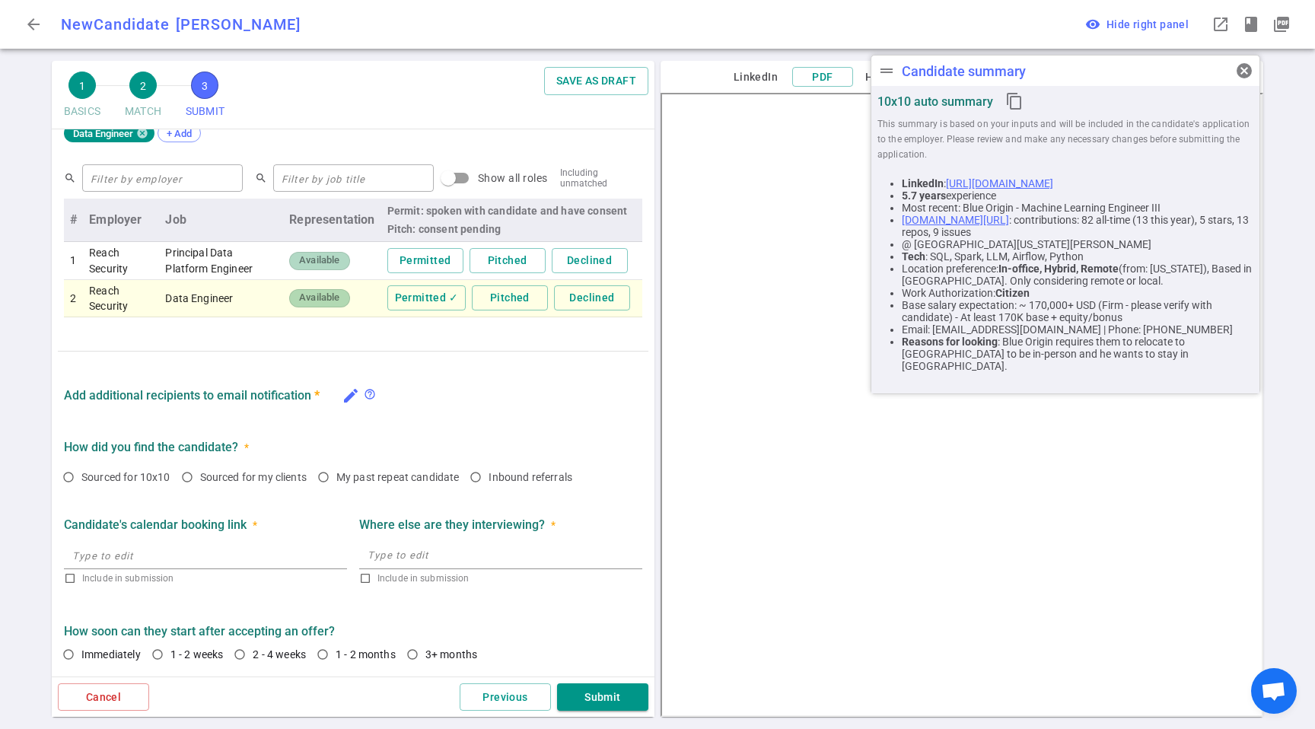
click at [346, 392] on icon "edit" at bounding box center [351, 396] width 18 height 18
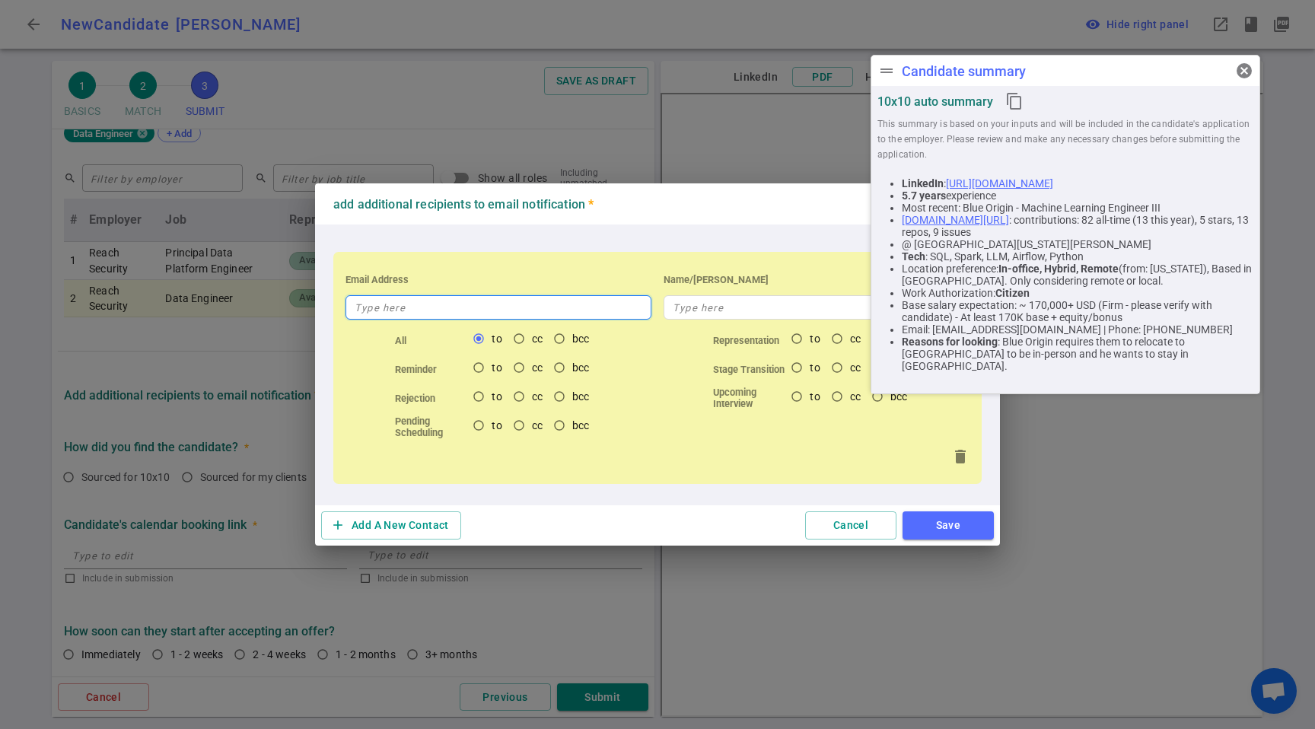
click at [453, 314] on input "text" at bounding box center [498, 307] width 306 height 24
type input "[PERSON_NAME][EMAIL_ADDRESS][DOMAIN_NAME]"
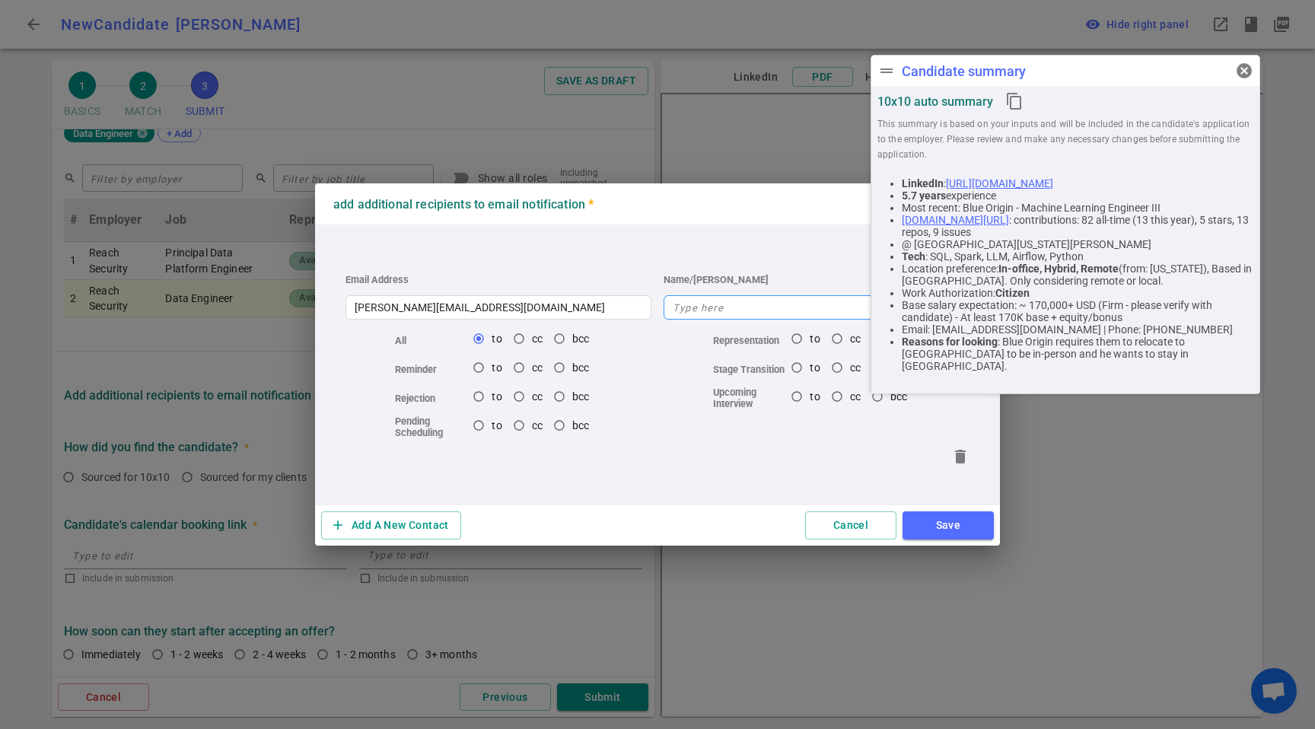
click at [703, 295] on div "Name/[PERSON_NAME]" at bounding box center [817, 292] width 318 height 56
click at [704, 298] on input "text" at bounding box center [817, 307] width 306 height 24
type input "[PERSON_NAME]"
click at [932, 517] on button "Save" at bounding box center [948, 525] width 91 height 28
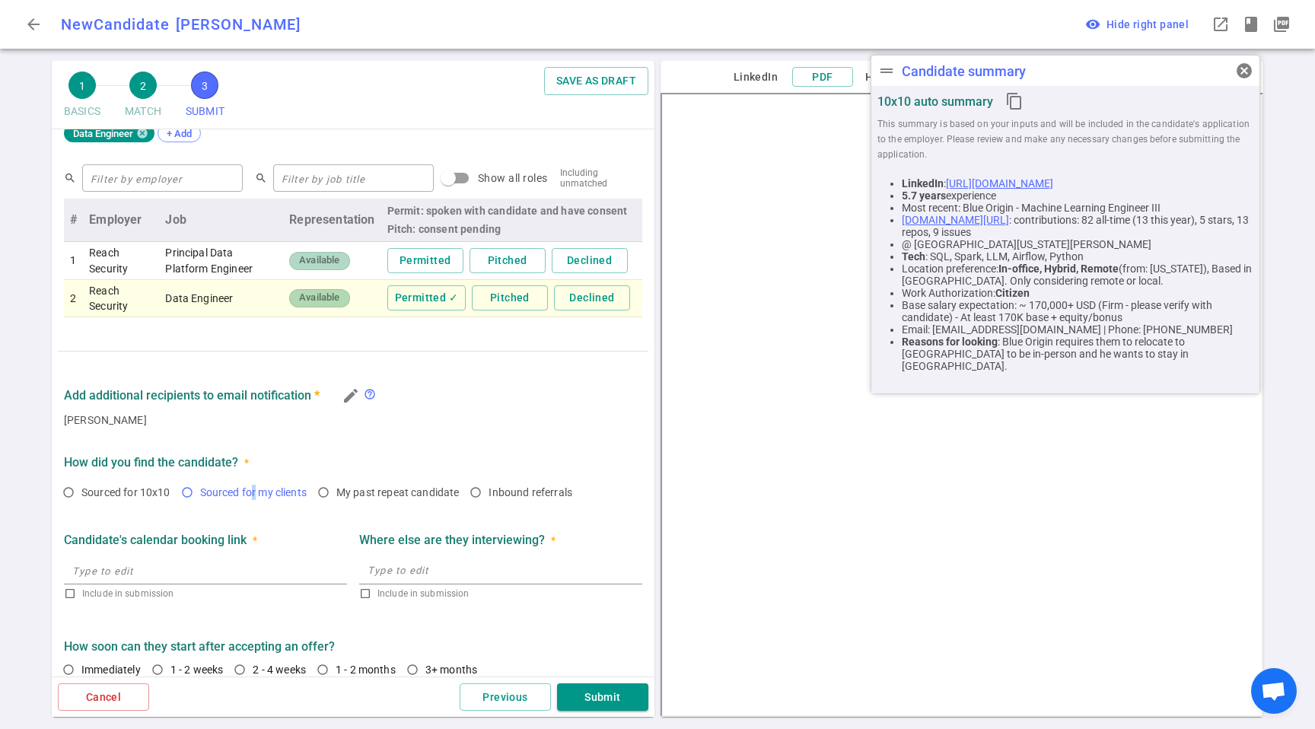
click at [255, 494] on span "Sourced for my clients" at bounding box center [253, 492] width 107 height 12
click at [261, 489] on span "Sourced for my clients" at bounding box center [253, 492] width 107 height 12
click at [200, 489] on input "Sourced for my clients" at bounding box center [187, 492] width 26 height 26
radio input "true"
click at [257, 583] on div at bounding box center [205, 570] width 283 height 27
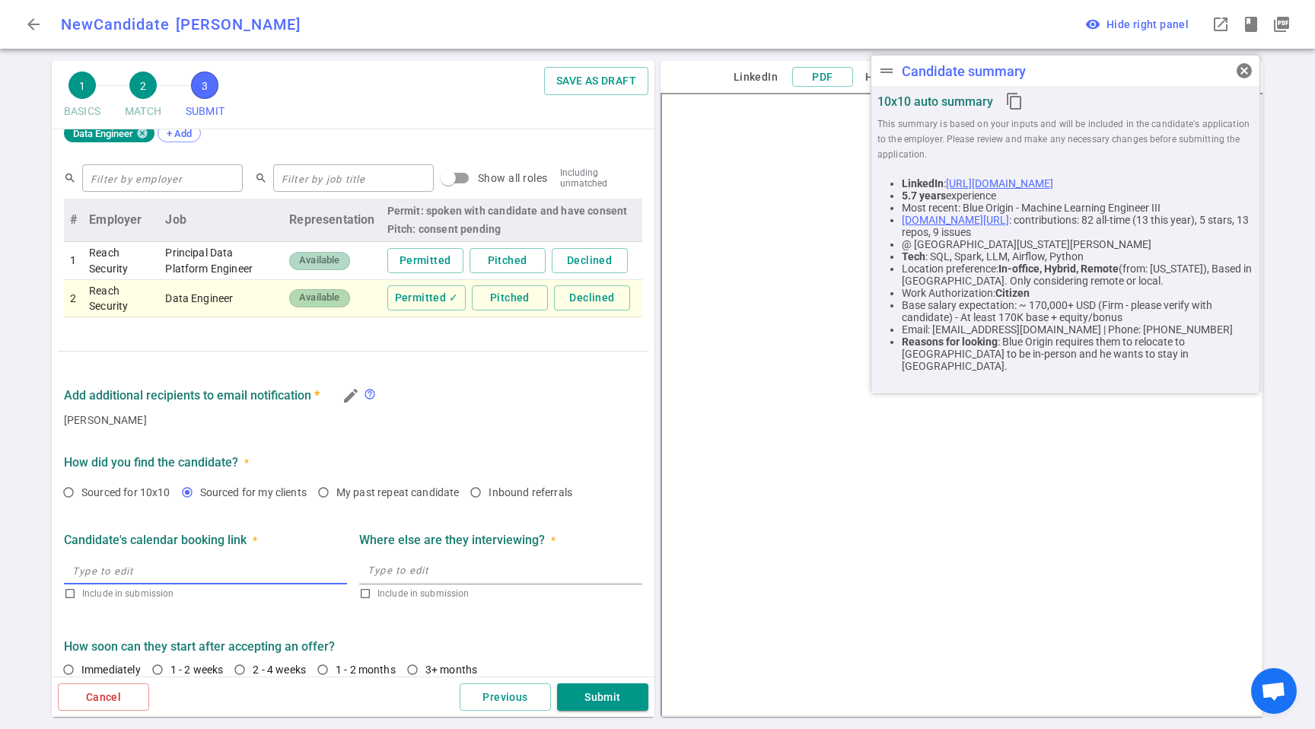
scroll to position [612, 0]
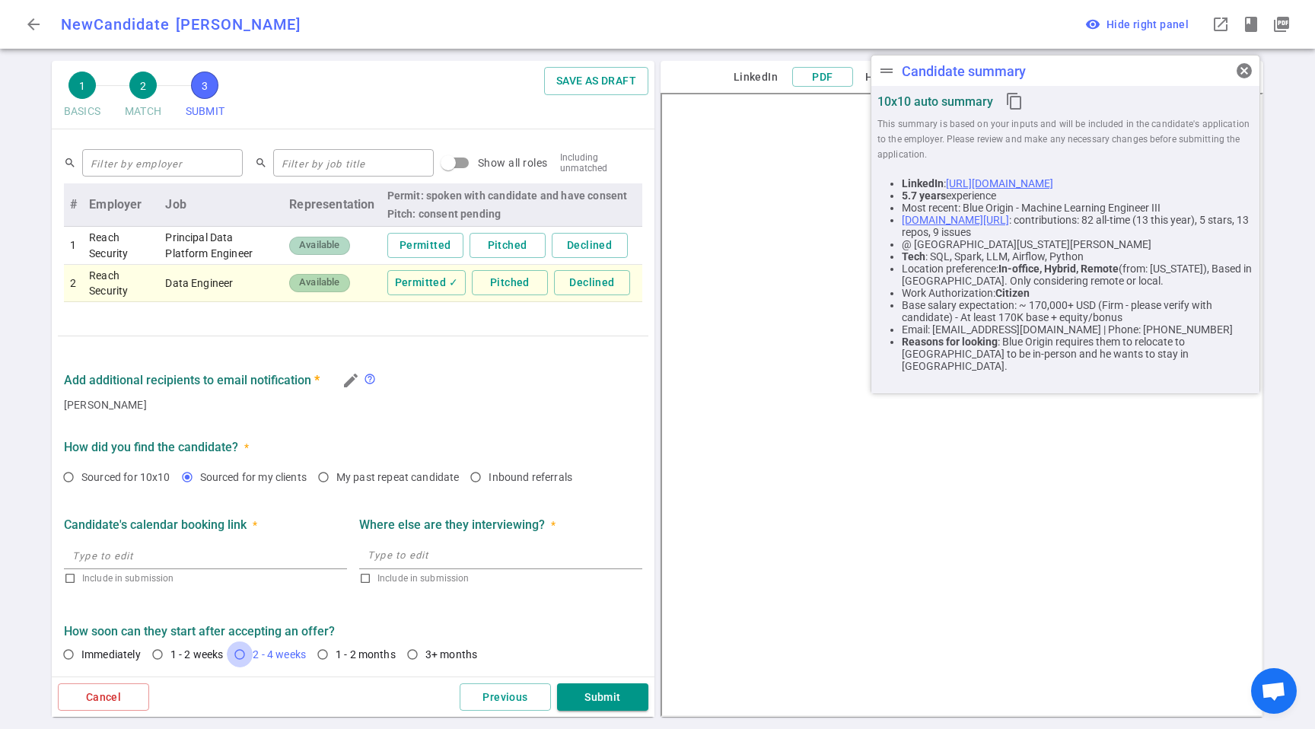
click at [250, 661] on input "2 - 4 weeks" at bounding box center [240, 655] width 26 height 26
radio input "true"
click at [218, 655] on span "1 - 2 weeks" at bounding box center [196, 654] width 53 height 12
click at [170, 655] on input "1 - 2 weeks" at bounding box center [158, 655] width 26 height 26
radio input "true"
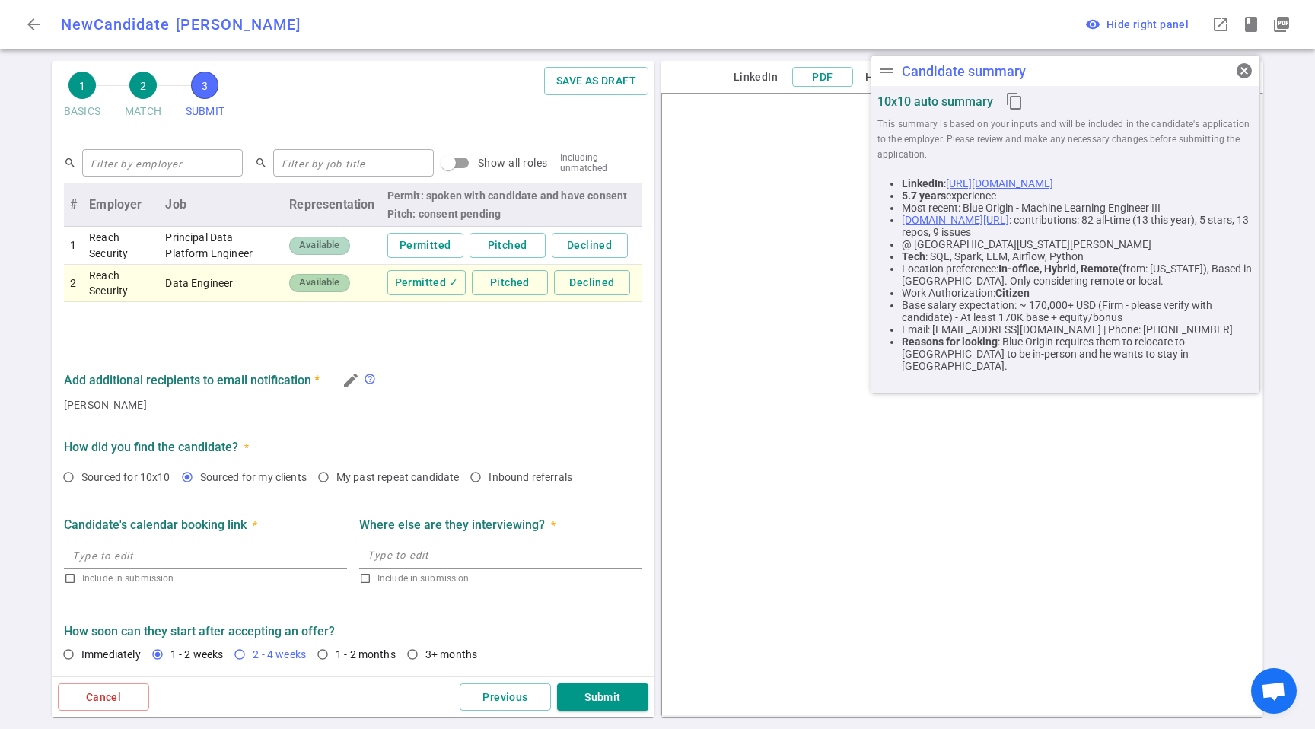
click at [269, 656] on span "2 - 4 weeks" at bounding box center [279, 654] width 53 height 12
click at [253, 656] on input "2 - 4 weeks" at bounding box center [240, 655] width 26 height 26
radio input "true"
click at [588, 697] on button "Submit" at bounding box center [602, 697] width 91 height 28
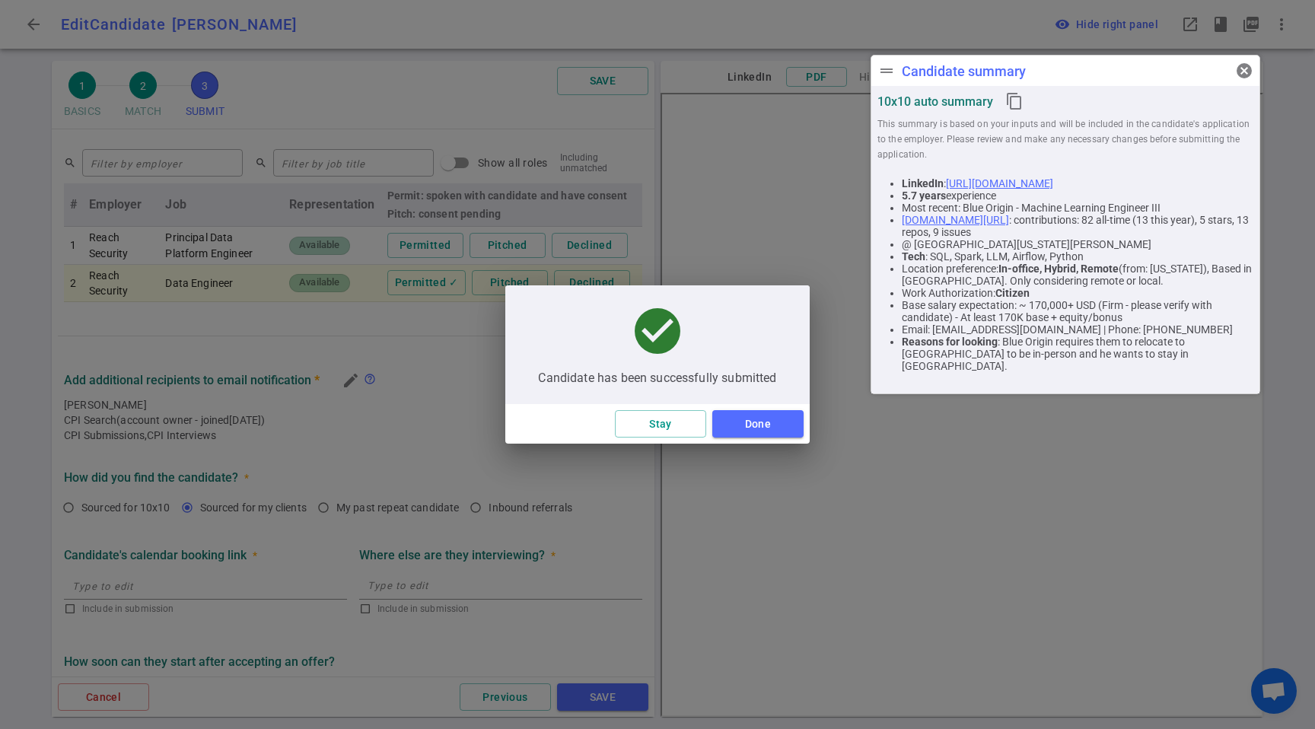
type textarea "Blue Origin requires them to relocate to [GEOGRAPHIC_DATA] to be in-person and …"
click at [760, 429] on button "Done" at bounding box center [757, 424] width 91 height 28
